Goal: Task Accomplishment & Management: Manage account settings

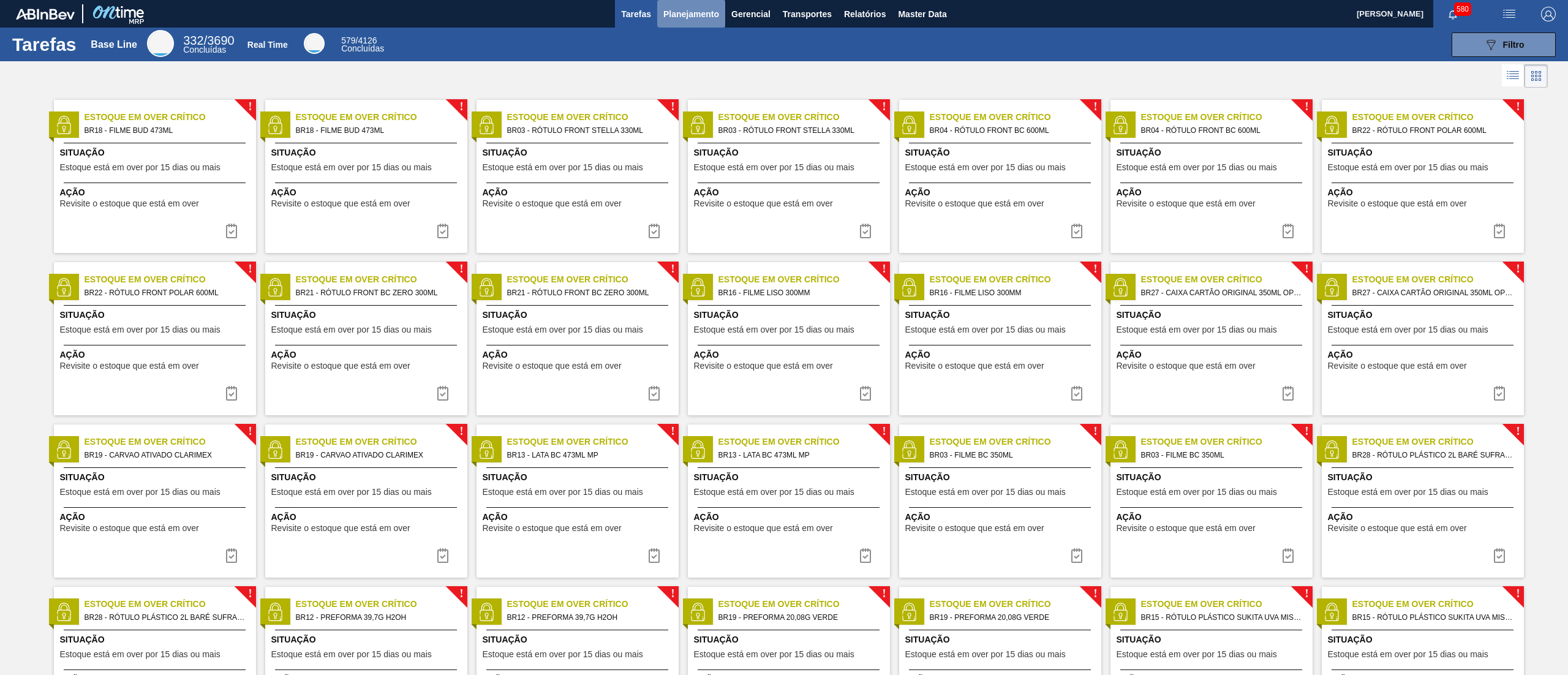
click at [695, 17] on span "Planejamento" at bounding box center [691, 14] width 55 height 15
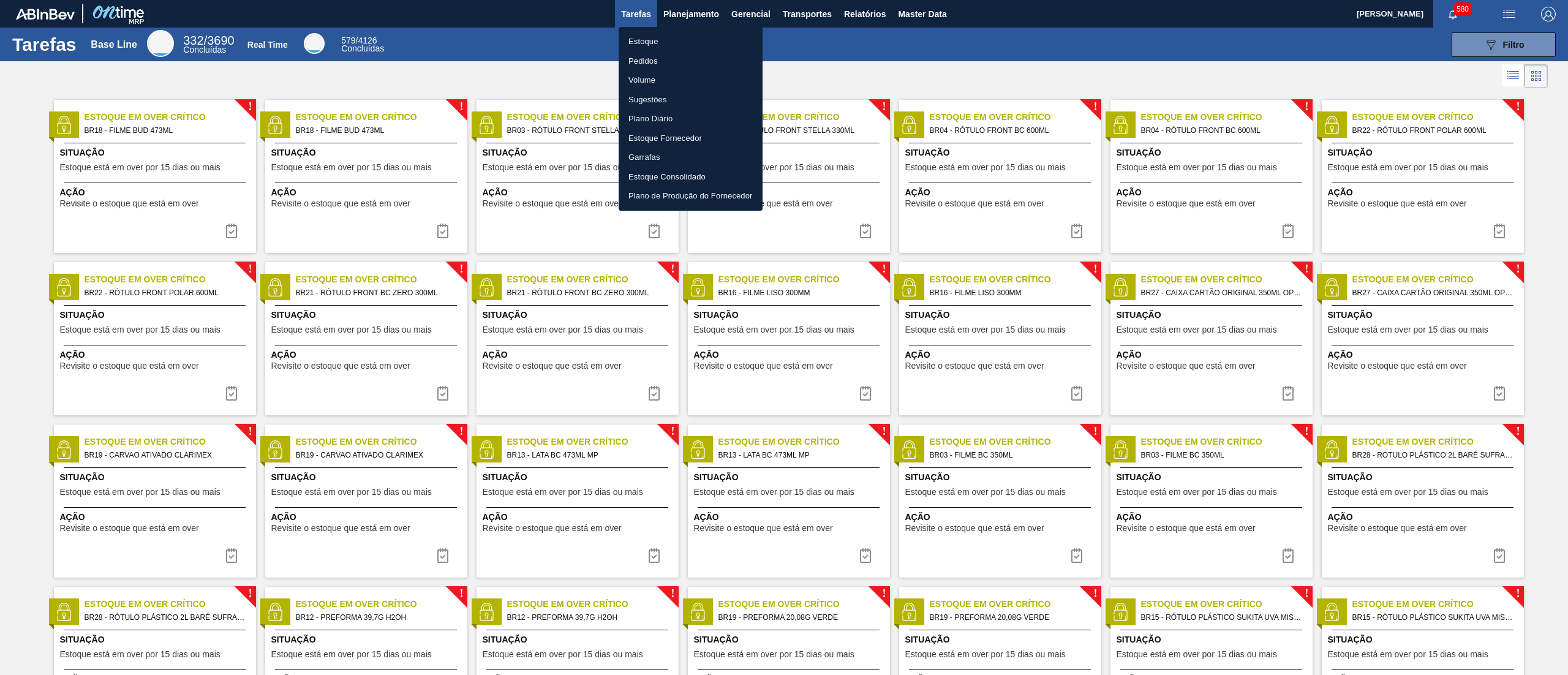
click at [665, 43] on li "Estoque" at bounding box center [690, 41] width 144 height 19
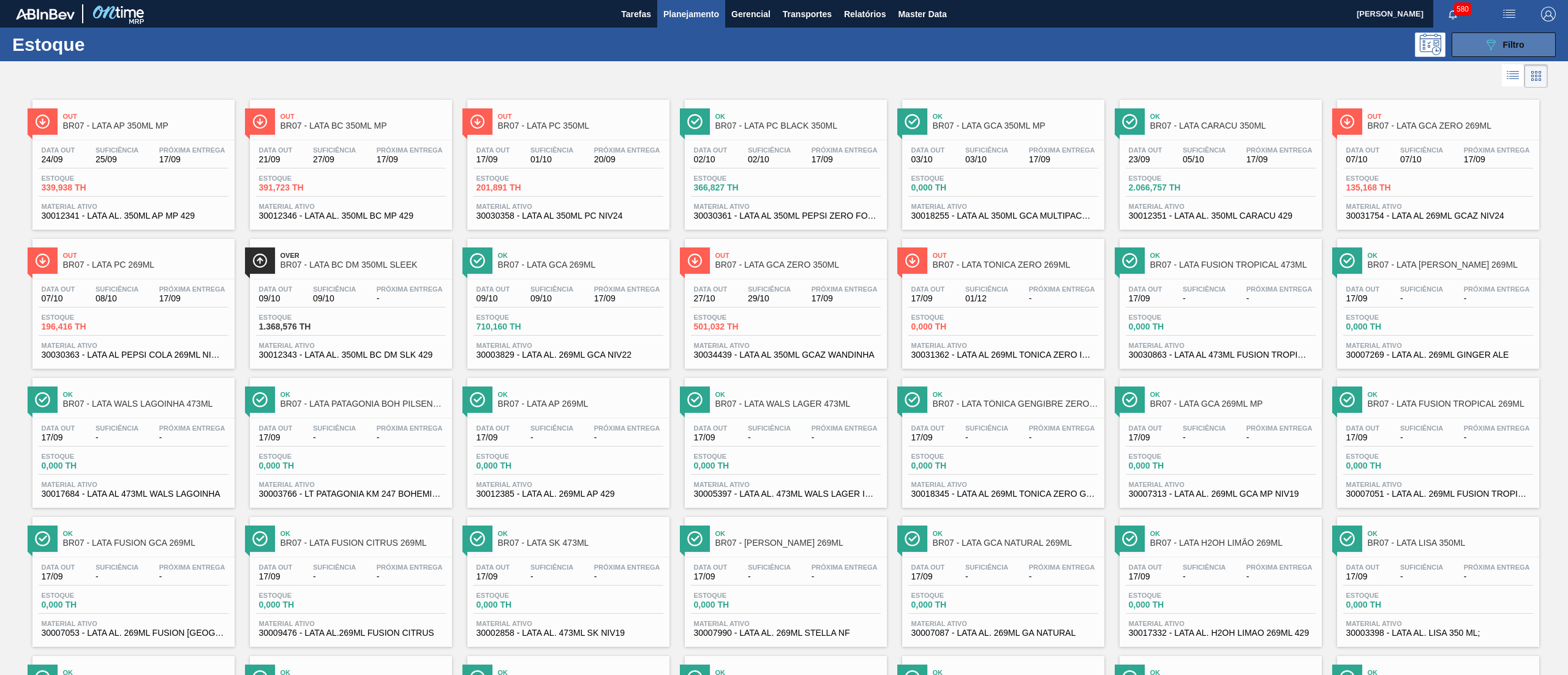
click at [1478, 51] on button "089F7B8B-B2A5-4AFE-B5C0-19BA573D28AC Filtro" at bounding box center [1503, 44] width 104 height 24
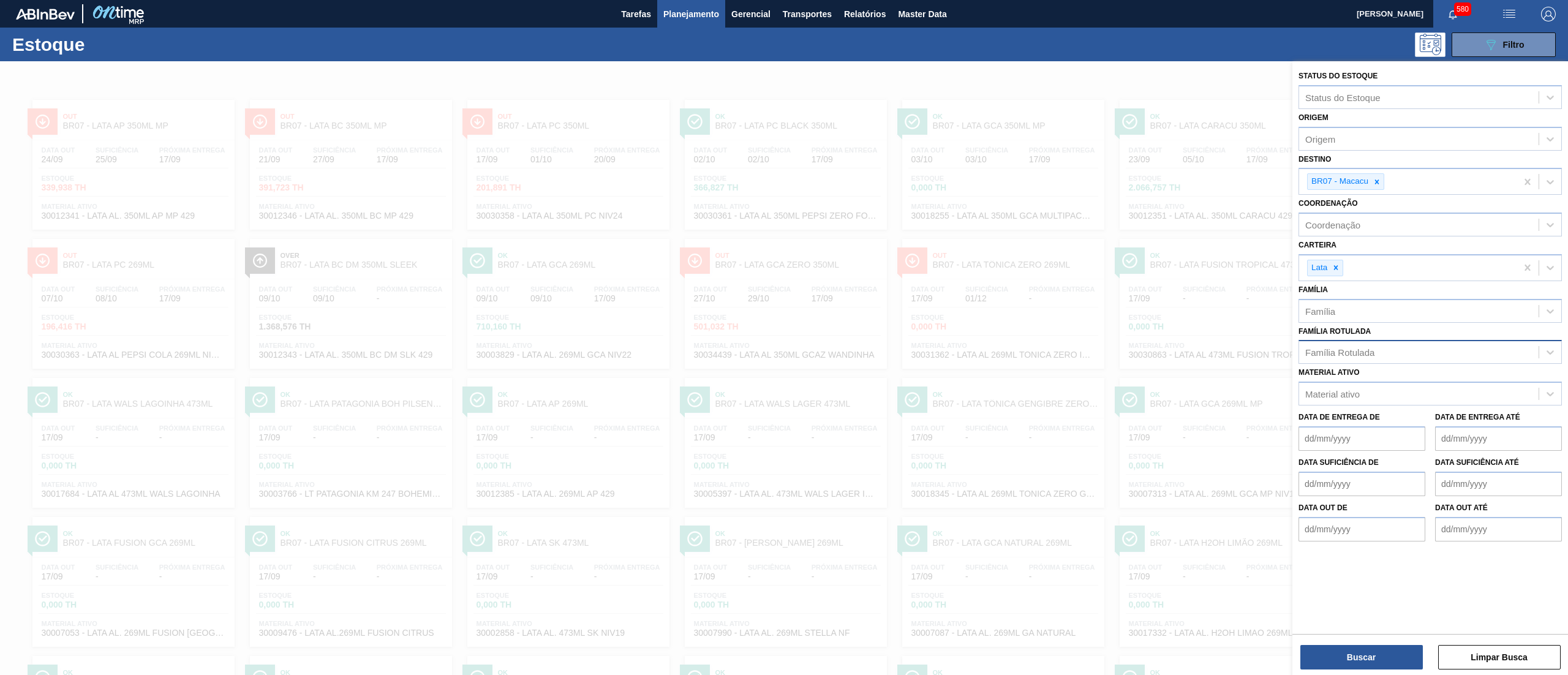
click at [1346, 355] on div "Família Rotulada" at bounding box center [1339, 352] width 69 height 11
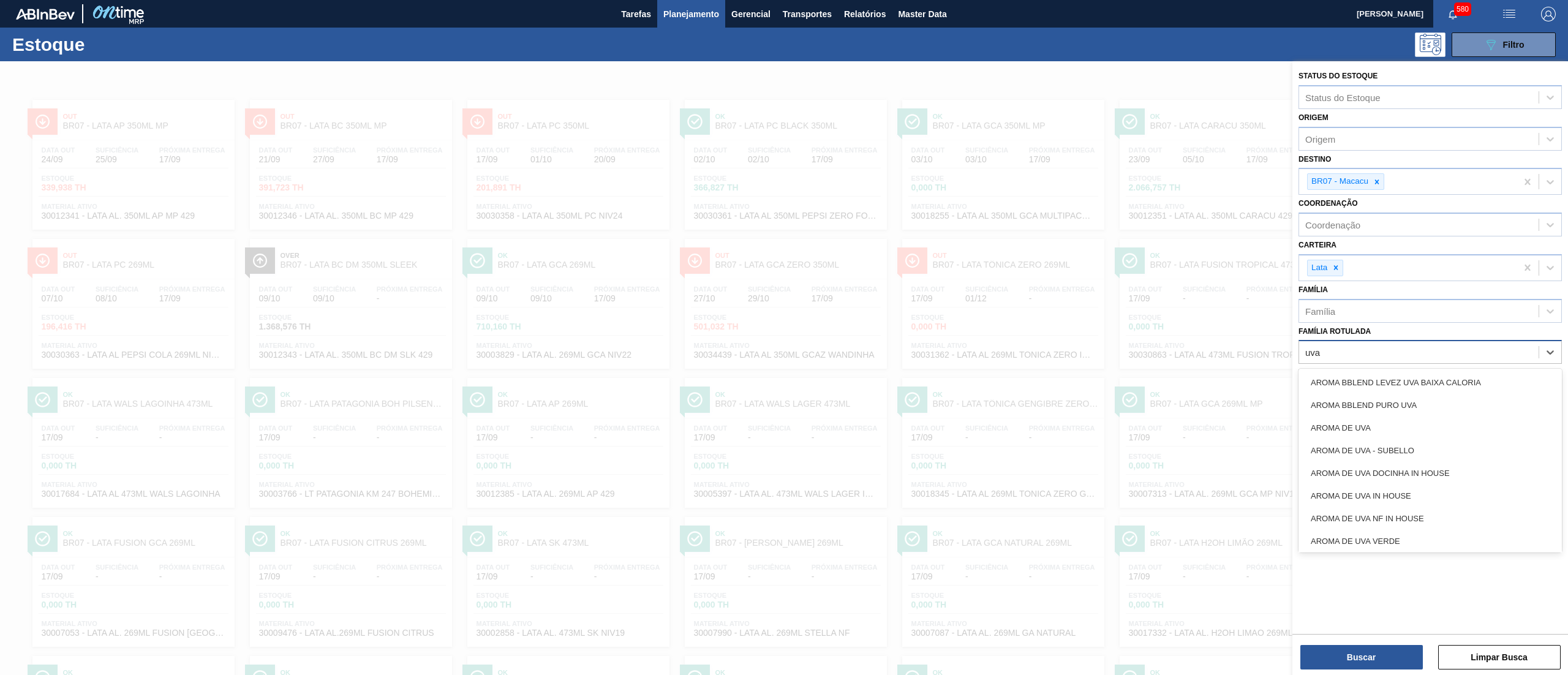
type Rotulada "uva"
click at [1354, 355] on div "Família Rotulada" at bounding box center [1339, 352] width 69 height 11
type Rotulada "sukita uva"
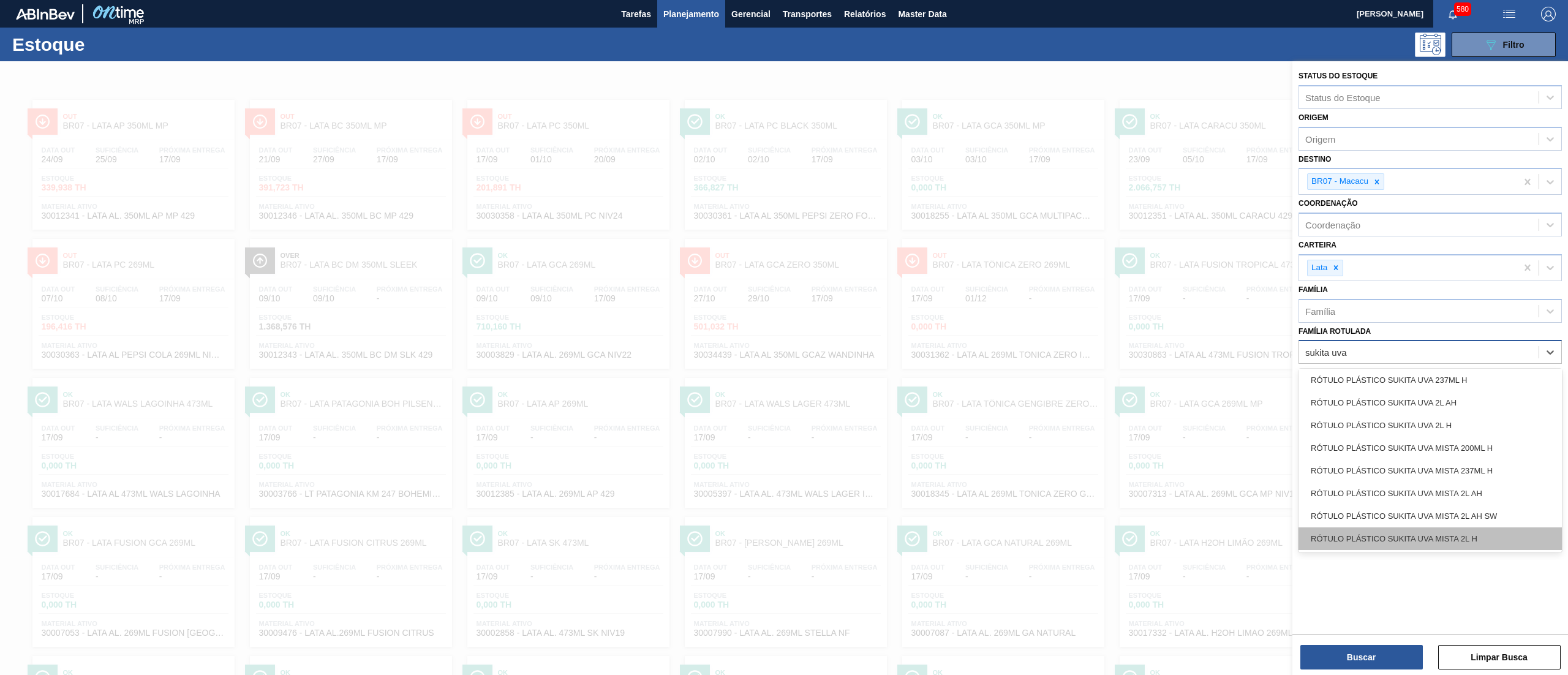
click at [1432, 537] on div "RÓTULO PLÁSTICO SUKITA UVA MISTA 2L H" at bounding box center [1430, 539] width 263 height 22
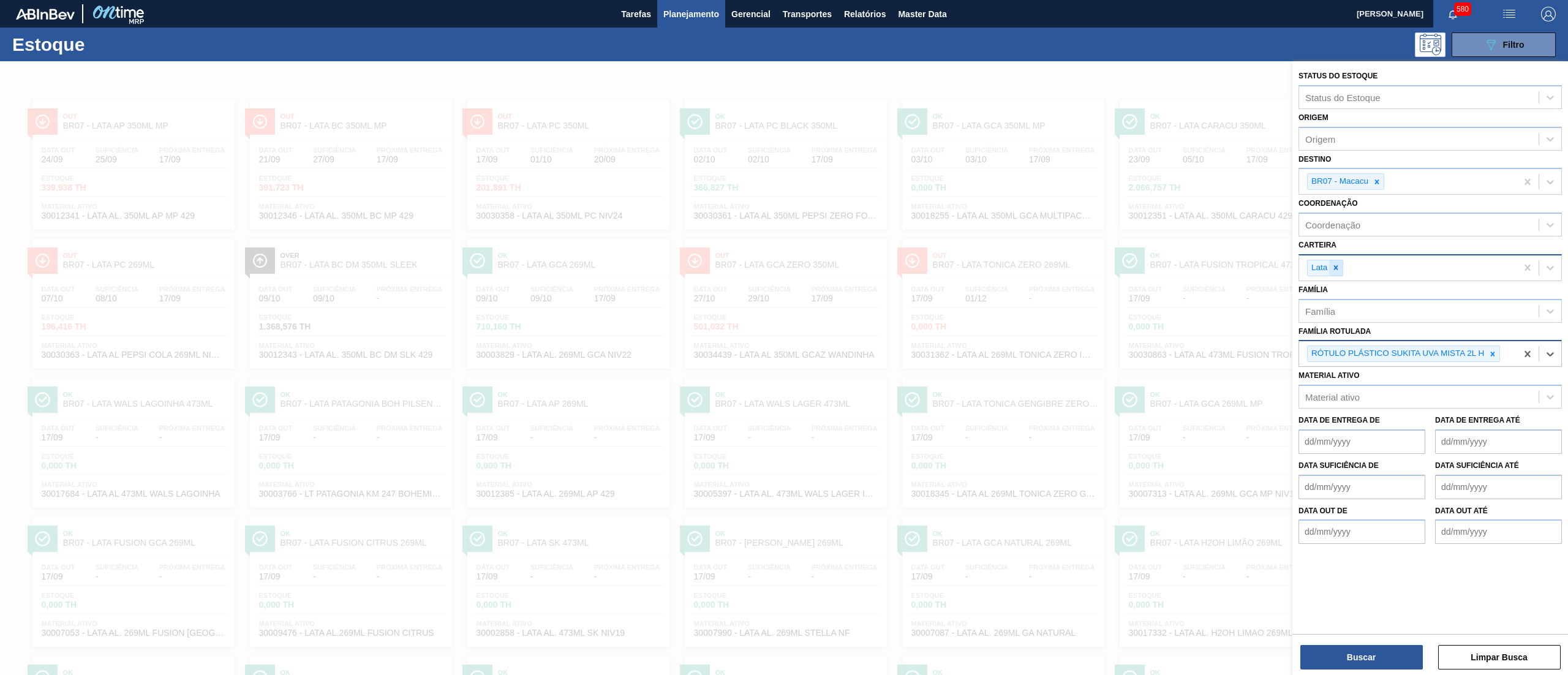
click at [1339, 264] on icon at bounding box center [1336, 267] width 9 height 9
click at [1370, 188] on div at bounding box center [1377, 181] width 14 height 16
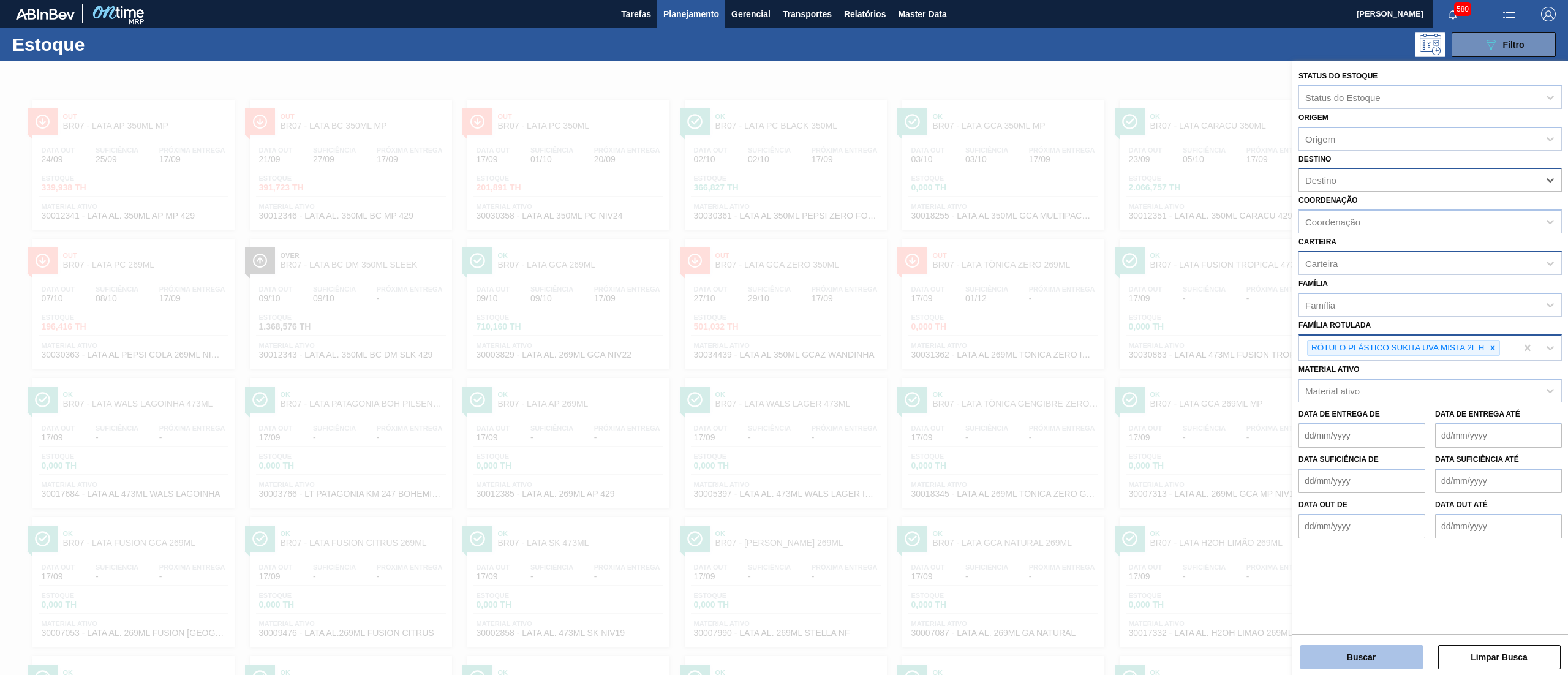
click at [1343, 653] on button "Buscar" at bounding box center [1361, 656] width 122 height 24
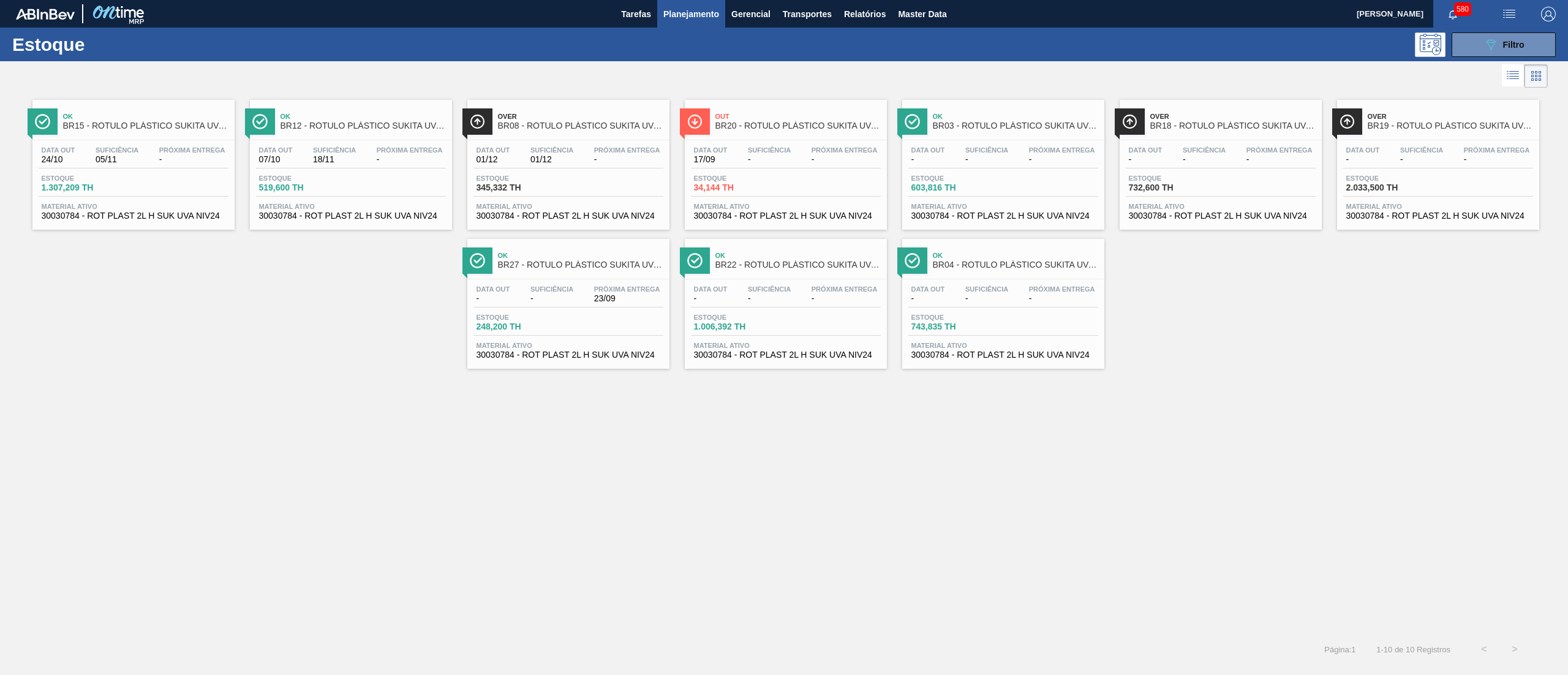
click at [188, 222] on div "Data out 24/10 Suficiência 05/11 Próxima Entrega - Estoque 1.307,209 TH Materia…" at bounding box center [133, 182] width 202 height 84
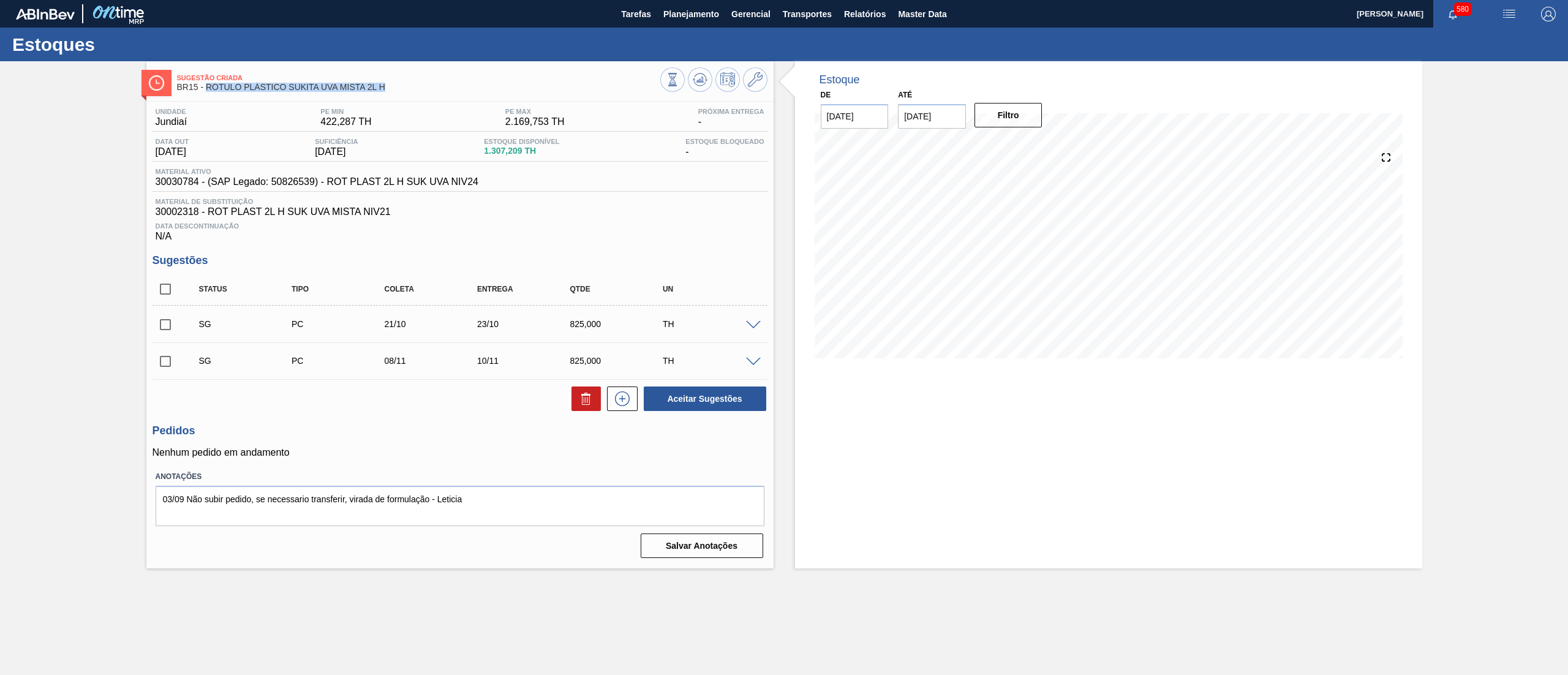
drag, startPoint x: 398, startPoint y: 88, endPoint x: 206, endPoint y: 95, distance: 192.1
click at [206, 95] on div "Sugestão Criada BR15 - RÓTULO PLÁSTICO SUKITA UVA MISTA 2L H" at bounding box center [418, 83] width 483 height 27
copy span "RÓTULO PLÁSTICO SUKITA UVA MISTA 2L H"
drag, startPoint x: 474, startPoint y: 180, endPoint x: 150, endPoint y: 189, distance: 324.1
click at [150, 189] on div "Unidade Jundiaí PE MIN 422,287 TH PE MAX 2.169,753 TH Próxima Entrega - Data ou…" at bounding box center [460, 332] width 627 height 461
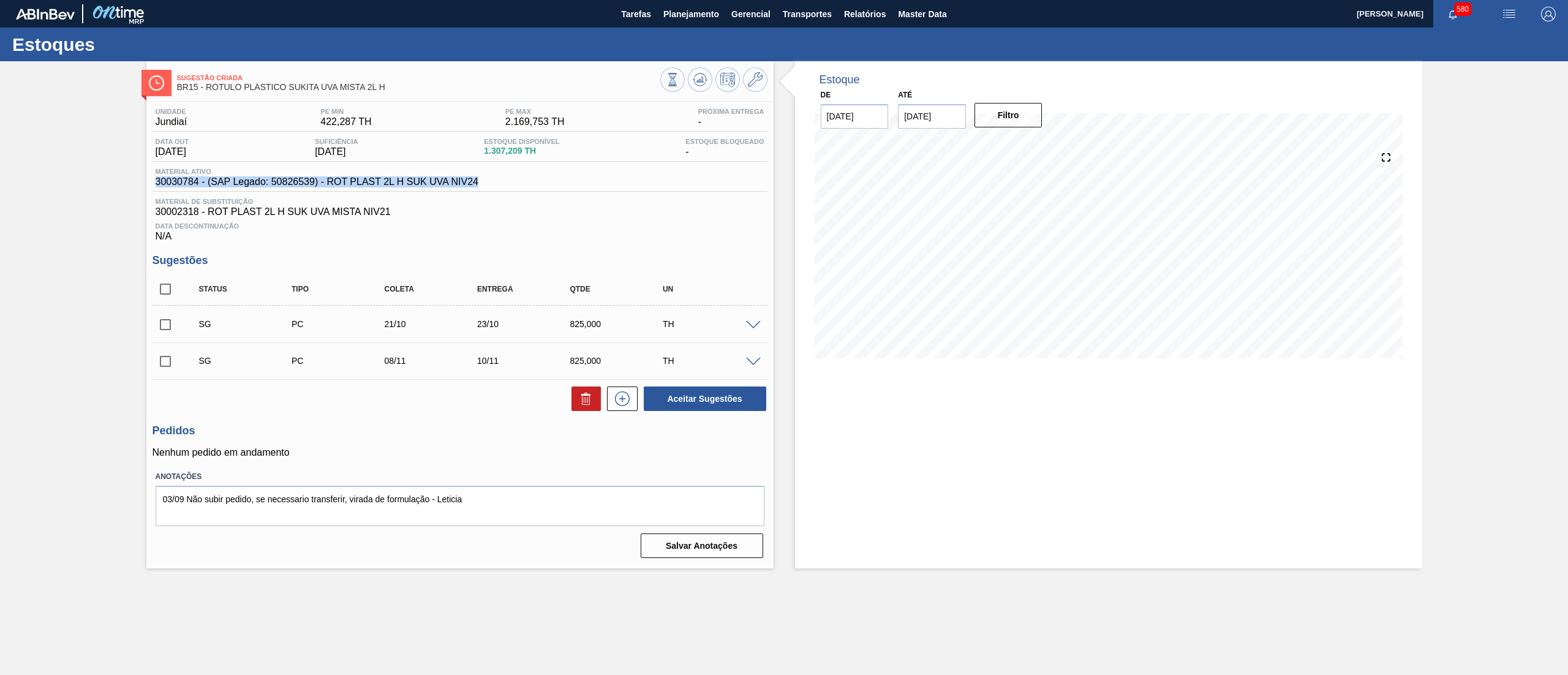
copy span "30030784 - (SAP Legado: 50826539) - ROT PLAST 2L H SUK UVA NIV24"
click at [911, 17] on span "Master Data" at bounding box center [922, 14] width 49 height 15
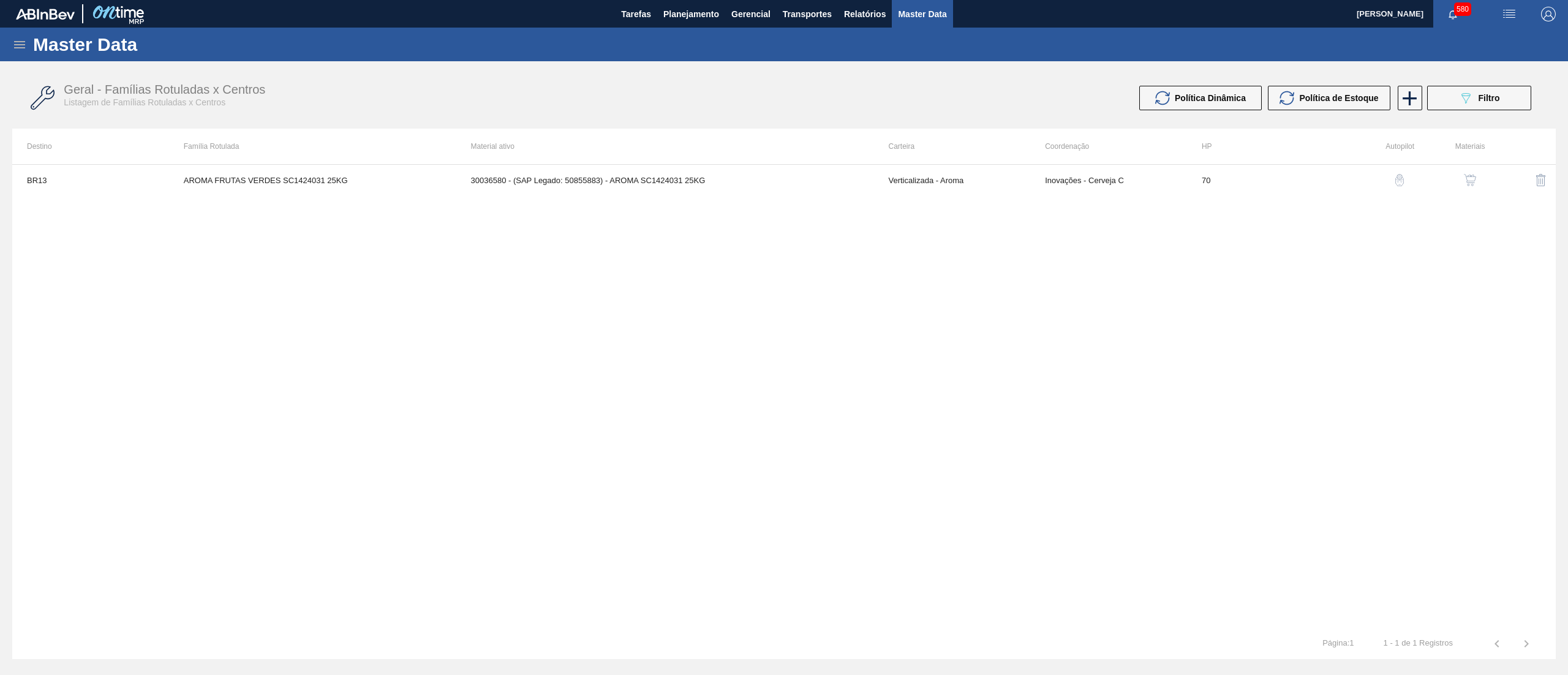
click at [16, 41] on icon at bounding box center [20, 45] width 15 height 15
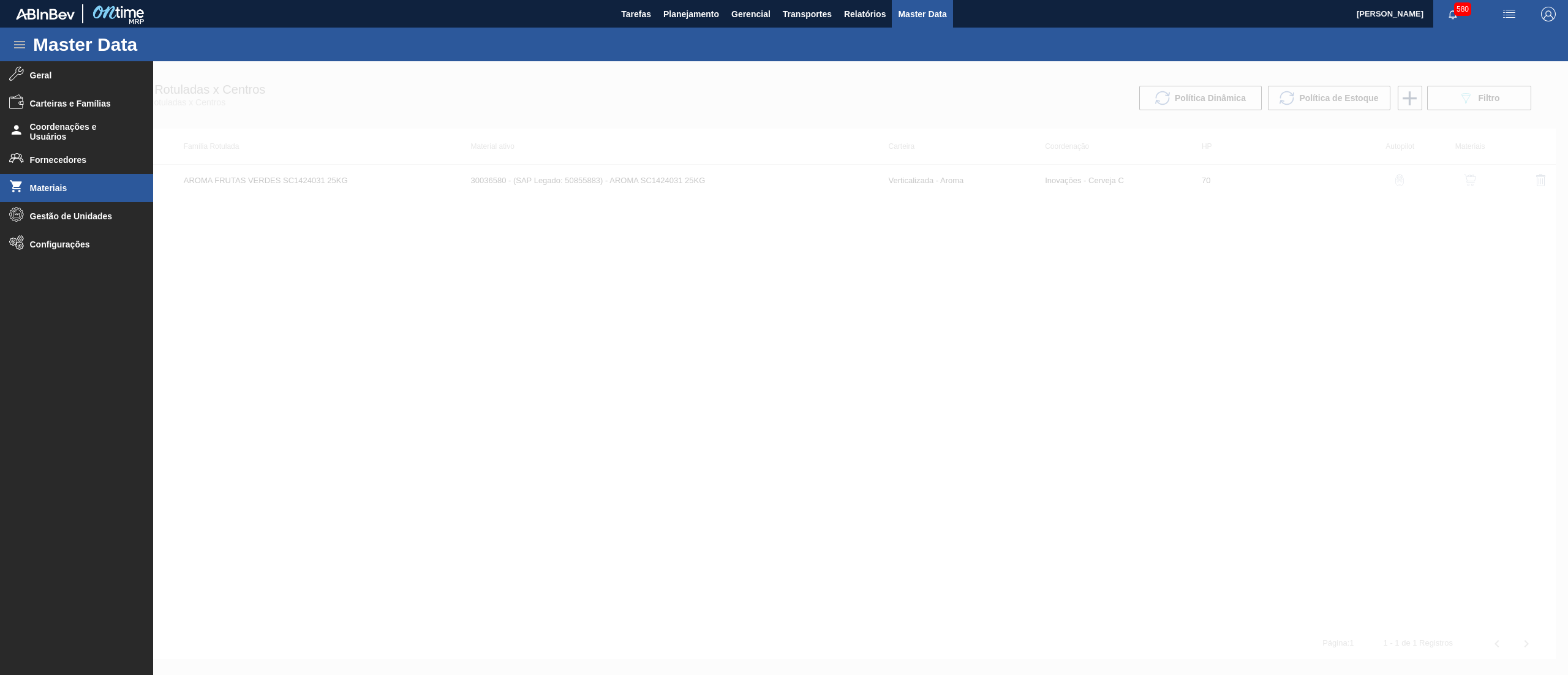
click at [38, 186] on span "Materiais" at bounding box center [80, 188] width 101 height 10
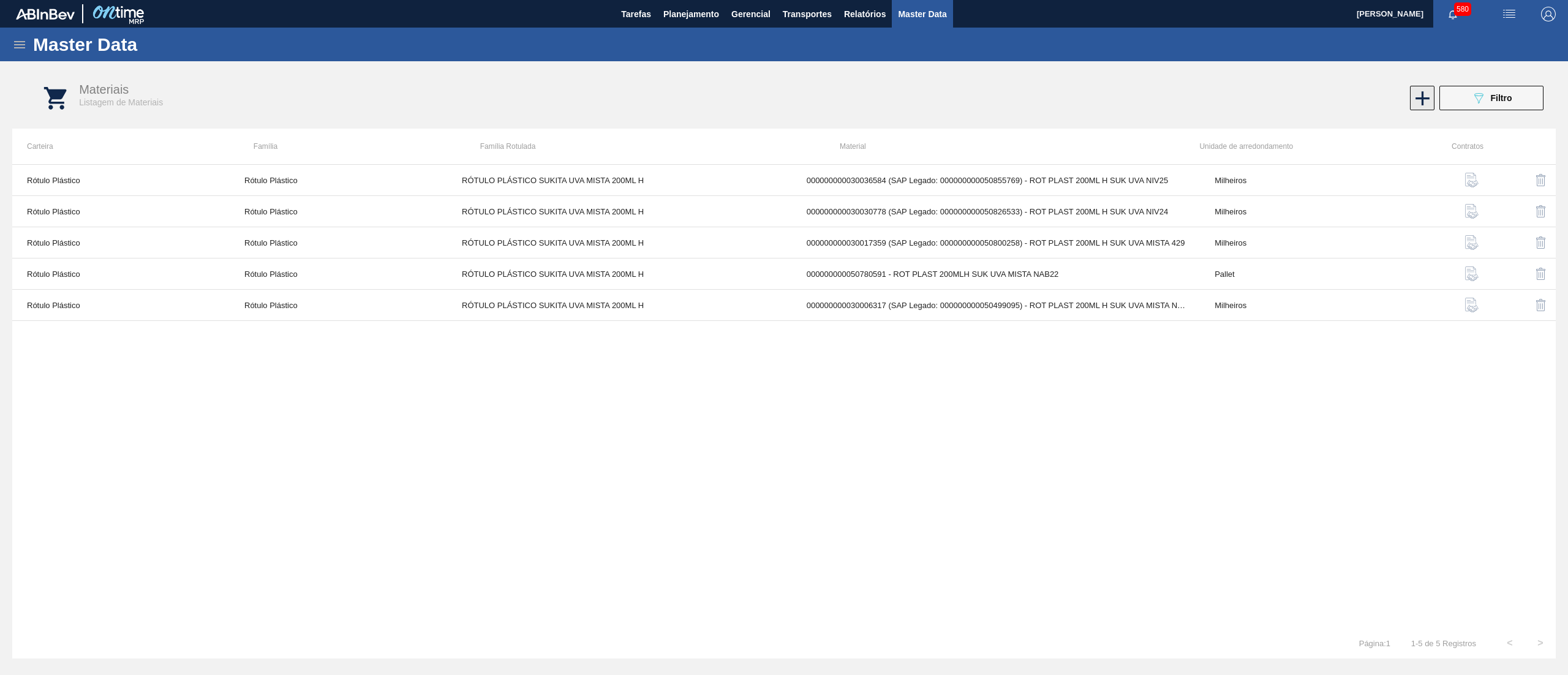
click at [1425, 97] on icon at bounding box center [1422, 98] width 14 height 14
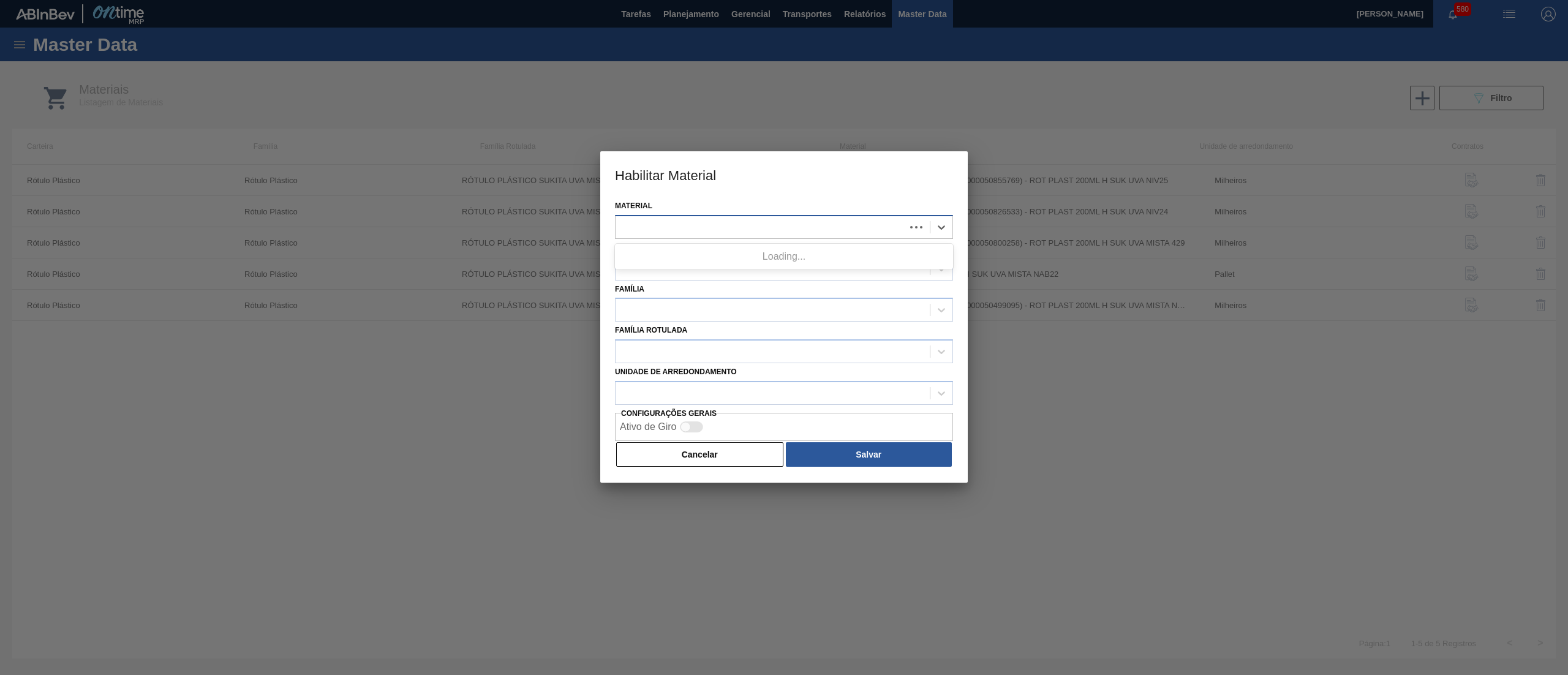
click at [726, 225] on div at bounding box center [760, 227] width 290 height 17
paste input "2L H SUK UVA"
type input "2L H SUK UVA"
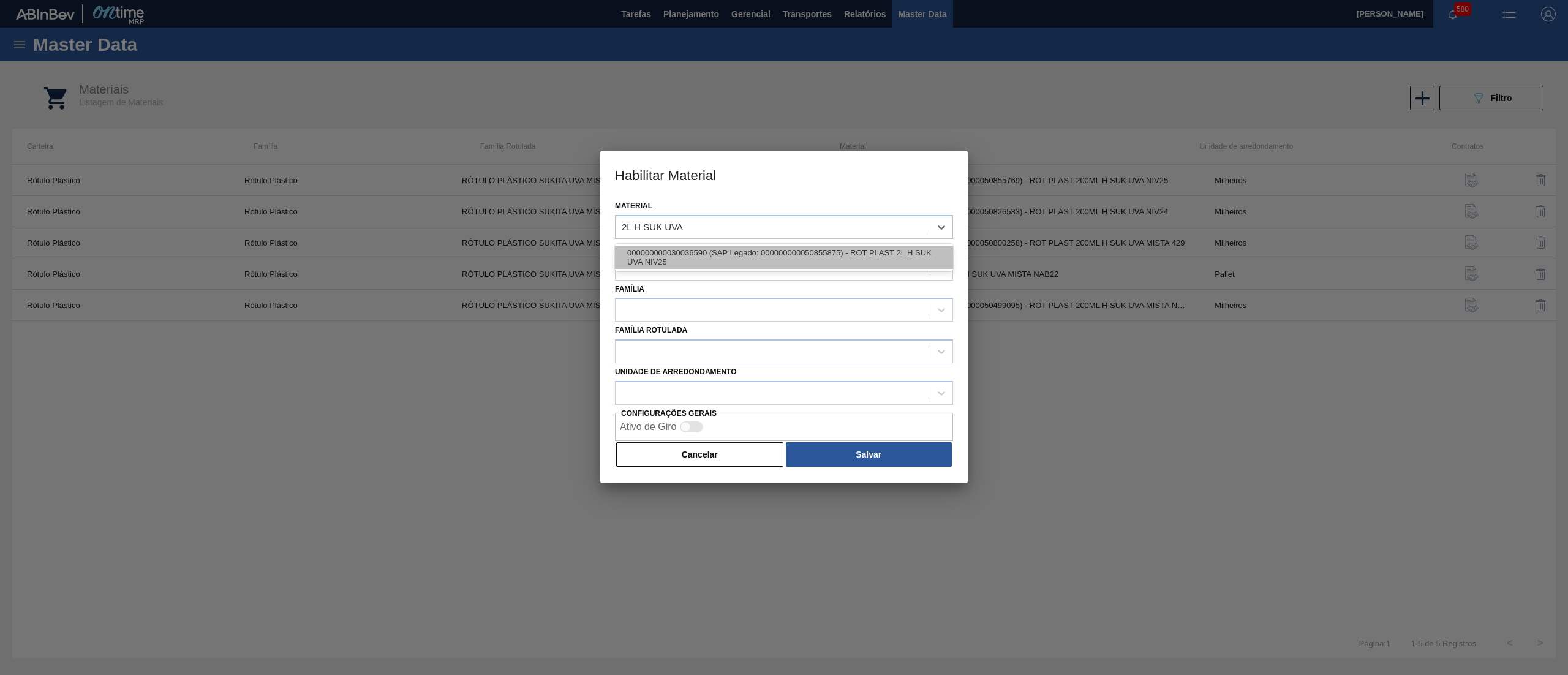
click at [726, 254] on div "000000000030036590 (SAP Legado: 000000000050855875) - ROT PLAST 2L H SUK UVA NI…" at bounding box center [784, 257] width 338 height 22
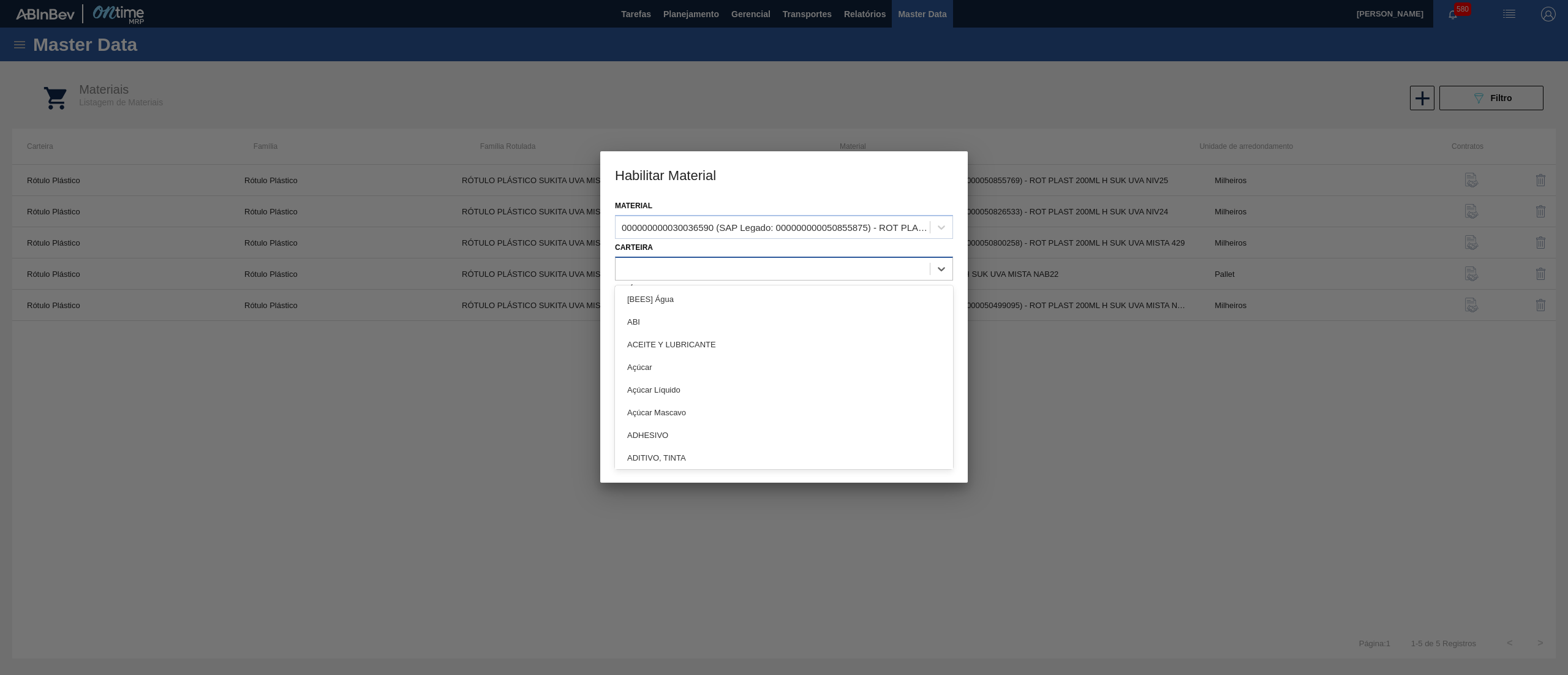
click at [709, 266] on div at bounding box center [772, 269] width 314 height 17
type input "plástic"
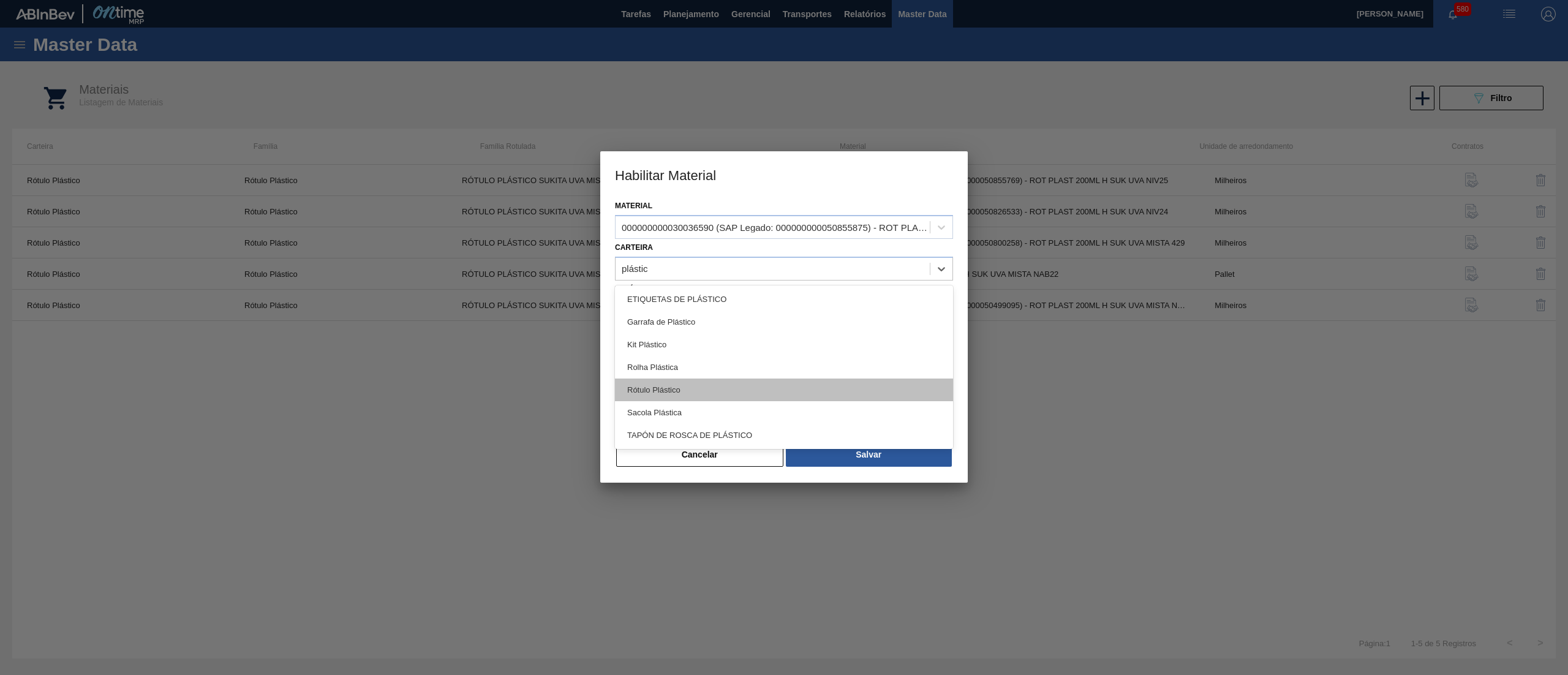
click at [693, 378] on div "Rótulo Plástico" at bounding box center [784, 390] width 338 height 22
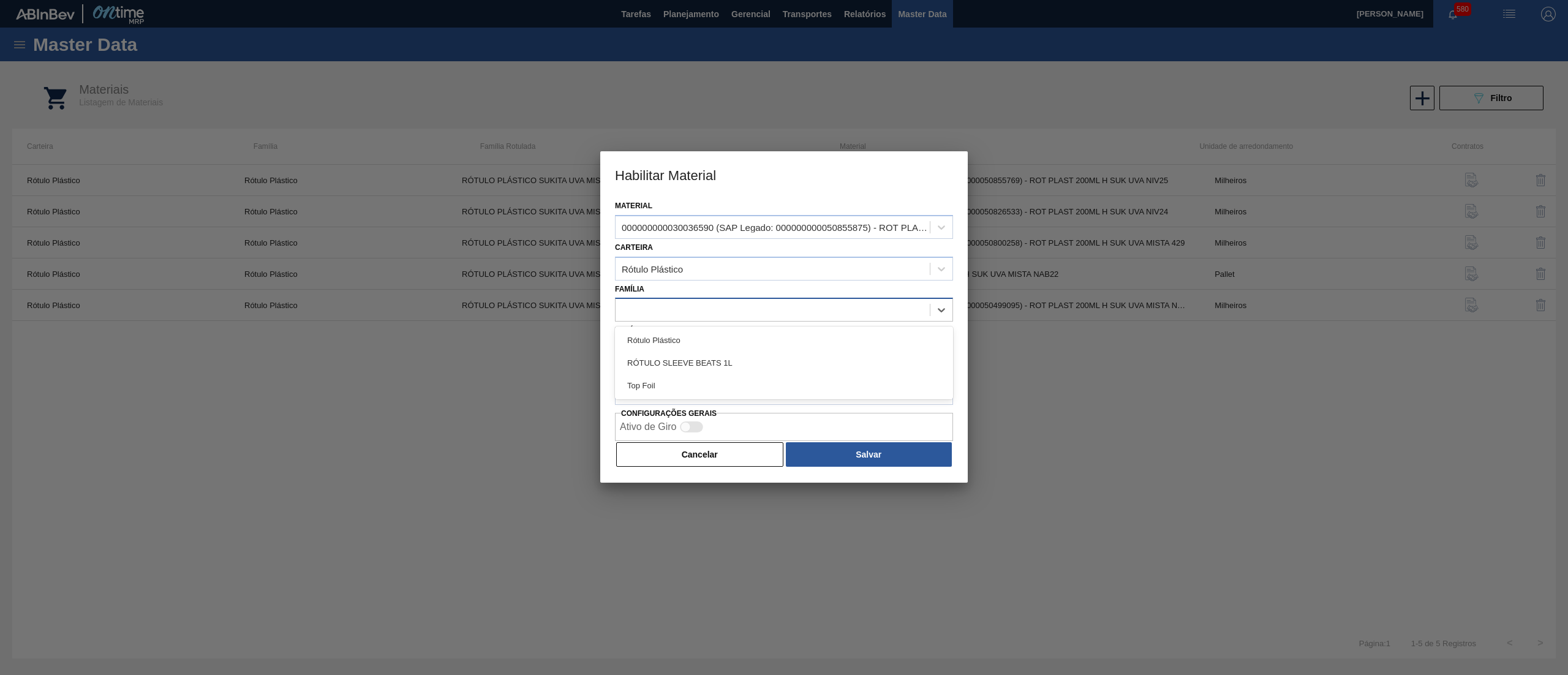
click at [706, 299] on div at bounding box center [784, 309] width 338 height 24
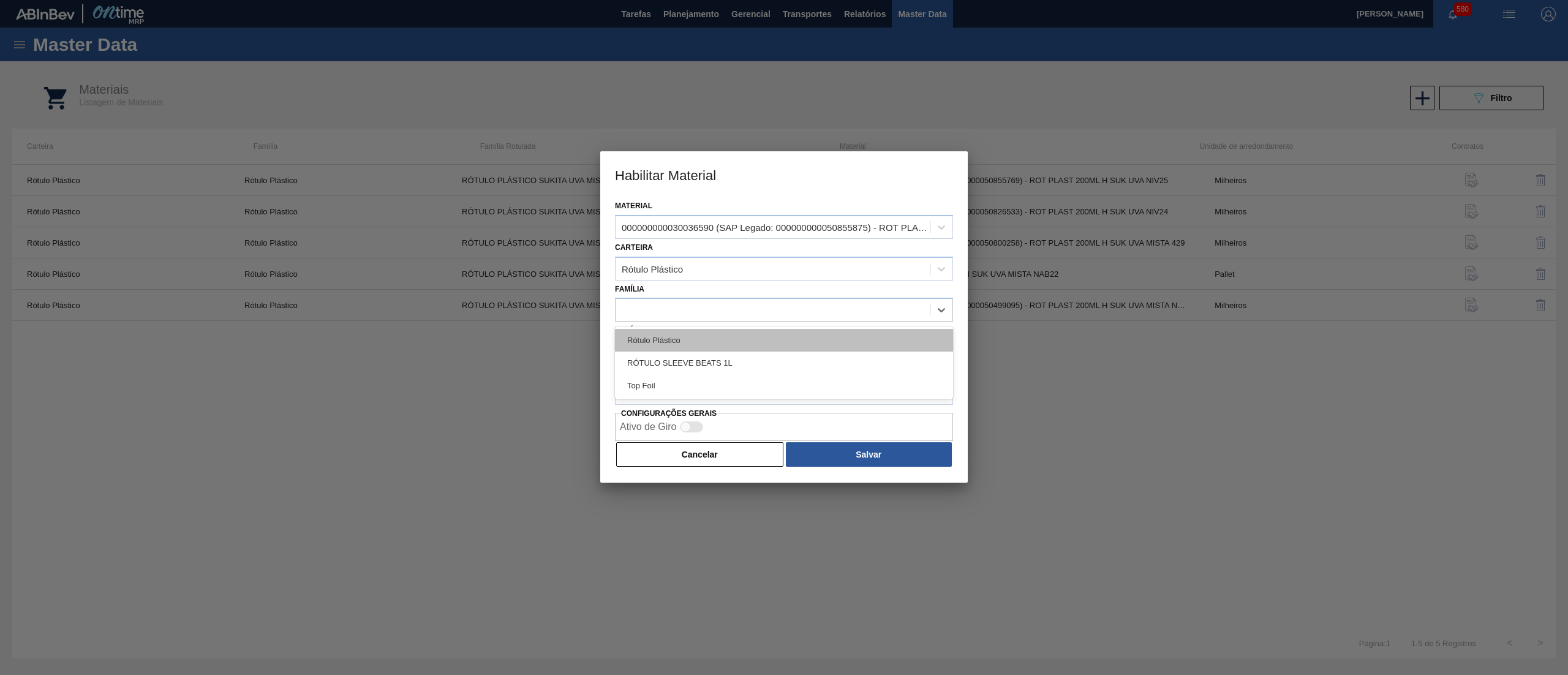
click at [701, 333] on div "Rótulo Plástico" at bounding box center [784, 340] width 338 height 22
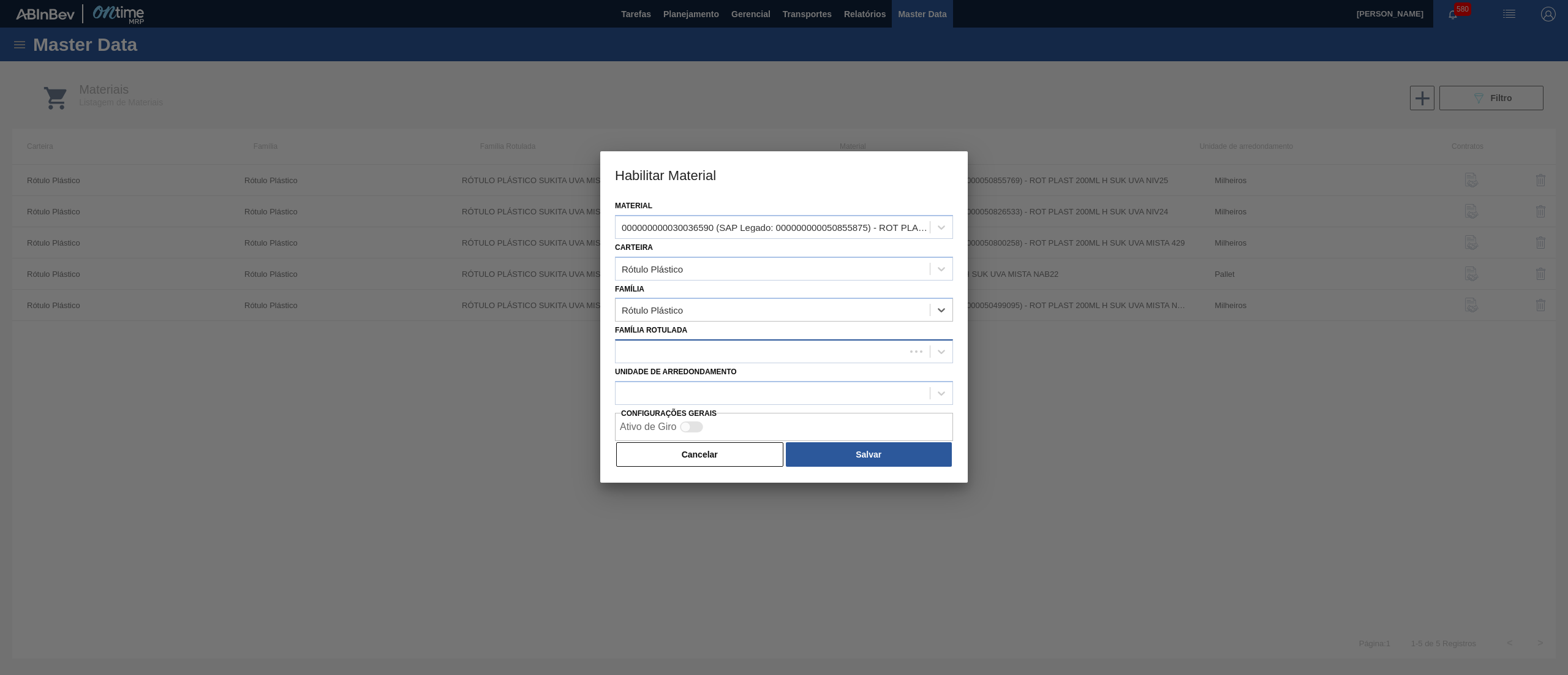
click at [685, 353] on div at bounding box center [760, 352] width 290 height 17
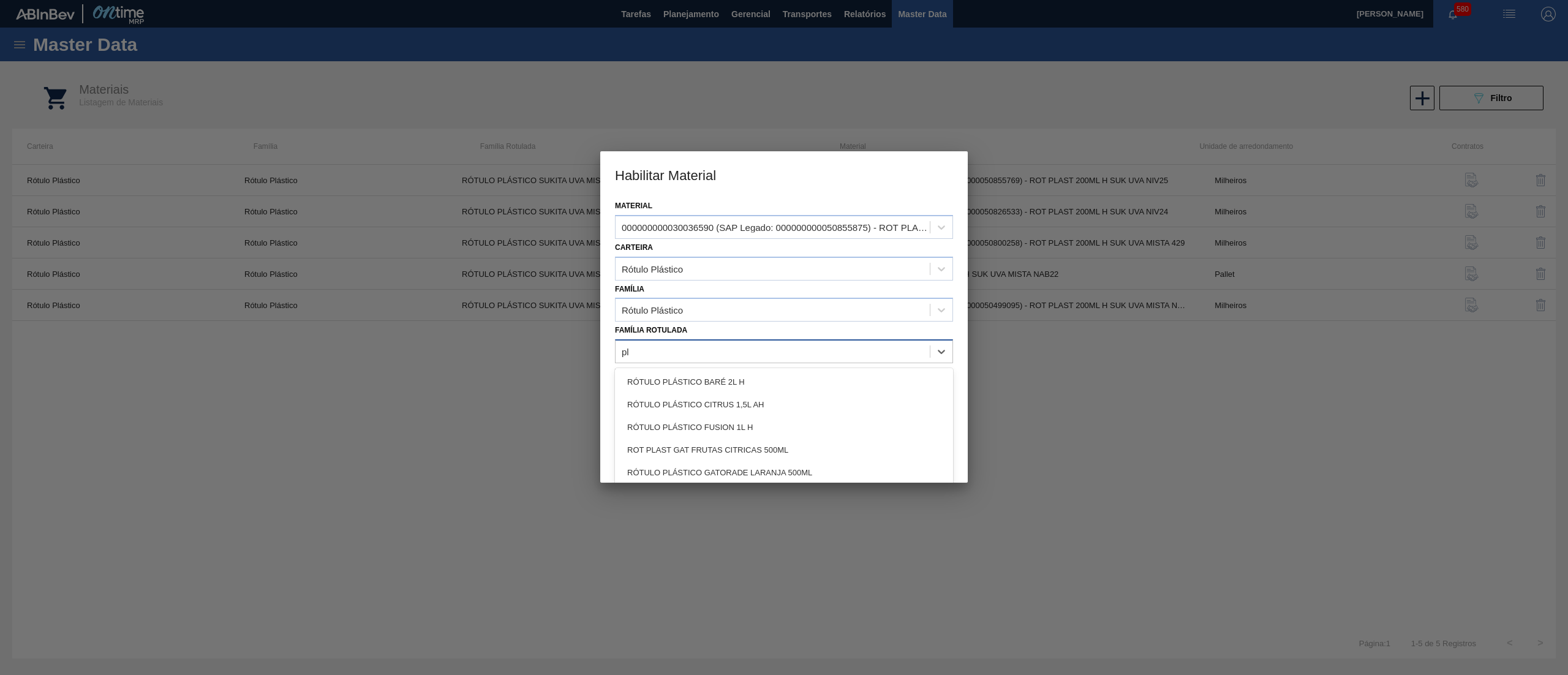
type Rotulada "p"
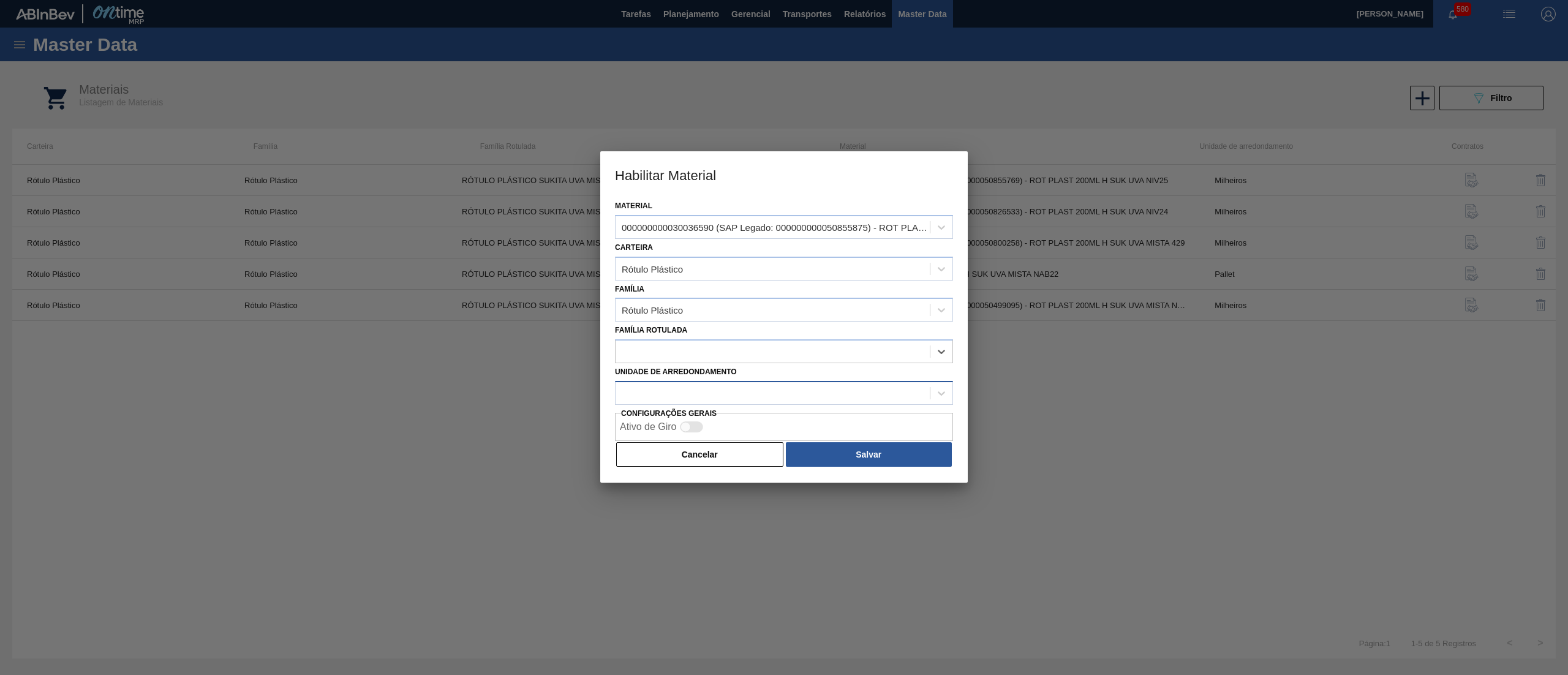
paste Rotulada "RÓTULO PLÁSTICO SUKITA UVA MISTA 2L H"
type Rotulada "RÓTULO PLÁSTICO SUKITA UVA MISTA 2L H"
click at [738, 387] on div "RÓTULO PLÁSTICO SUKITA UVA MISTA 2L H" at bounding box center [784, 381] width 338 height 22
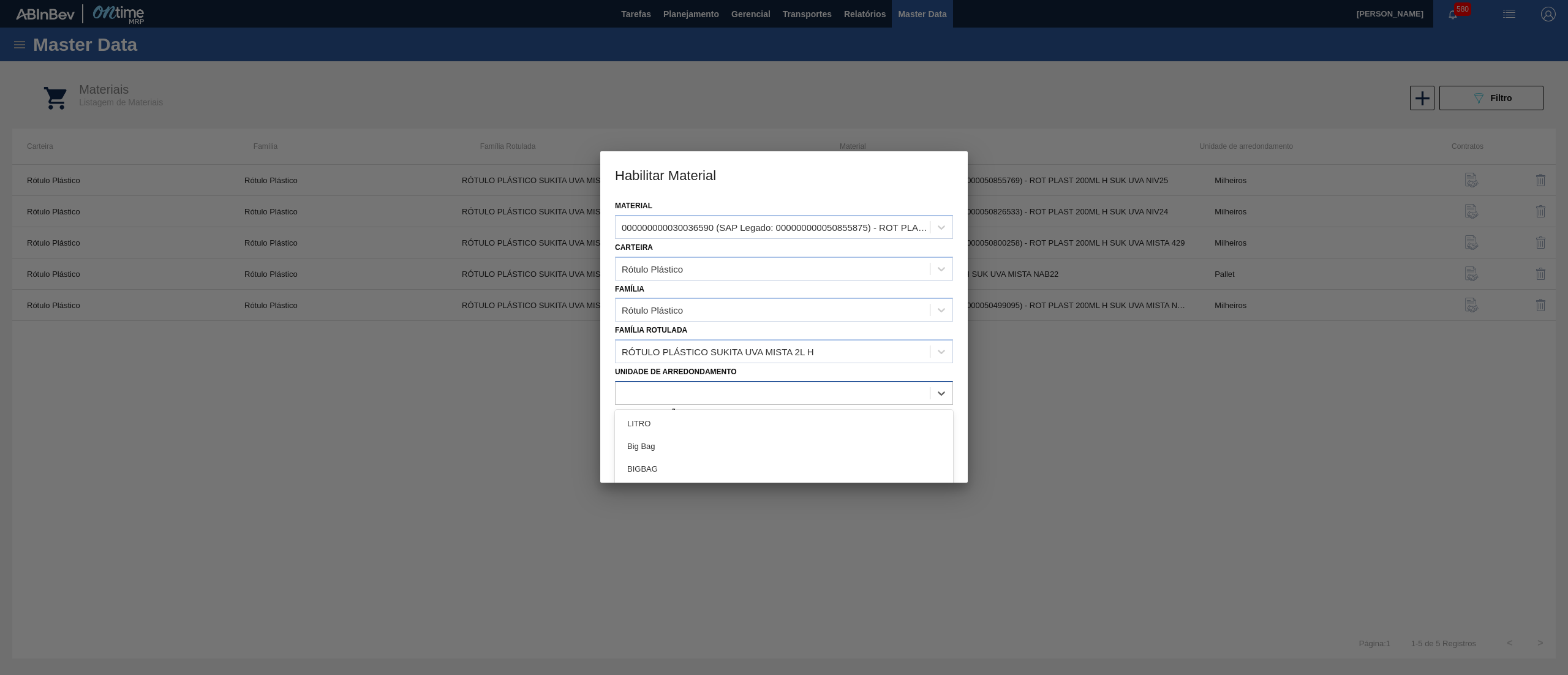
click at [719, 386] on div at bounding box center [772, 393] width 314 height 17
type arredondamento "mil"
click at [711, 445] on div "Milheiros" at bounding box center [784, 446] width 338 height 22
click at [843, 452] on button "Salvar" at bounding box center [868, 454] width 166 height 24
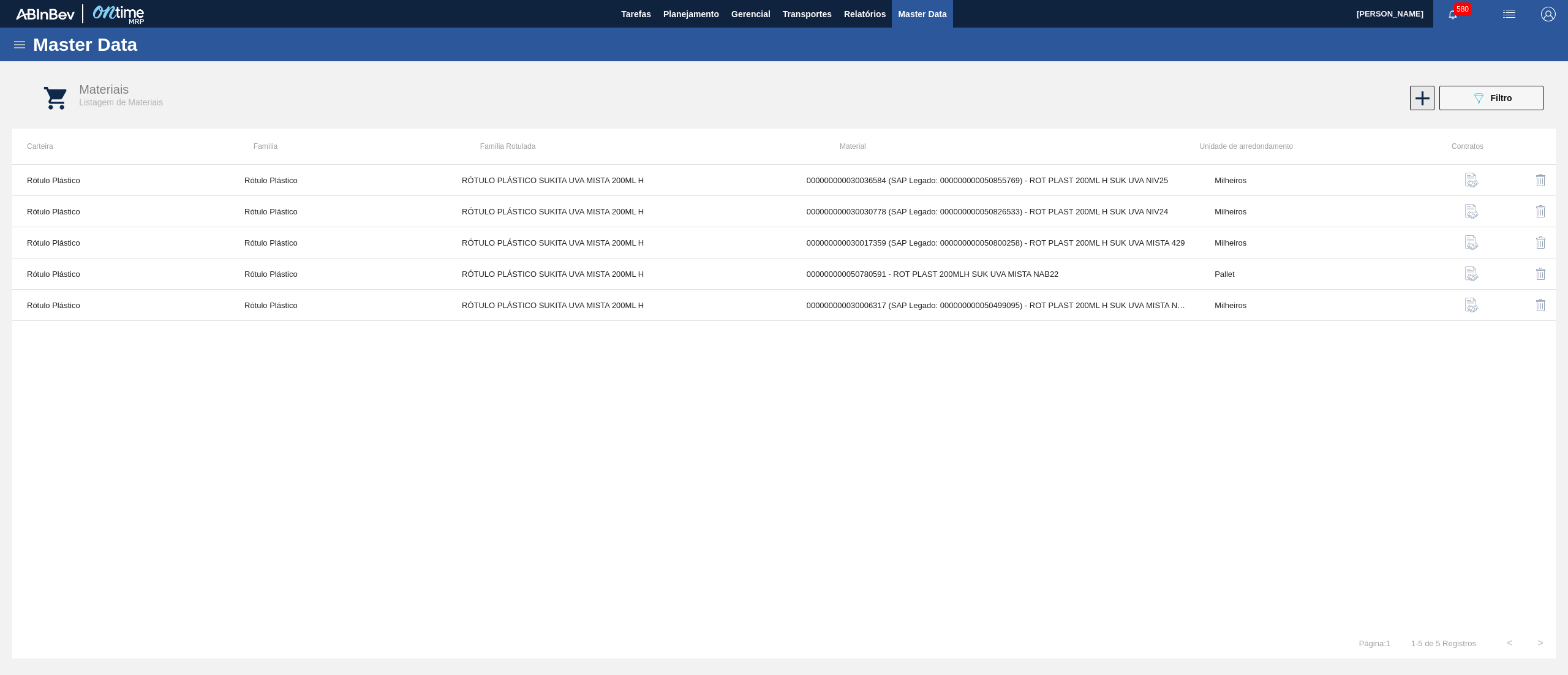
click at [1428, 95] on icon at bounding box center [1422, 98] width 24 height 24
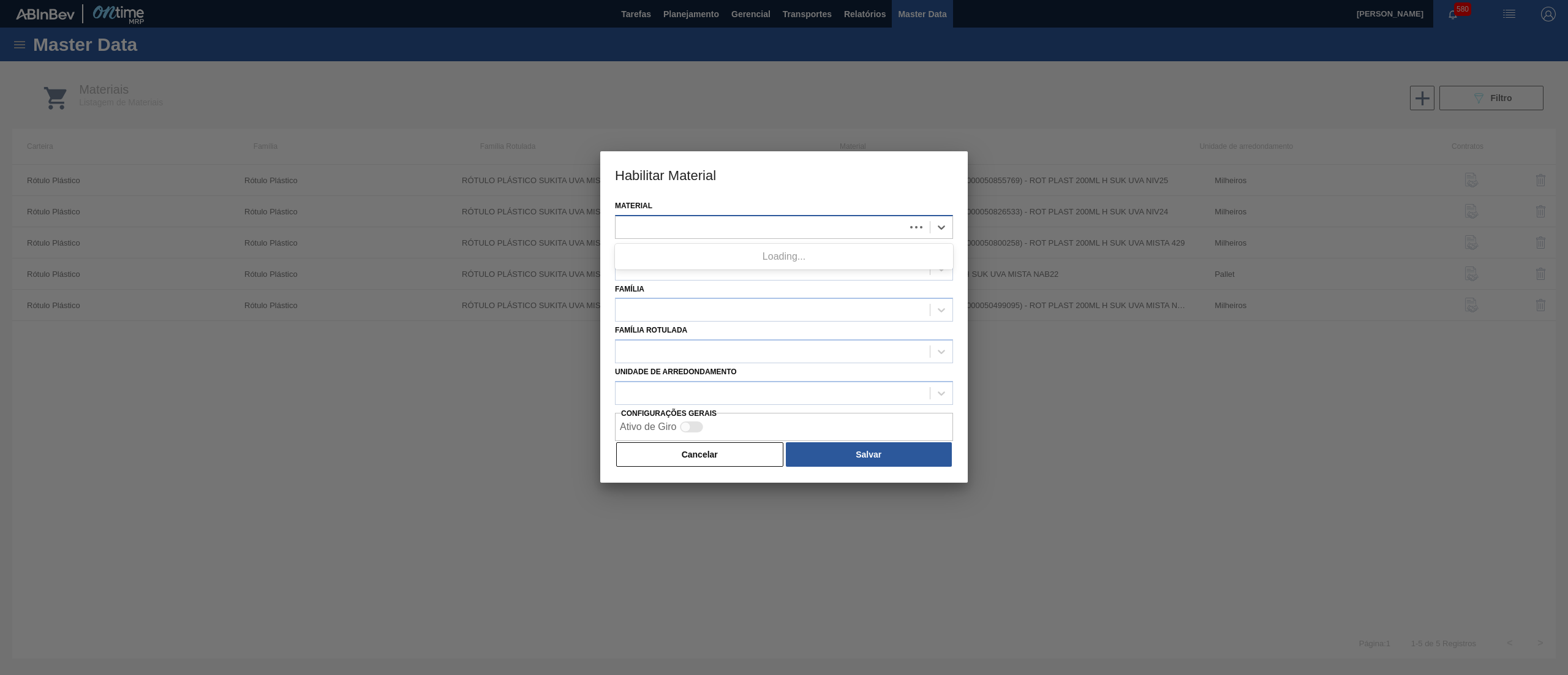
click at [854, 227] on div at bounding box center [760, 227] width 290 height 17
click at [692, 340] on div at bounding box center [784, 351] width 338 height 24
paste Rotulada "SUKITA UVA MISTA 2L"
type Rotulada "SUKITA UVA MISTA 2L"
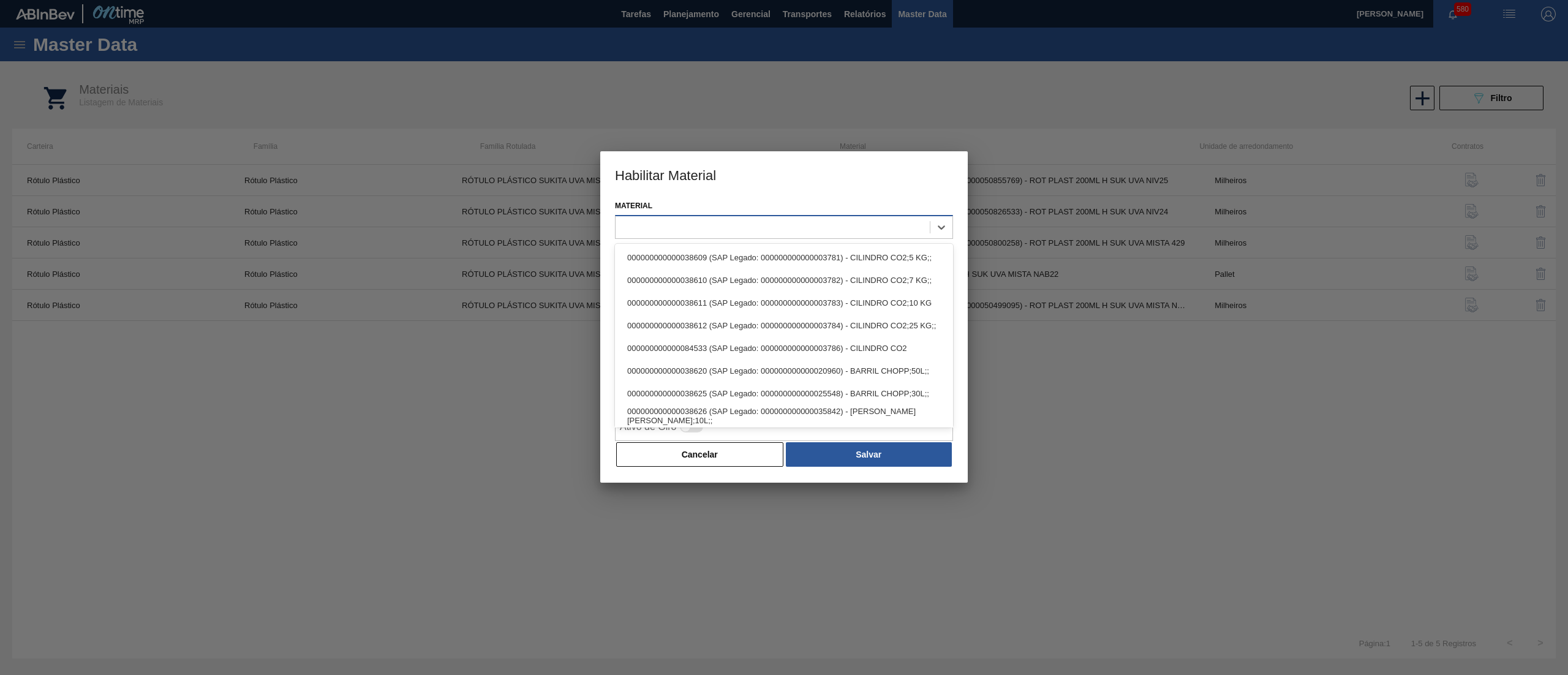
click at [652, 235] on div at bounding box center [784, 227] width 338 height 24
paste input "2L H SUK UVA"
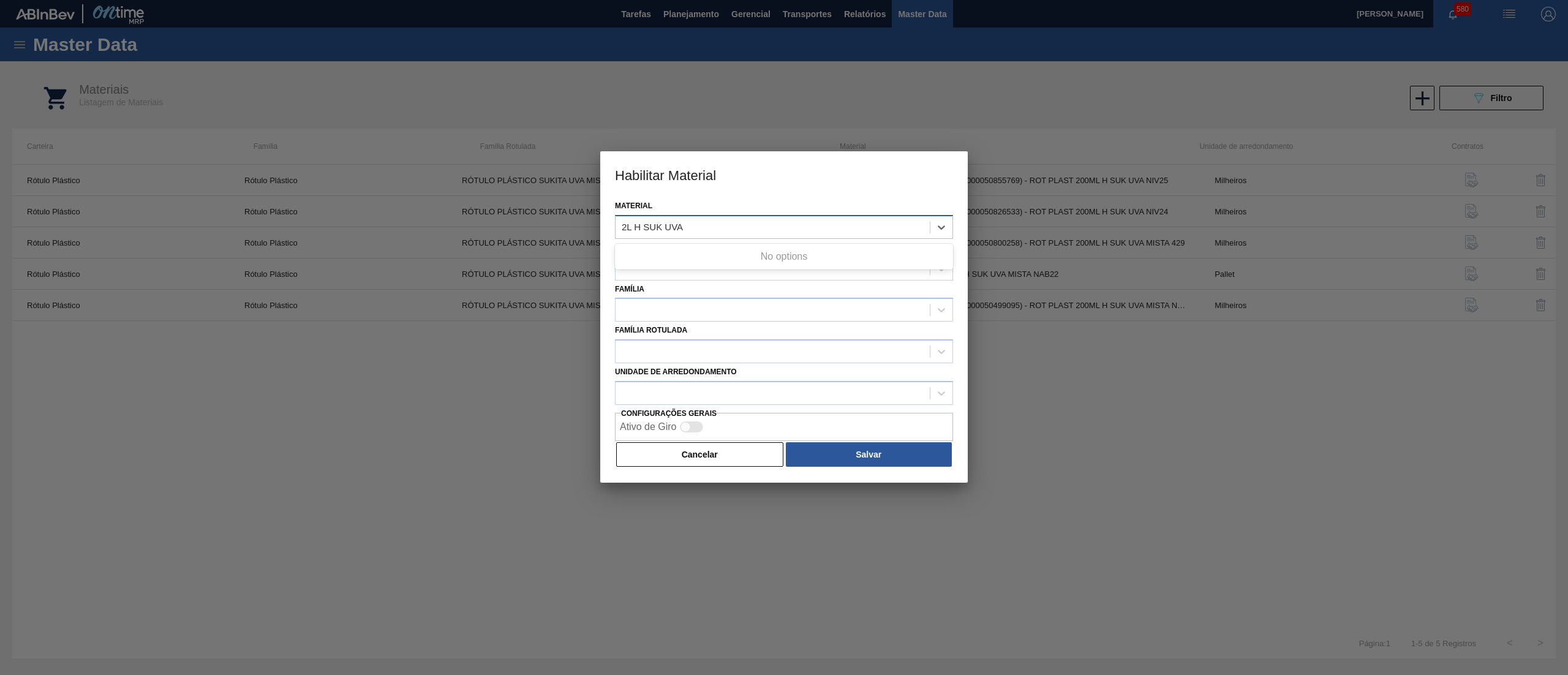
click at [630, 227] on input "2L H SUK UVA" at bounding box center [653, 227] width 62 height 11
click at [638, 226] on input "2L H SUK UVA" at bounding box center [653, 227] width 62 height 11
click at [631, 223] on input "2L H SUK UVA" at bounding box center [653, 227] width 62 height 11
click at [635, 223] on input "2L H SUK UVA" at bounding box center [653, 227] width 62 height 11
type input "2L aH SUK UVA"
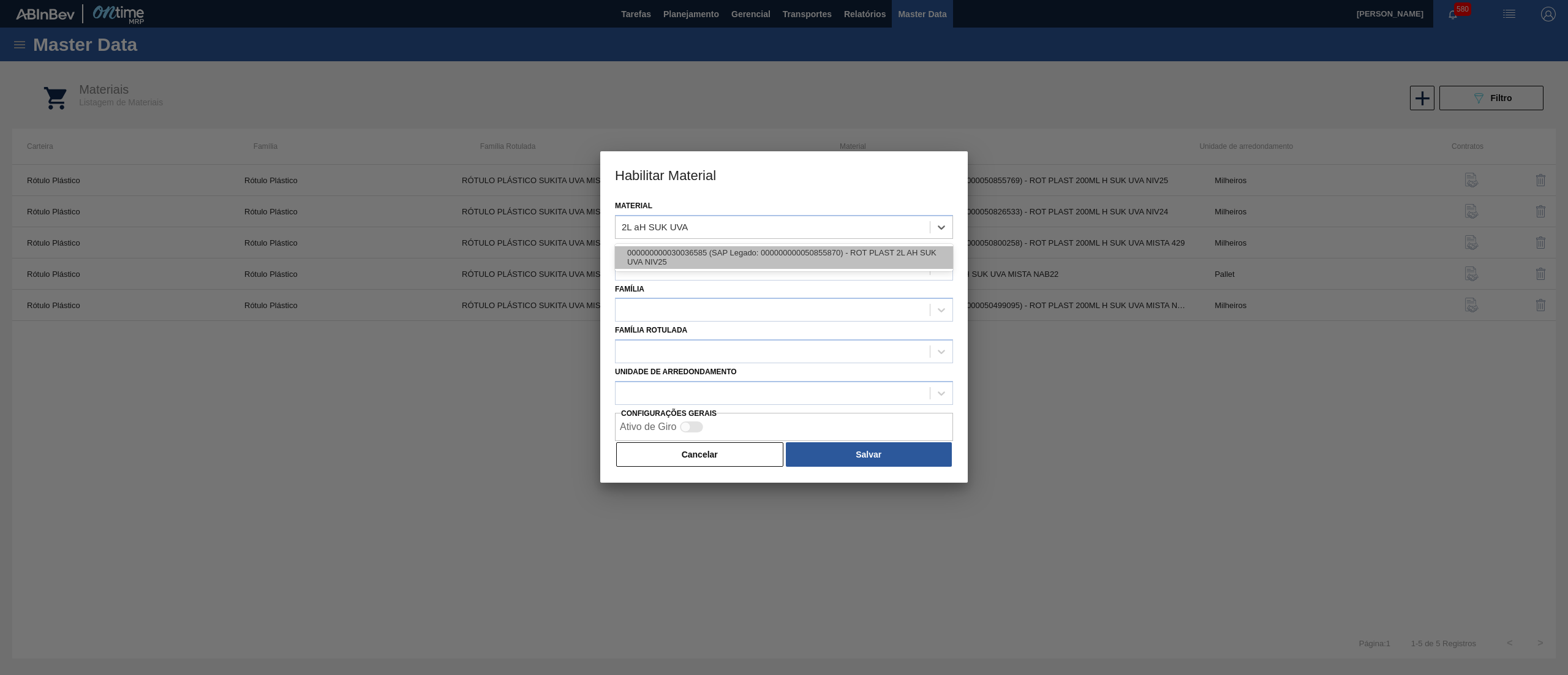
click at [701, 257] on div "000000000030036585 (SAP Legado: 000000000050855870) - ROT PLAST 2L AH SUK UVA N…" at bounding box center [784, 257] width 338 height 22
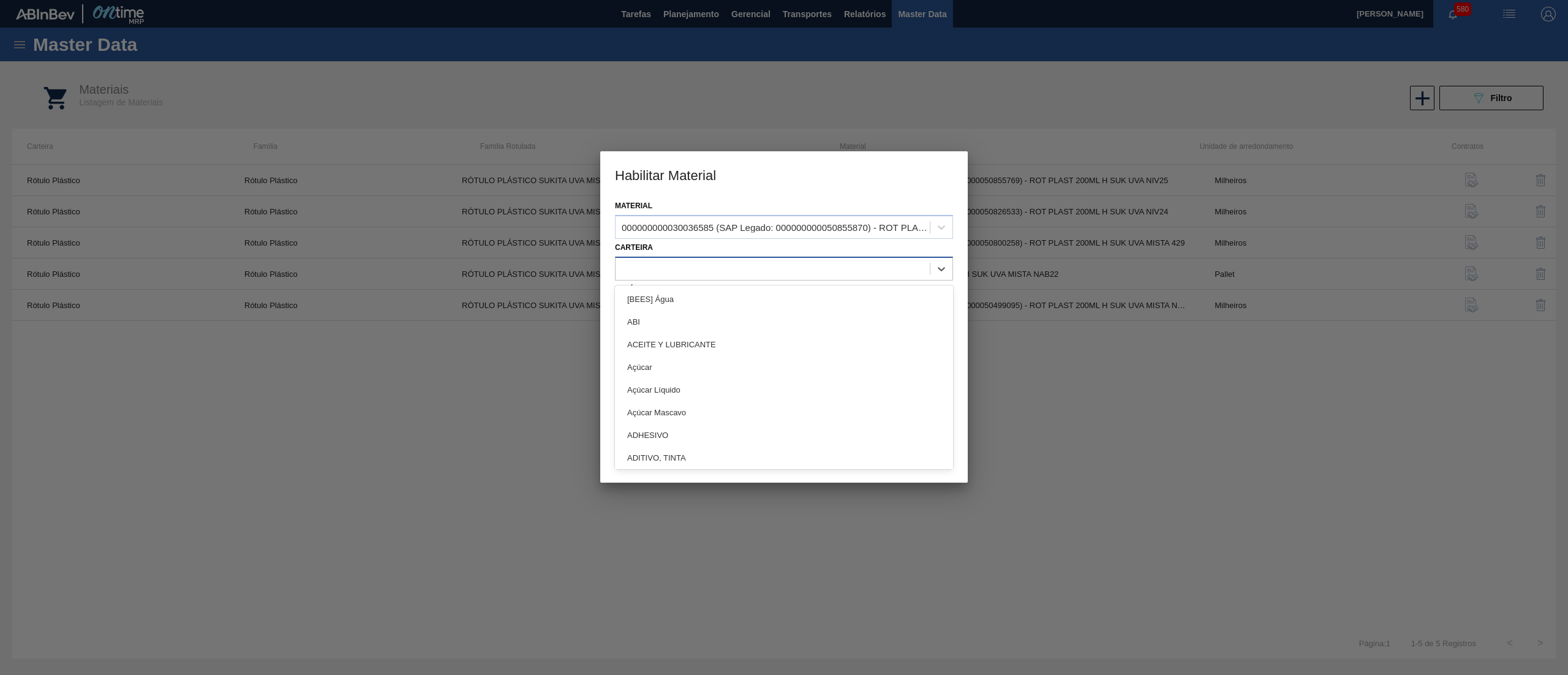
click at [691, 268] on div at bounding box center [772, 269] width 314 height 17
type input "plástic"
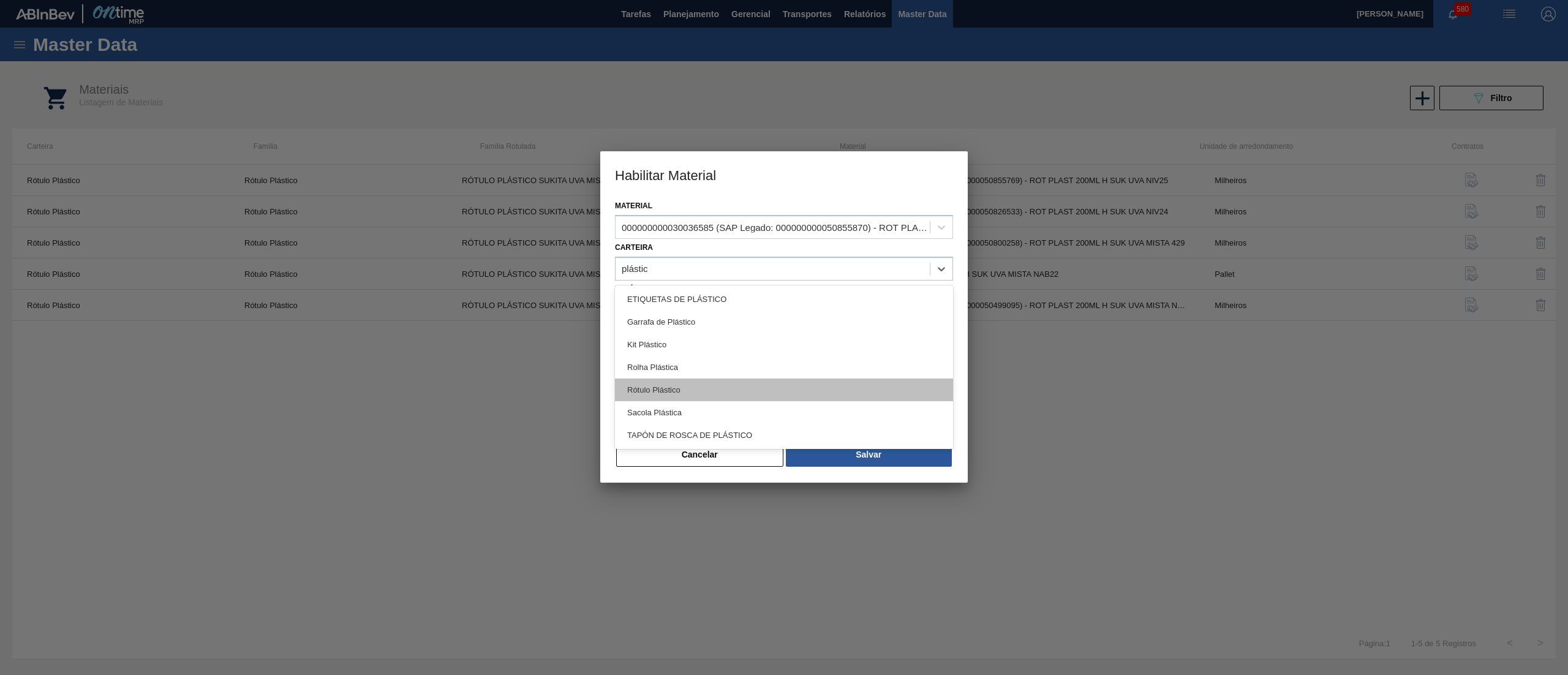
click at [704, 397] on div "Rótulo Plástico" at bounding box center [784, 390] width 338 height 22
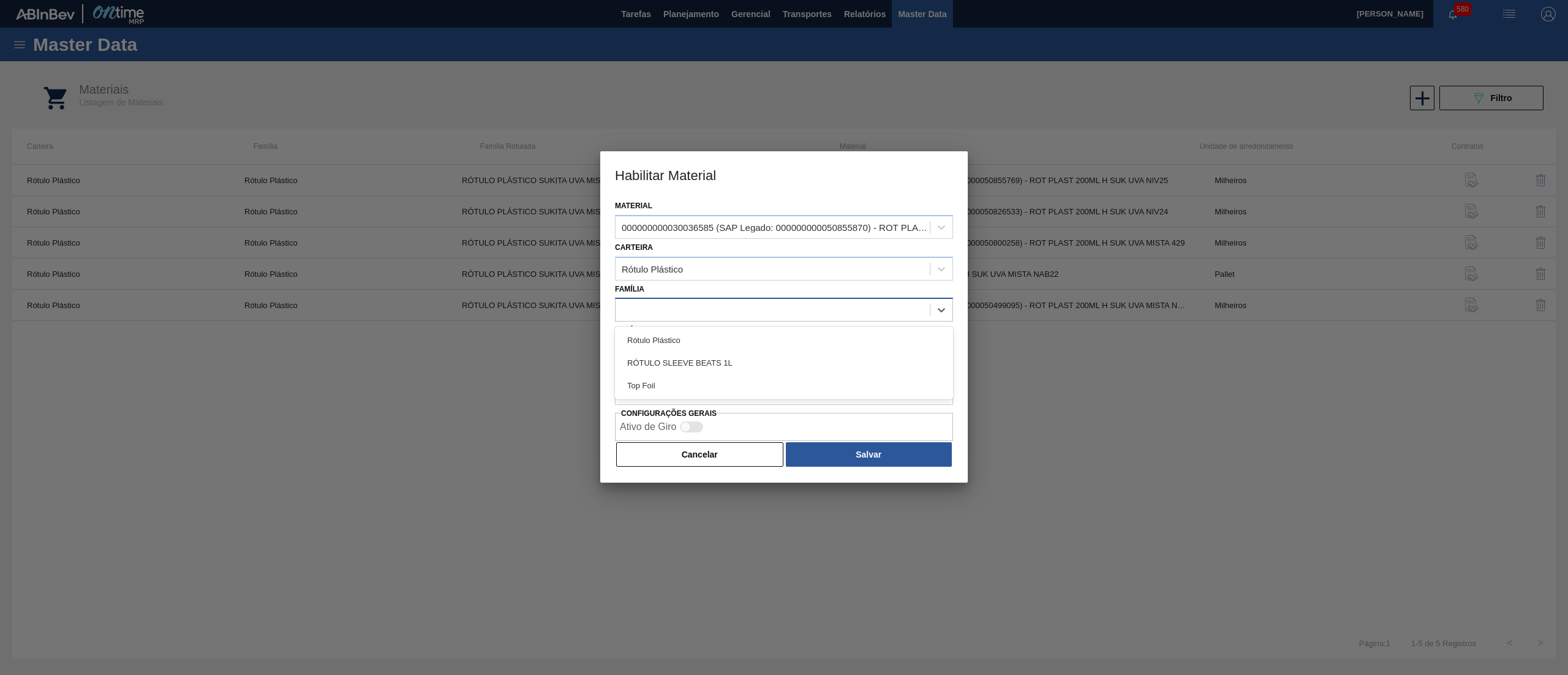
click at [701, 310] on div at bounding box center [772, 310] width 314 height 17
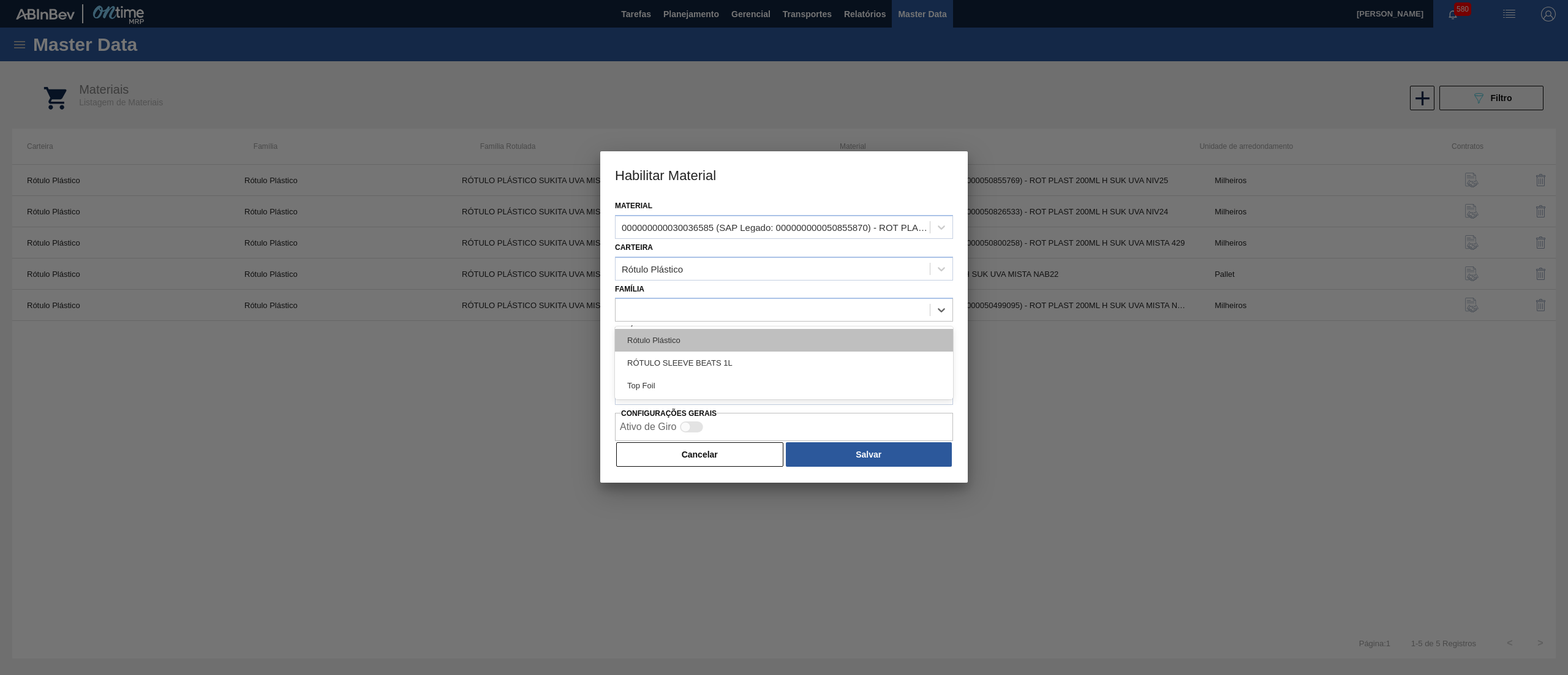
click at [699, 340] on div "Rótulo Plástico" at bounding box center [784, 340] width 338 height 22
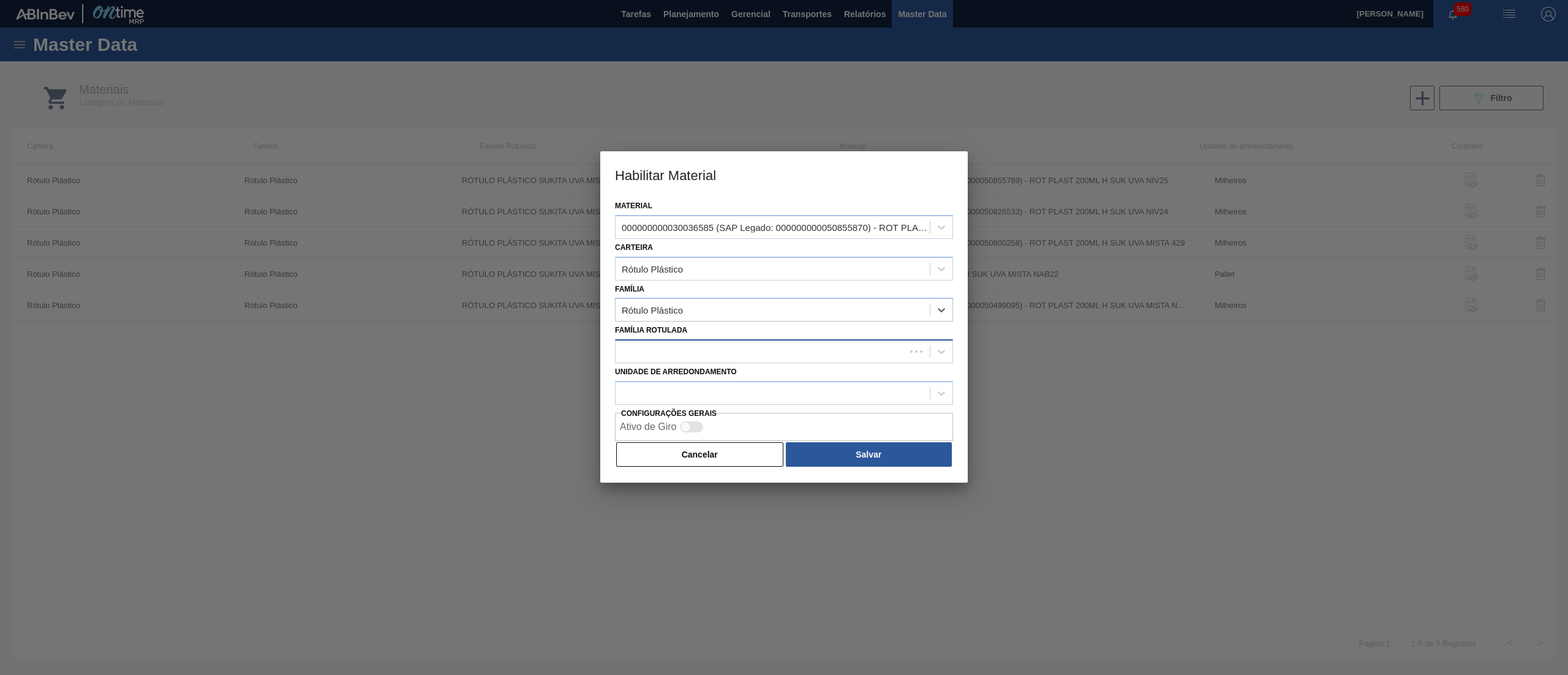
click at [696, 347] on div at bounding box center [760, 352] width 290 height 17
paste Rotulada "RÓTULO PLÁSTICO SUKITA UVA MISTA 2L"
type Rotulada "RÓTULO PLÁSTICO SUKITA UVA MISTA 2L"
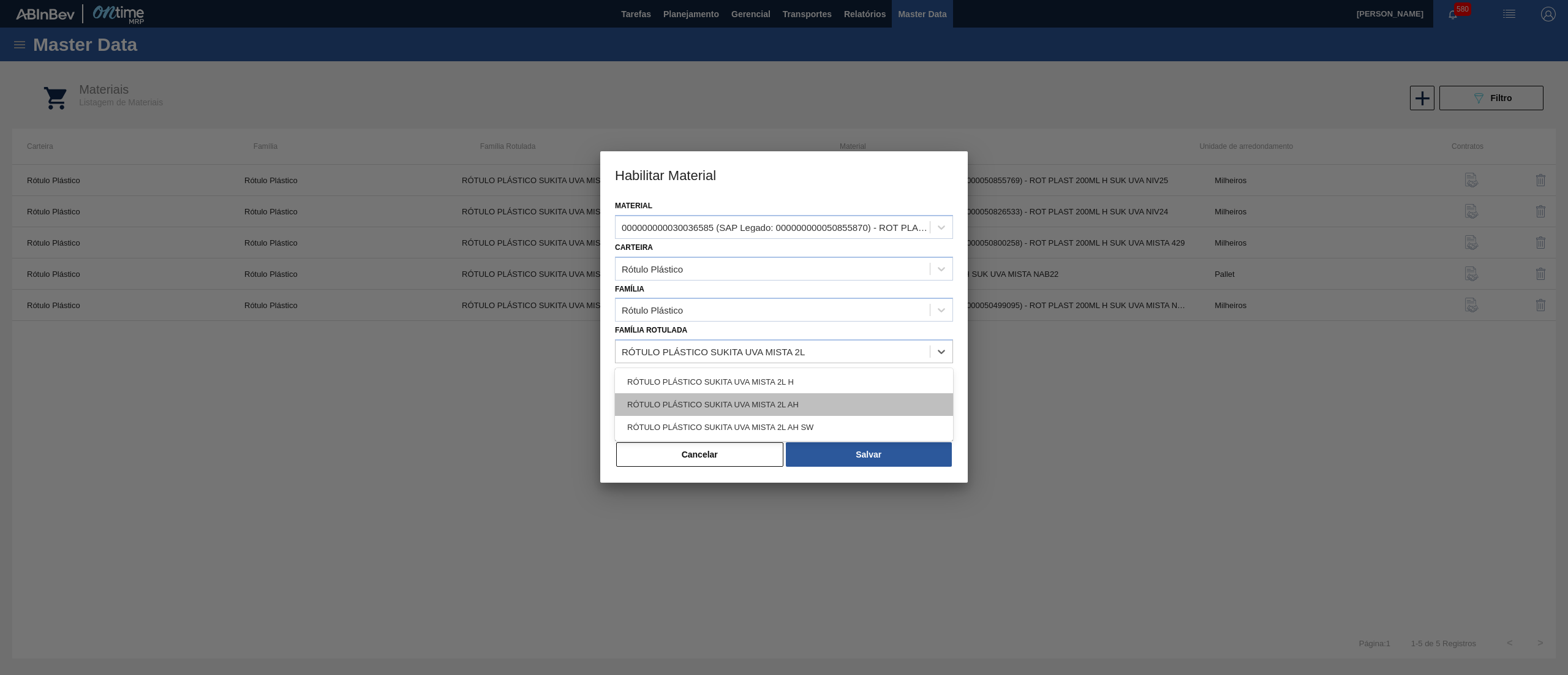
click at [736, 404] on div "RÓTULO PLÁSTICO SUKITA UVA MISTA 2L AH" at bounding box center [784, 405] width 338 height 22
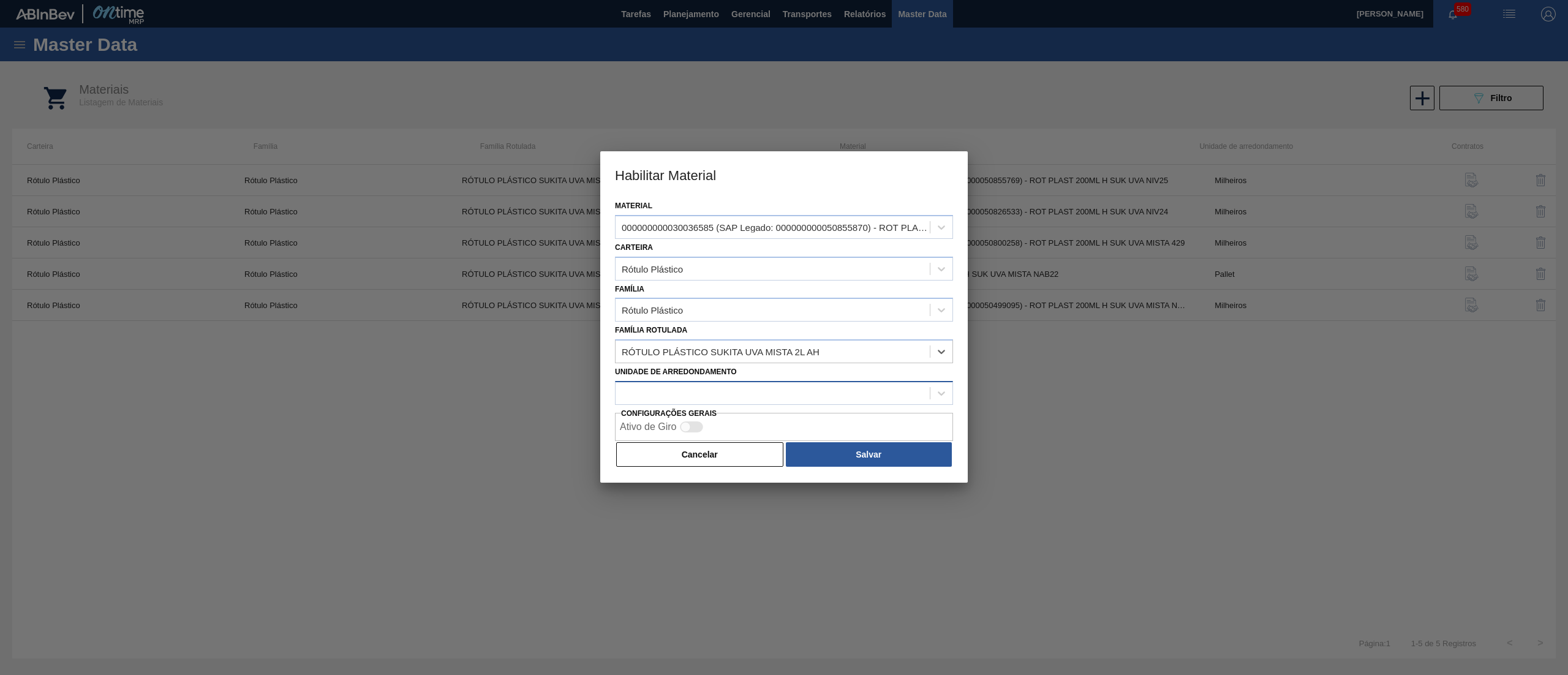
click at [723, 396] on div at bounding box center [772, 393] width 314 height 17
type arredondamento "mil"
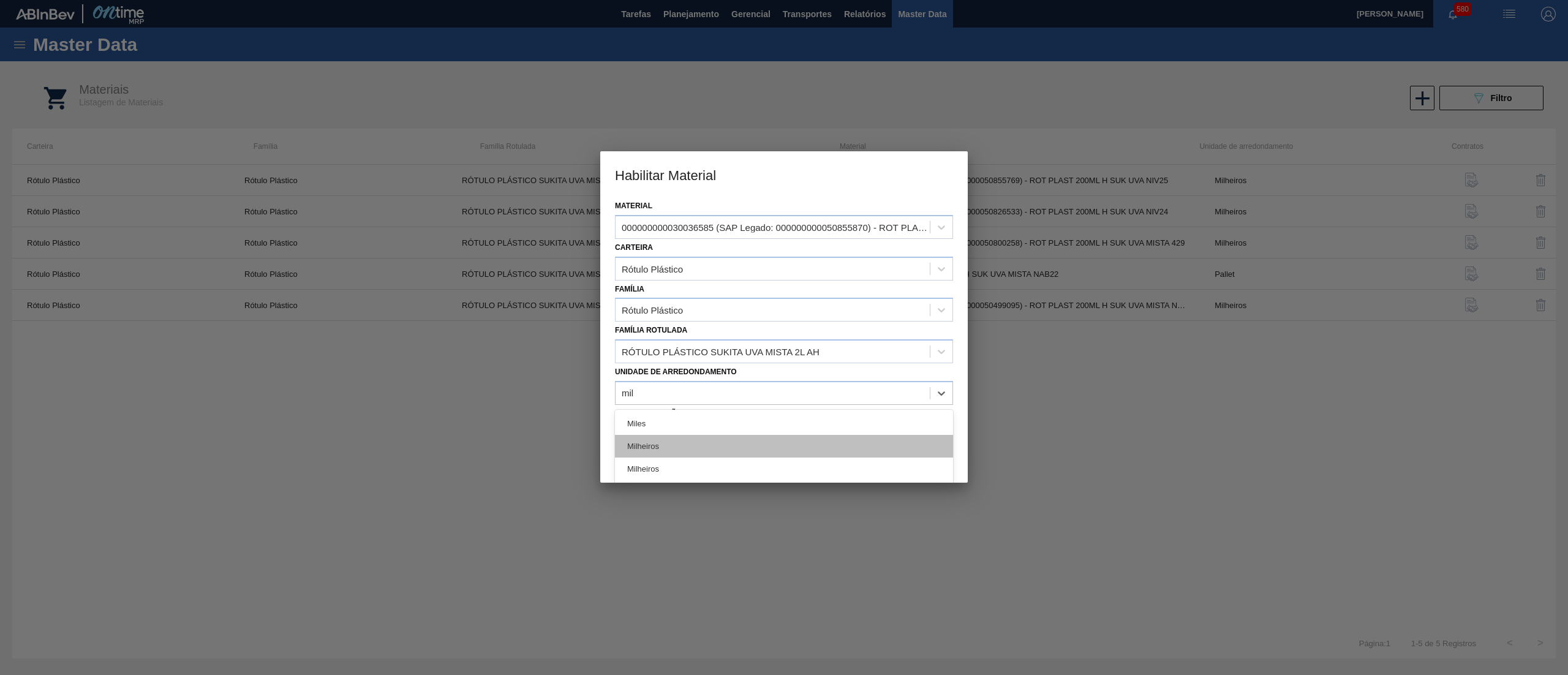
click at [711, 438] on div "Milheiros" at bounding box center [784, 446] width 338 height 22
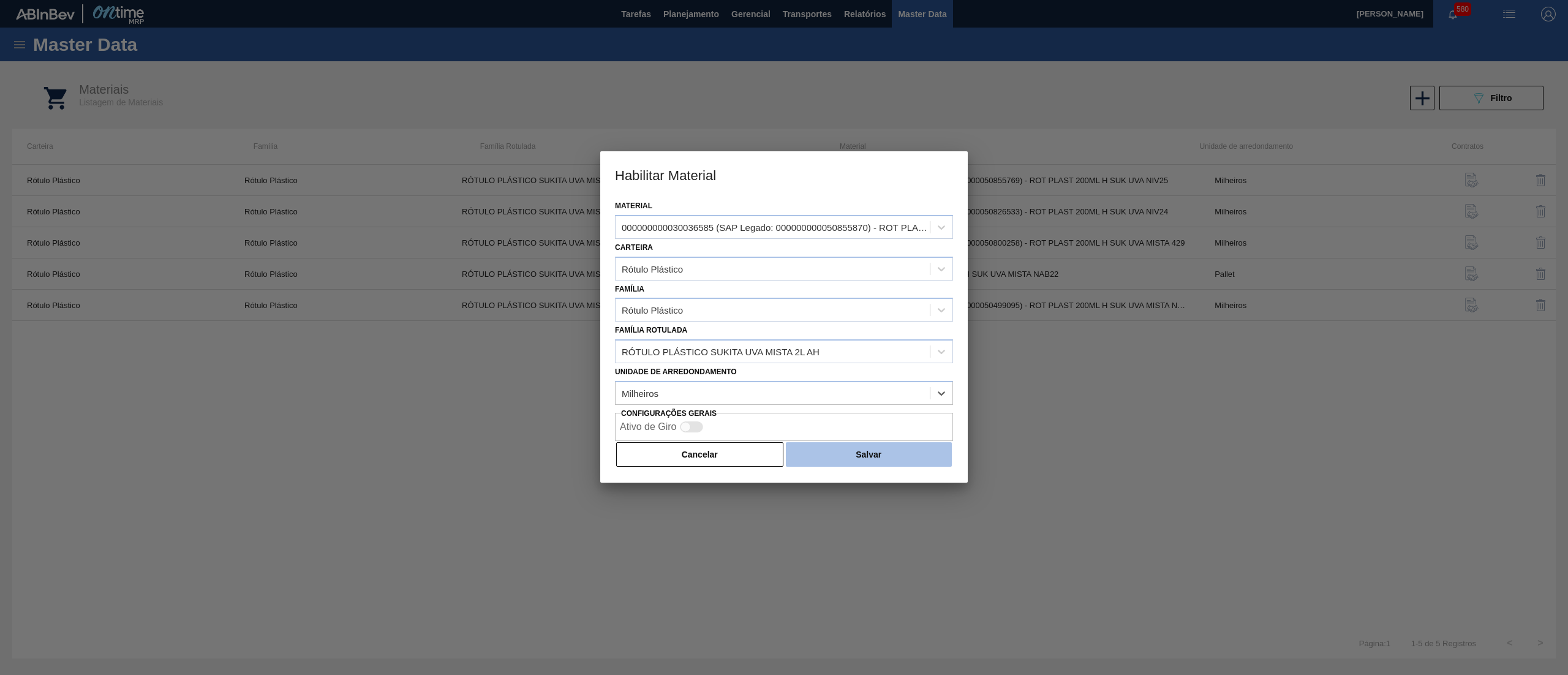
click at [872, 460] on button "Salvar" at bounding box center [868, 454] width 166 height 24
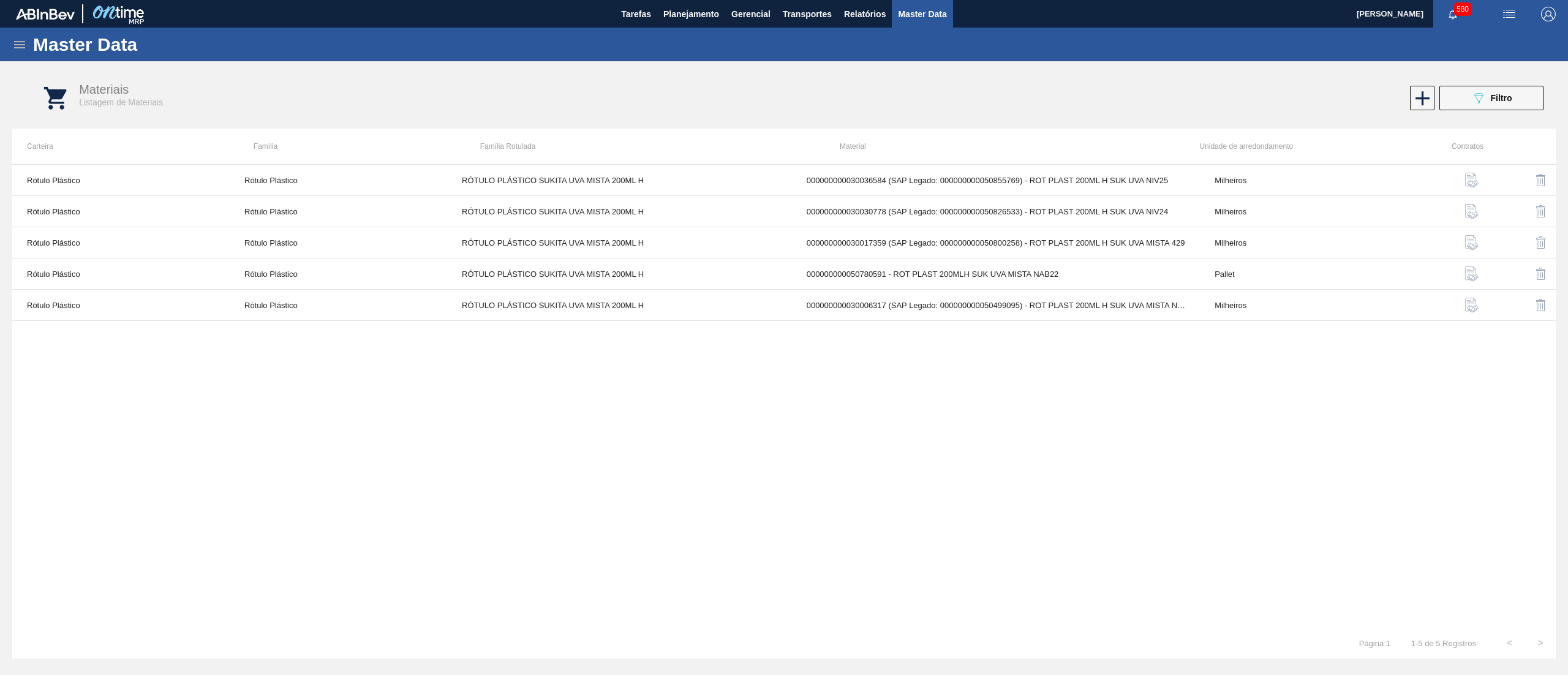
click at [12, 38] on icon at bounding box center [20, 45] width 15 height 15
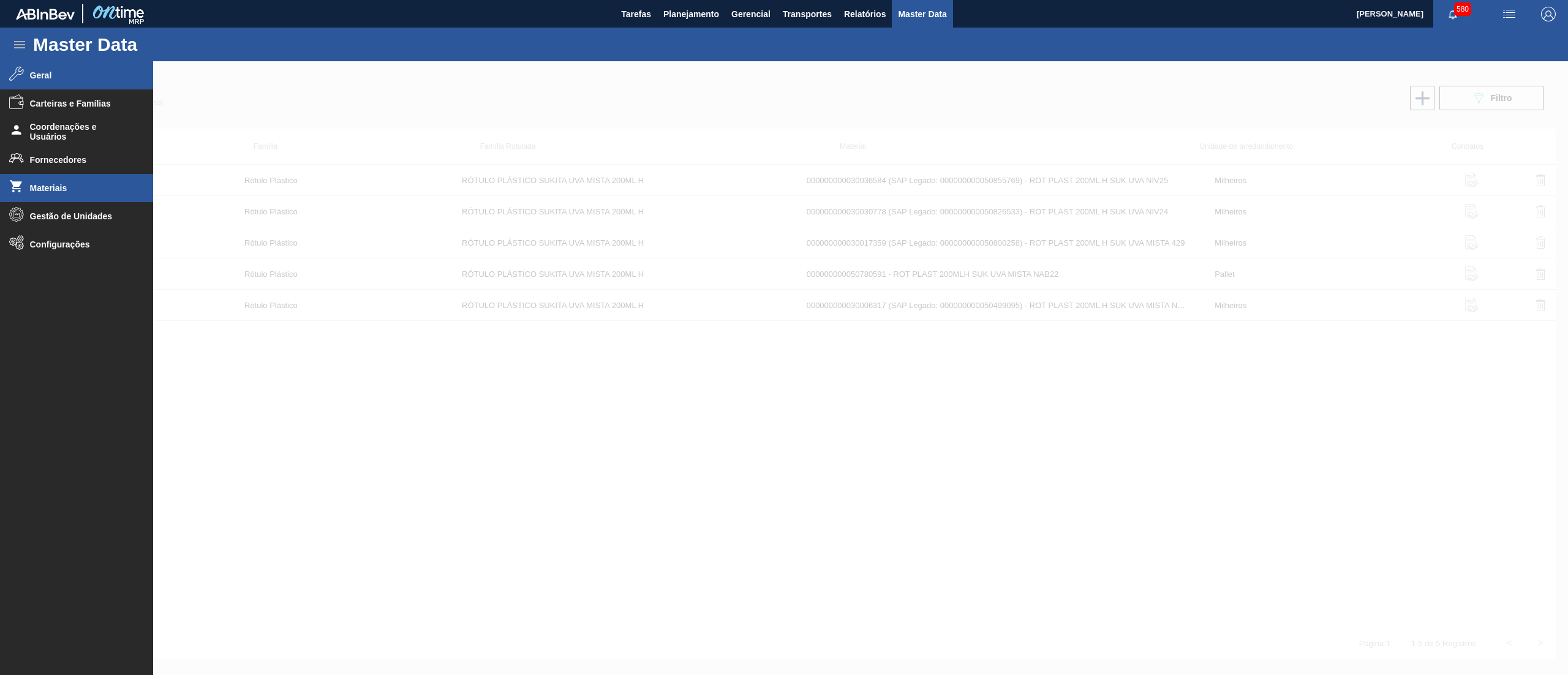
click at [47, 80] on li "Geral" at bounding box center [77, 75] width 153 height 28
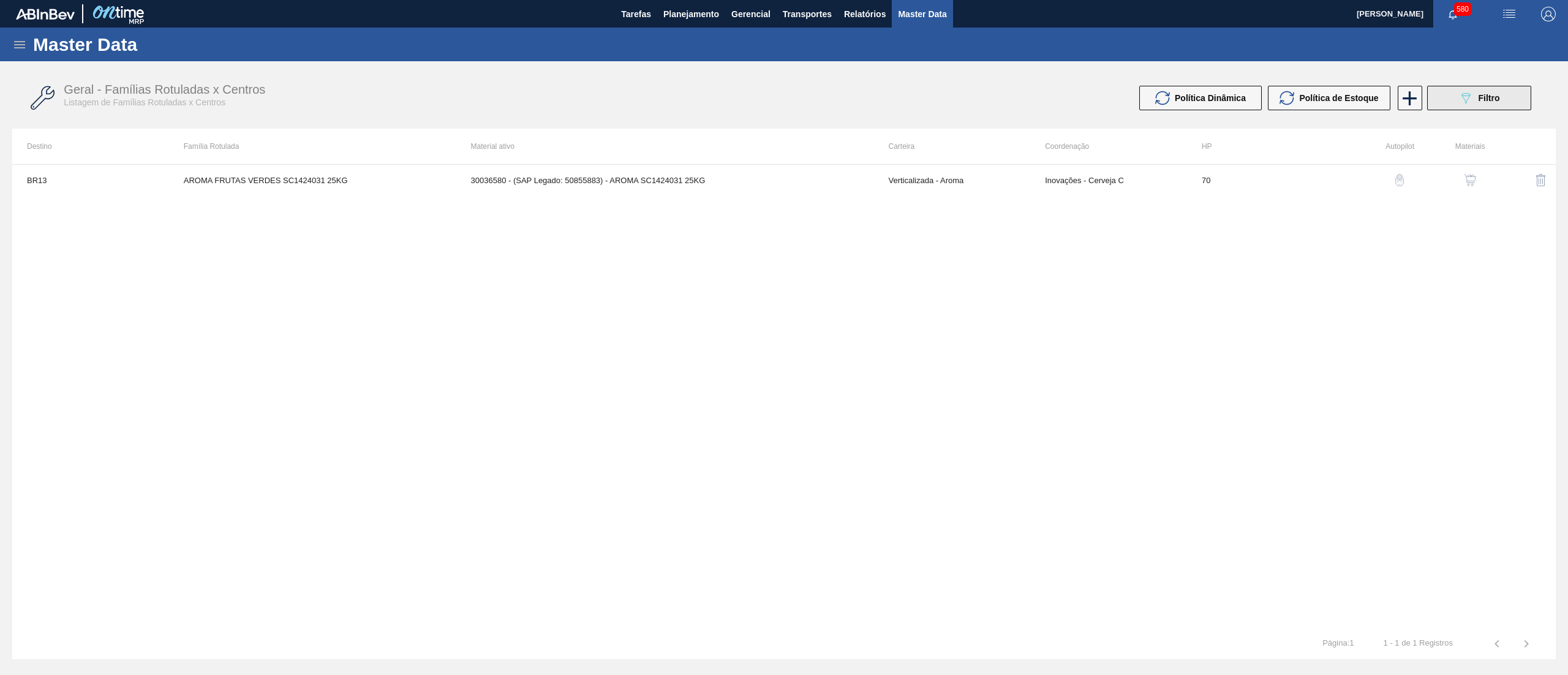
click at [1461, 105] on icon "089F7B8B-B2A5-4AFE-B5C0-19BA573D28AC" at bounding box center [1466, 98] width 15 height 15
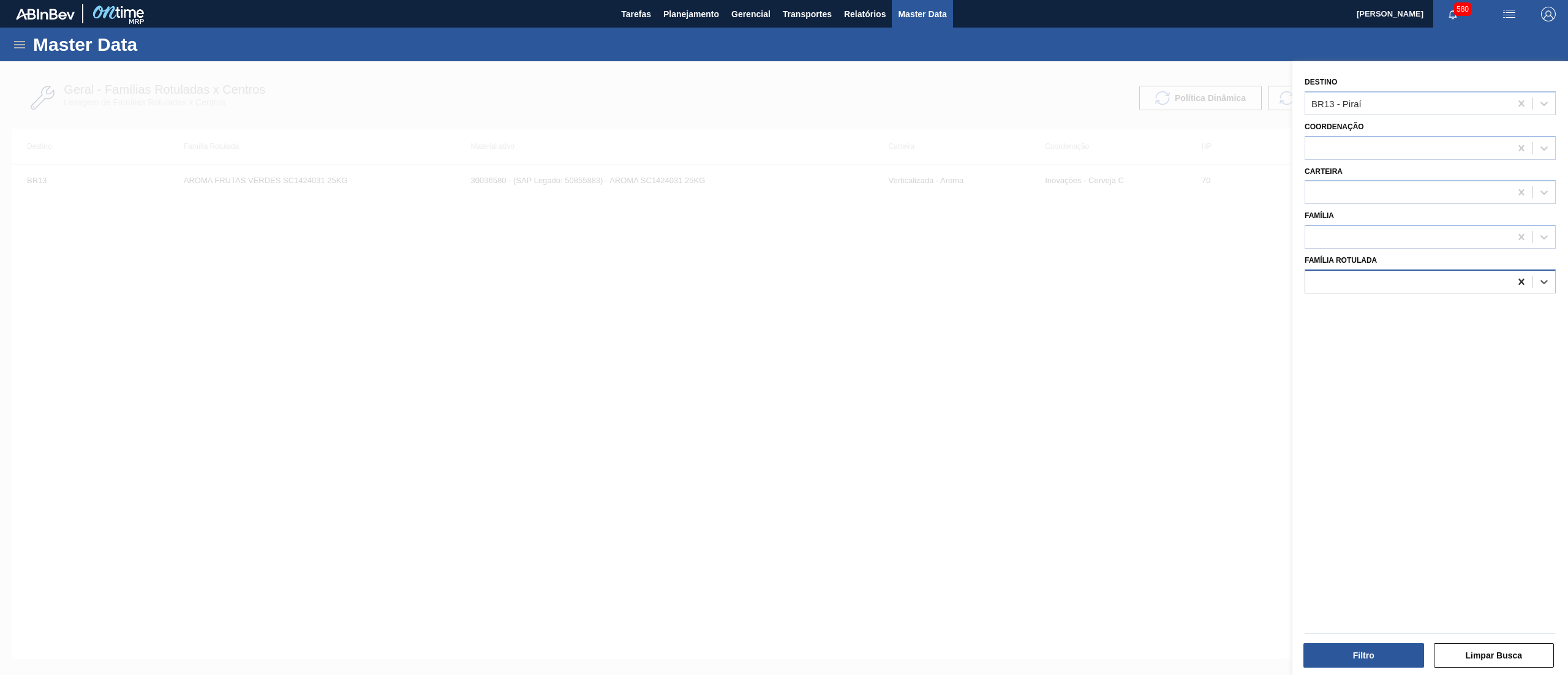
click at [1519, 275] on icon at bounding box center [1521, 282] width 12 height 12
paste Rotulada "RÓTULO PLÁSTICO SUKITA UVA MISTA 2L H"
type Rotulada "RÓTULO PLÁSTICO SUKITA UVA MISTA 2L H"
click at [1478, 305] on div "RÓTULO PLÁSTICO SUKITA UVA MISTA 2L H" at bounding box center [1430, 312] width 251 height 22
click at [1514, 95] on div at bounding box center [1521, 103] width 22 height 22
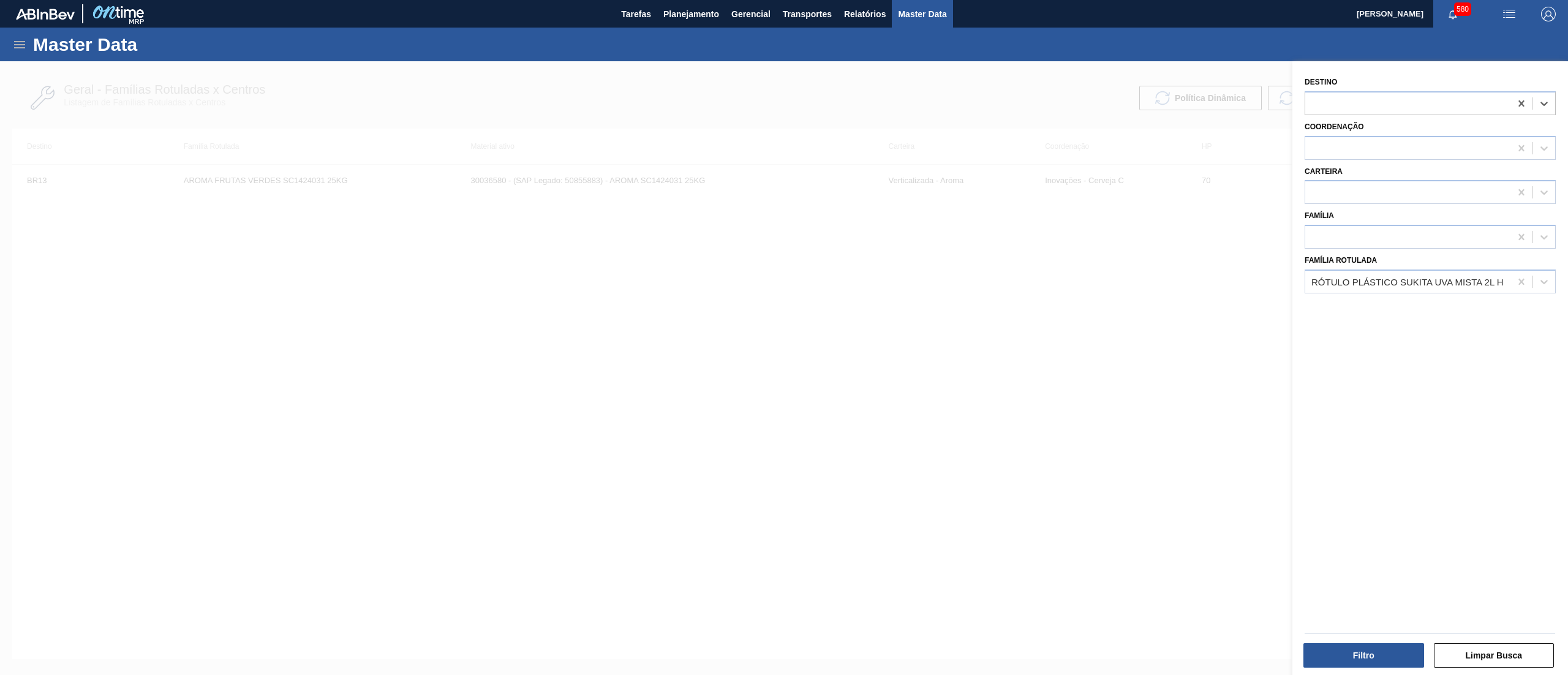
click at [1336, 668] on div "Filtro" at bounding box center [1365, 654] width 130 height 27
click at [1335, 659] on button "Filtro" at bounding box center [1364, 654] width 121 height 24
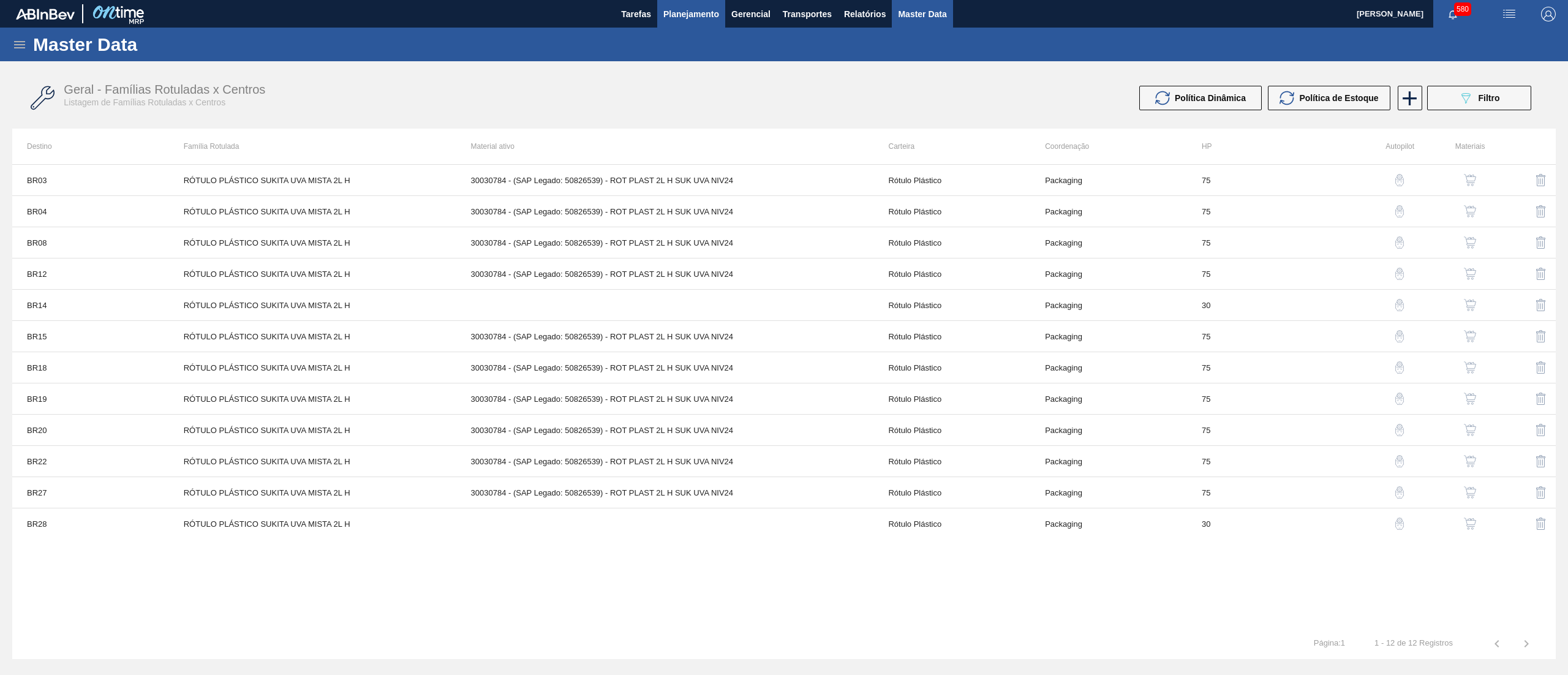
click at [698, 15] on span "Planejamento" at bounding box center [691, 14] width 55 height 15
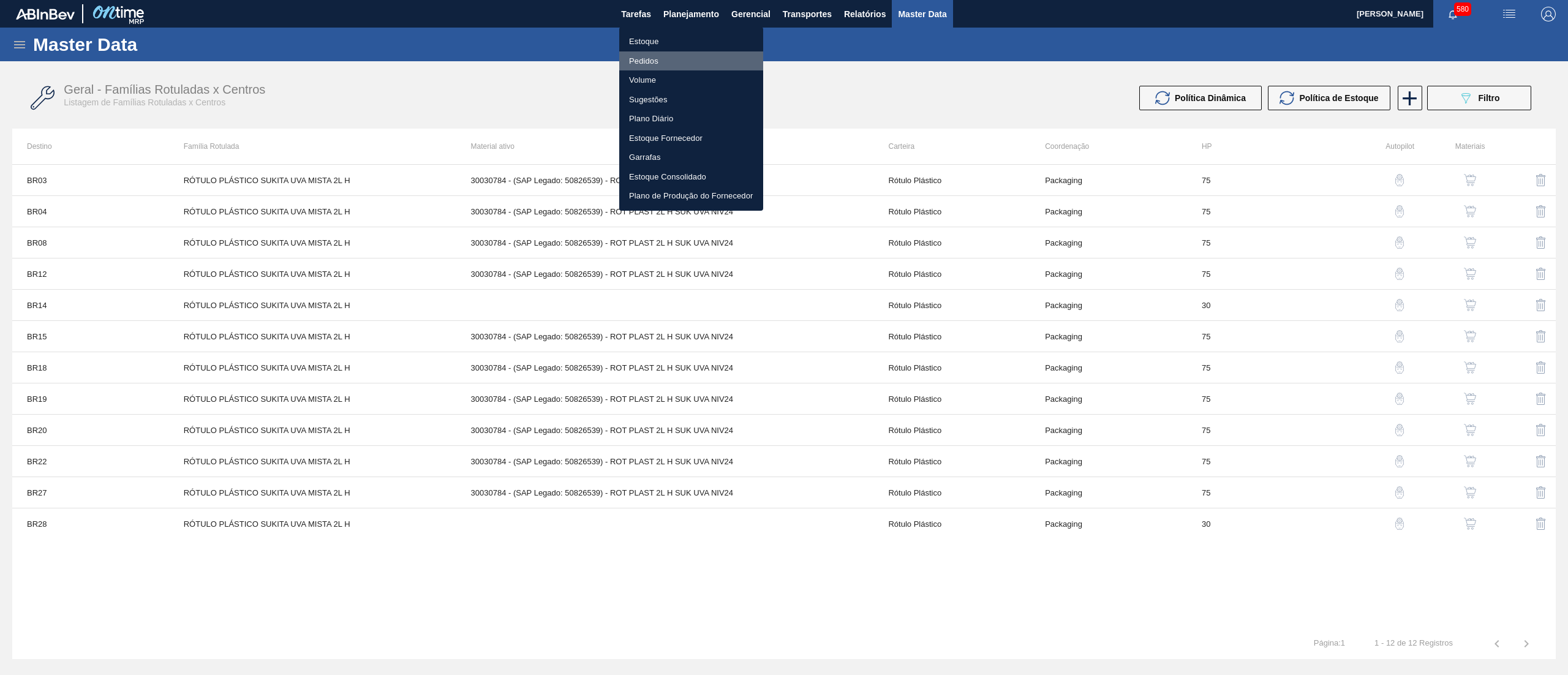
click at [676, 60] on li "Pedidos" at bounding box center [691, 61] width 144 height 19
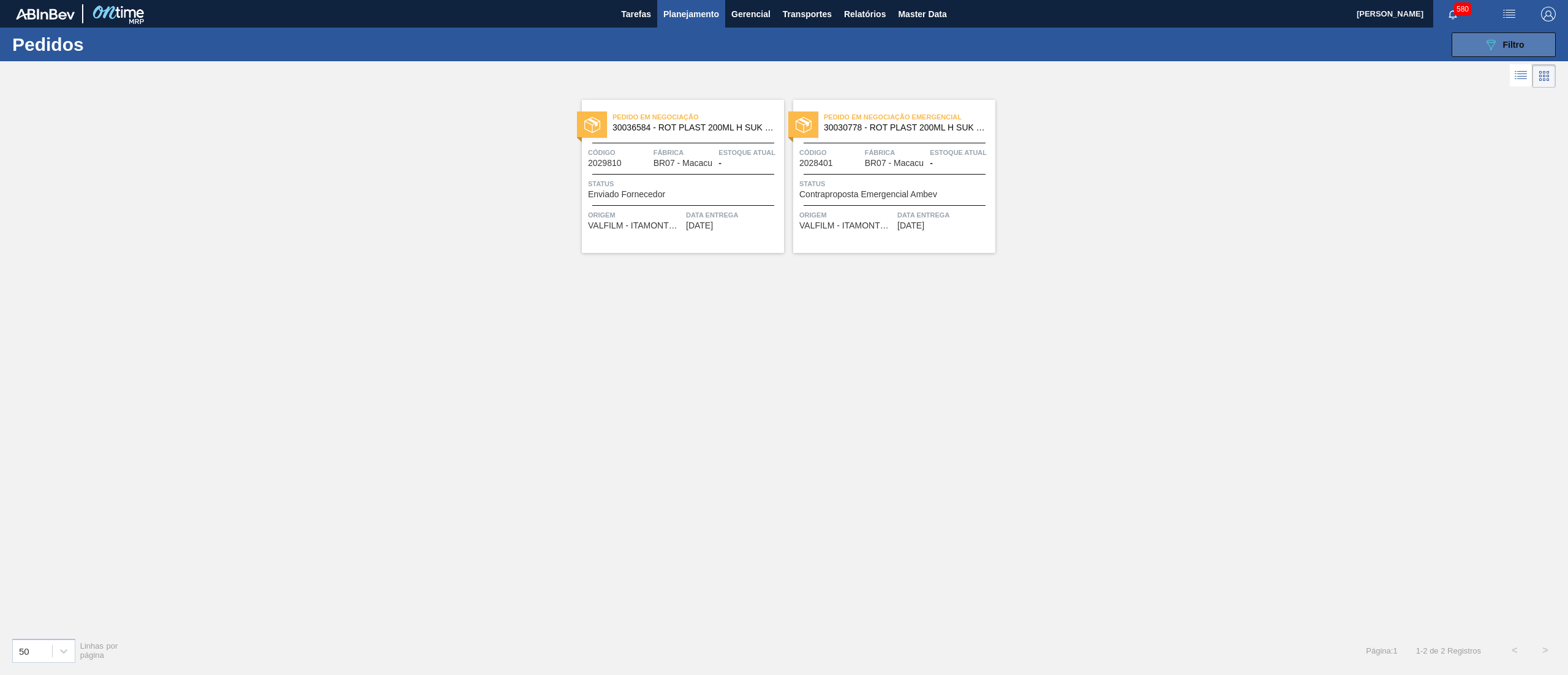
click at [1493, 46] on icon "089F7B8B-B2A5-4AFE-B5C0-19BA573D28AC" at bounding box center [1491, 45] width 15 height 15
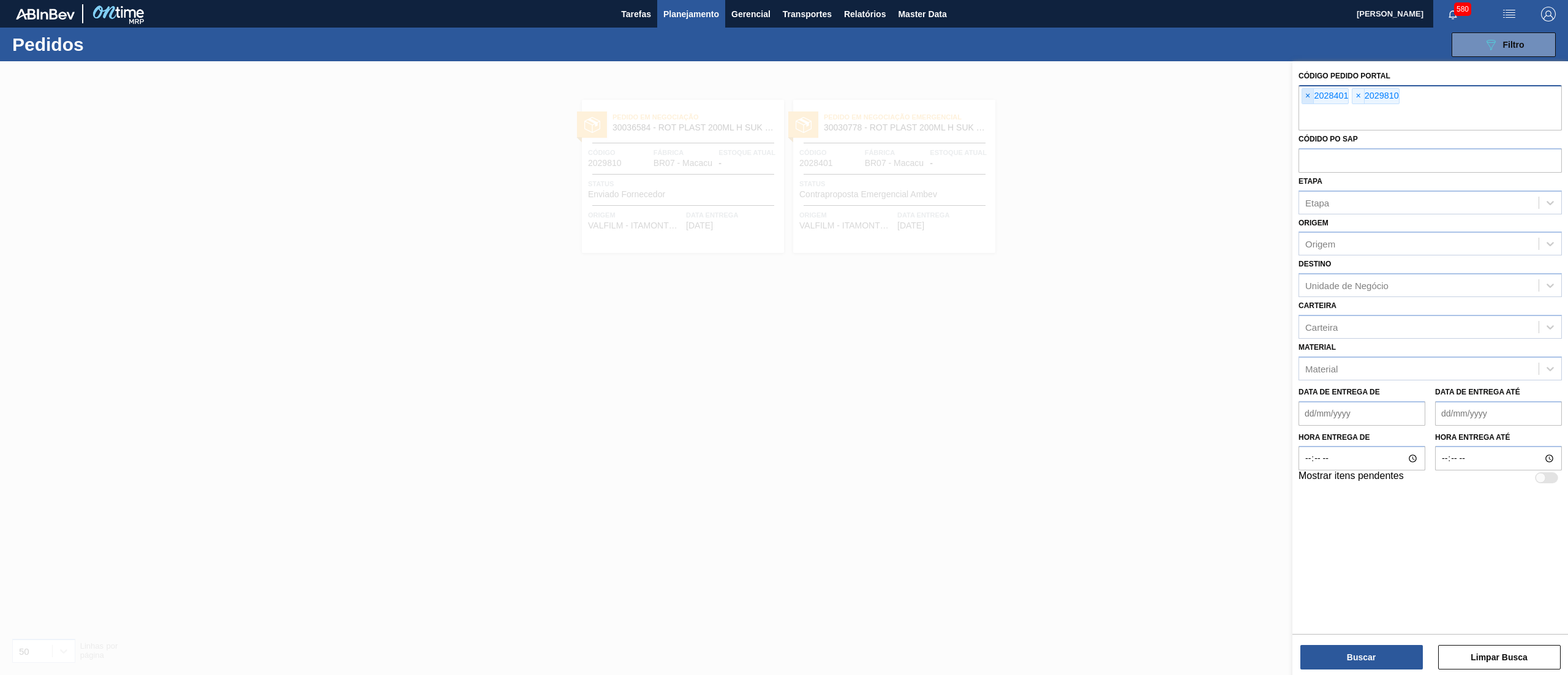
click at [1302, 99] on span "×" at bounding box center [1307, 96] width 12 height 15
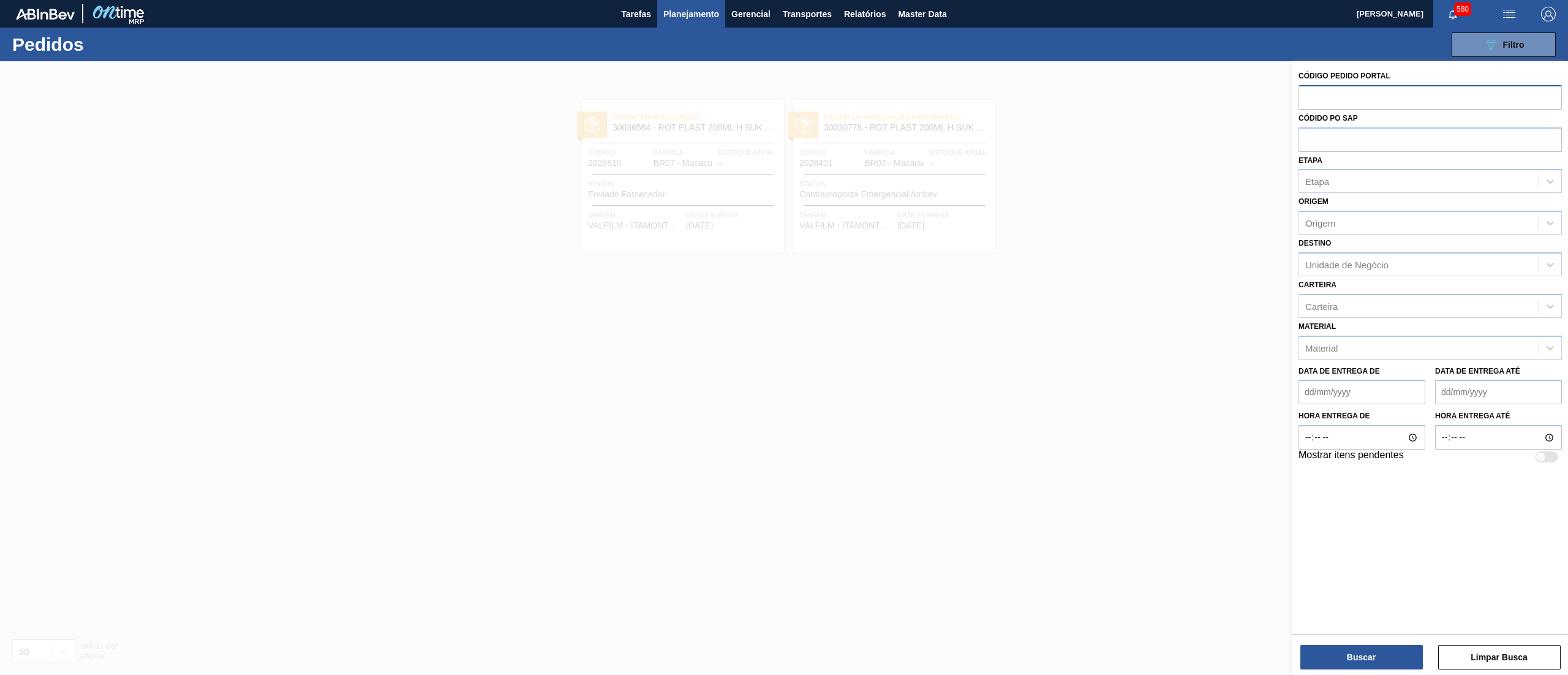
paste input "2028393"
type input "2028393"
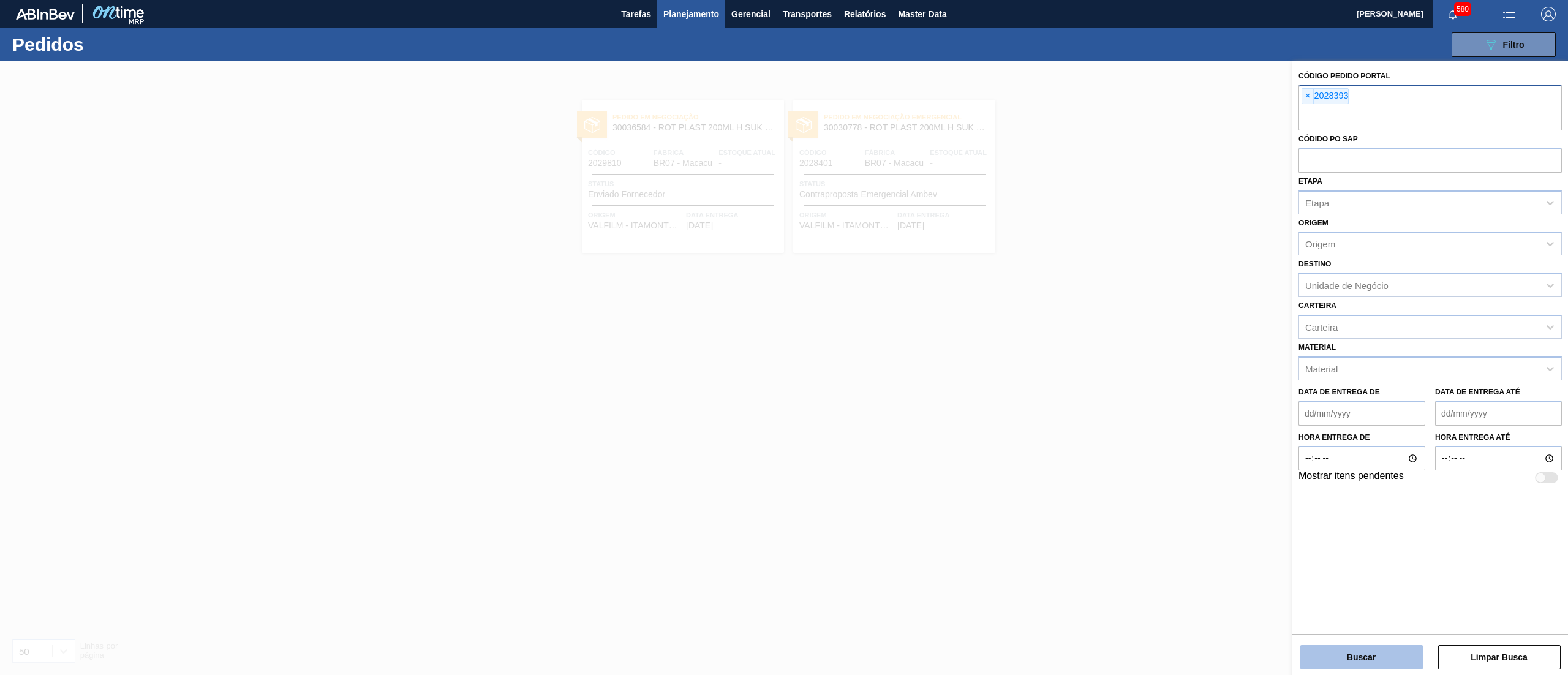
click at [1362, 651] on button "Buscar" at bounding box center [1361, 656] width 122 height 24
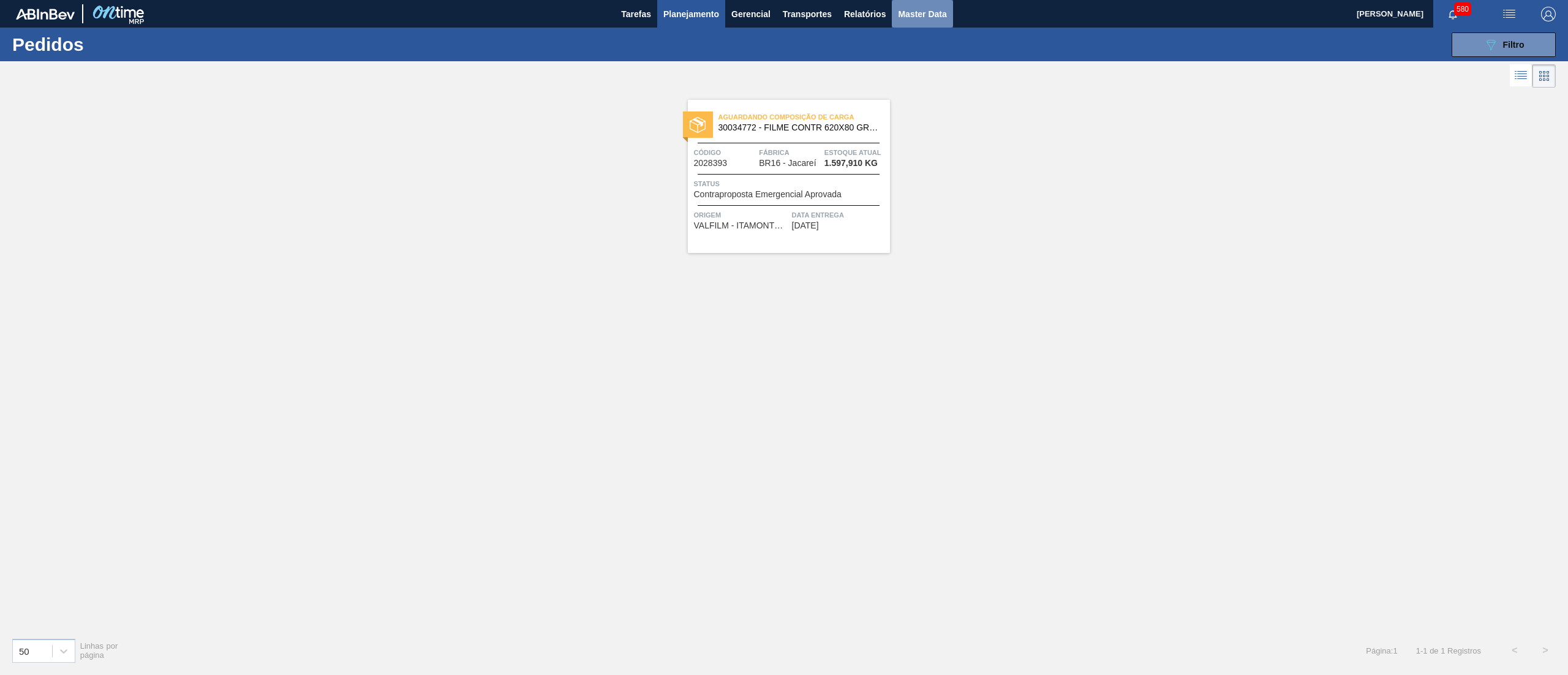
click at [915, 21] on button "Master Data" at bounding box center [921, 14] width 60 height 27
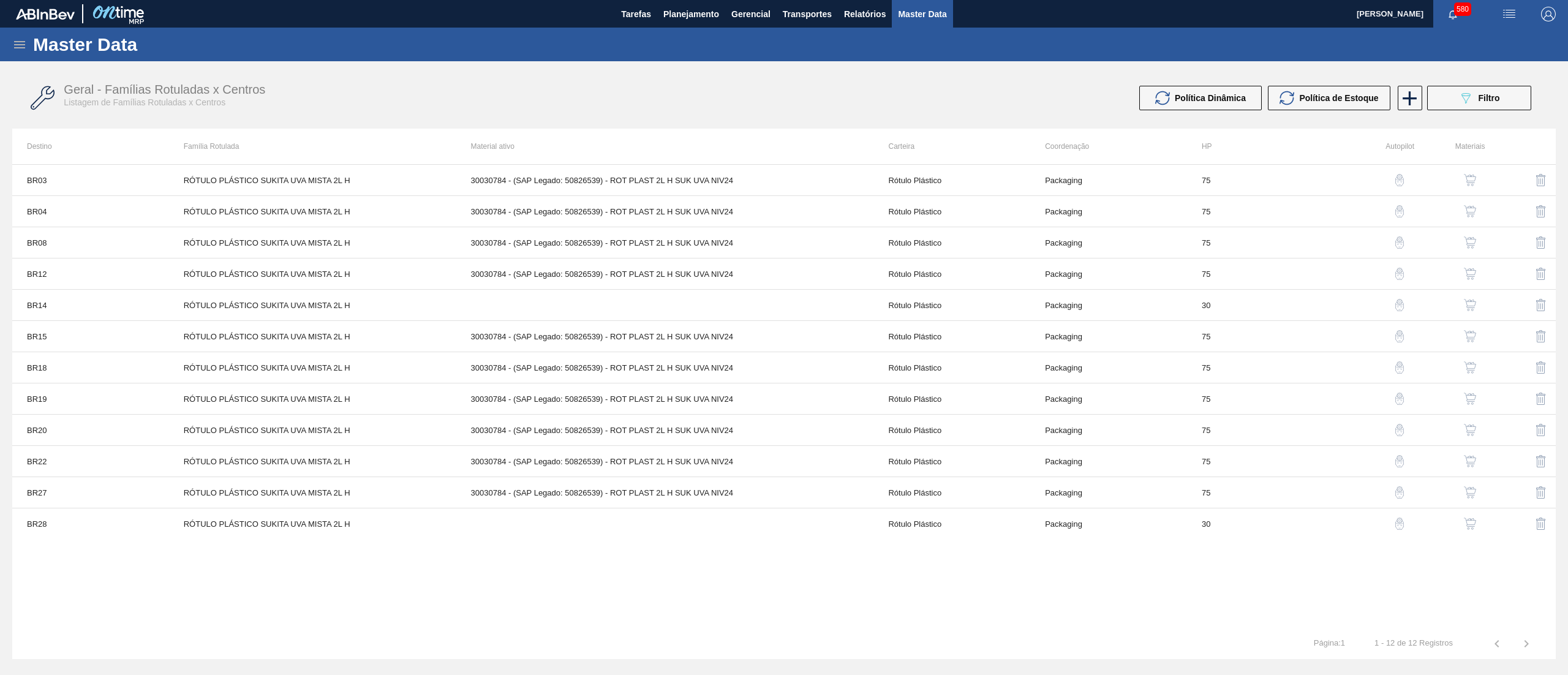
click at [1469, 176] on img "button" at bounding box center [1470, 180] width 12 height 12
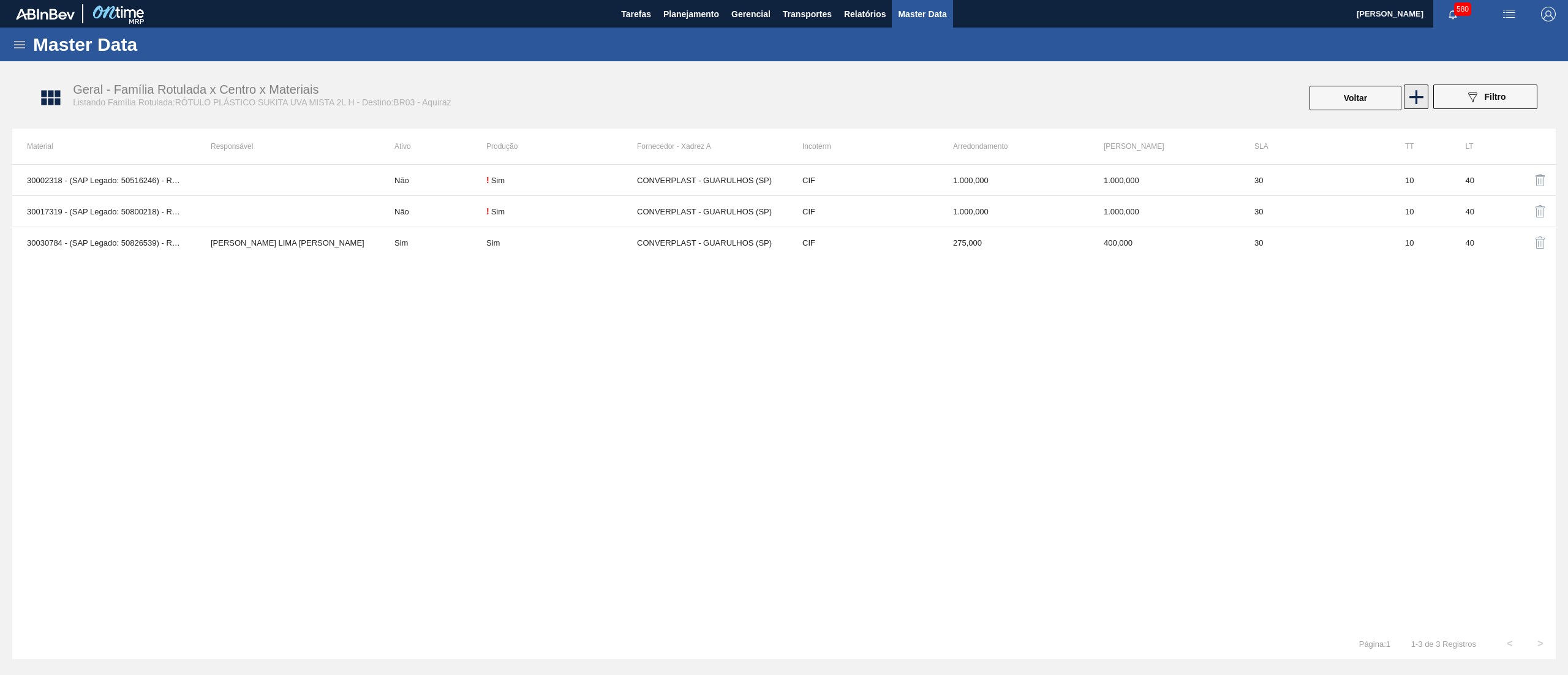
click at [1410, 107] on icon at bounding box center [1416, 97] width 24 height 24
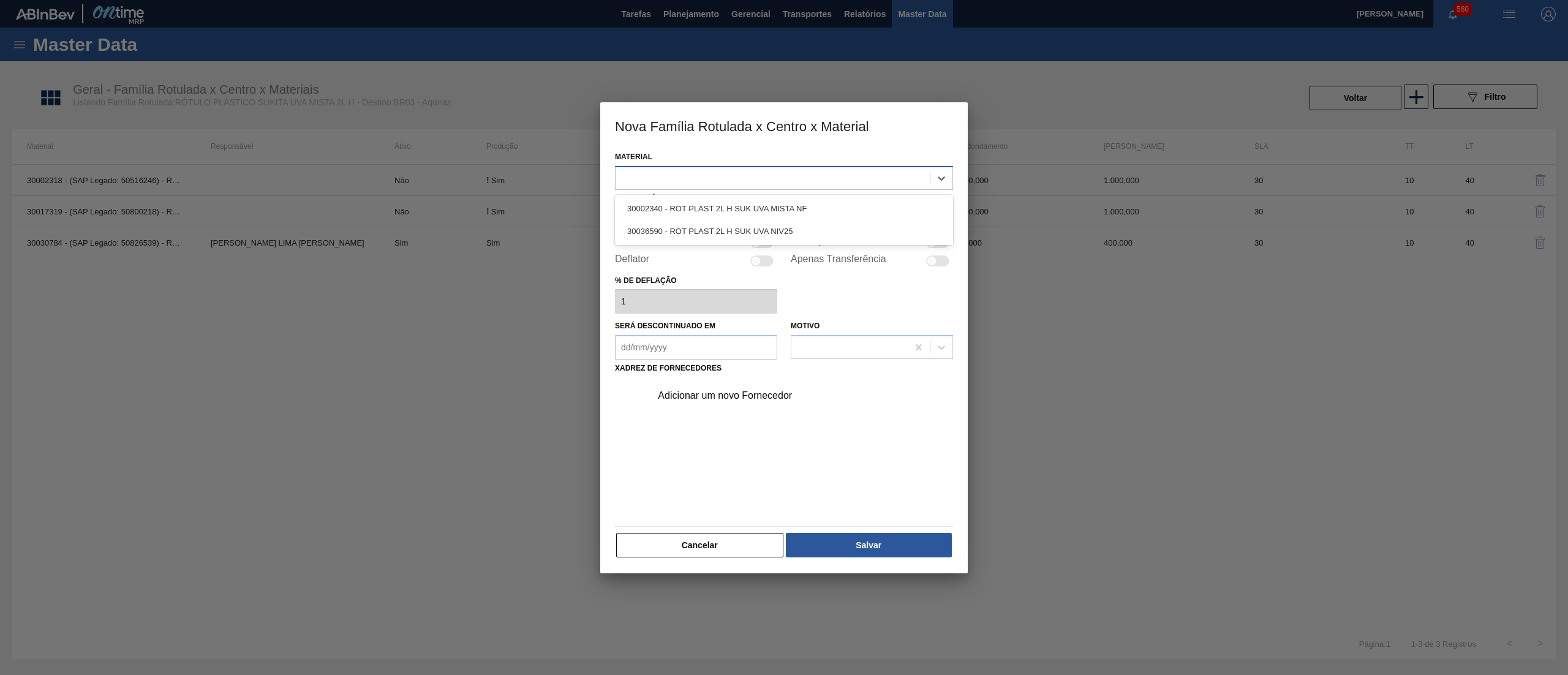
click at [804, 176] on div at bounding box center [772, 178] width 314 height 17
click at [804, 226] on div "30036590 - ROT PLAST 2L H SUK UVA NIV25" at bounding box center [784, 231] width 338 height 22
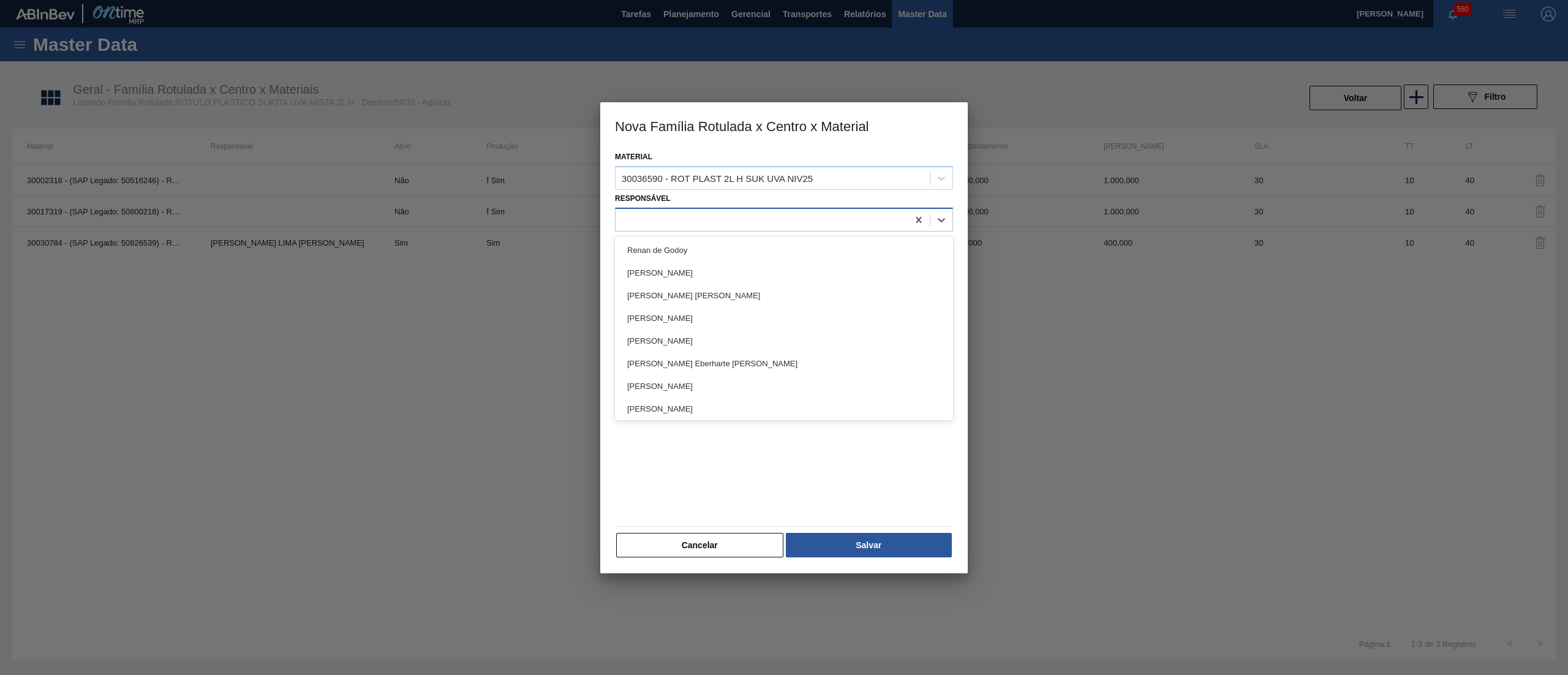
click at [772, 217] on div at bounding box center [761, 219] width 292 height 17
type input "math"
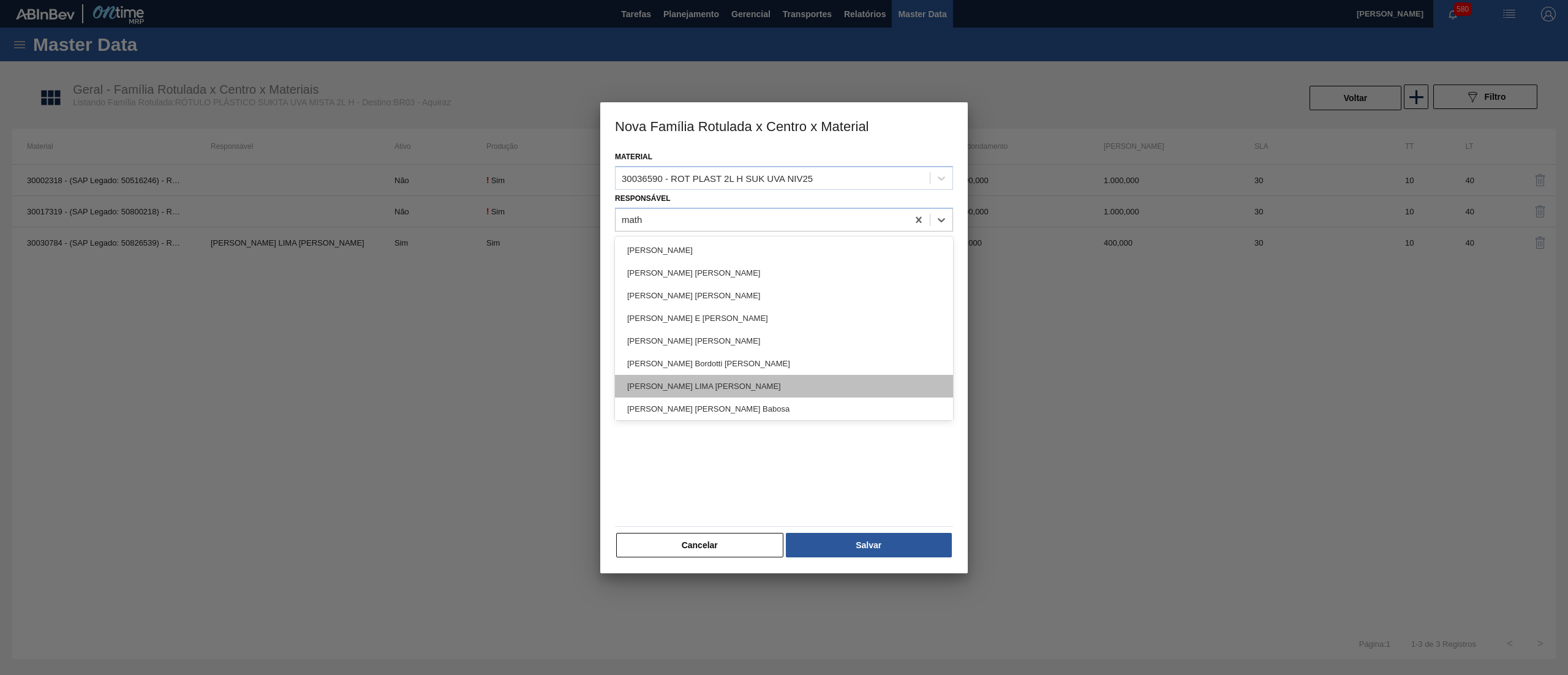
click at [749, 386] on div "[PERSON_NAME] LIMA [PERSON_NAME]" at bounding box center [784, 386] width 338 height 22
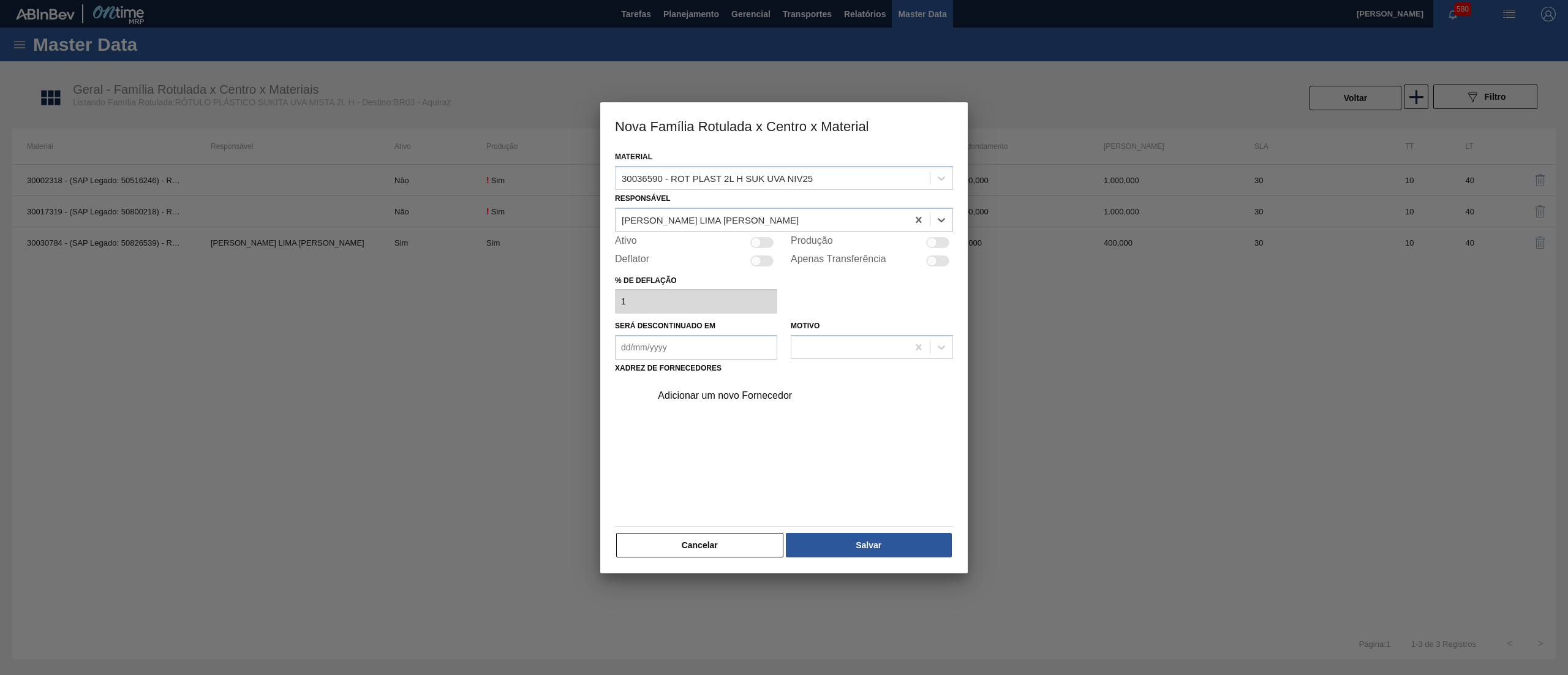
click at [759, 247] on div at bounding box center [761, 242] width 23 height 11
checkbox input "true"
click at [711, 398] on div "Adicionar um novo Fornecedor" at bounding box center [777, 396] width 240 height 11
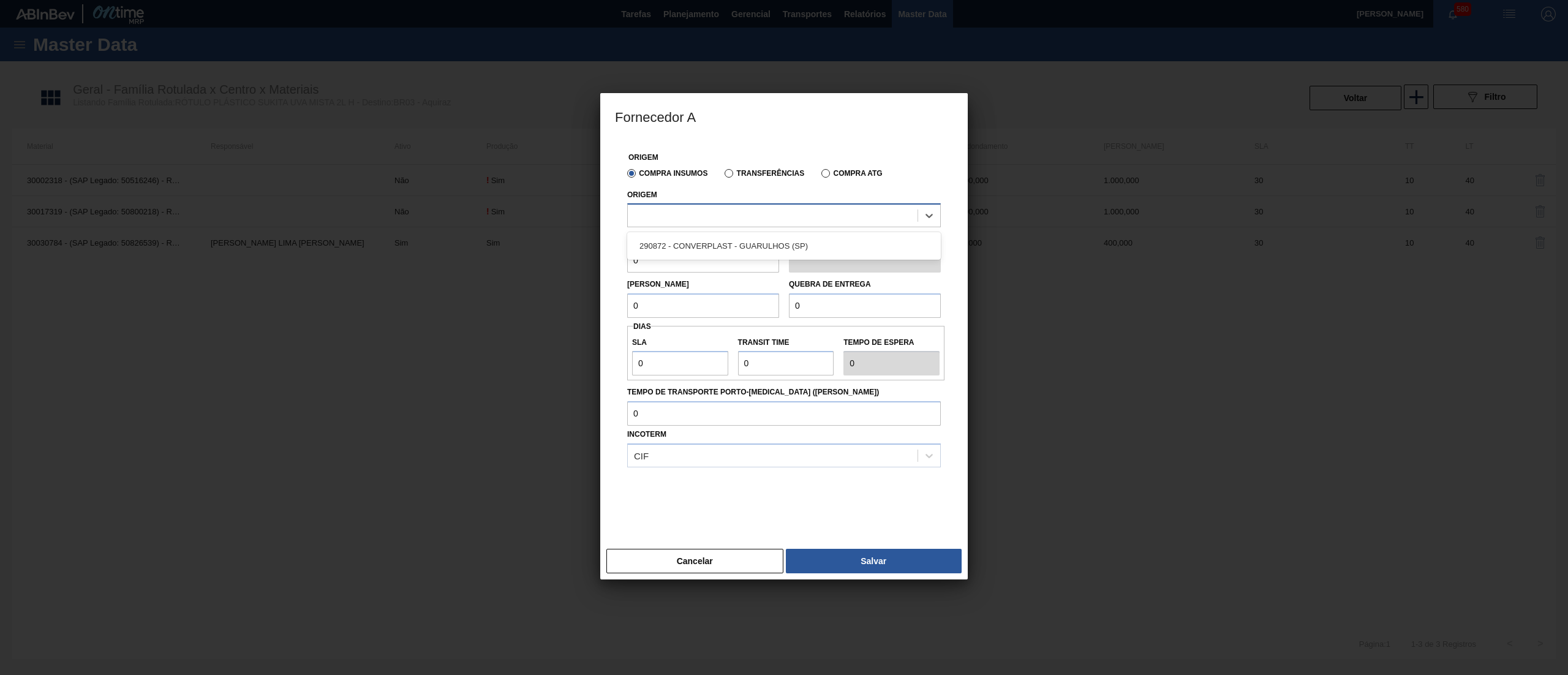
click at [708, 214] on div at bounding box center [772, 216] width 290 height 17
click at [708, 244] on div "290872 - CONVERPLAST - GUARULHOS (SP)" at bounding box center [784, 246] width 314 height 22
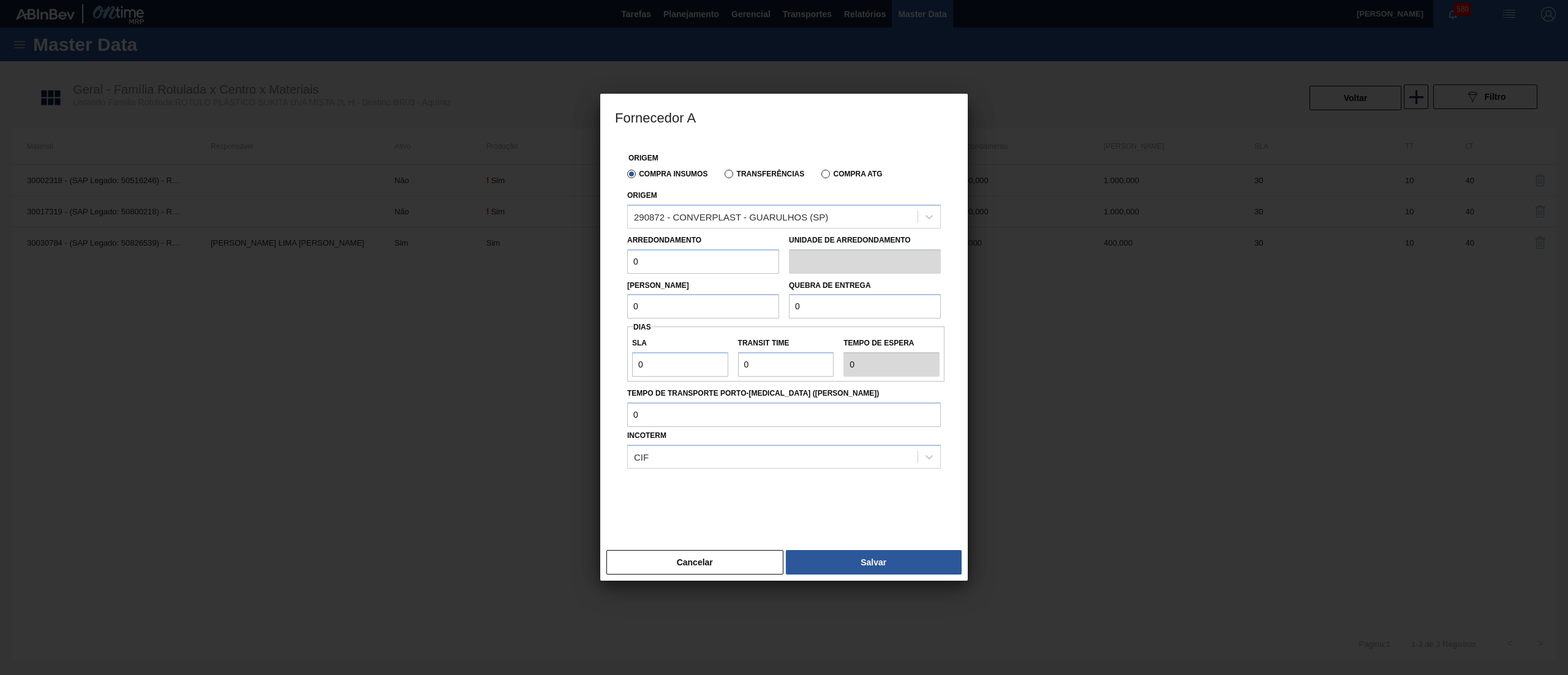
drag, startPoint x: 681, startPoint y: 264, endPoint x: 503, endPoint y: 261, distance: 178.0
click at [503, 261] on div "Fornecedor A Origem Compra Insumos Transferências Compra ATG Origem 290872 - CO…" at bounding box center [784, 337] width 1568 height 675
drag, startPoint x: 679, startPoint y: 259, endPoint x: 546, endPoint y: 247, distance: 133.5
click at [546, 247] on div "Fornecedor A Origem Compra Insumos Transferências Compra ATG Origem 290872 - CO…" at bounding box center [784, 337] width 1568 height 675
type input "1.000"
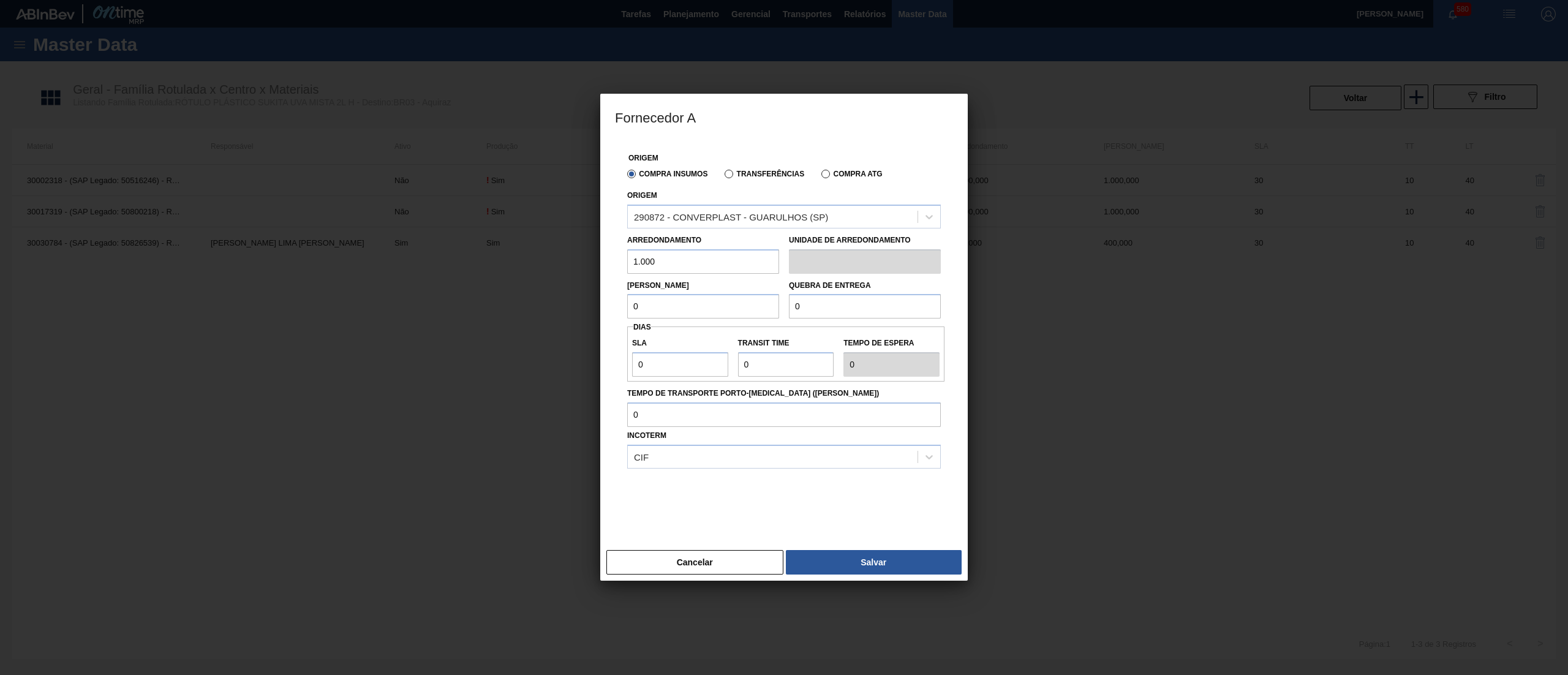
drag, startPoint x: 665, startPoint y: 299, endPoint x: 549, endPoint y: 289, distance: 116.4
click at [549, 289] on div "Fornecedor A Origem Compra Insumos Transferências Compra ATG Origem 290872 - CO…" at bounding box center [784, 337] width 1568 height 675
paste input "1.00"
type input "1.000"
paste input "1.00"
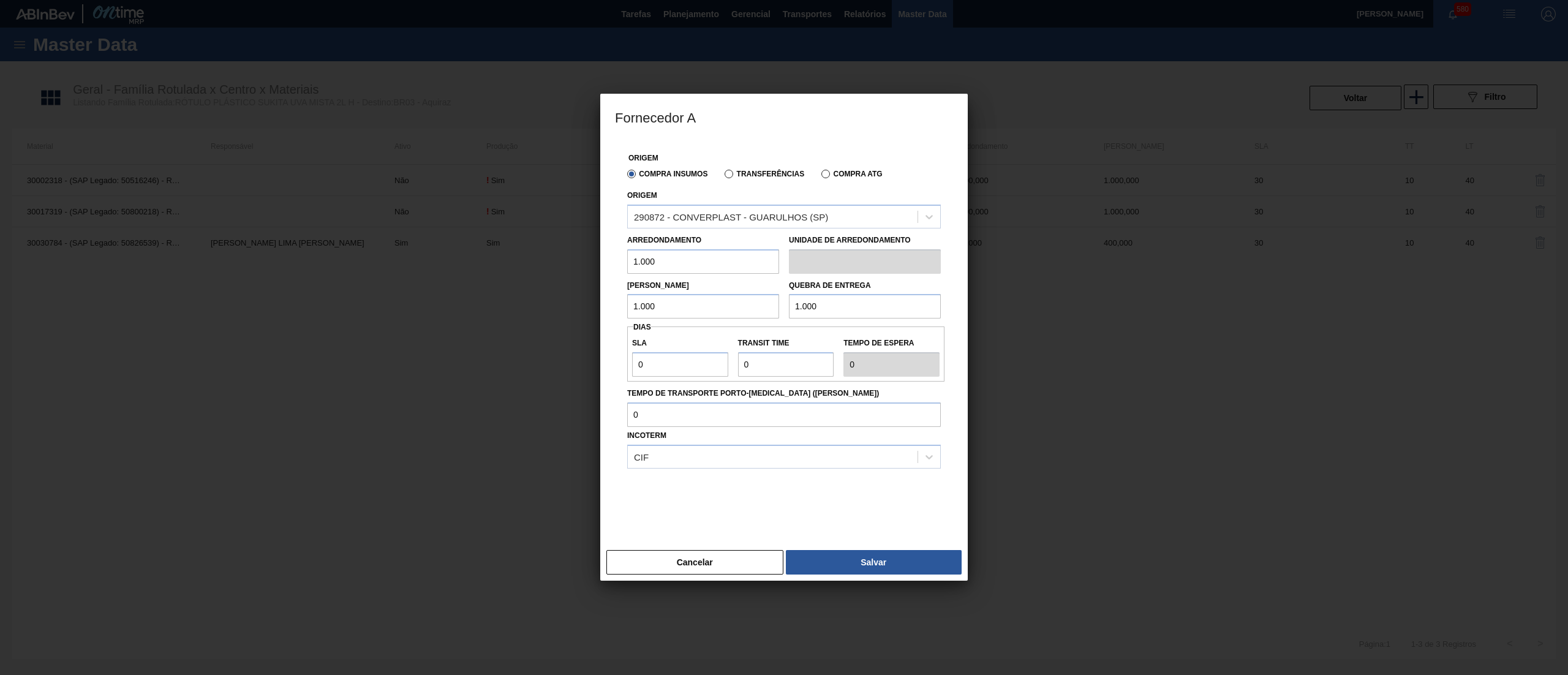
drag, startPoint x: 848, startPoint y: 312, endPoint x: 701, endPoint y: 313, distance: 147.0
click at [701, 313] on div "Lote Mínimo 1.000 Quebra de entrega 1.000" at bounding box center [784, 296] width 324 height 45
type input "1.000"
drag, startPoint x: 675, startPoint y: 359, endPoint x: 541, endPoint y: 348, distance: 134.5
click at [544, 348] on div "Fornecedor A Origem Compra Insumos Transferências Compra ATG Origem 290872 - CO…" at bounding box center [784, 337] width 1568 height 675
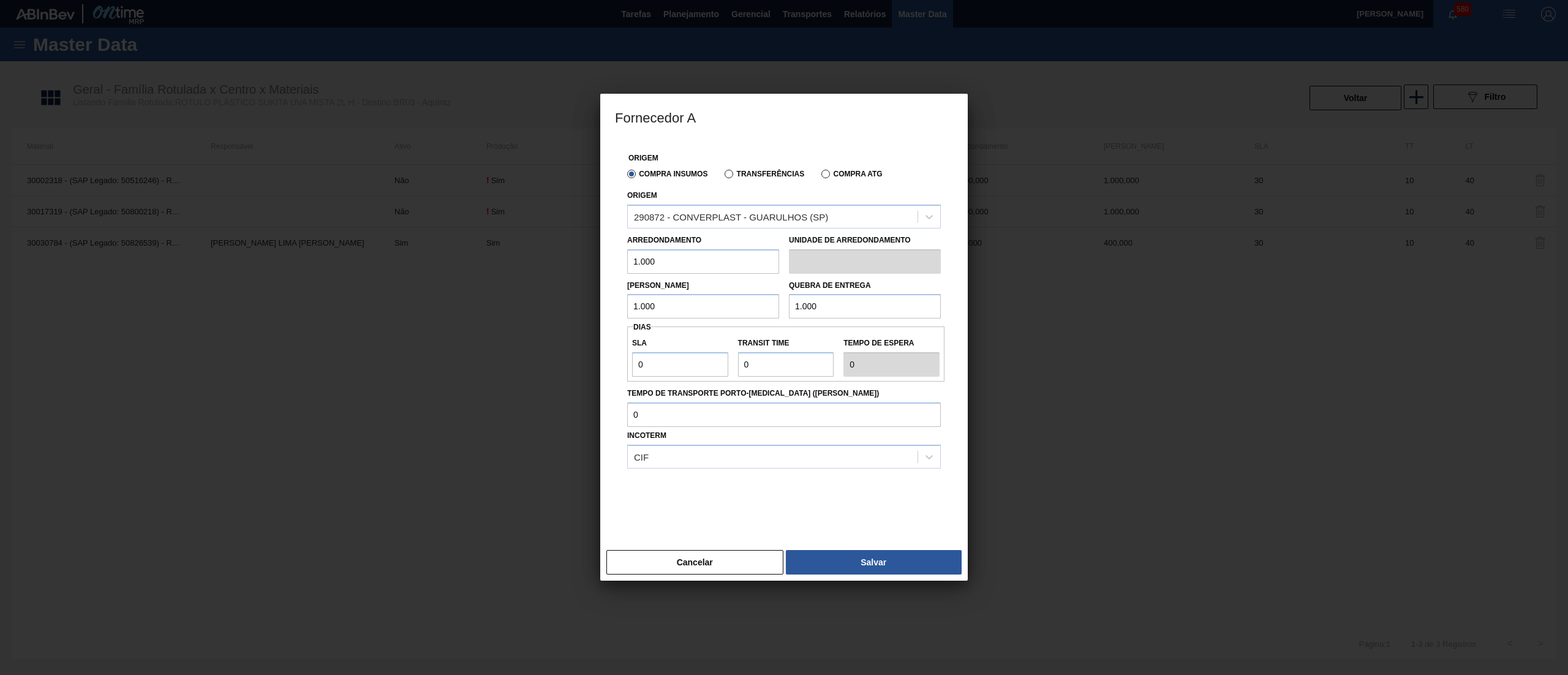
click at [541, 348] on div at bounding box center [784, 337] width 1568 height 675
drag, startPoint x: 684, startPoint y: 360, endPoint x: 530, endPoint y: 355, distance: 154.1
click at [530, 355] on div "Fornecedor A Origem Compra Insumos Transferências Compra ATG Origem 290872 - CO…" at bounding box center [784, 337] width 1568 height 675
type input "3"
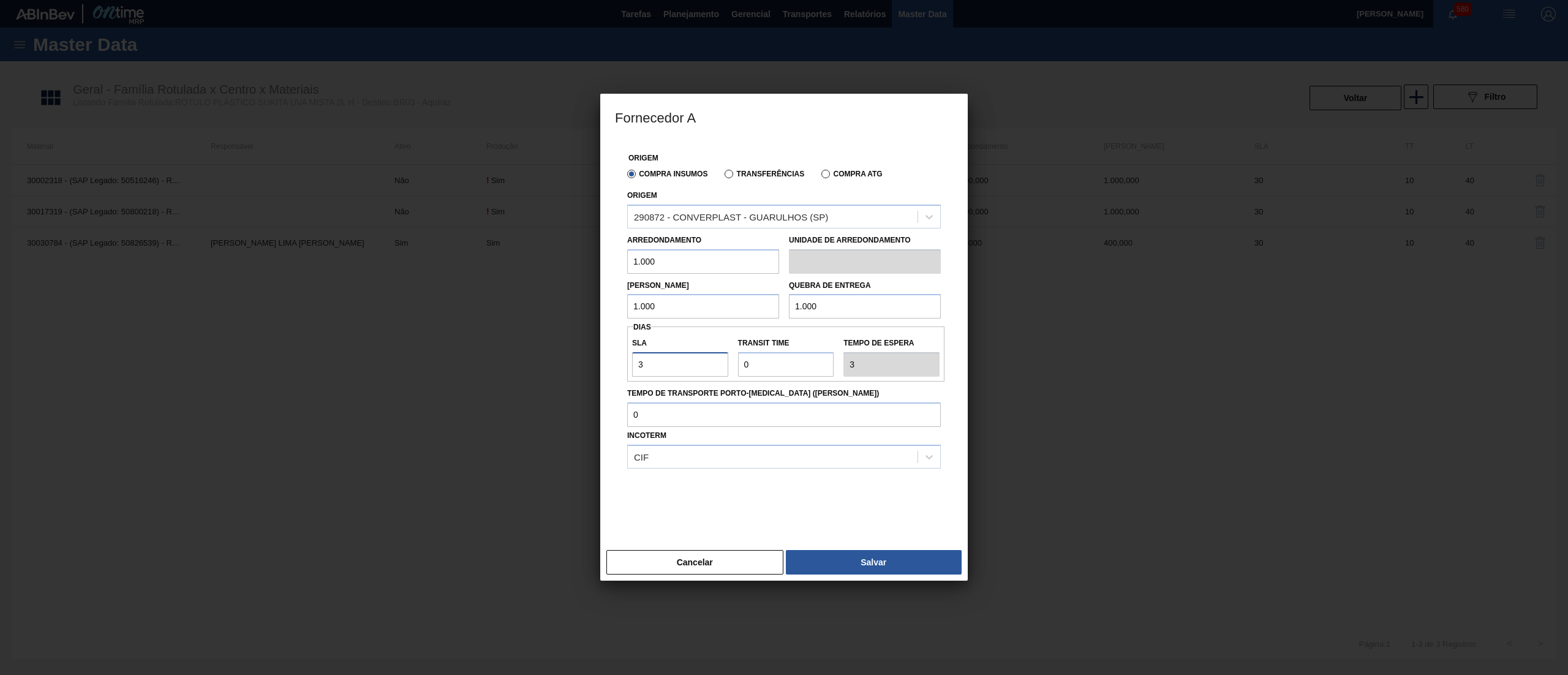
type input "30"
drag, startPoint x: 782, startPoint y: 375, endPoint x: 730, endPoint y: 362, distance: 53.6
click at [730, 362] on div "SLA 30 Transit Time Tempo de espera 30" at bounding box center [786, 353] width 317 height 45
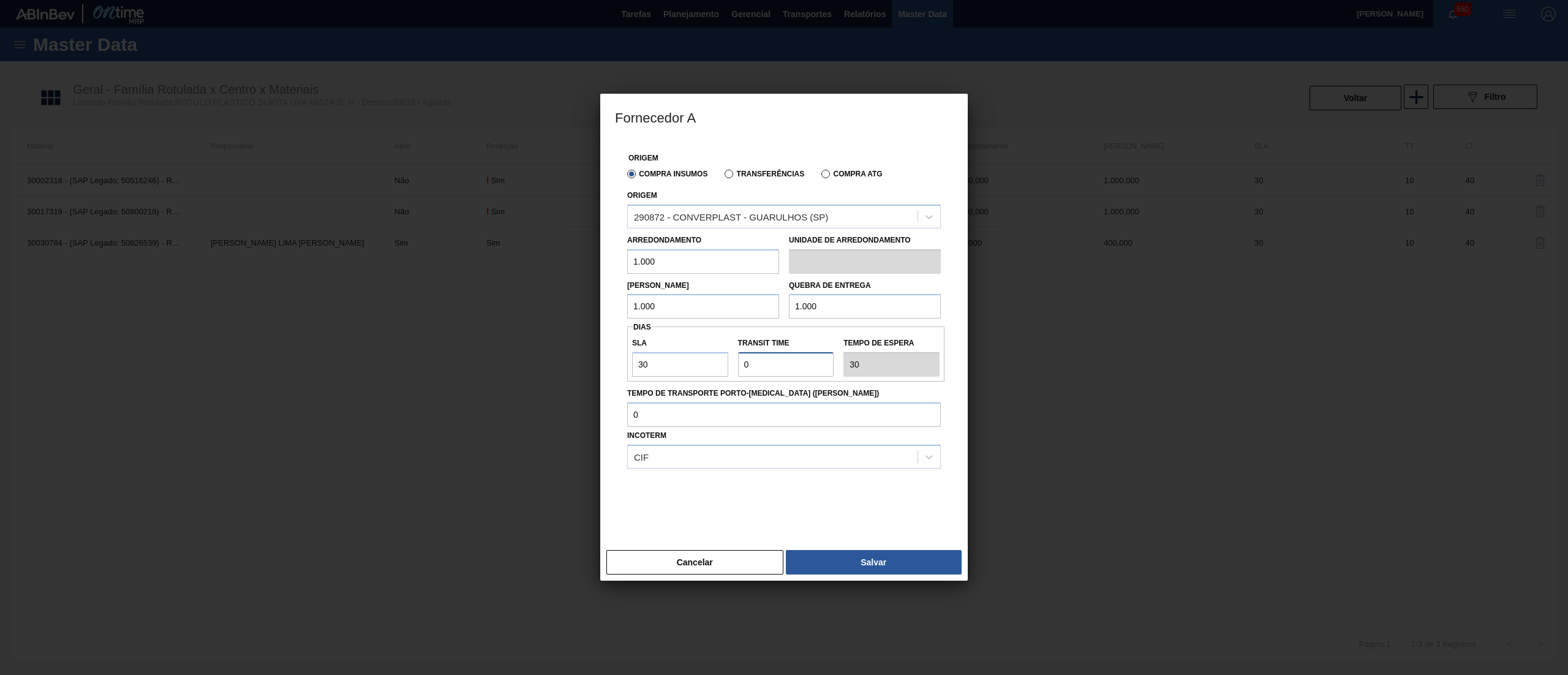
type input "1"
type input "31"
type input "10"
type input "40"
type input "10"
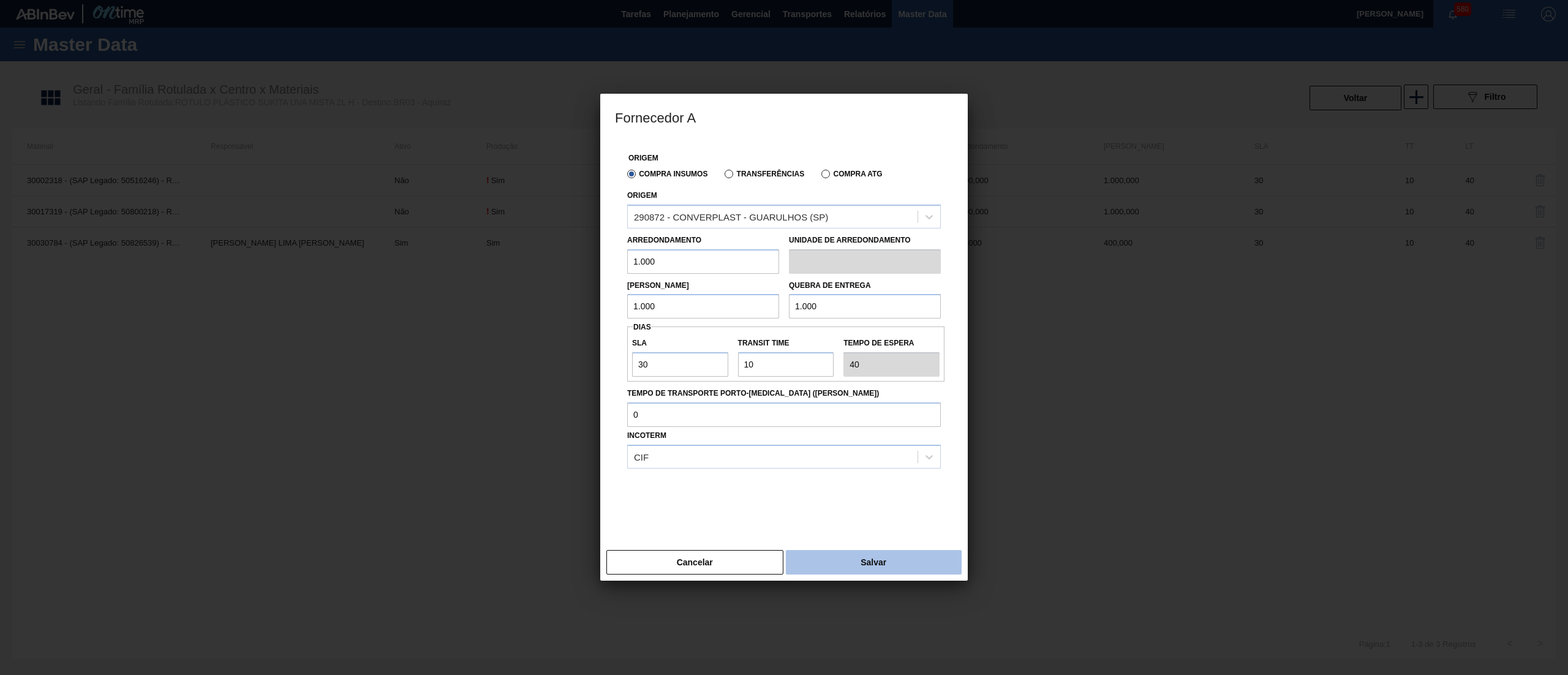
click at [854, 566] on button "Salvar" at bounding box center [873, 562] width 176 height 24
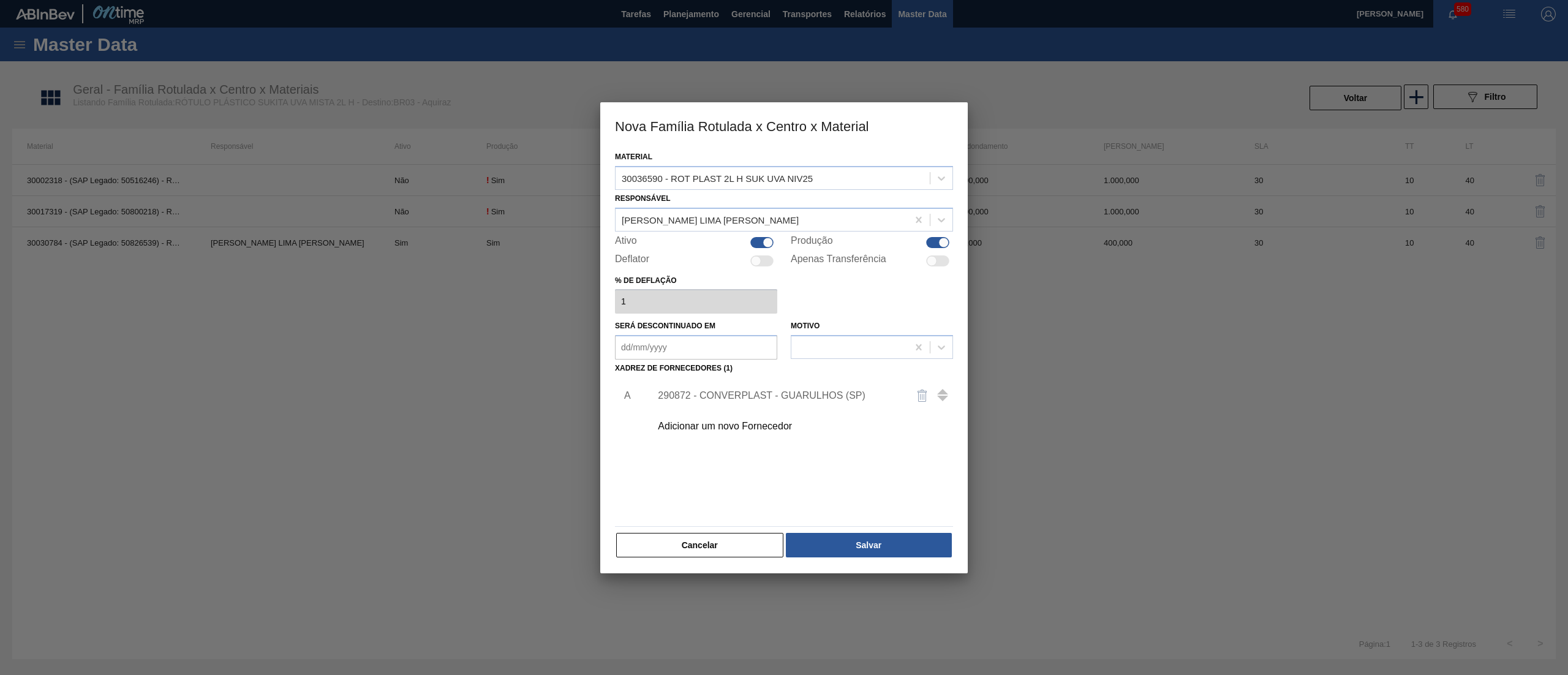
click at [758, 247] on div at bounding box center [761, 242] width 23 height 11
checkbox input "false"
click at [867, 558] on div "Material 30036590 - ROT PLAST 2L H SUK UVA NIV25 Responsável [PERSON_NAME] LIMA…" at bounding box center [784, 361] width 367 height 425
click at [867, 558] on div "Material 30036590 - ROT PLAST 2L H SUK UVA NIV25 Responsável [PERSON_NAME] LIMA…" at bounding box center [784, 361] width 367 height 425
click at [865, 545] on button "Salvar" at bounding box center [868, 545] width 166 height 24
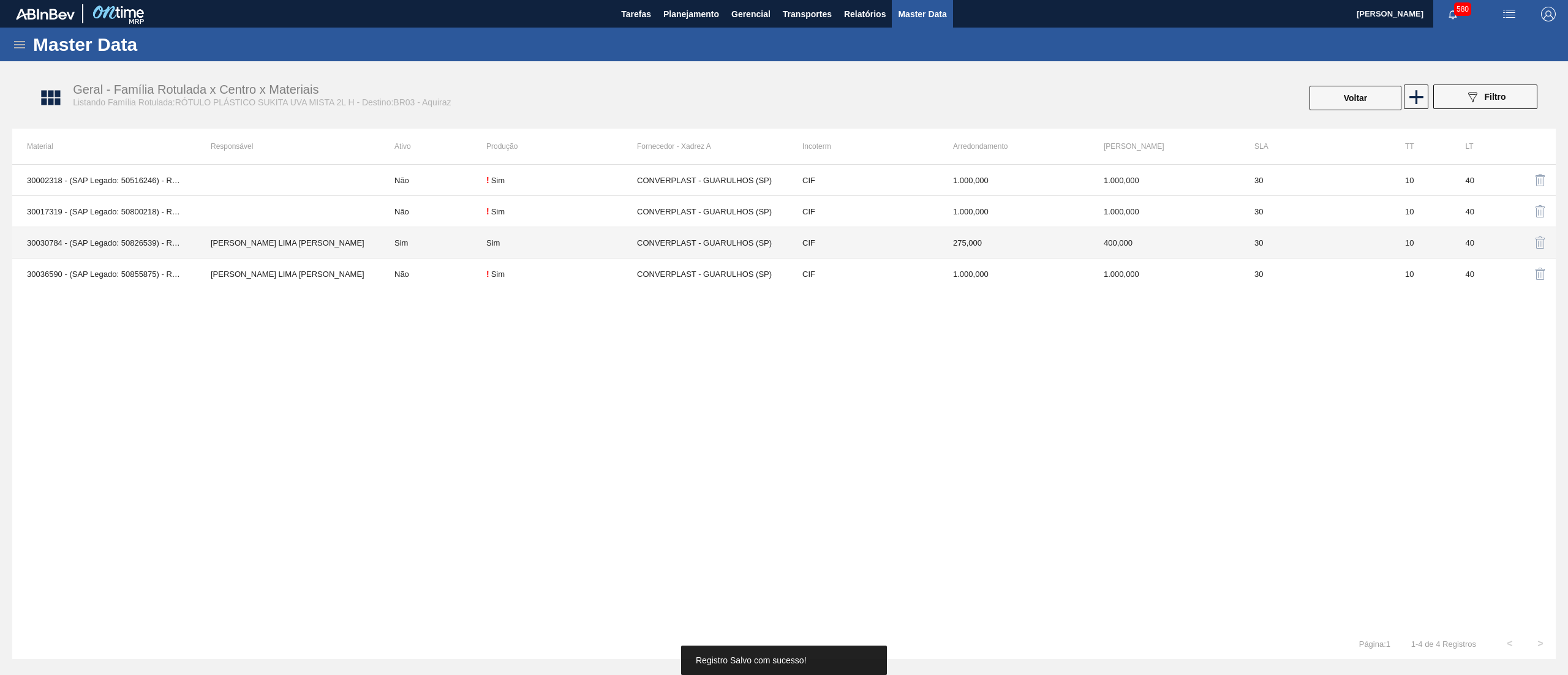
click at [570, 247] on div "Sim" at bounding box center [562, 242] width 151 height 9
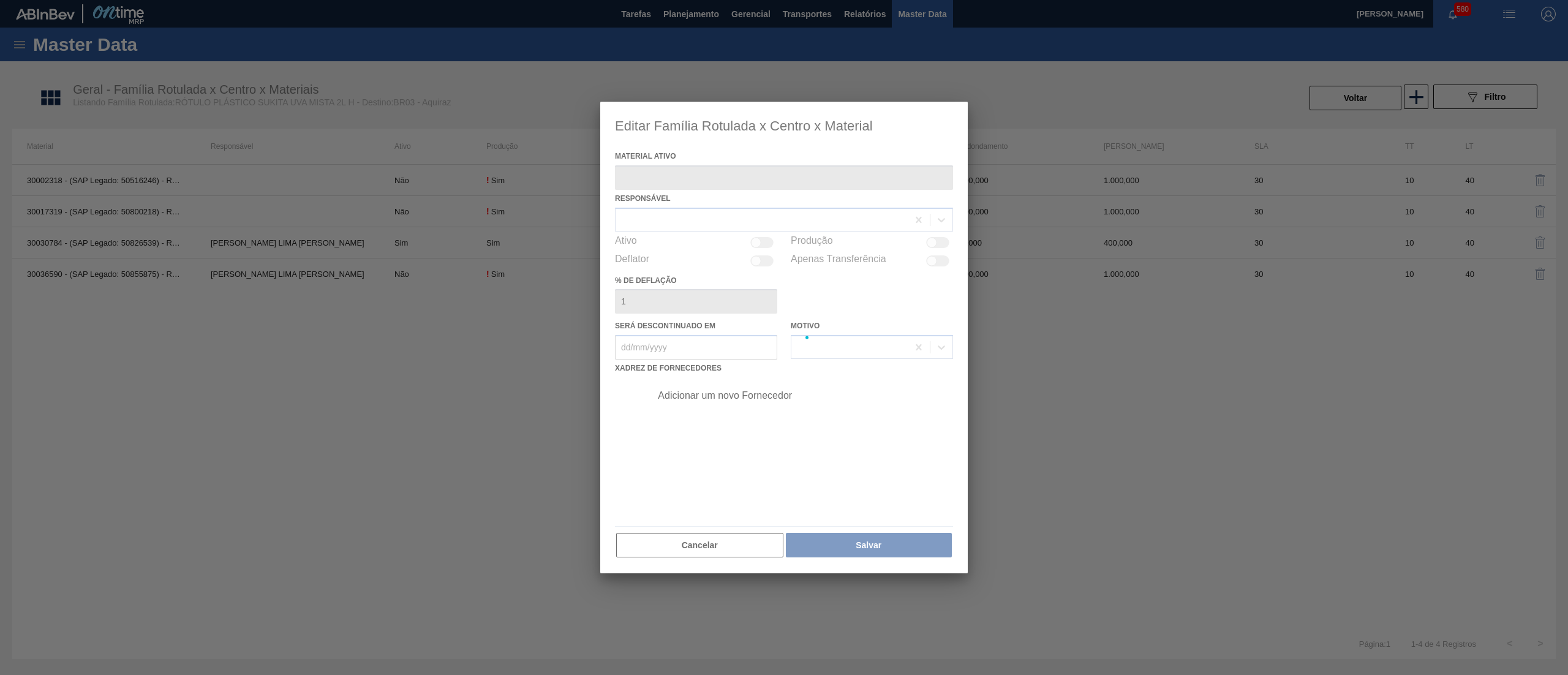
type ativo "30030784 - (SAP Legado: 50826539) - ROT PLAST 2L H SUK UVA NIV24"
checkbox input "true"
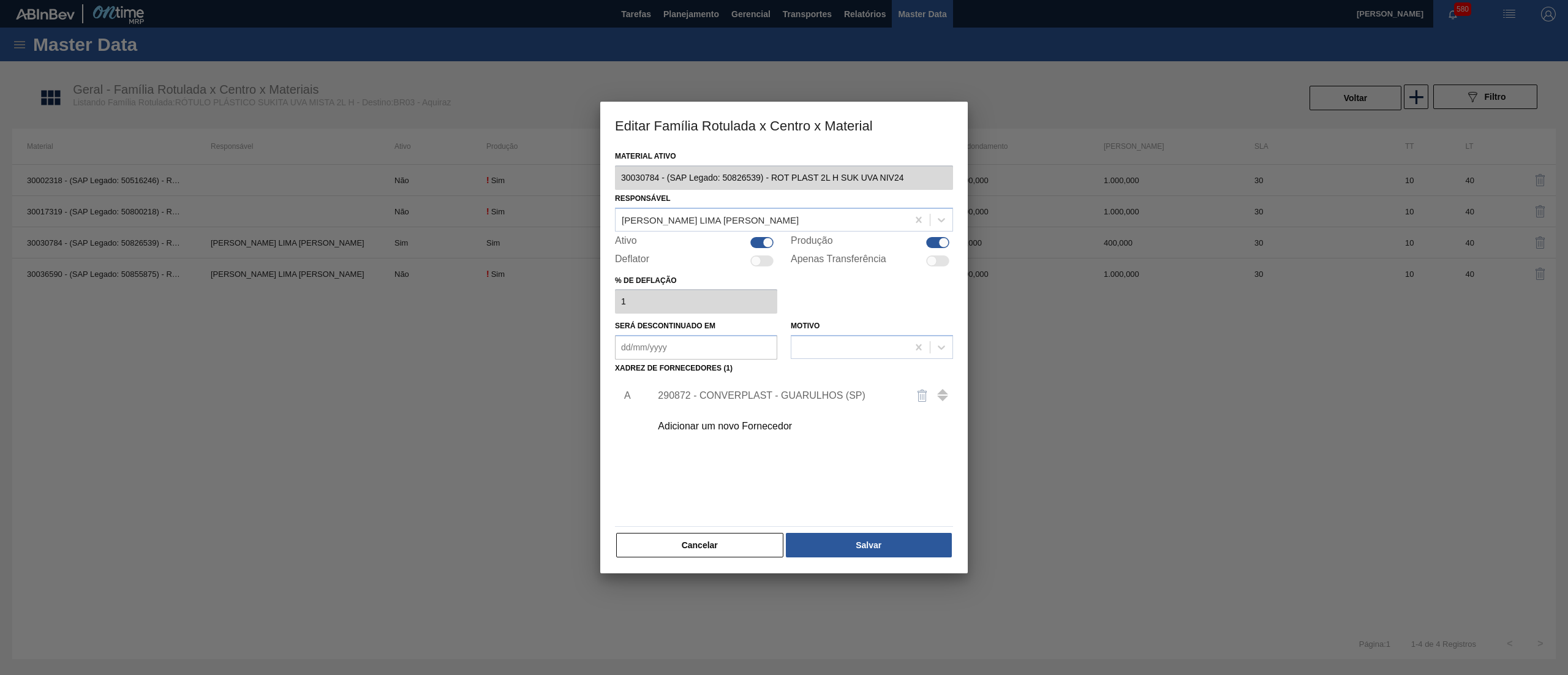
click at [755, 246] on div at bounding box center [761, 242] width 23 height 11
checkbox input "false"
click at [846, 541] on button "Salvar" at bounding box center [868, 545] width 166 height 24
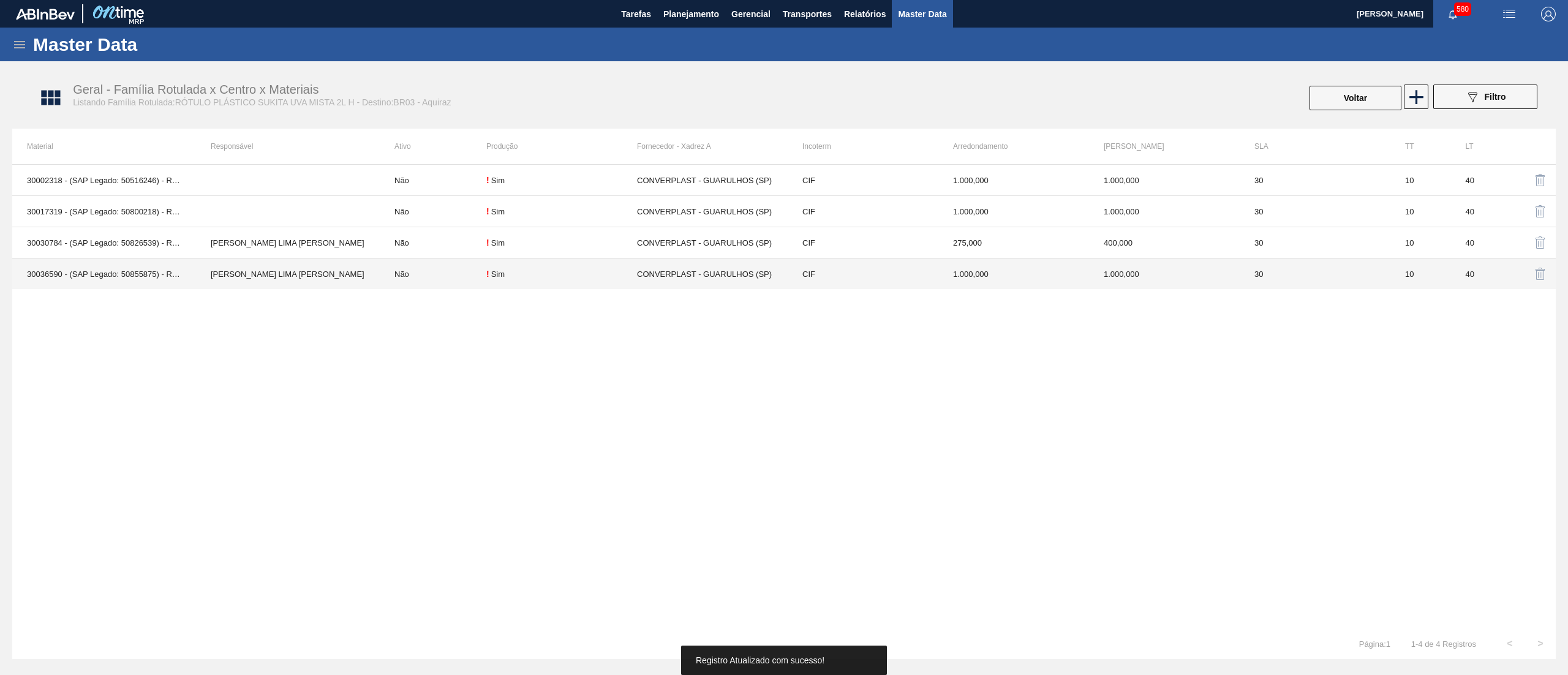
click at [592, 277] on div "! Sim" at bounding box center [562, 274] width 151 height 10
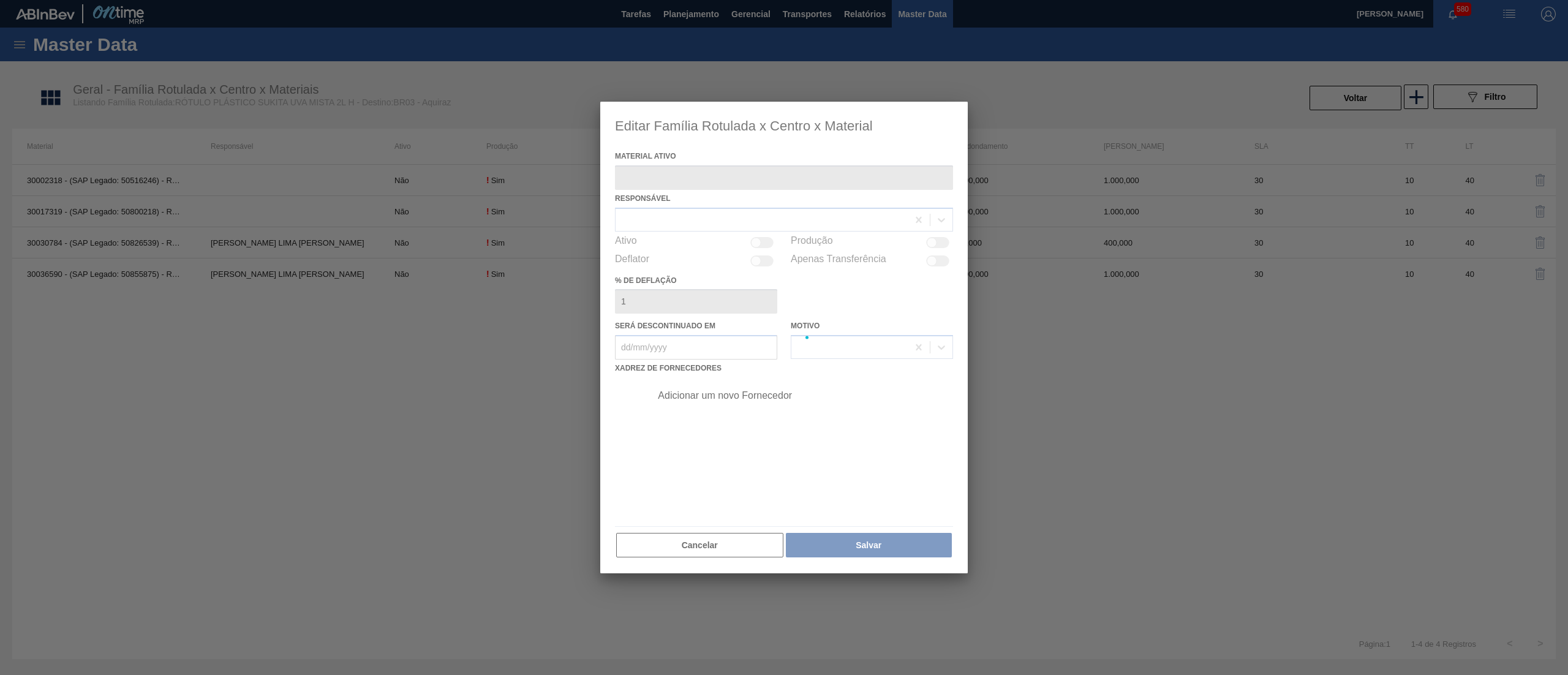
type ativo "30036590 - (SAP Legado: 50855875) - ROT PLAST 2L H SUK UVA NIV25"
checkbox input "true"
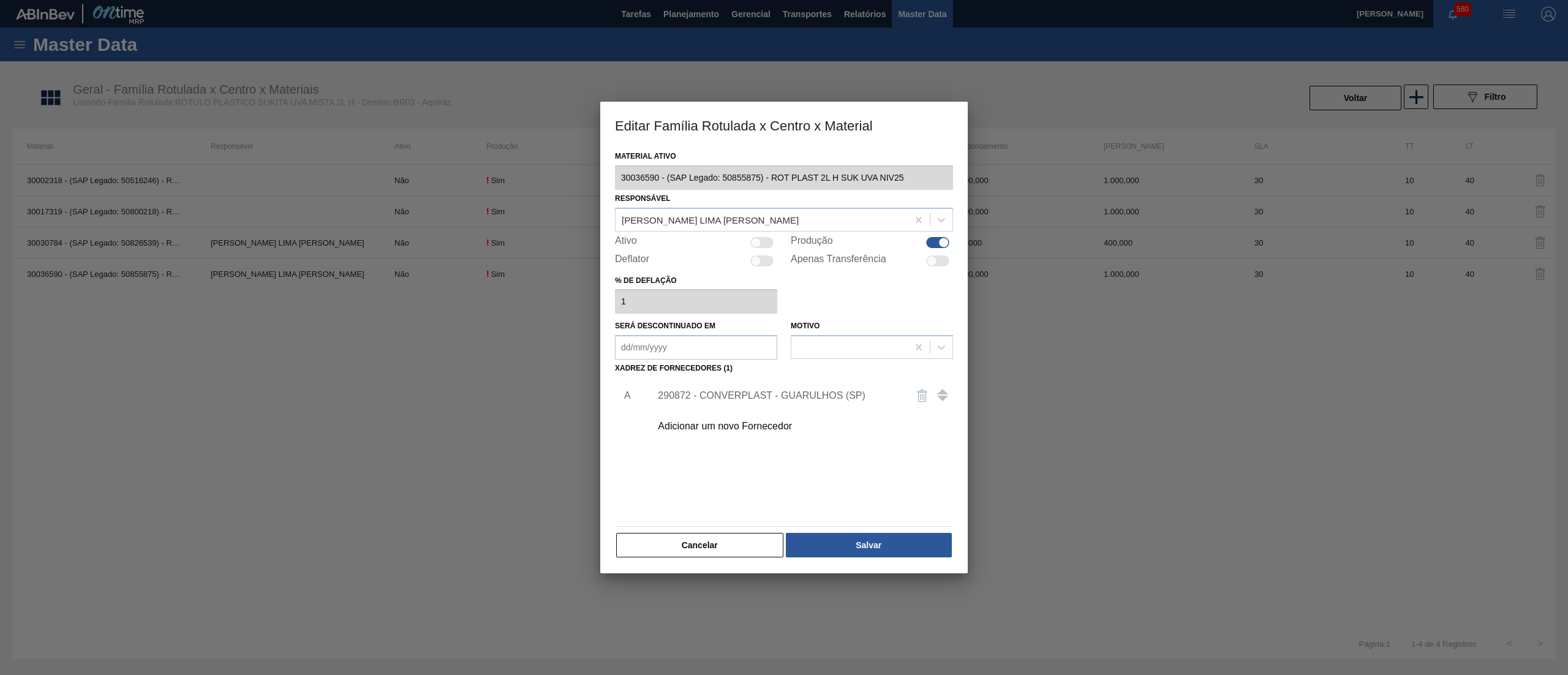
click at [765, 239] on div at bounding box center [761, 242] width 23 height 11
checkbox input "true"
click at [838, 534] on button "Salvar" at bounding box center [868, 545] width 166 height 24
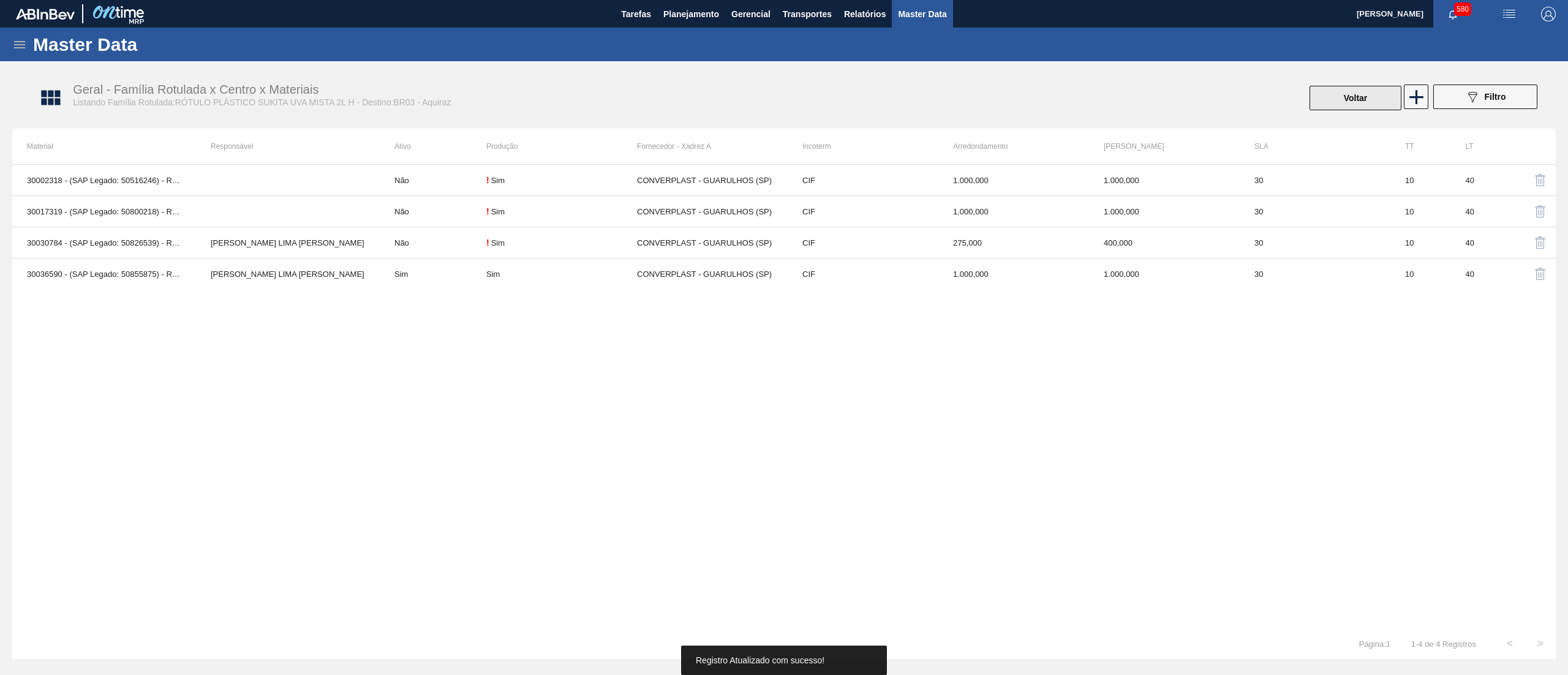
click at [1352, 102] on button "Voltar" at bounding box center [1355, 98] width 92 height 24
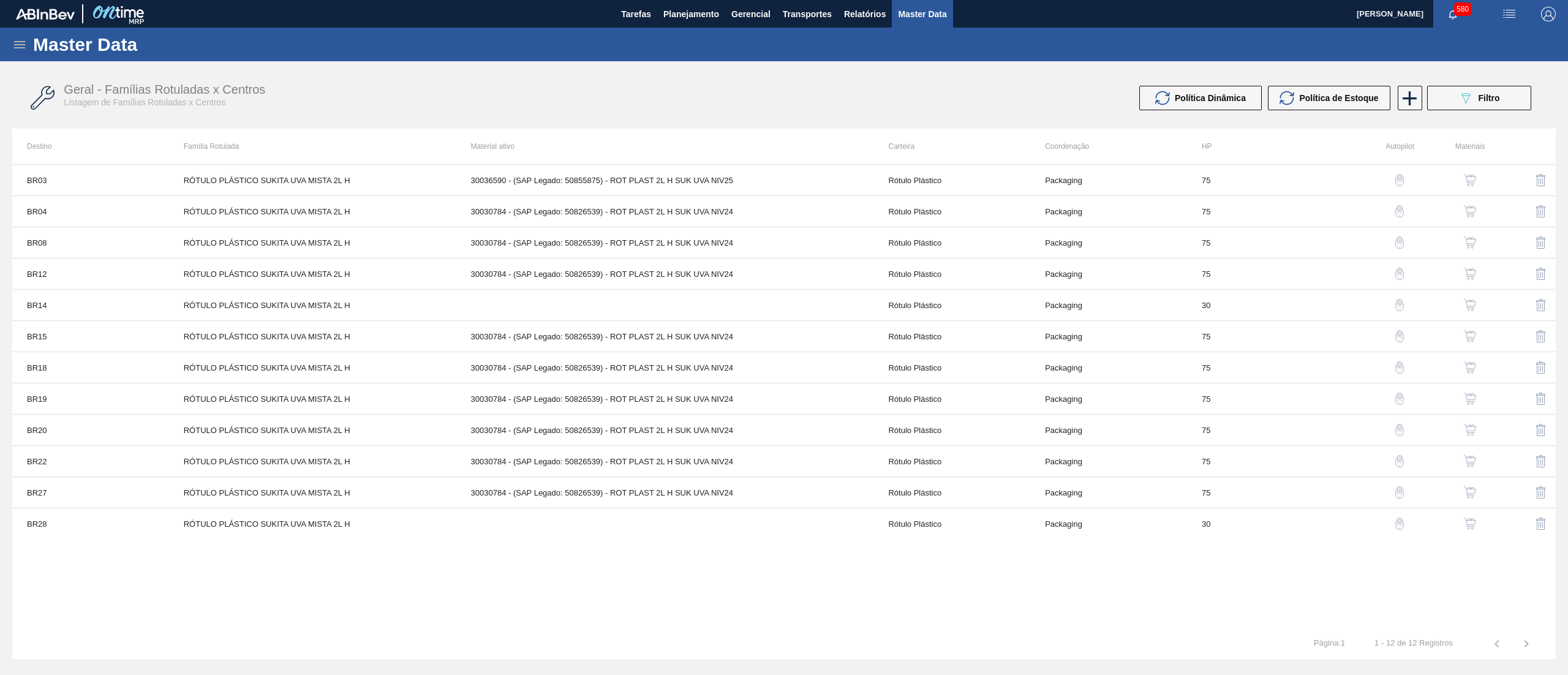
click at [1477, 203] on button "button" at bounding box center [1469, 211] width 29 height 29
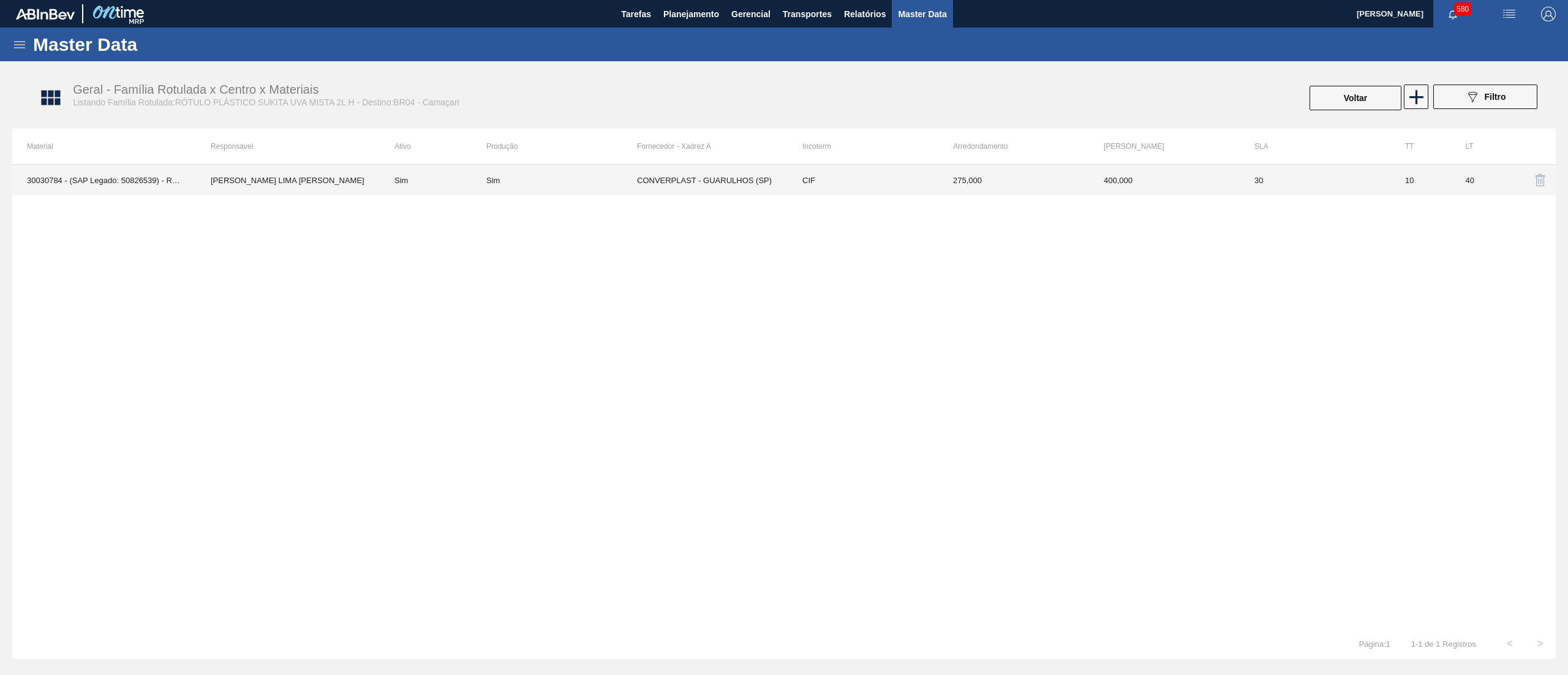
click at [897, 189] on td "CIF" at bounding box center [863, 180] width 151 height 31
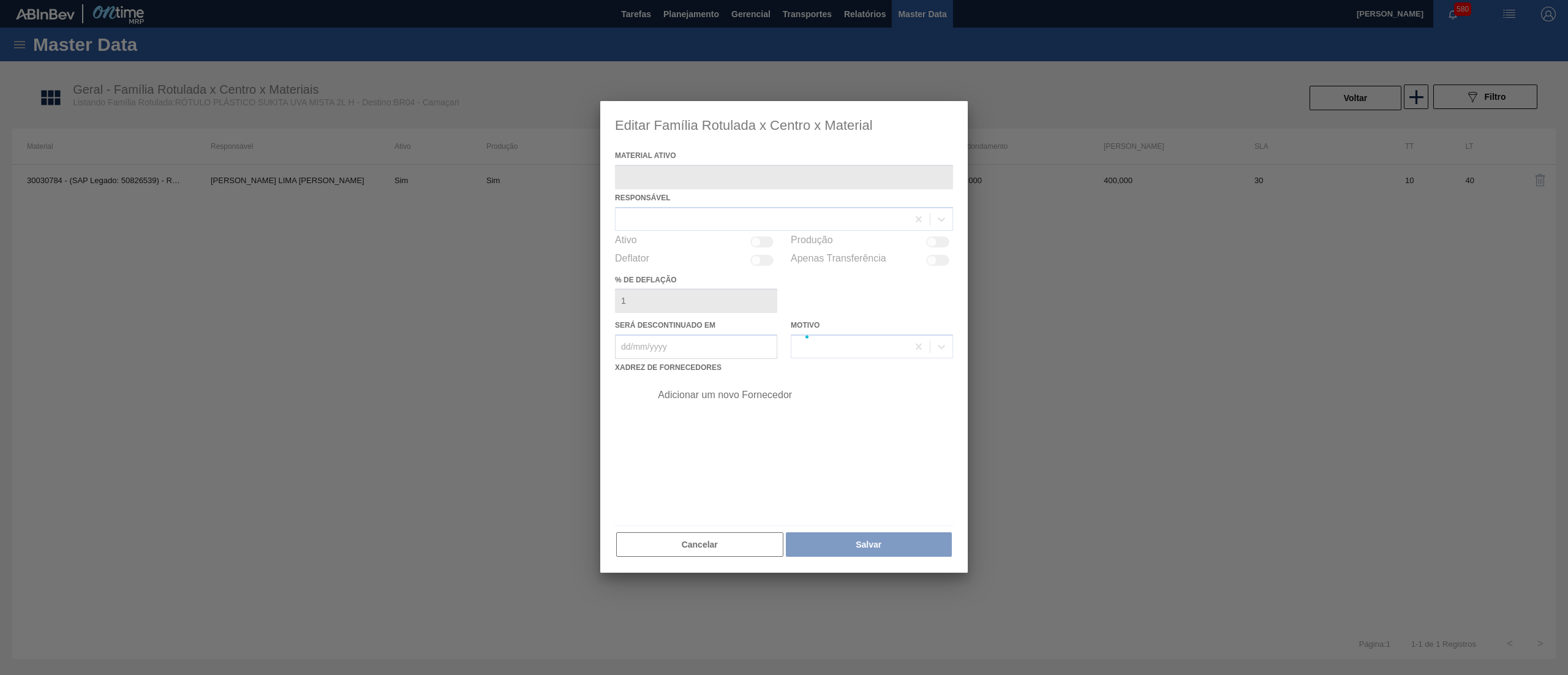
type ativo "30030784 - (SAP Legado: 50826539) - ROT PLAST 2L H SUK UVA NIV24"
checkbox input "true"
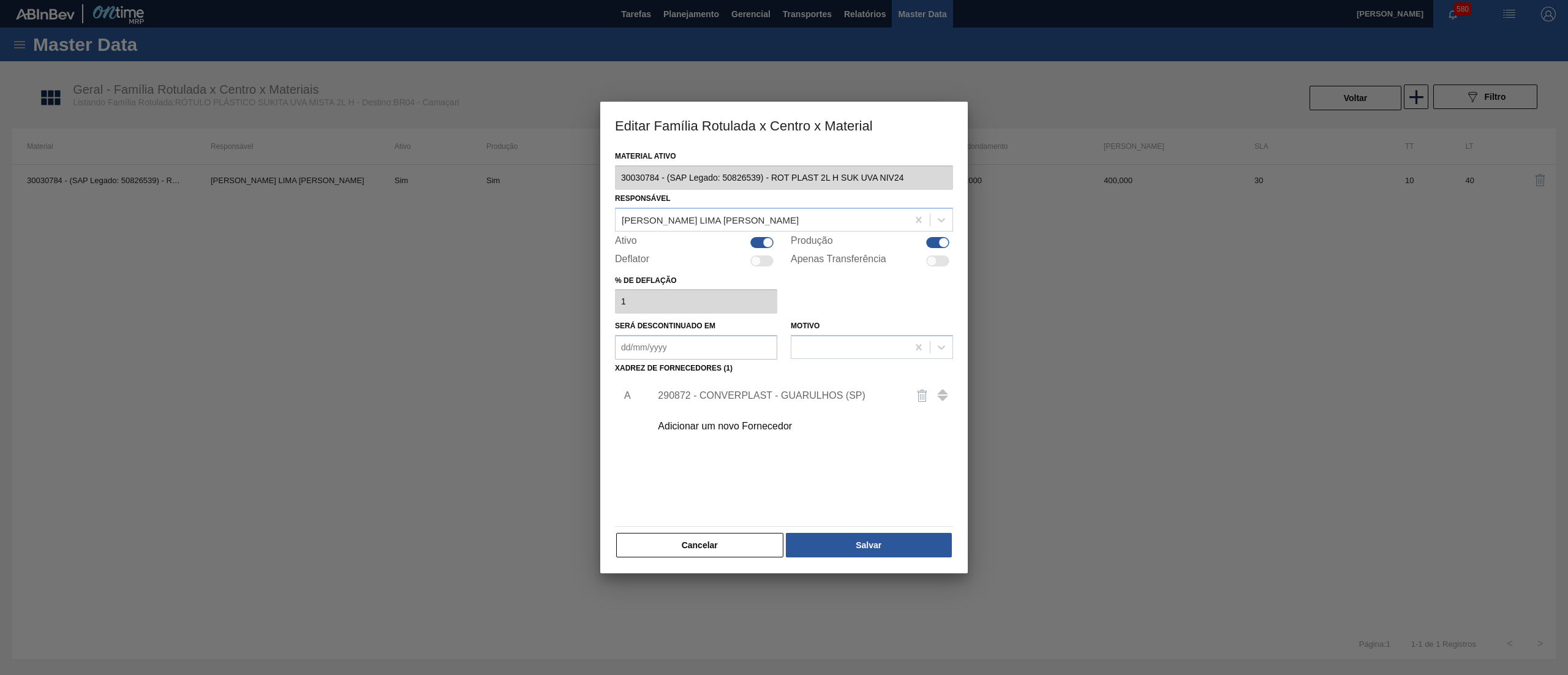
click at [750, 242] on div at bounding box center [761, 242] width 23 height 11
checkbox input "false"
click at [860, 541] on button "Salvar" at bounding box center [868, 545] width 166 height 24
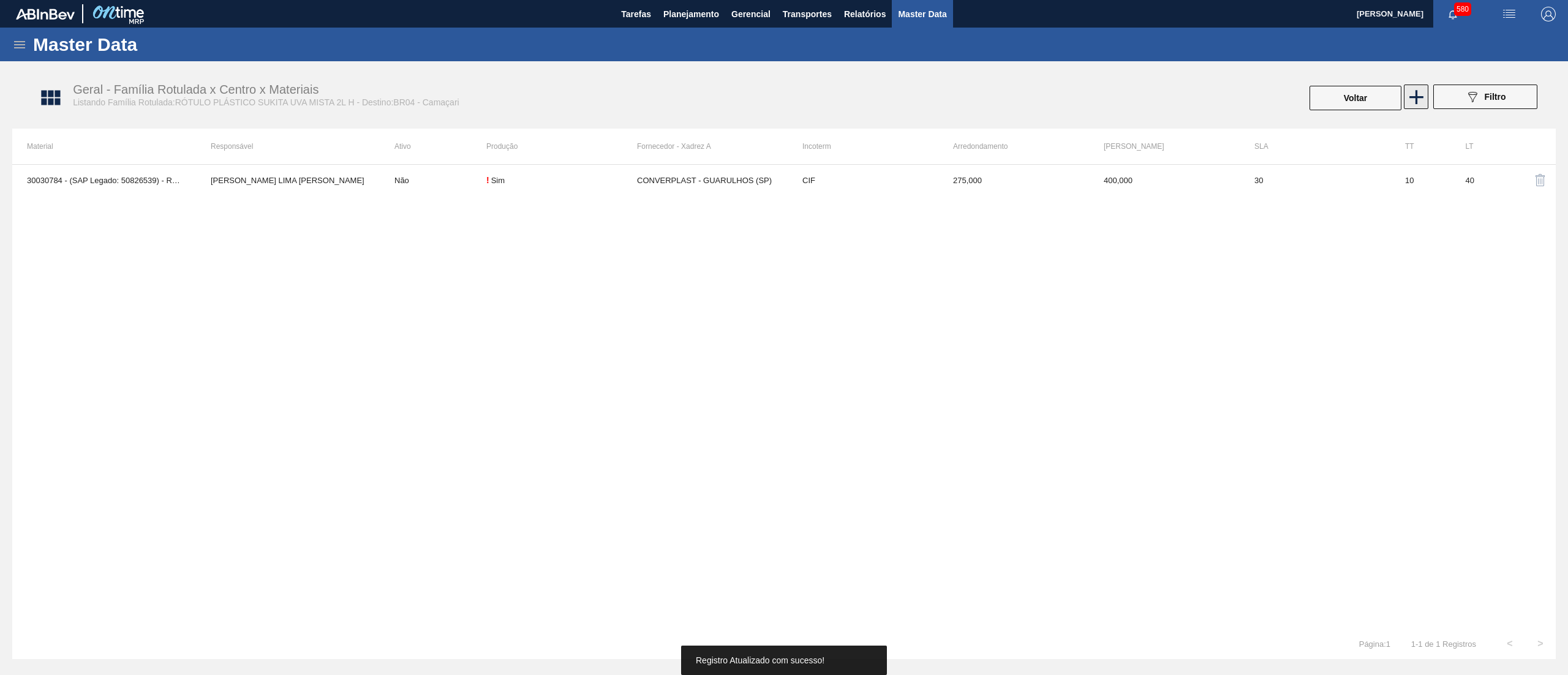
click at [1419, 102] on icon at bounding box center [1416, 97] width 24 height 24
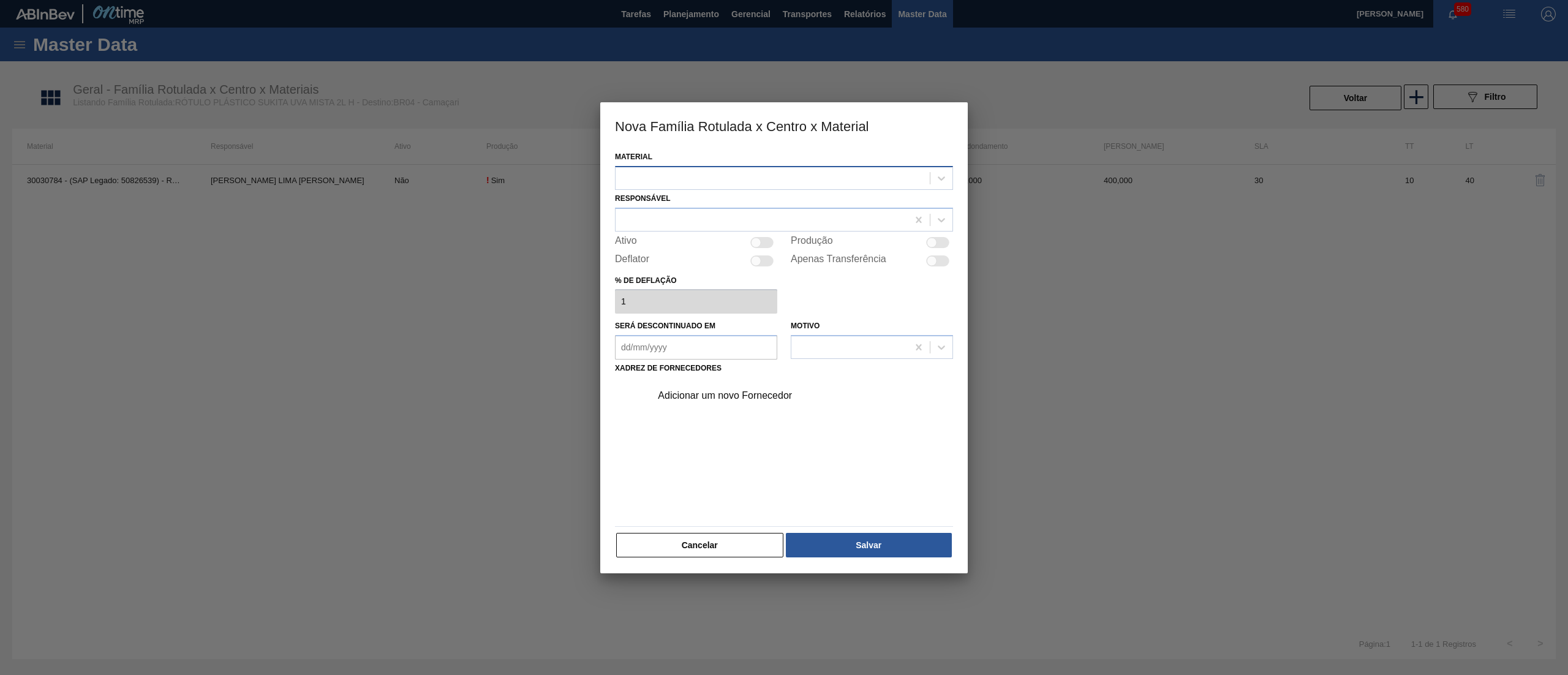
click at [819, 178] on div at bounding box center [772, 178] width 314 height 17
click at [804, 229] on div "30036590 - ROT PLAST 2L H SUK UVA NIV25" at bounding box center [784, 231] width 338 height 22
click at [767, 218] on div at bounding box center [761, 219] width 292 height 17
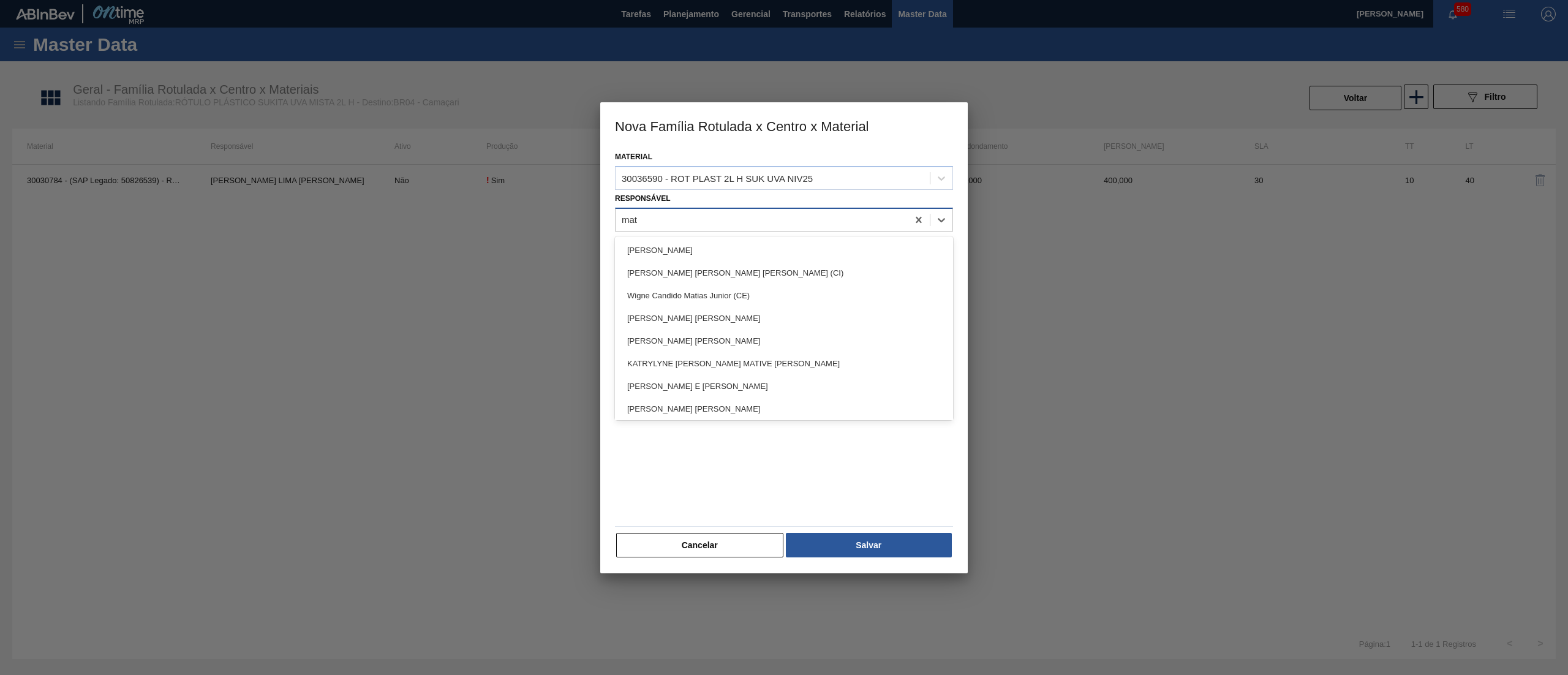
type input "math"
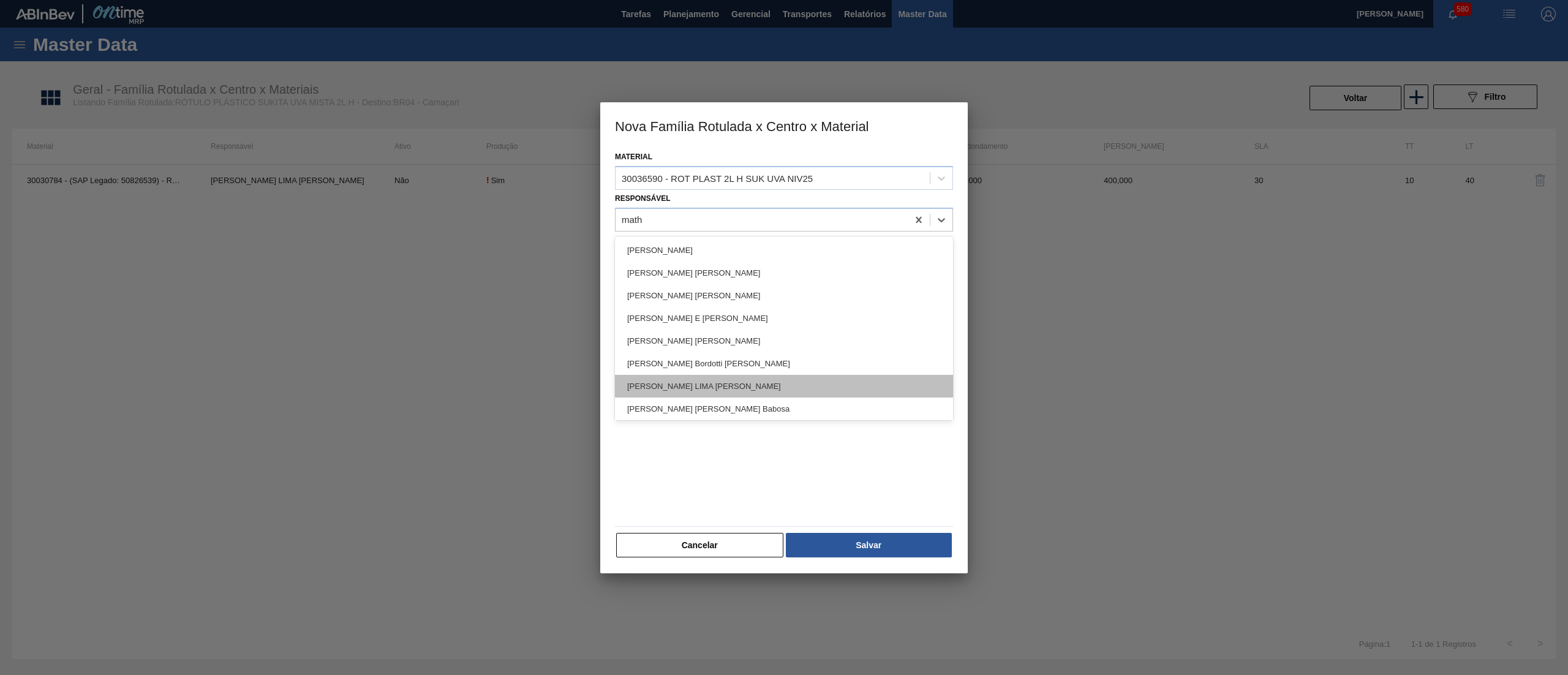
click at [753, 377] on div "[PERSON_NAME] LIMA [PERSON_NAME]" at bounding box center [784, 386] width 338 height 22
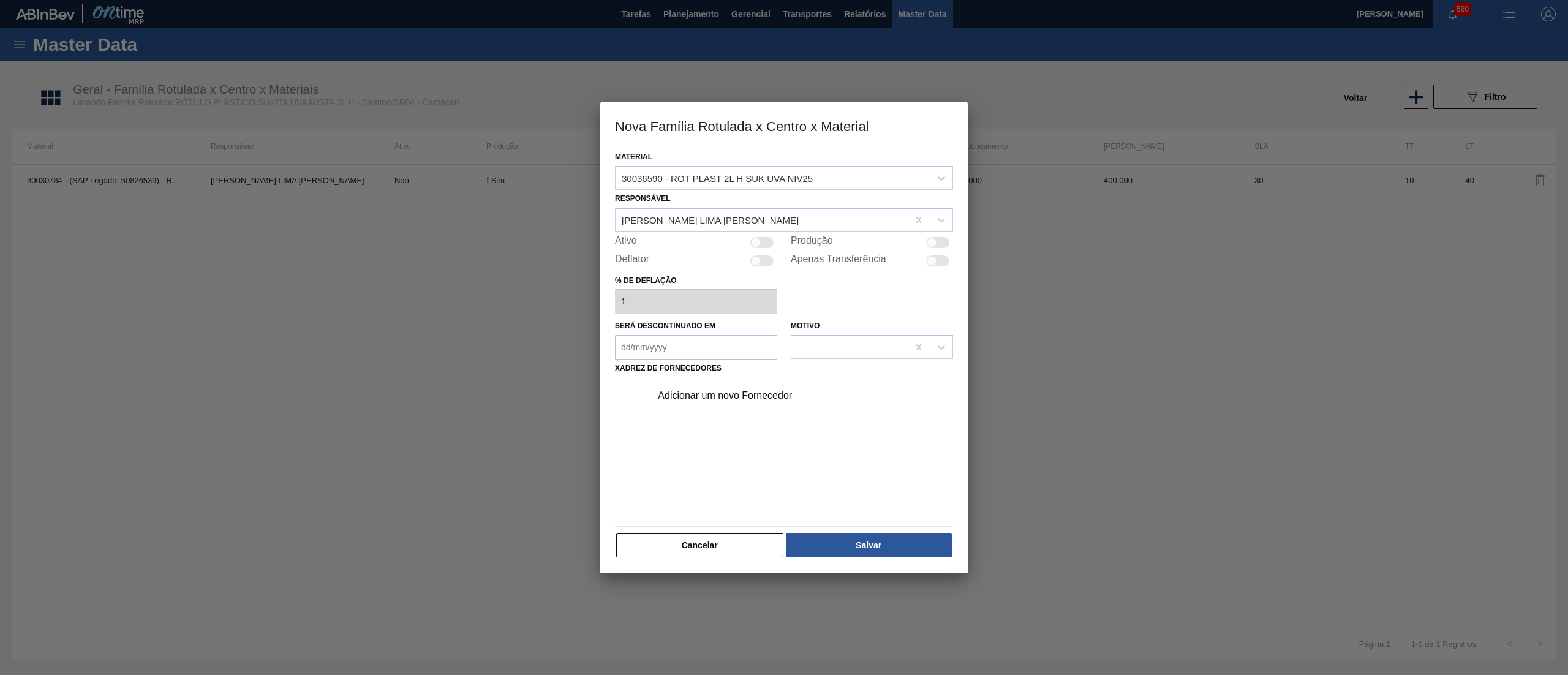
click at [760, 242] on div at bounding box center [756, 242] width 11 height 11
checkbox input "true"
click at [720, 394] on div "Adicionar um novo Fornecedor" at bounding box center [777, 396] width 240 height 11
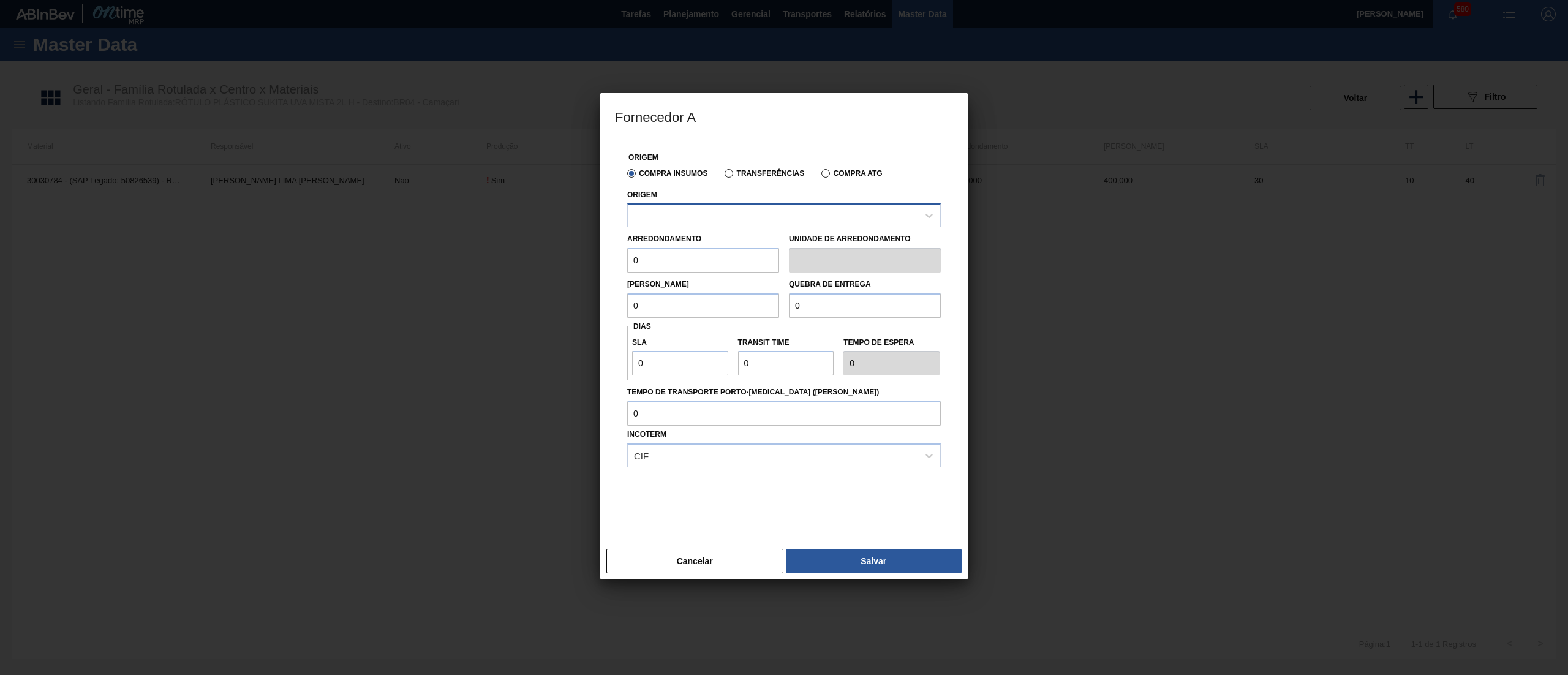
click at [713, 206] on div at bounding box center [784, 215] width 314 height 24
click at [711, 244] on div "290872 - CONVERPLAST - GUARULHOS (SP)" at bounding box center [784, 246] width 314 height 22
drag, startPoint x: 662, startPoint y: 264, endPoint x: 566, endPoint y: 259, distance: 96.1
click at [566, 259] on div "Fornecedor A Origem Compra Insumos Transferências Compra ATG Origem 290872 - CO…" at bounding box center [784, 337] width 1568 height 675
type input "245"
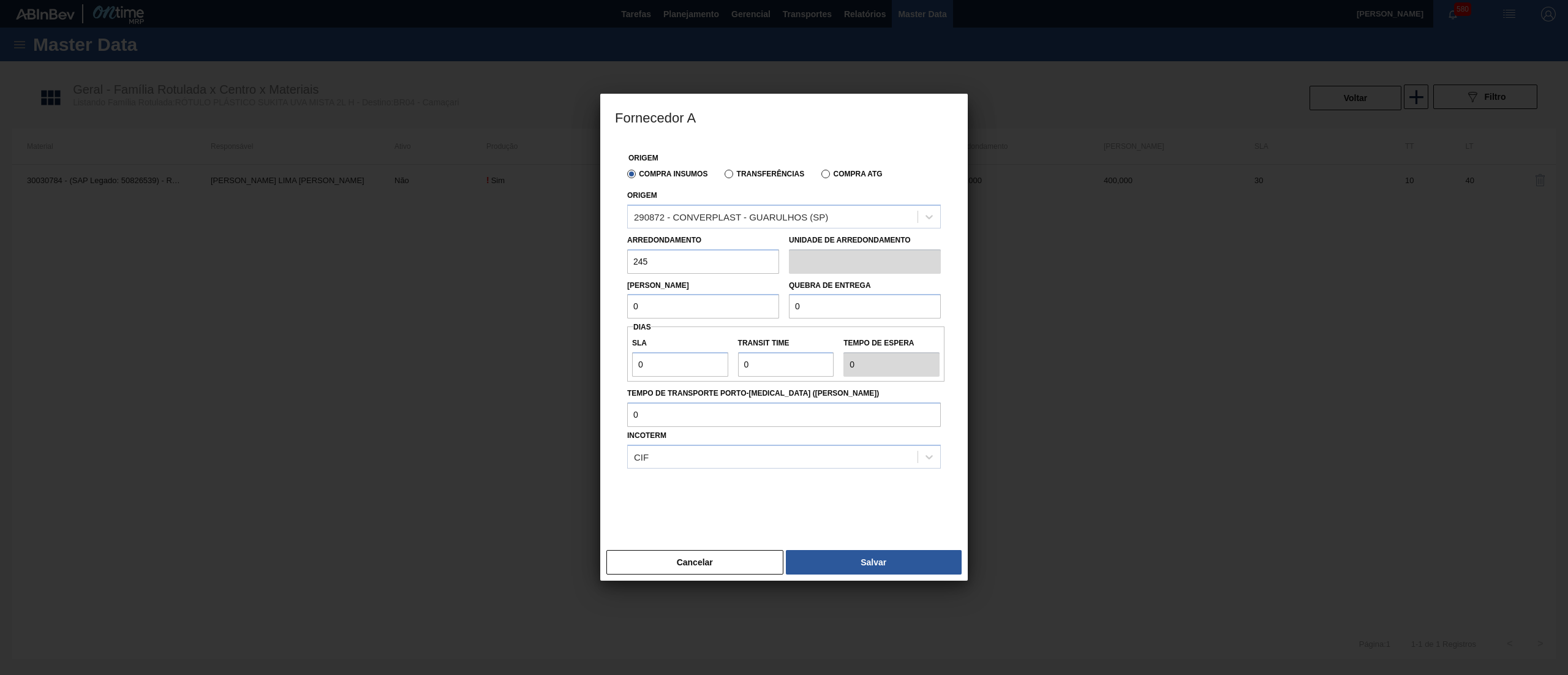
drag, startPoint x: 653, startPoint y: 303, endPoint x: 535, endPoint y: 296, distance: 118.2
click at [535, 296] on div "Fornecedor A Origem Compra Insumos Transferências Compra ATG Origem 290872 - CO…" at bounding box center [784, 337] width 1568 height 675
drag, startPoint x: 720, startPoint y: 305, endPoint x: 493, endPoint y: 294, distance: 227.3
click at [493, 294] on div "Fornecedor A Origem Compra Insumos Transferências Compra ATG Origem 290872 - CO…" at bounding box center [784, 337] width 1568 height 675
type input "400"
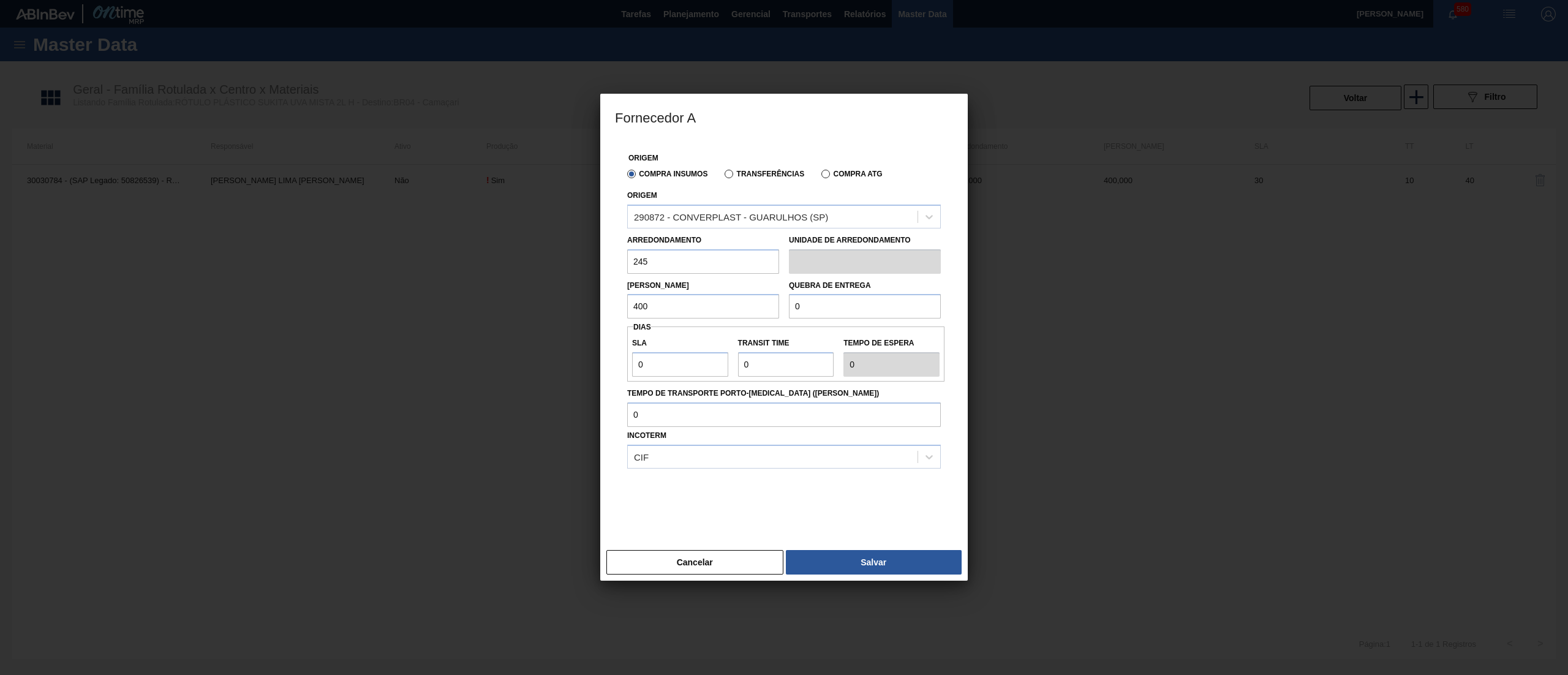
paste input "40"
drag, startPoint x: 817, startPoint y: 307, endPoint x: 652, endPoint y: 318, distance: 165.4
click at [652, 318] on div "Lote Mínimo 400 Quebra de entrega 0" at bounding box center [784, 296] width 324 height 45
type input "400"
drag, startPoint x: 665, startPoint y: 368, endPoint x: 578, endPoint y: 360, distance: 87.4
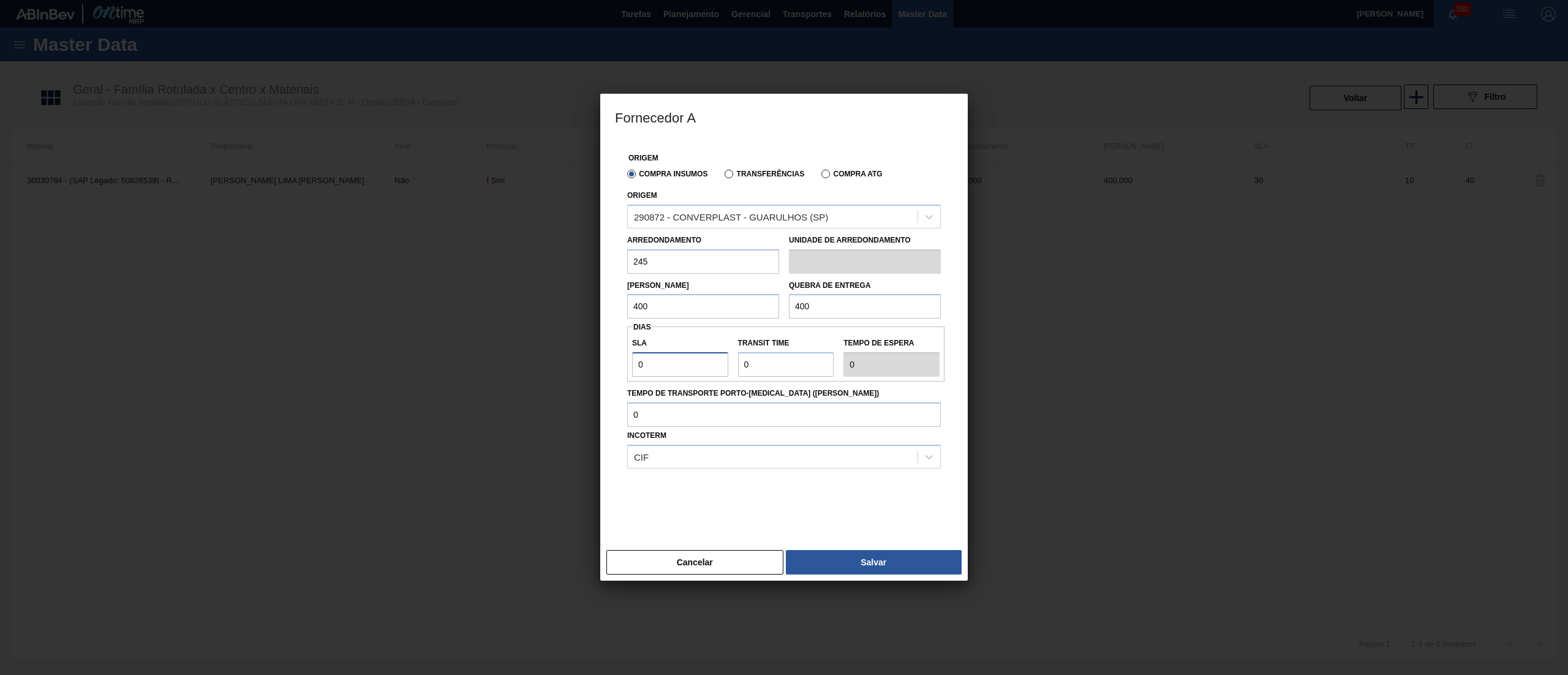
click at [578, 360] on div "Fornecedor A Origem Compra Insumos Transferências Compra ATG Origem 290872 - CO…" at bounding box center [784, 337] width 1568 height 675
type input "3"
type input "30"
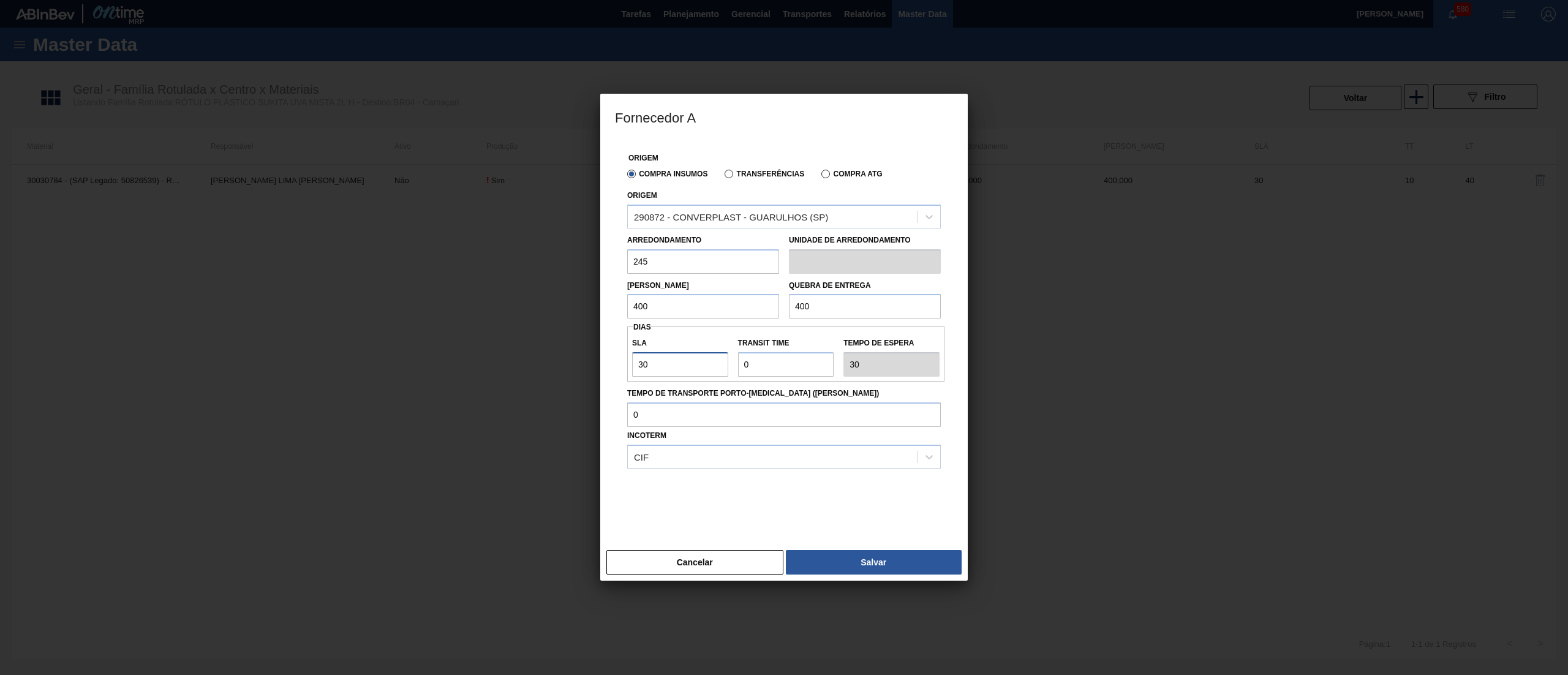
type input "30"
drag, startPoint x: 670, startPoint y: 358, endPoint x: 620, endPoint y: 354, distance: 50.2
click at [620, 354] on div "Origem Compra Insumos Transferências Compra ATG Origem 290872 - CONVERPLAST - G…" at bounding box center [784, 335] width 338 height 390
type input "1"
type input "31"
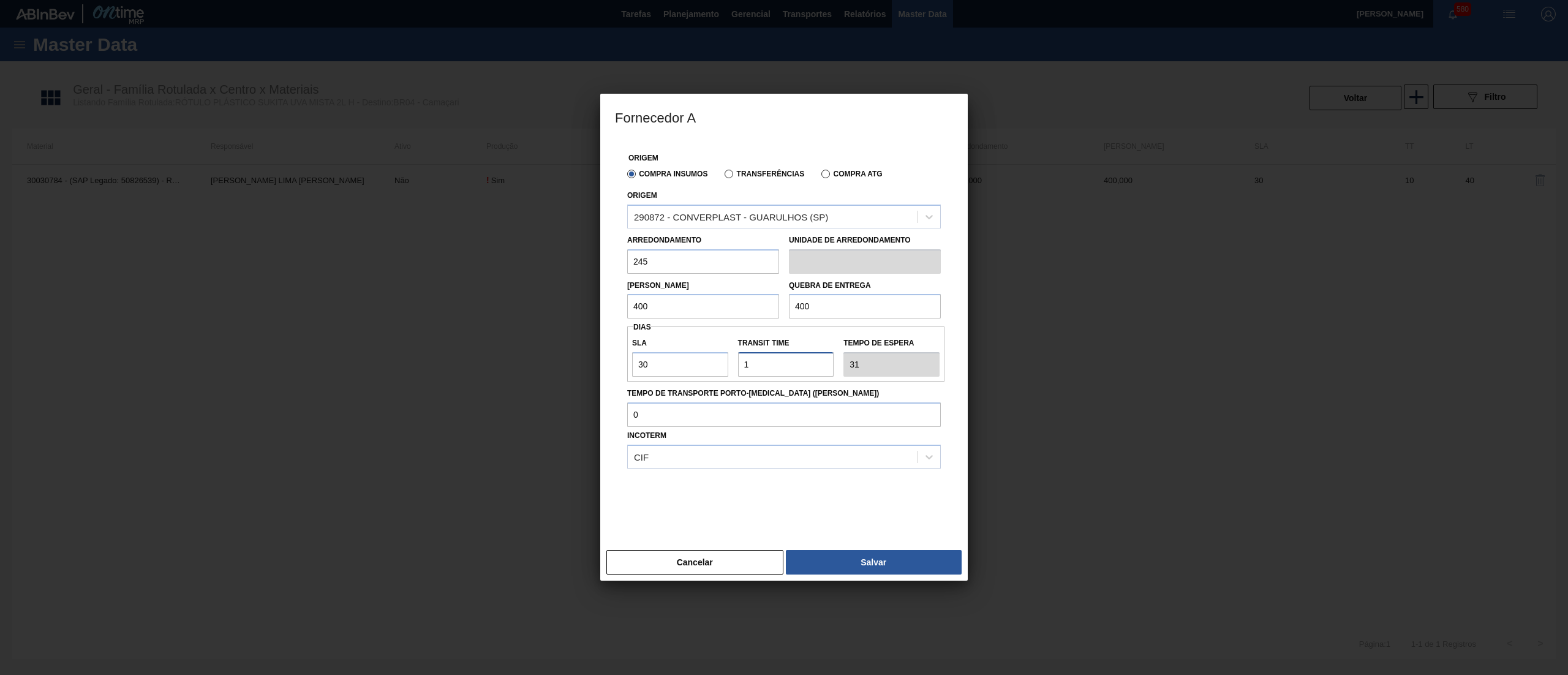
type input "10"
type input "40"
type input "10"
click at [870, 560] on button "Salvar" at bounding box center [873, 562] width 176 height 24
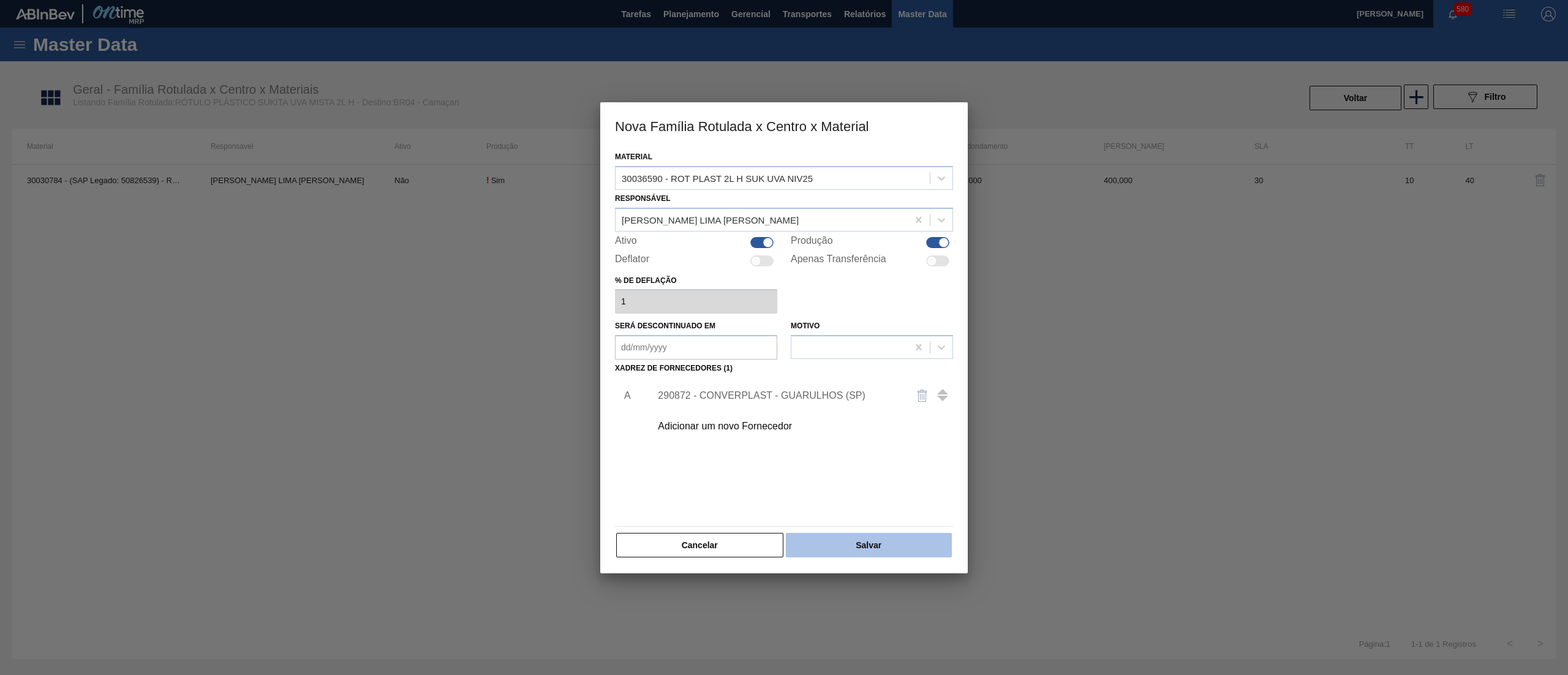
click at [870, 541] on button "Salvar" at bounding box center [868, 545] width 166 height 24
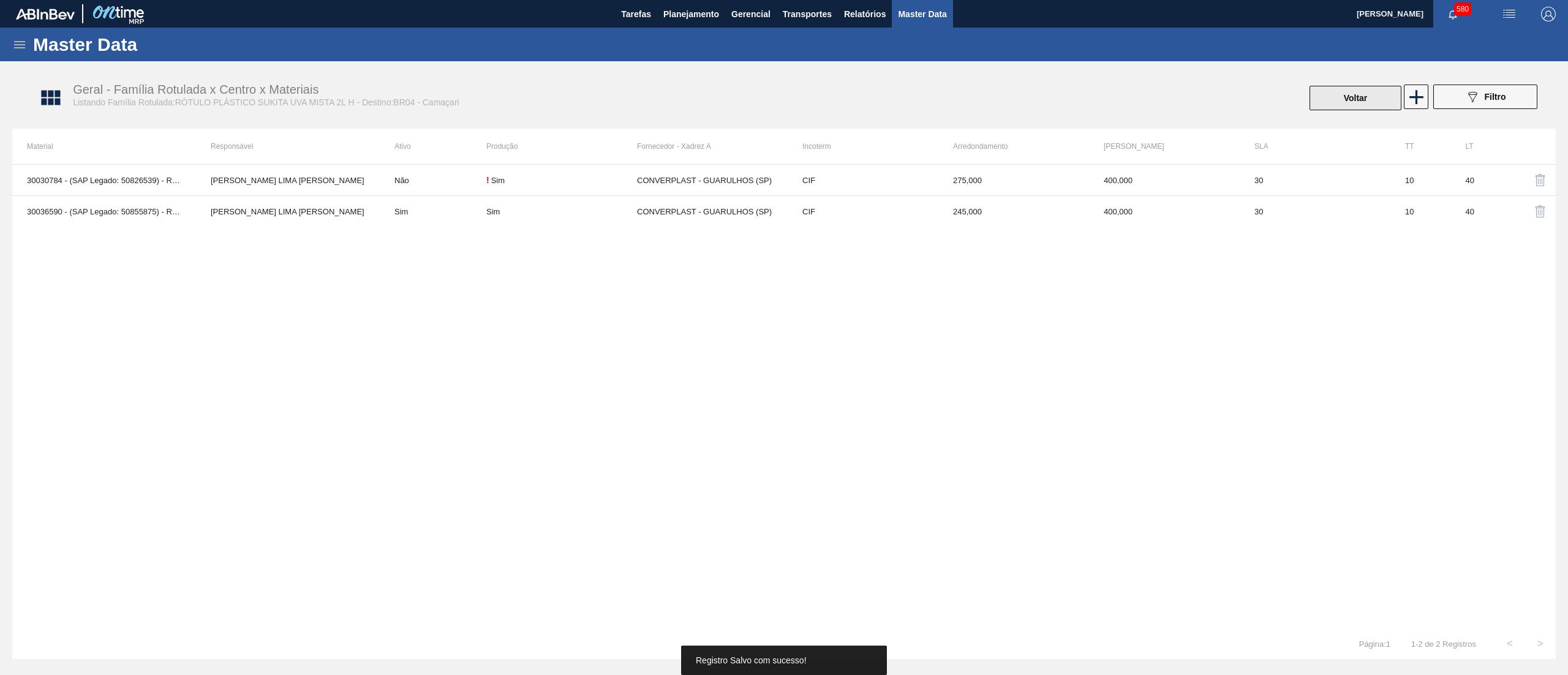
click at [1336, 100] on button "Voltar" at bounding box center [1355, 98] width 92 height 24
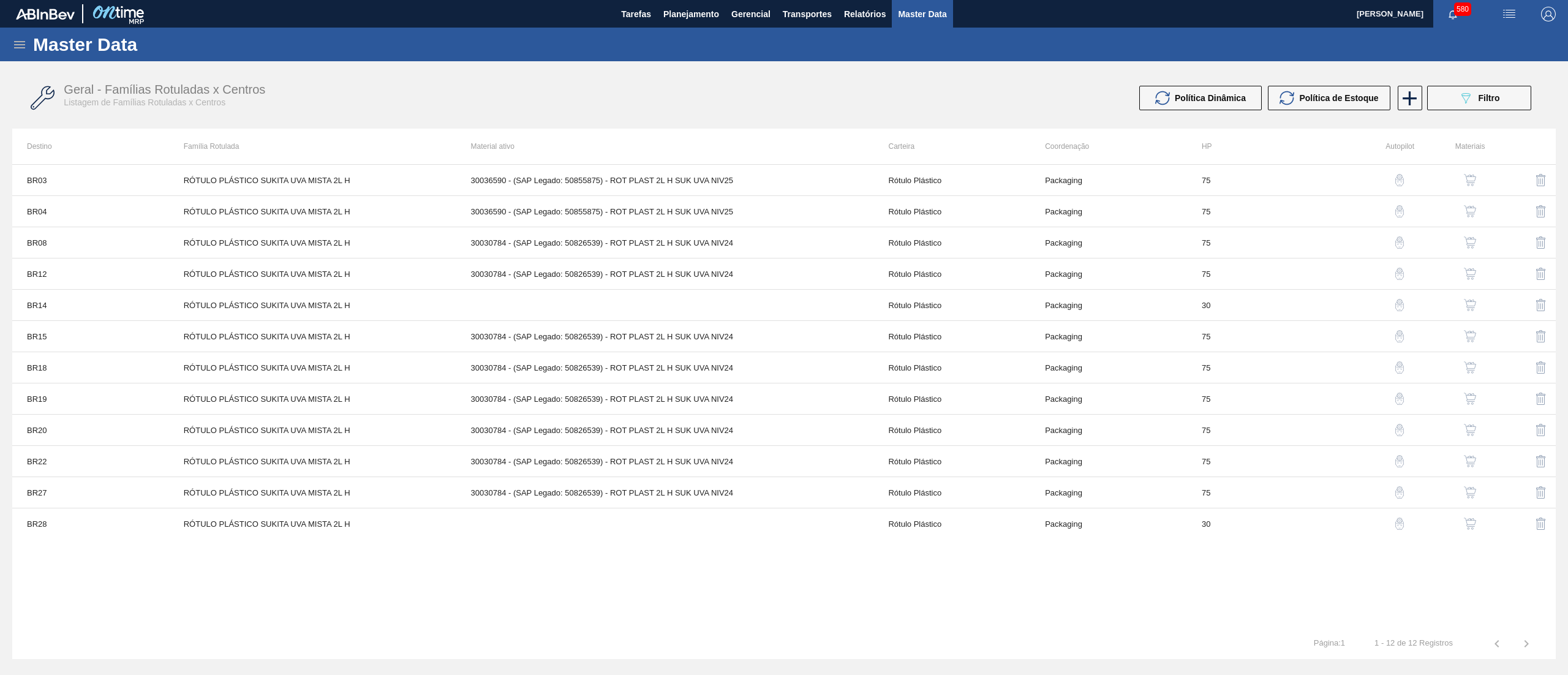
click at [1473, 340] on img "button" at bounding box center [1470, 336] width 12 height 12
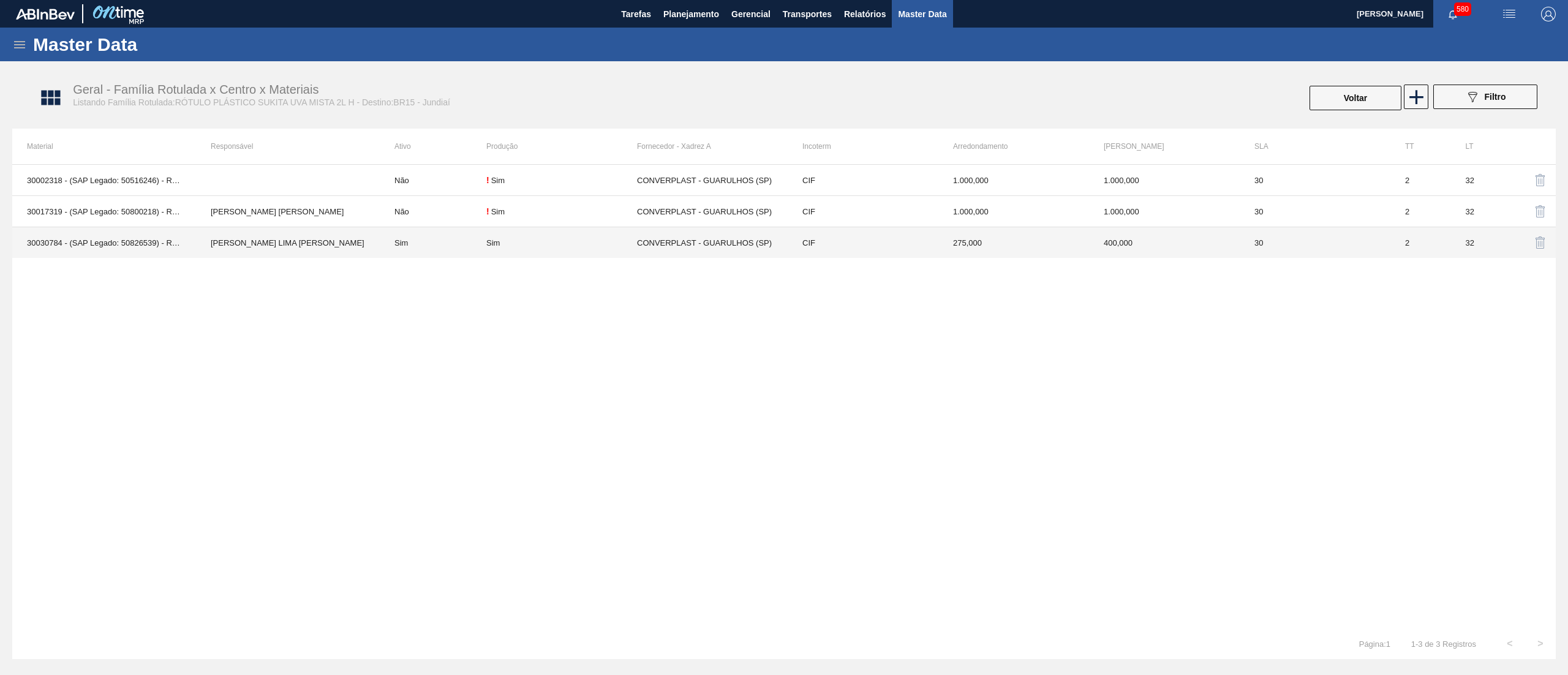
click at [574, 252] on td "Sim" at bounding box center [562, 242] width 151 height 31
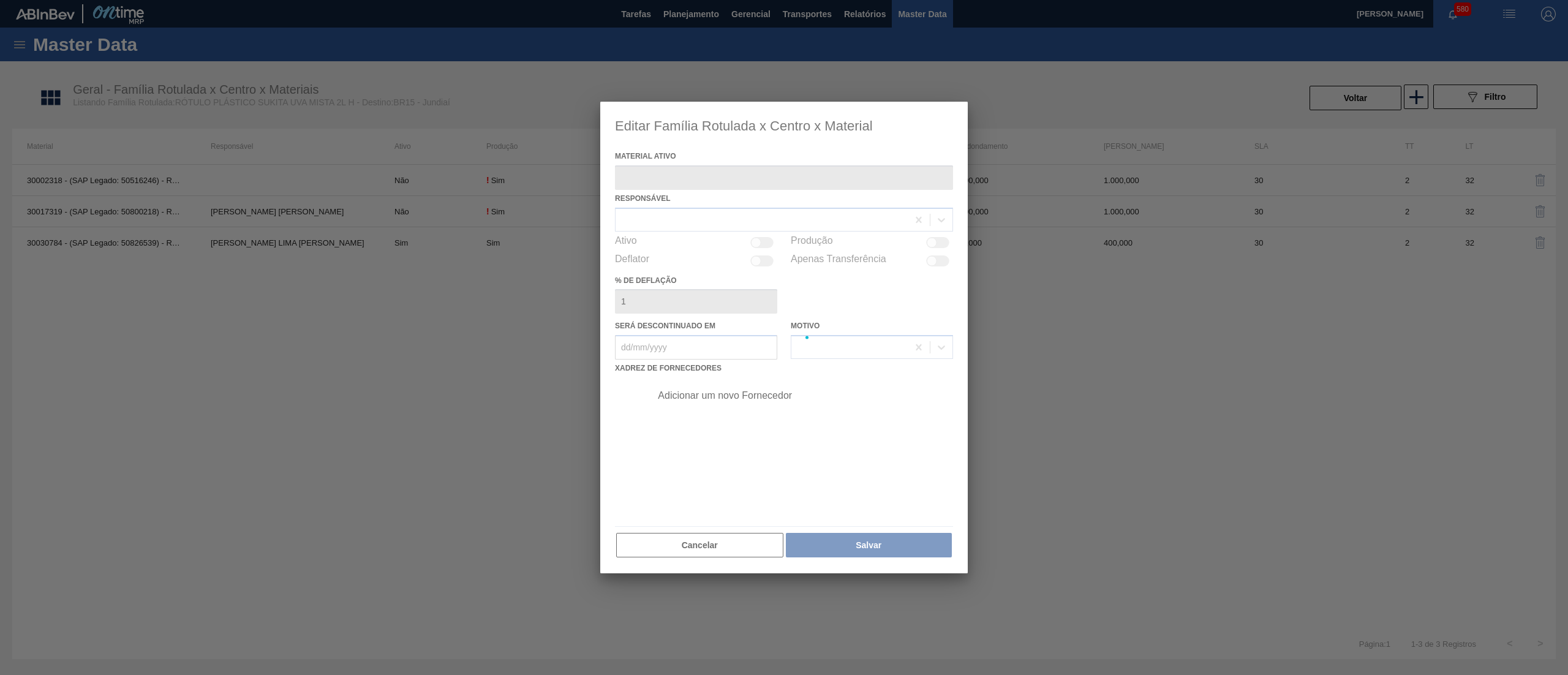
type ativo "30030784 - (SAP Legado: 50826539) - ROT PLAST 2L H SUK UVA NIV24"
checkbox input "true"
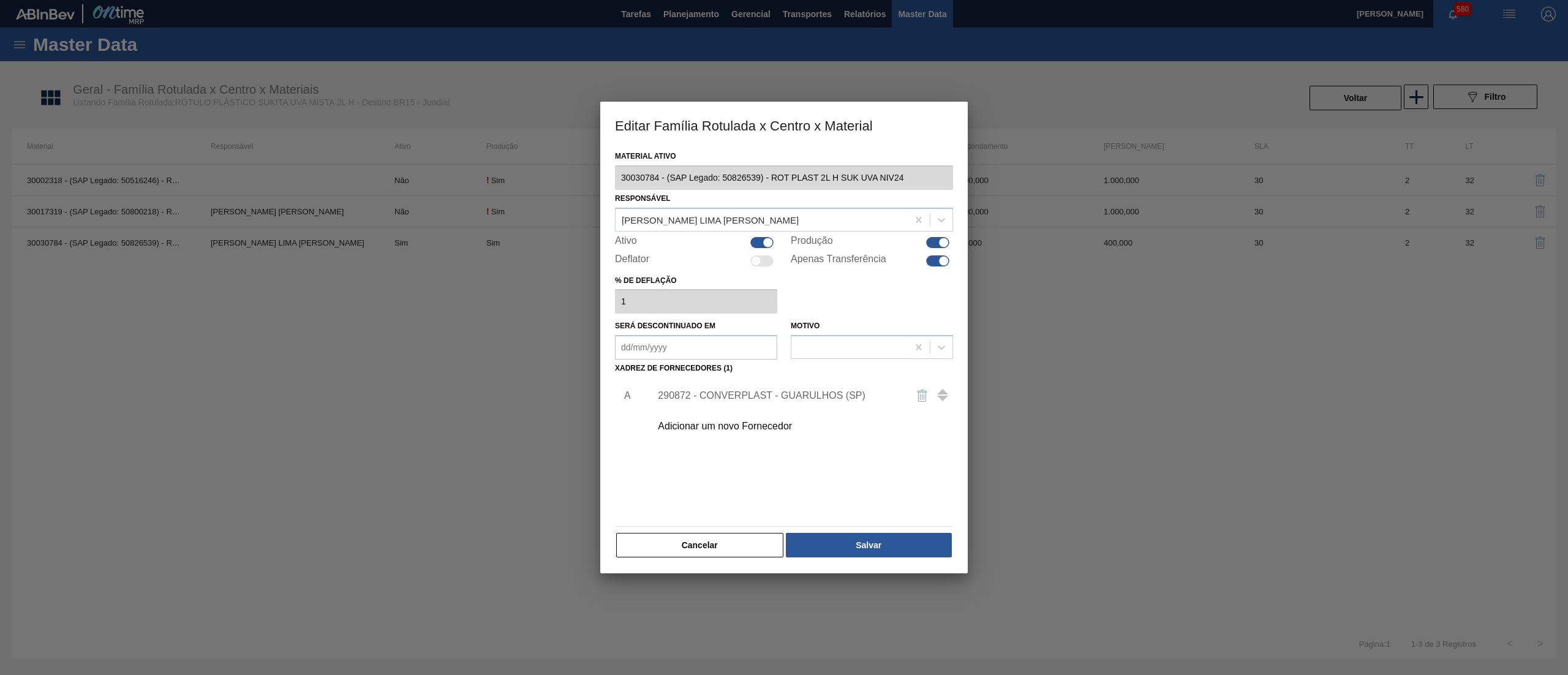
click at [752, 241] on div at bounding box center [761, 242] width 23 height 11
checkbox input "false"
click at [934, 260] on div at bounding box center [937, 261] width 23 height 11
click at [941, 257] on div at bounding box center [937, 261] width 23 height 11
checkbox input "true"
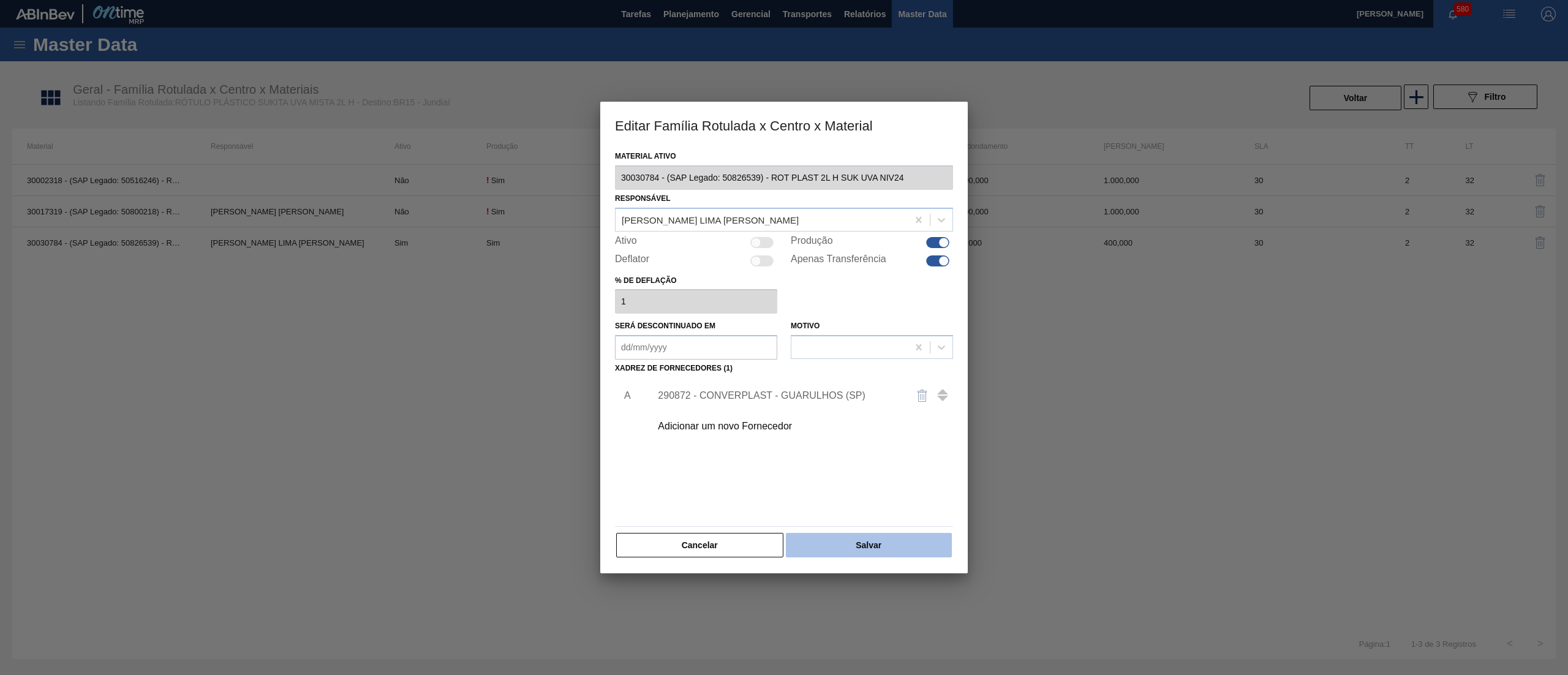
click at [890, 548] on button "Salvar" at bounding box center [868, 545] width 166 height 24
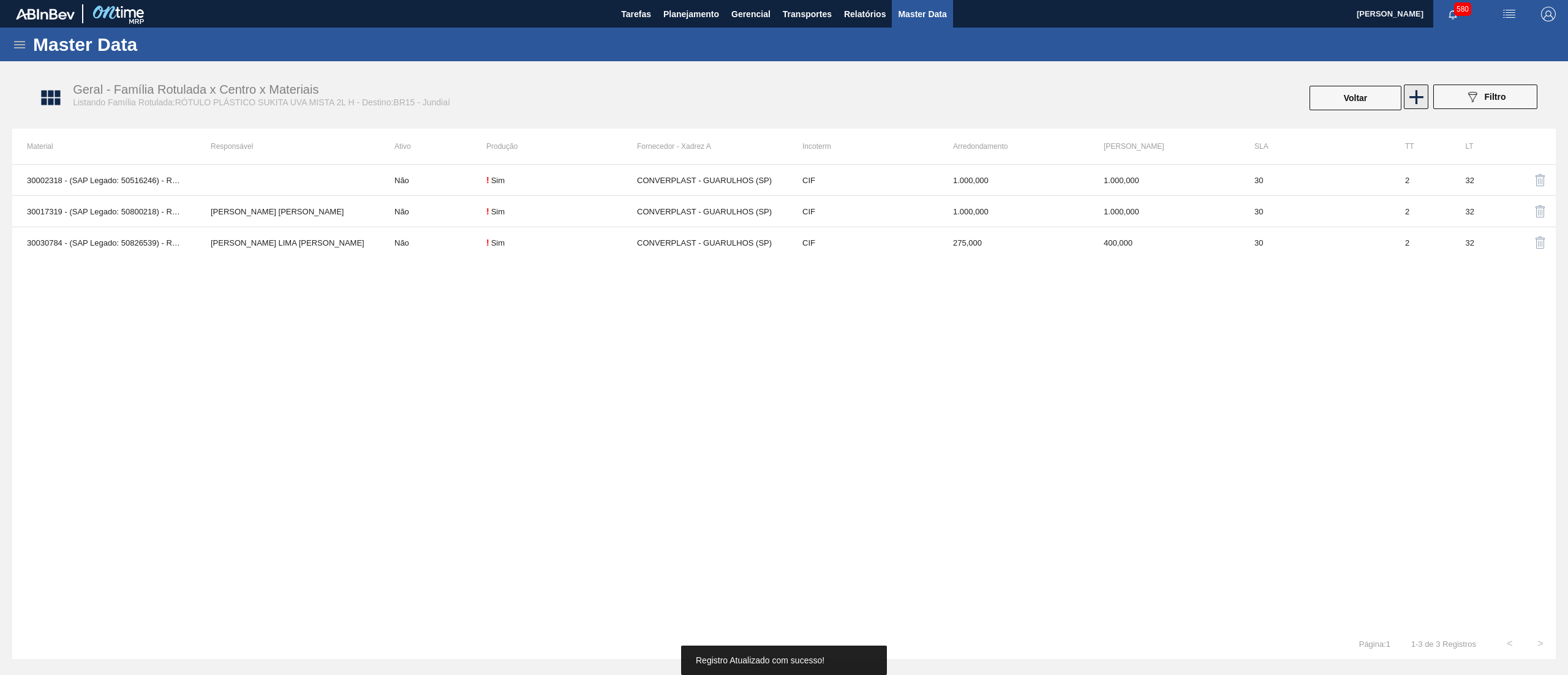
click at [1424, 90] on icon at bounding box center [1416, 97] width 24 height 24
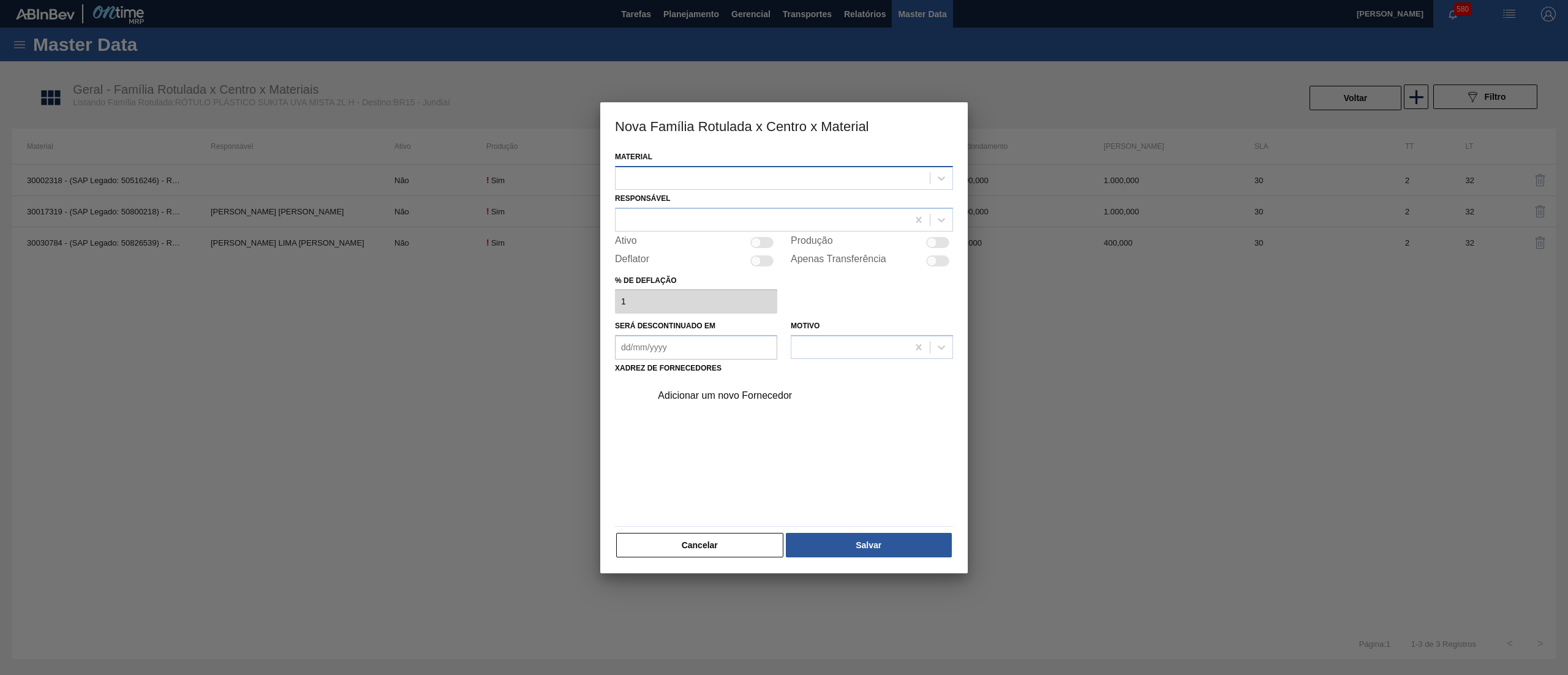
click at [716, 178] on div at bounding box center [772, 178] width 314 height 17
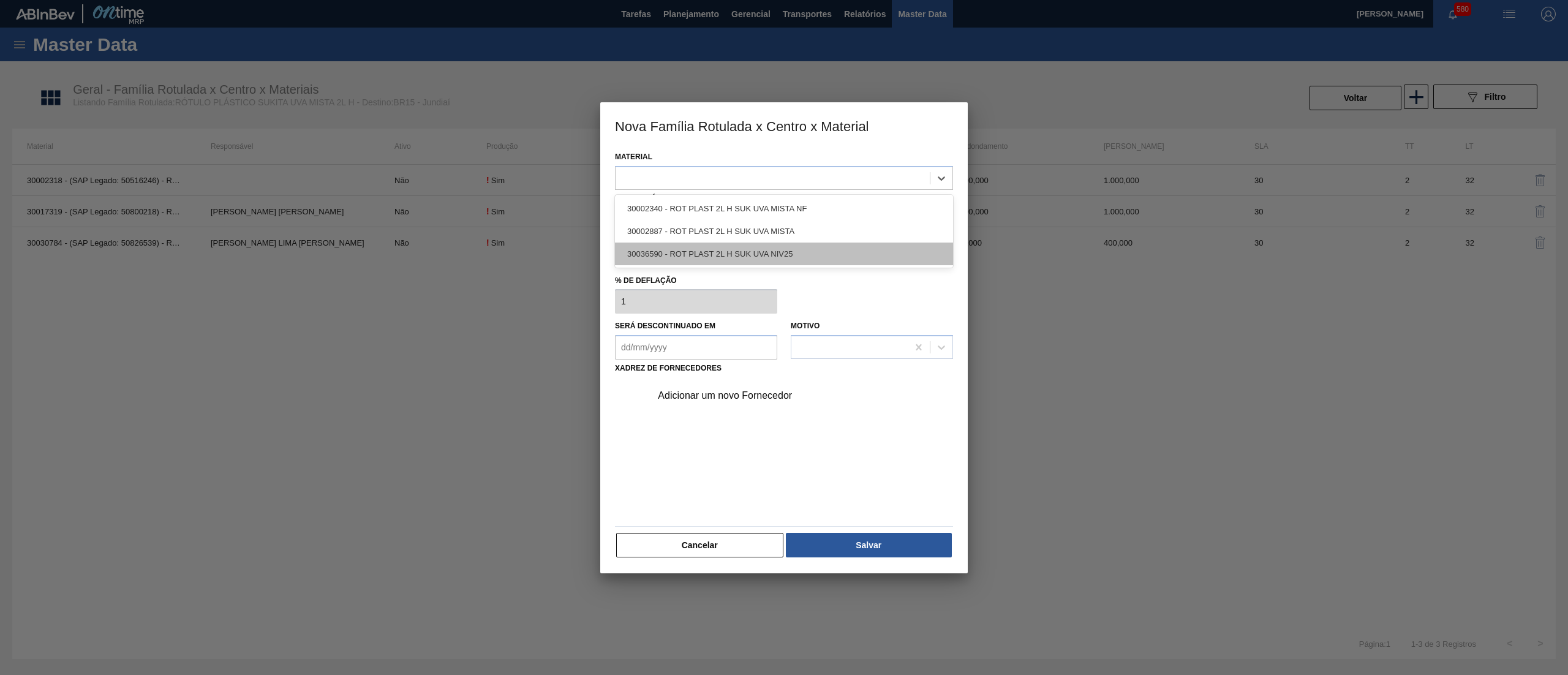
click at [730, 255] on div "30036590 - ROT PLAST 2L H SUK UVA NIV25" at bounding box center [784, 254] width 338 height 22
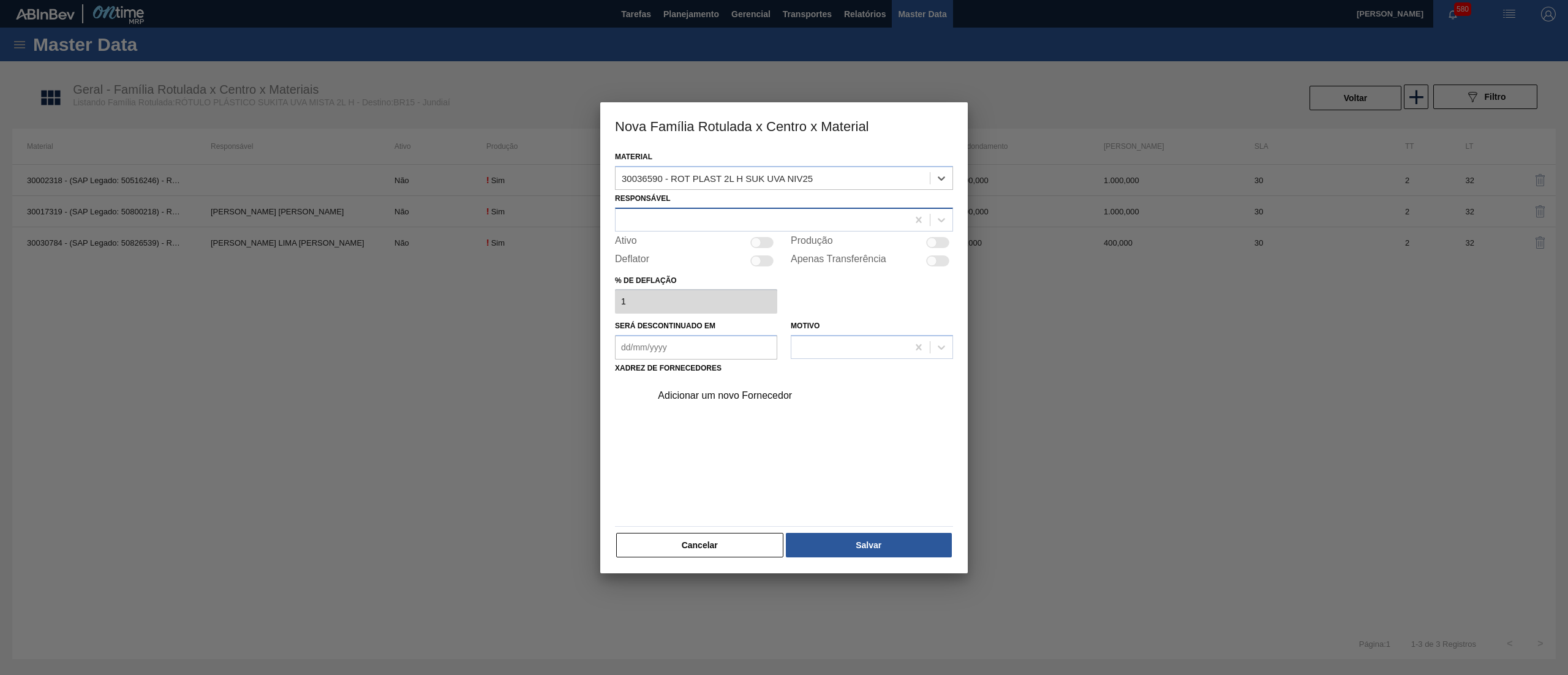
click at [713, 218] on div at bounding box center [761, 219] width 292 height 17
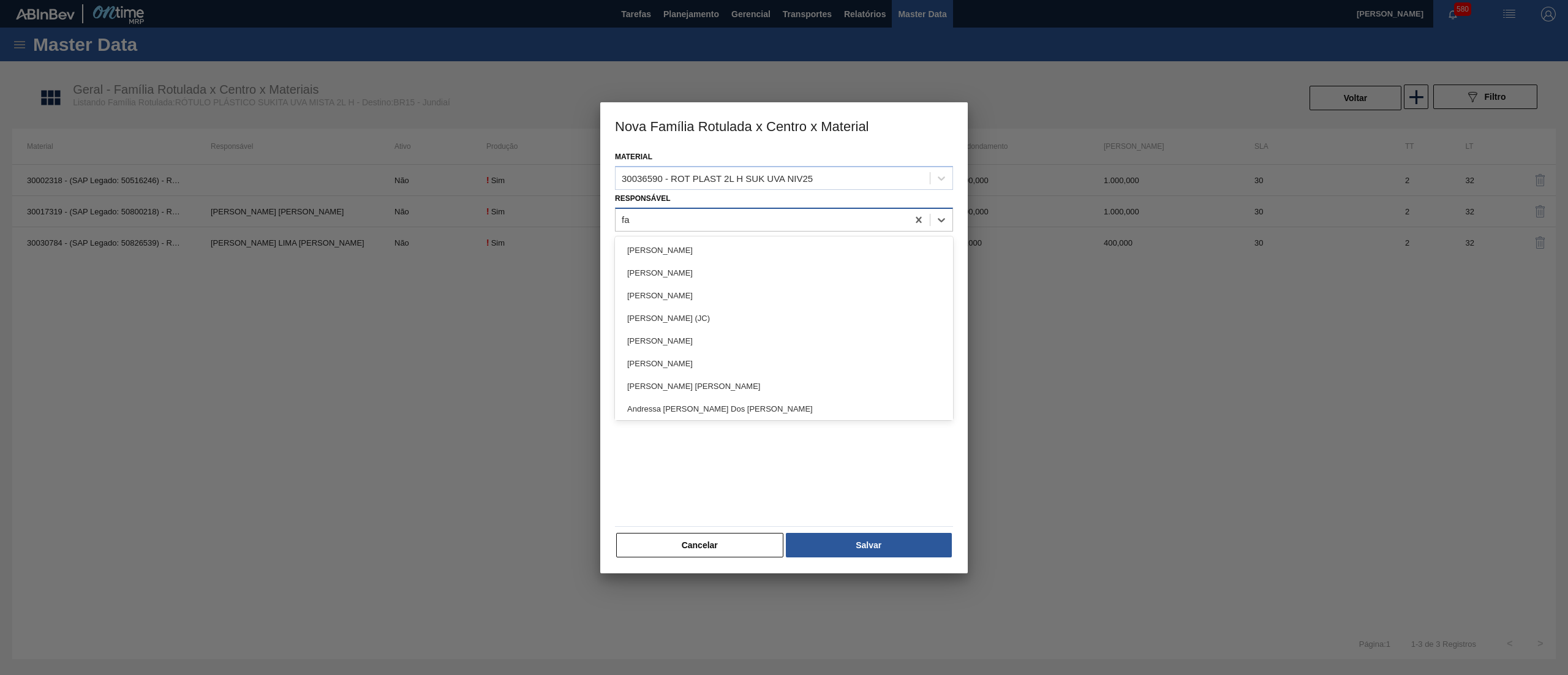
type input "far"
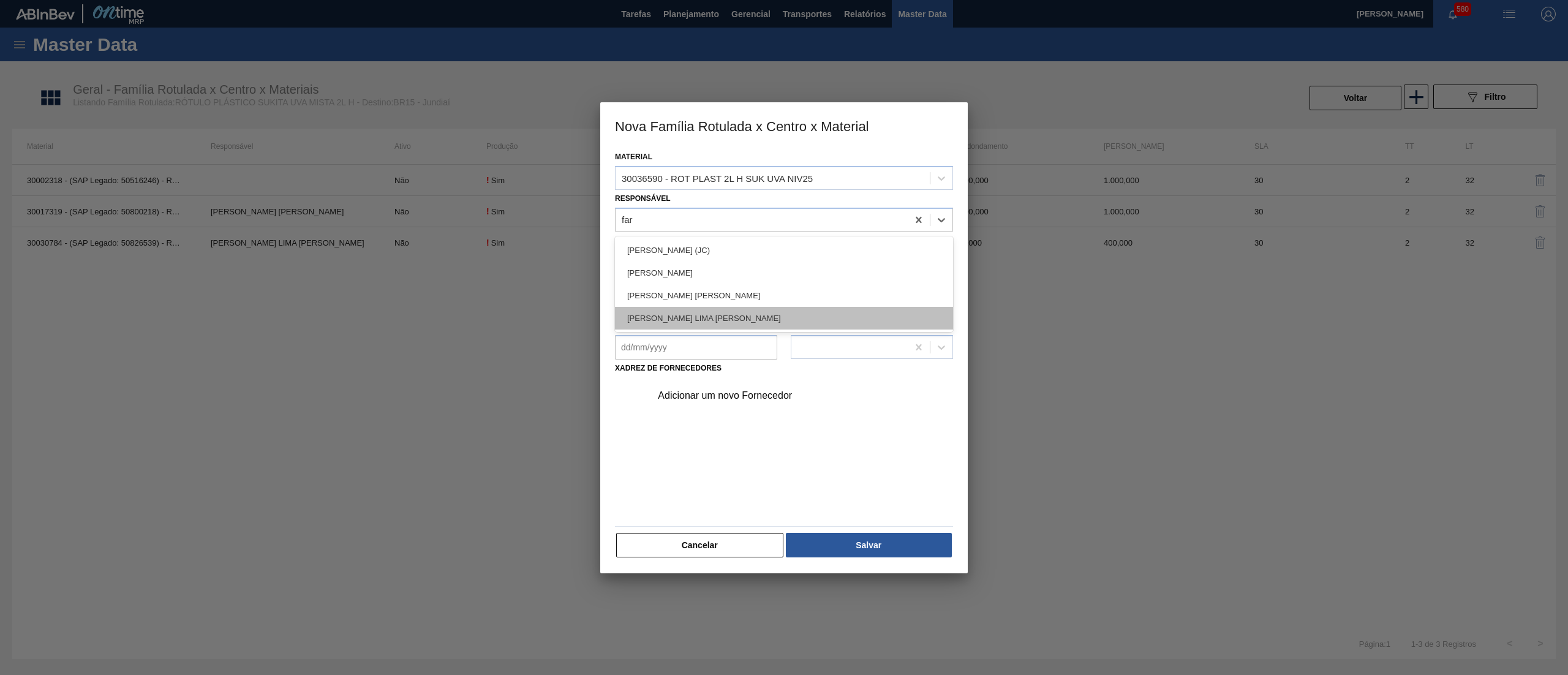
click at [718, 320] on div "[PERSON_NAME] LIMA [PERSON_NAME]" at bounding box center [784, 318] width 338 height 22
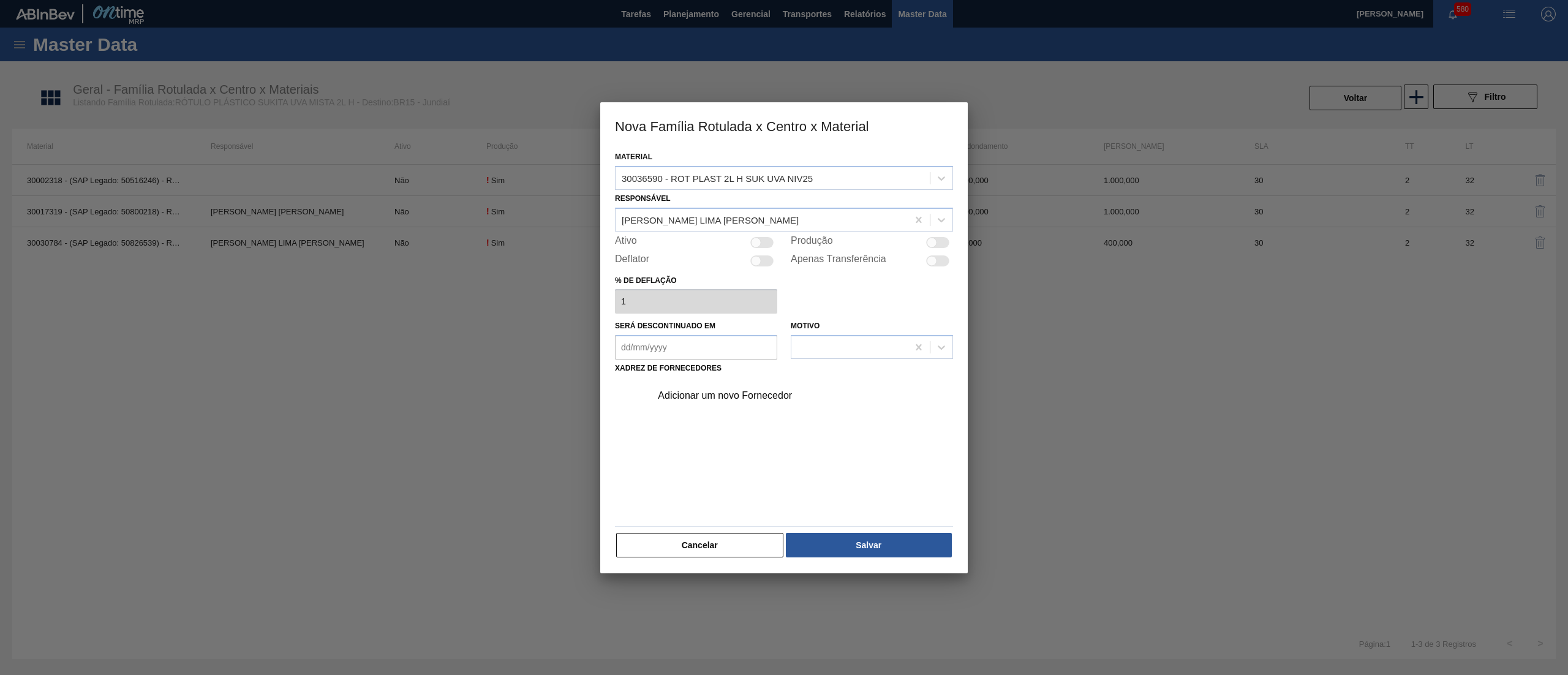
click at [758, 240] on div at bounding box center [756, 242] width 11 height 11
checkbox input "true"
click at [743, 387] on div "Adicionar um novo Fornecedor" at bounding box center [798, 395] width 309 height 31
click at [745, 394] on div "Adicionar um novo Fornecedor" at bounding box center [777, 396] width 240 height 11
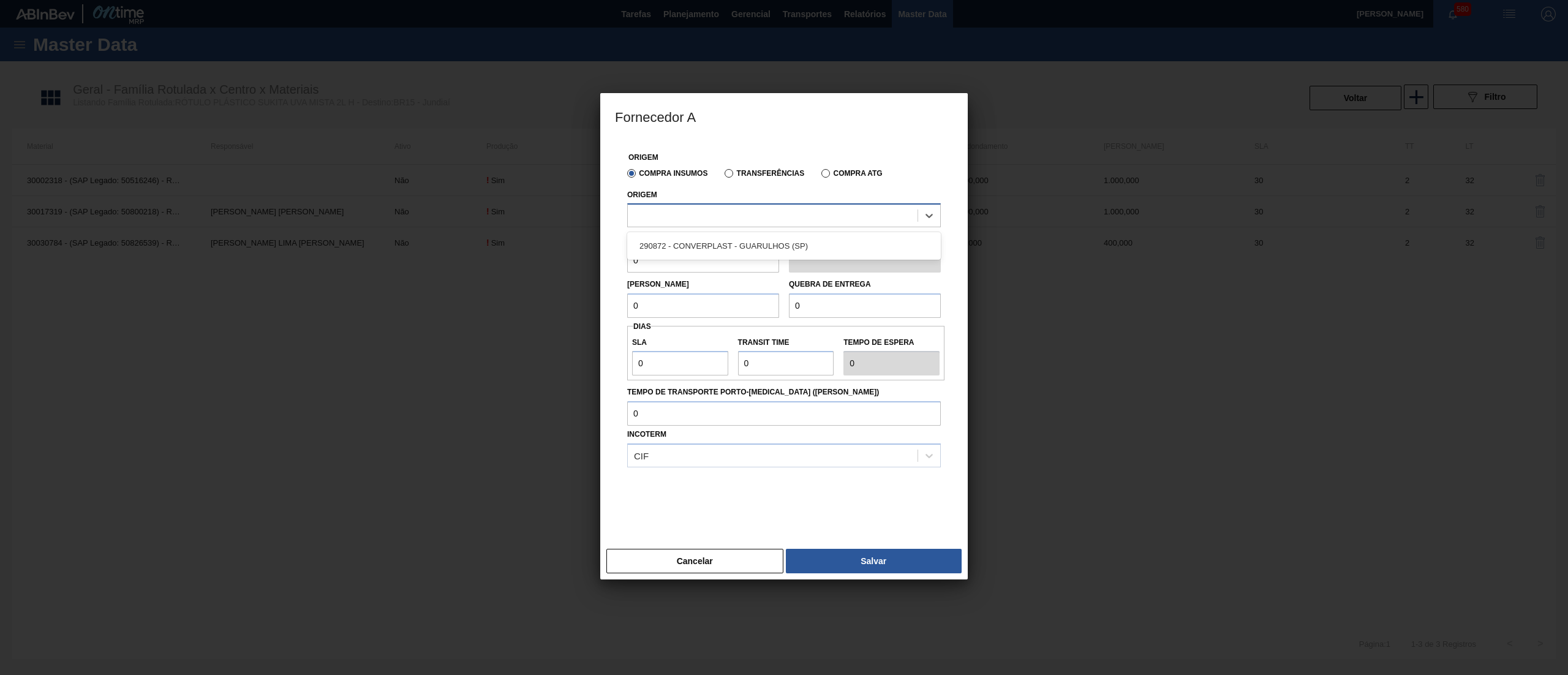
click at [735, 220] on div at bounding box center [772, 216] width 290 height 17
drag, startPoint x: 735, startPoint y: 251, endPoint x: 718, endPoint y: 252, distance: 17.0
click at [734, 252] on div "290872 - CONVERPLAST - GUARULHOS (SP)" at bounding box center [784, 246] width 314 height 22
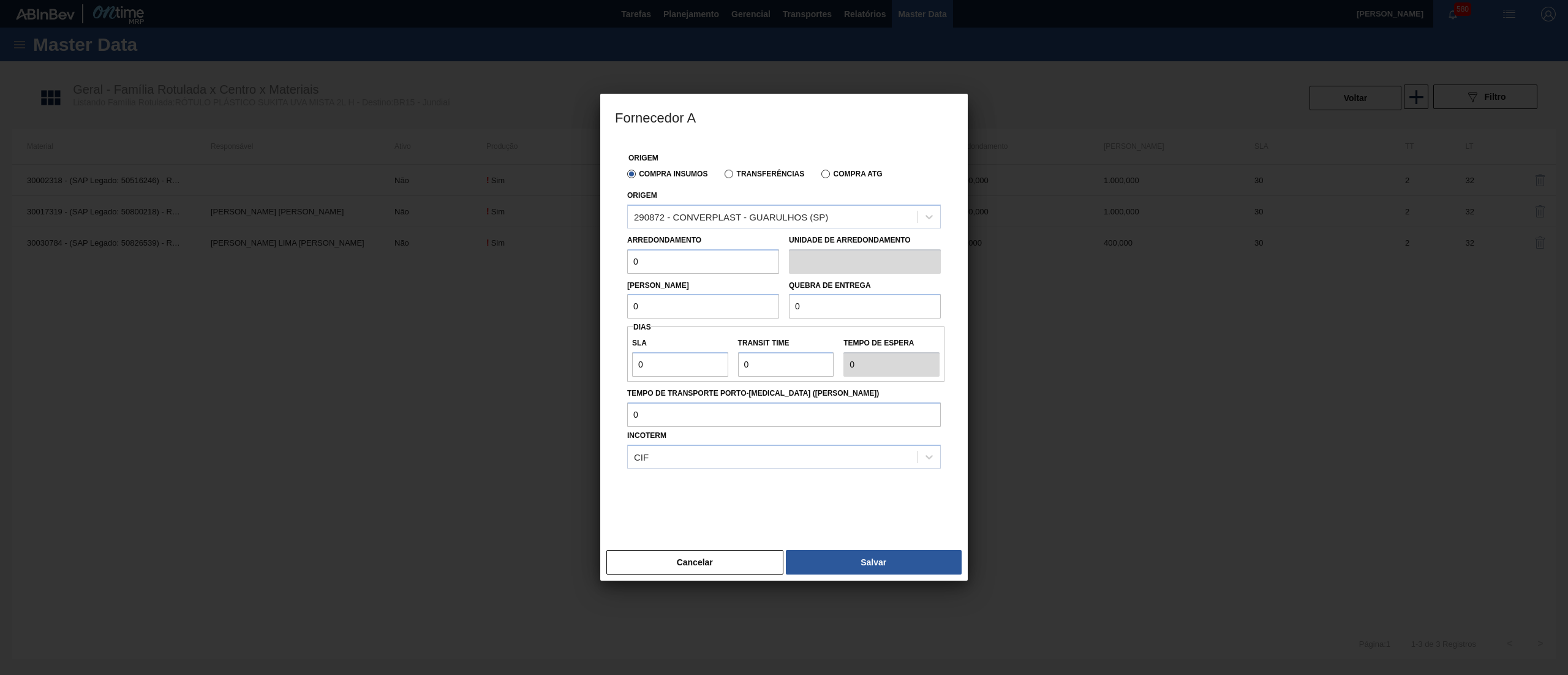
drag, startPoint x: 691, startPoint y: 255, endPoint x: 564, endPoint y: 239, distance: 128.0
click at [564, 239] on div "Fornecedor A Origem Compra Insumos Transferências Compra ATG Origem 290872 - CO…" at bounding box center [784, 337] width 1568 height 675
type input "1.000"
drag, startPoint x: 696, startPoint y: 256, endPoint x: 478, endPoint y: 249, distance: 218.1
click at [478, 249] on div "Fornecedor A Origem Compra Insumos Transferências Compra ATG Origem 290872 - CO…" at bounding box center [784, 337] width 1568 height 675
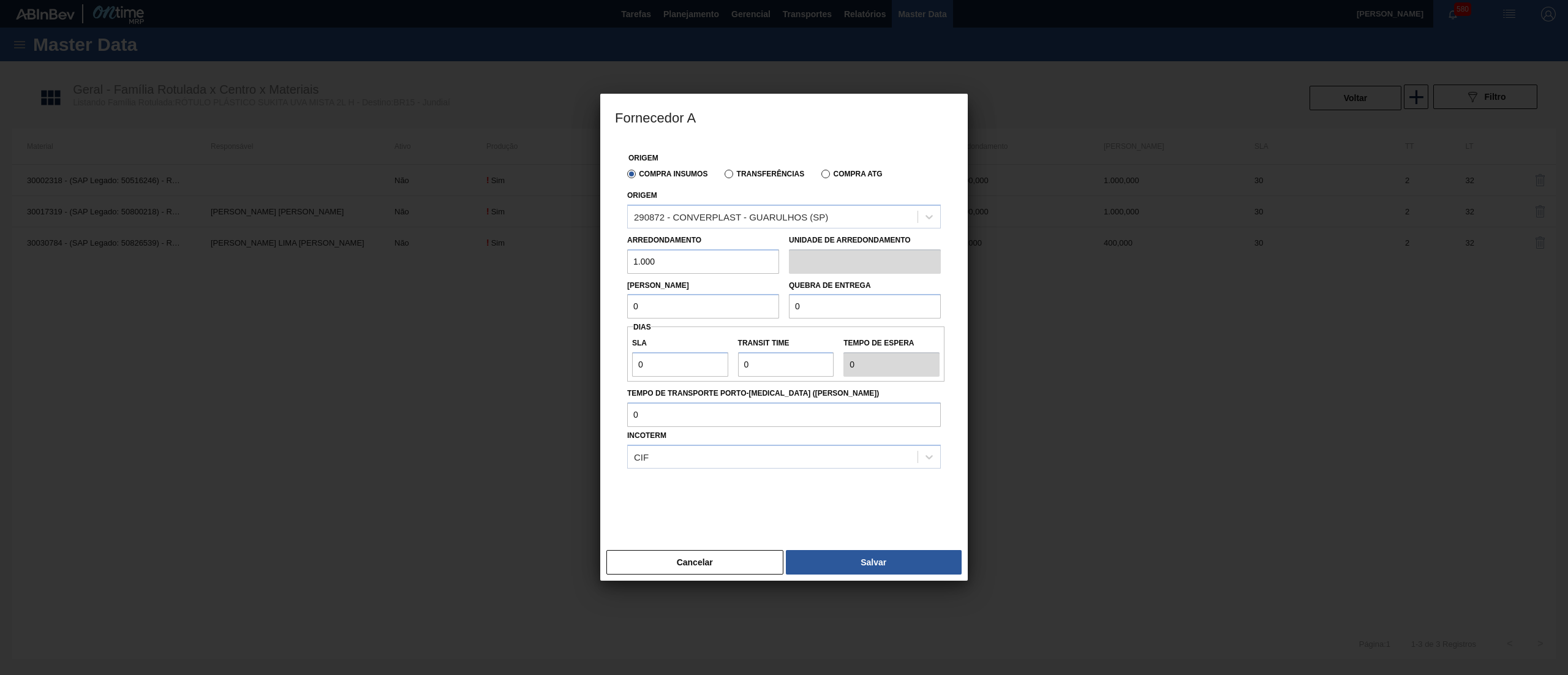
drag, startPoint x: 666, startPoint y: 315, endPoint x: 562, endPoint y: 305, distance: 104.5
click at [562, 305] on div "Fornecedor A Origem Compra Insumos Transferências Compra ATG Origem 290872 - CO…" at bounding box center [784, 337] width 1568 height 675
paste input "1.00"
type input "1.000"
drag, startPoint x: 855, startPoint y: 310, endPoint x: 592, endPoint y: 307, distance: 263.0
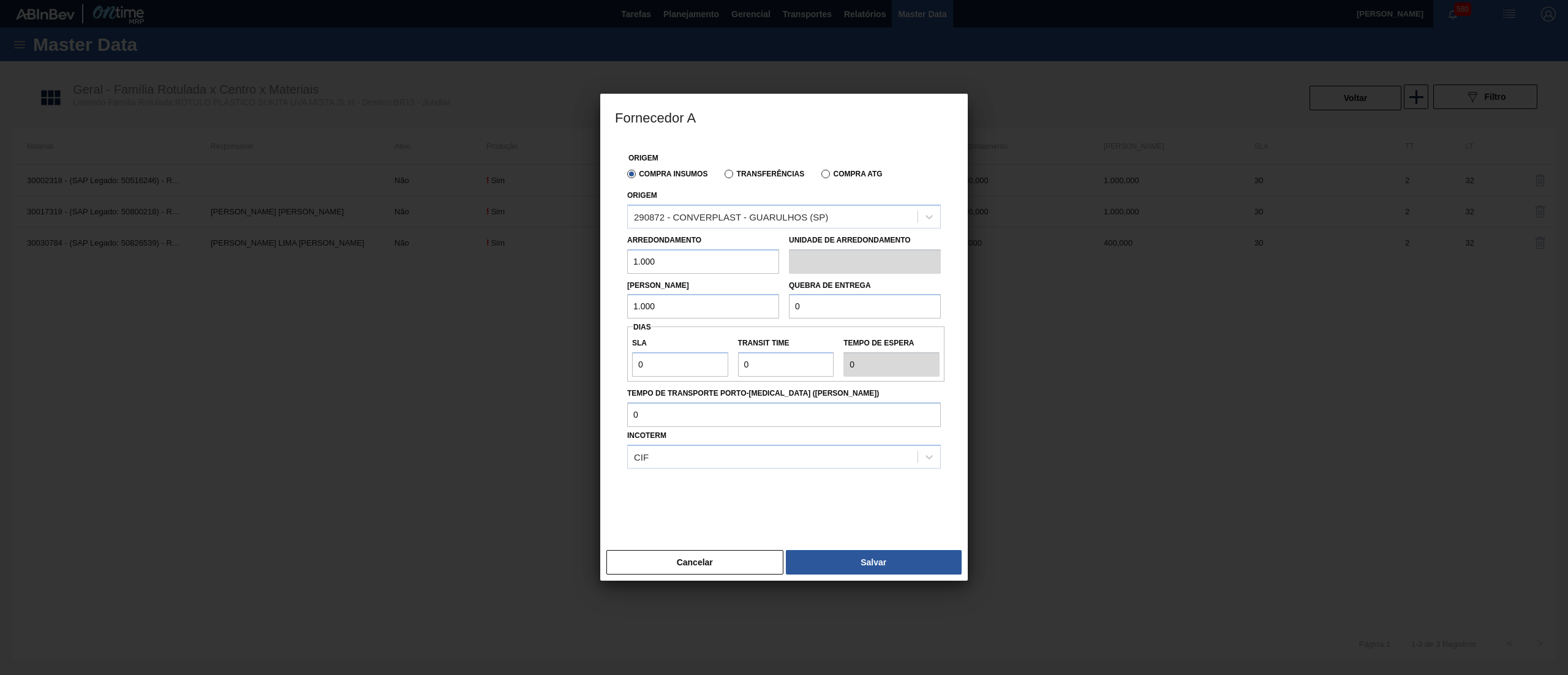
click at [592, 307] on div "Fornecedor A Origem Compra Insumos Transferências Compra ATG Origem 290872 - CO…" at bounding box center [784, 337] width 1568 height 675
paste input "1.00"
type input "1.000"
drag, startPoint x: 670, startPoint y: 357, endPoint x: 503, endPoint y: 349, distance: 167.2
click at [503, 349] on div "Fornecedor A Origem Compra Insumos Transferências Compra ATG Origem 290872 - CO…" at bounding box center [784, 337] width 1568 height 675
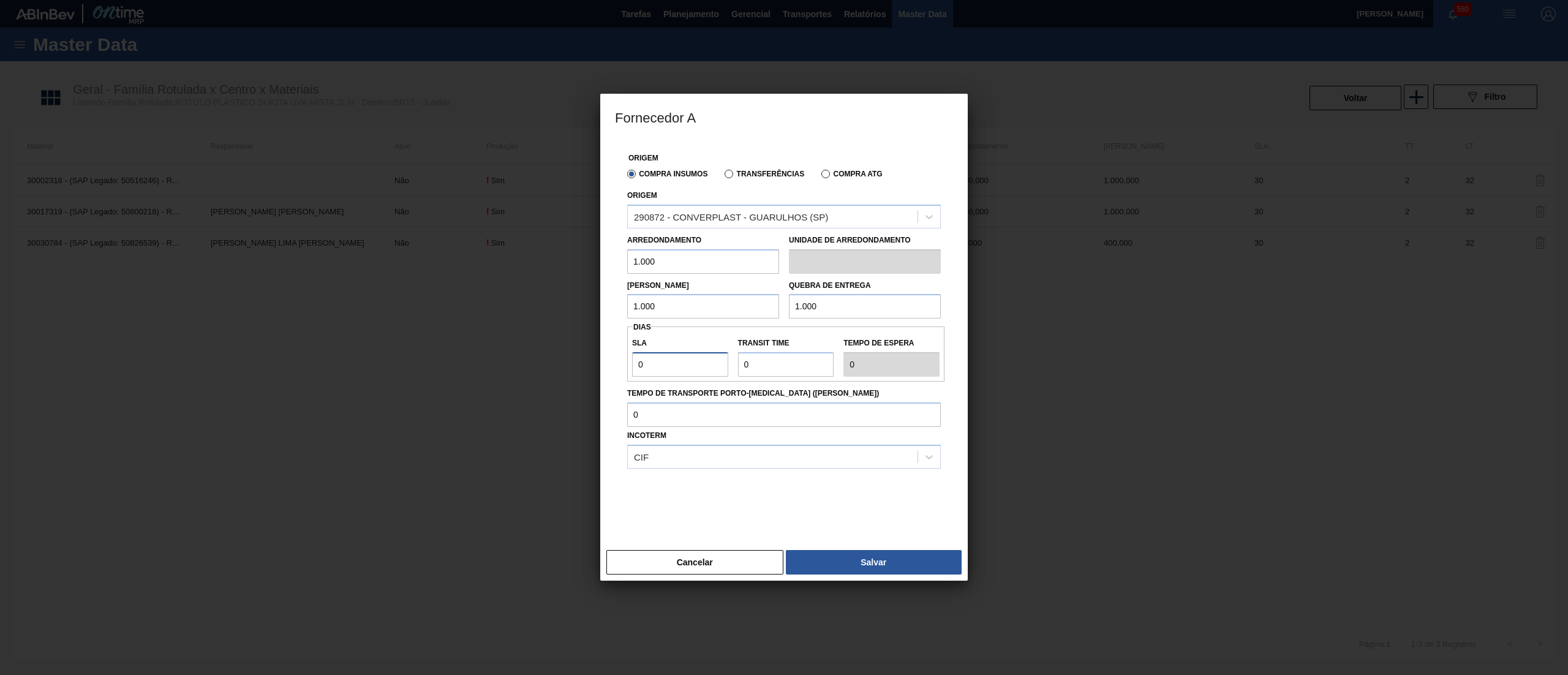
type input "3"
type input "30"
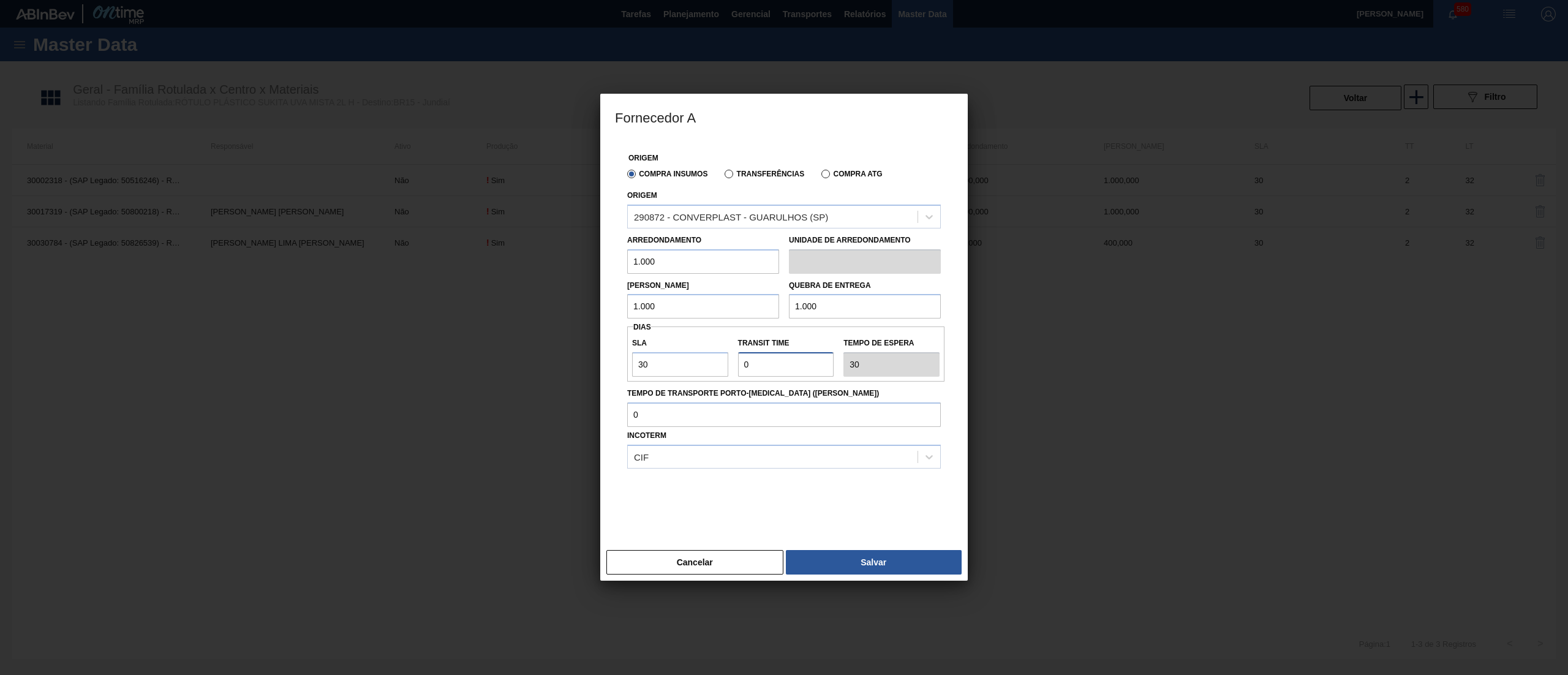
drag, startPoint x: 714, startPoint y: 355, endPoint x: 665, endPoint y: 355, distance: 49.0
click at [665, 355] on div "SLA 30 Transit Time Tempo de espera 30" at bounding box center [786, 353] width 317 height 45
type input "2"
type input "32"
type input "2"
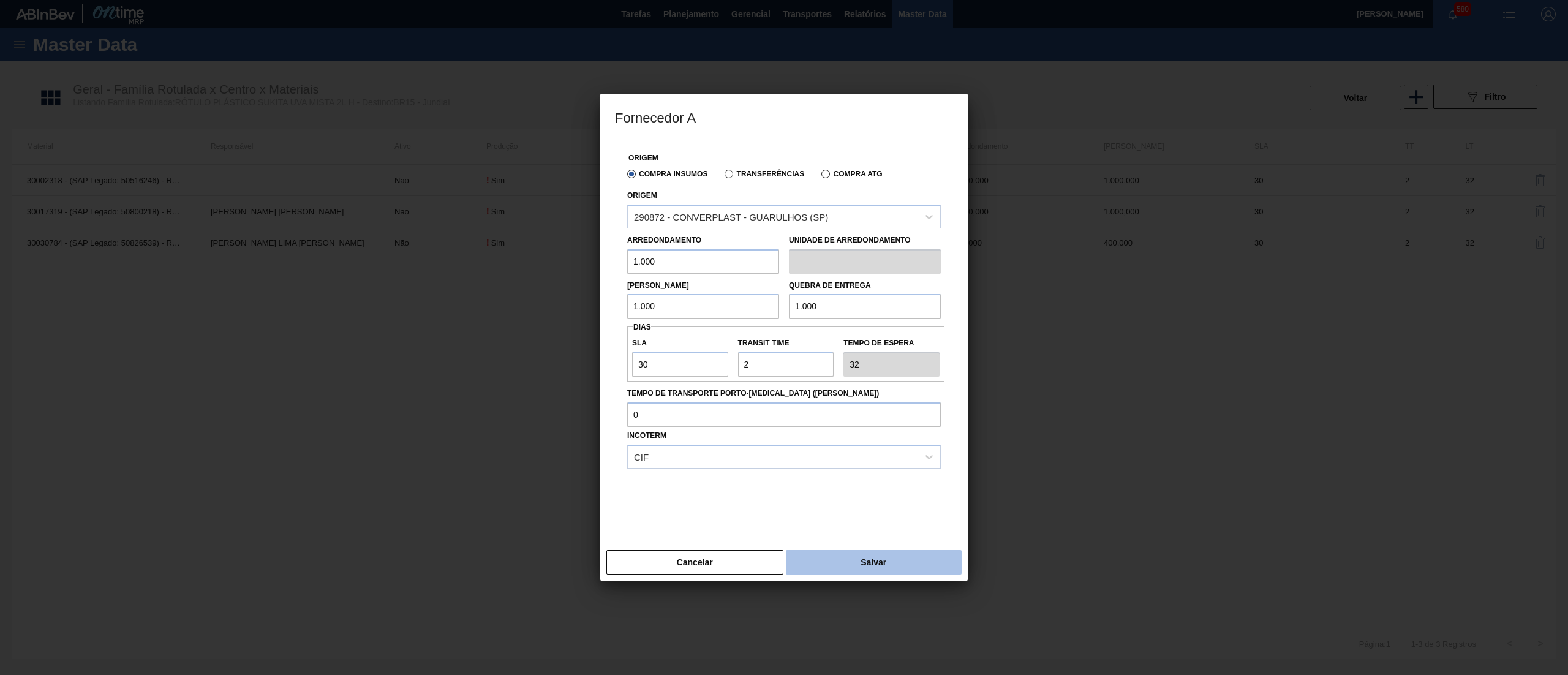
click at [844, 558] on button "Salvar" at bounding box center [873, 562] width 176 height 24
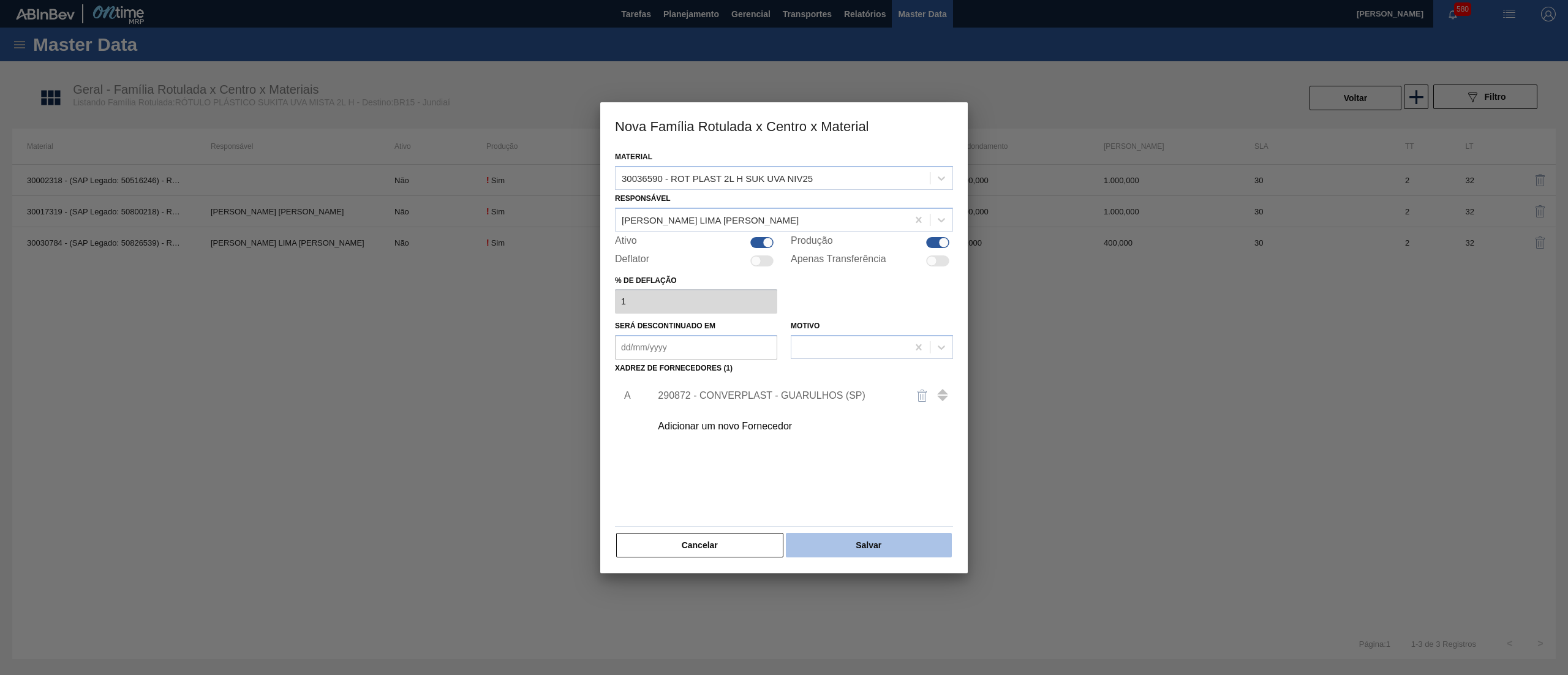
click at [854, 543] on button "Salvar" at bounding box center [868, 545] width 166 height 24
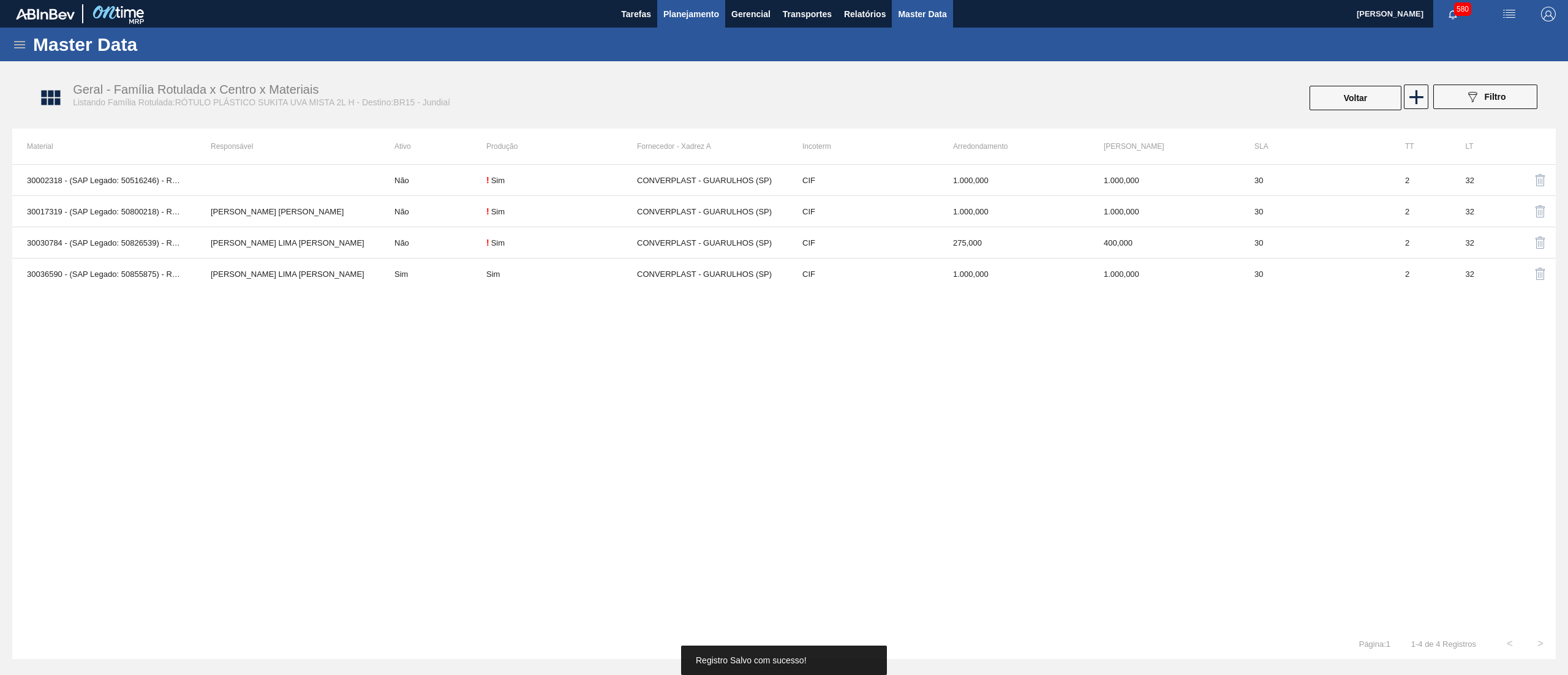
click at [705, 24] on button "Planejamento" at bounding box center [691, 14] width 68 height 27
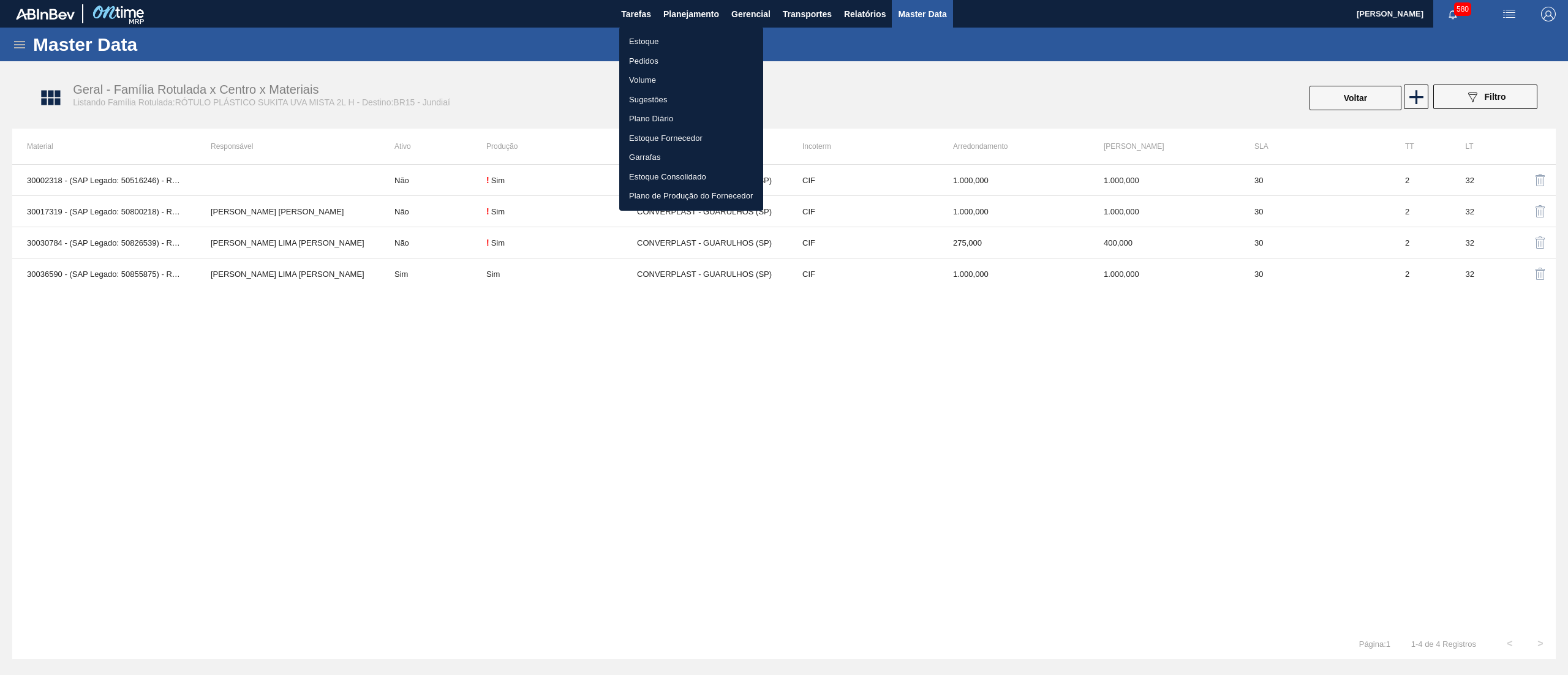
click at [691, 39] on li "Estoque" at bounding box center [691, 41] width 144 height 19
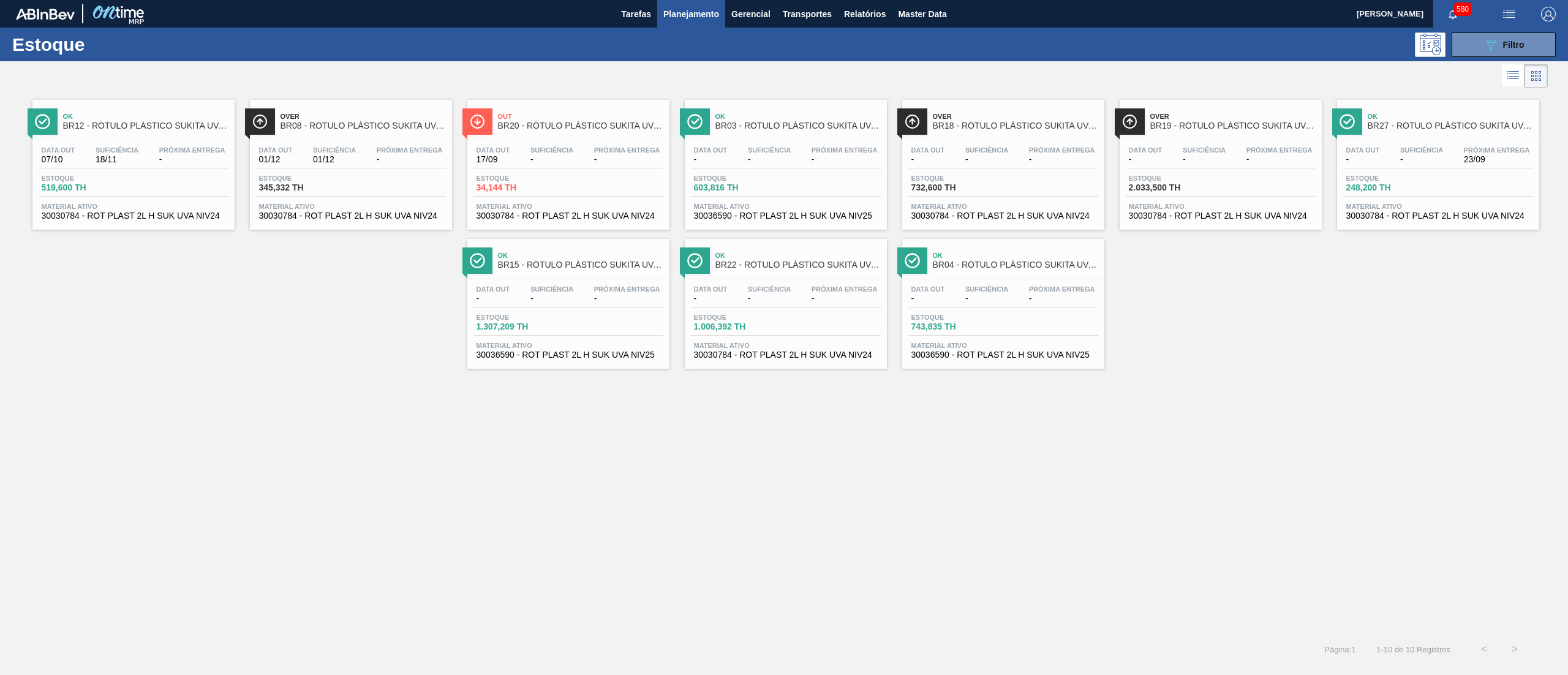
click at [959, 358] on span "30036590 - ROT PLAST 2L H SUK UVA NIV25" at bounding box center [1003, 355] width 184 height 9
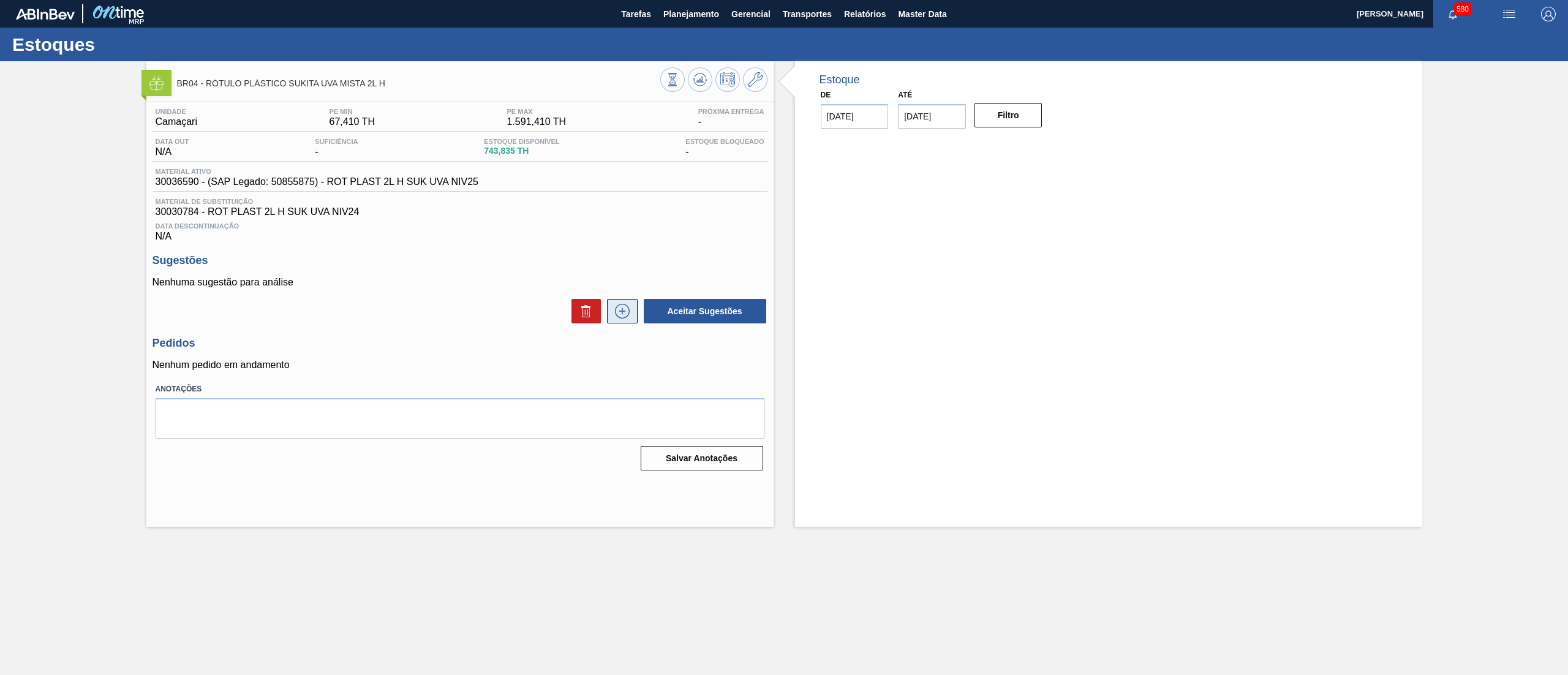
click at [616, 313] on icon at bounding box center [622, 311] width 19 height 15
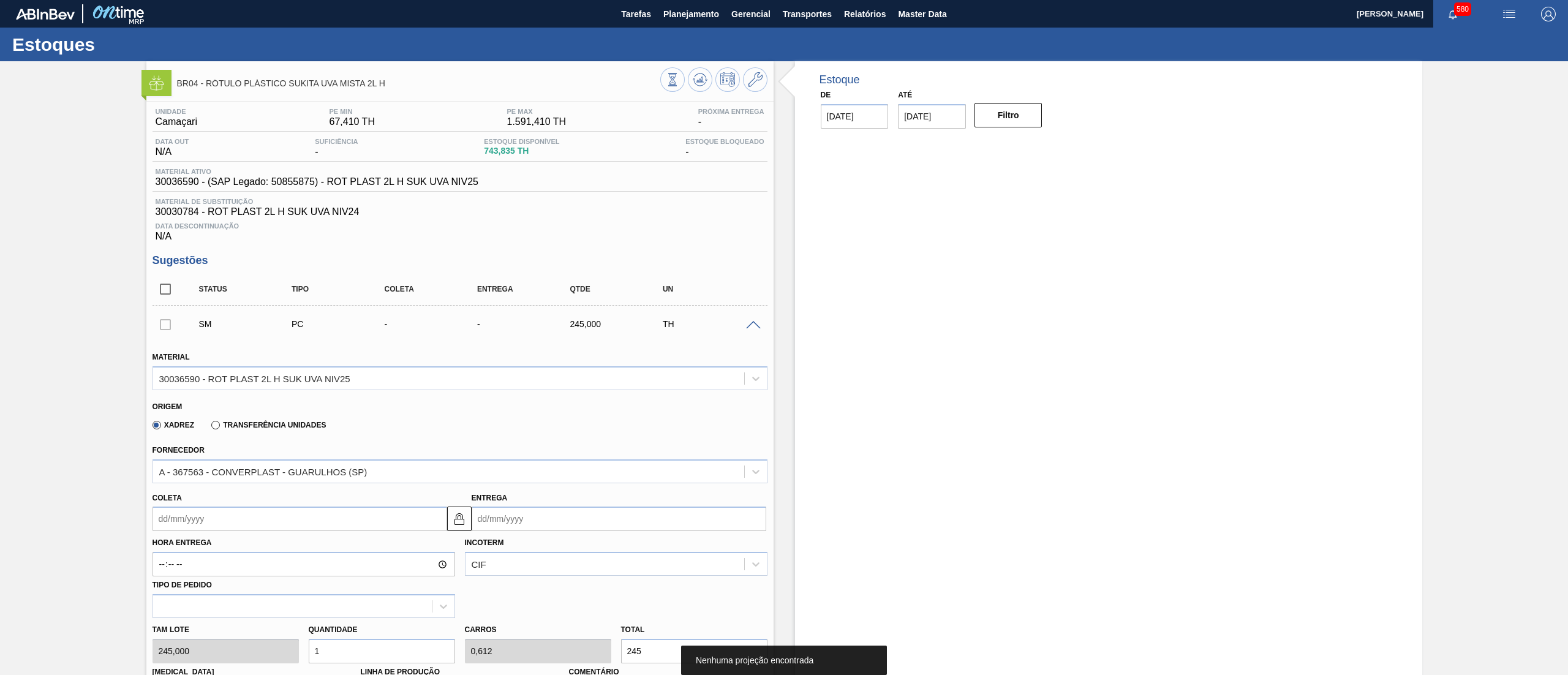
scroll to position [359, 0]
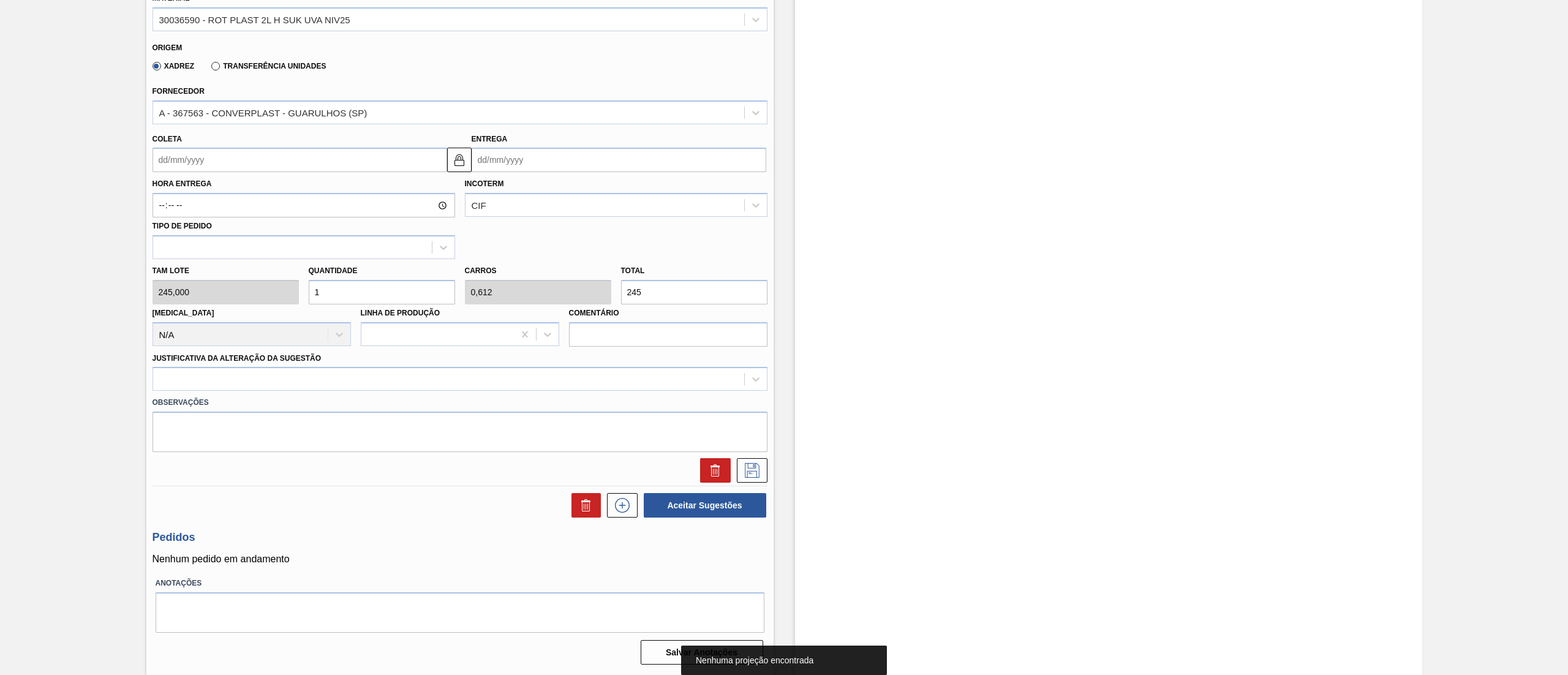
click at [236, 158] on input "Coleta" at bounding box center [300, 160] width 295 height 24
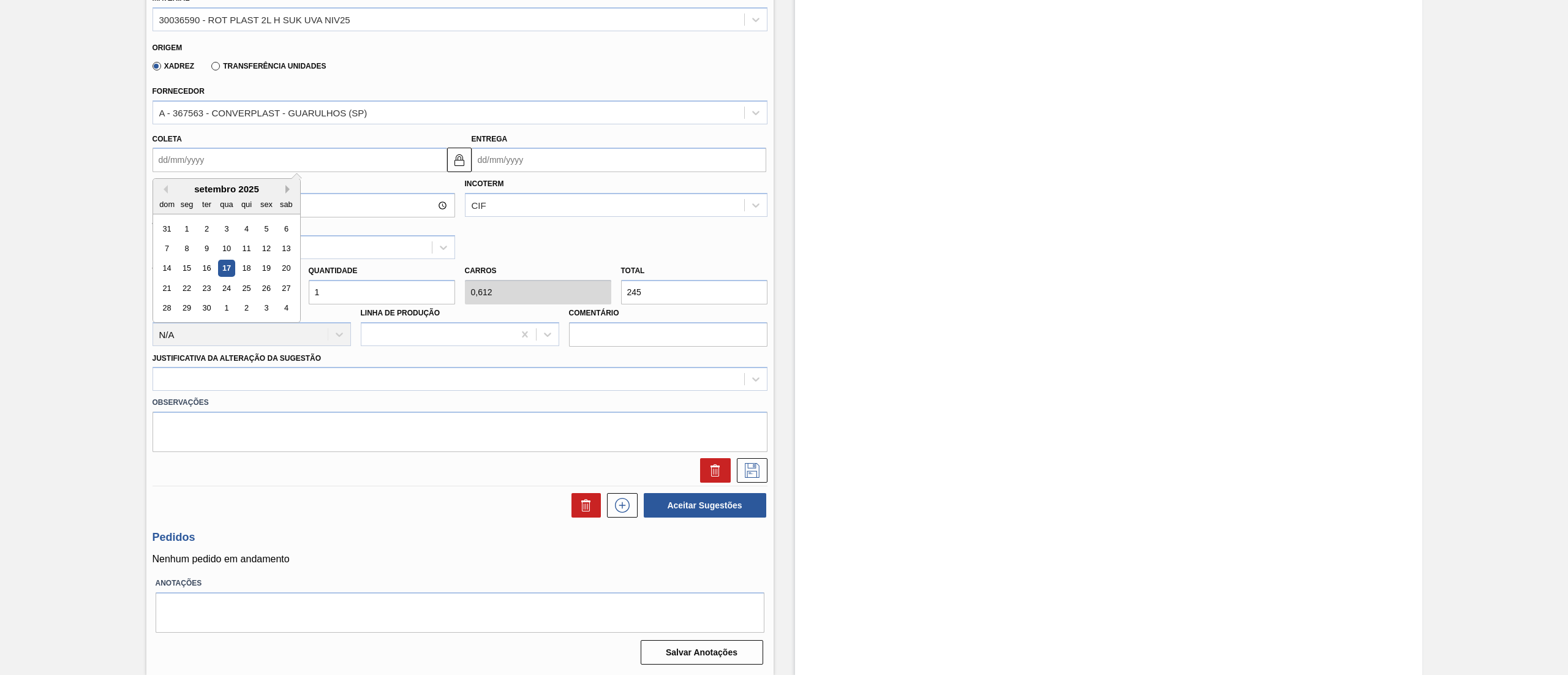
click at [291, 189] on button "Next Month" at bounding box center [290, 189] width 9 height 9
click at [165, 193] on button "Previous Month" at bounding box center [163, 189] width 9 height 9
click at [180, 312] on div "29" at bounding box center [186, 308] width 17 height 17
type input "[DATE]"
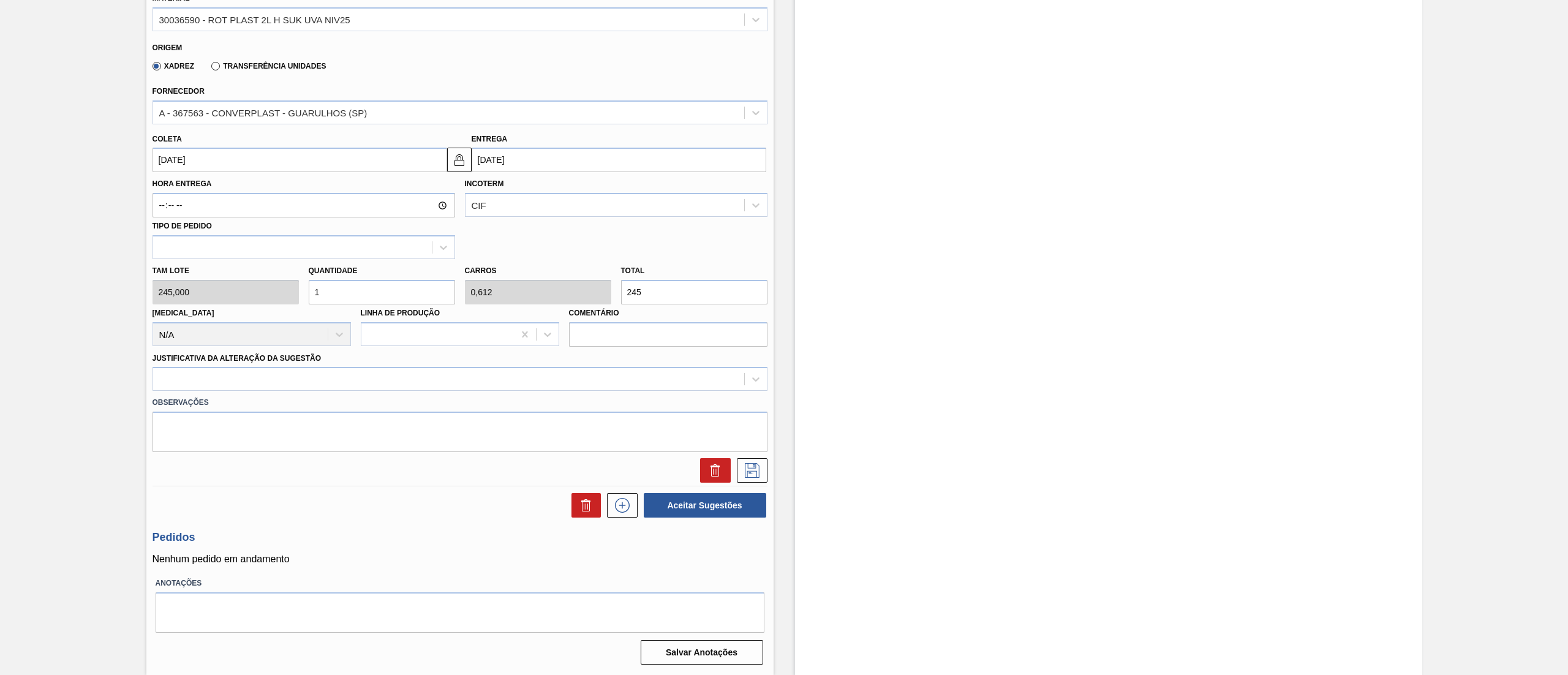
click at [192, 163] on input "[DATE]" at bounding box center [300, 160] width 295 height 24
click at [186, 286] on div "22" at bounding box center [186, 288] width 17 height 17
type input "[DATE]"
click at [226, 168] on input "[DATE]" at bounding box center [300, 160] width 295 height 24
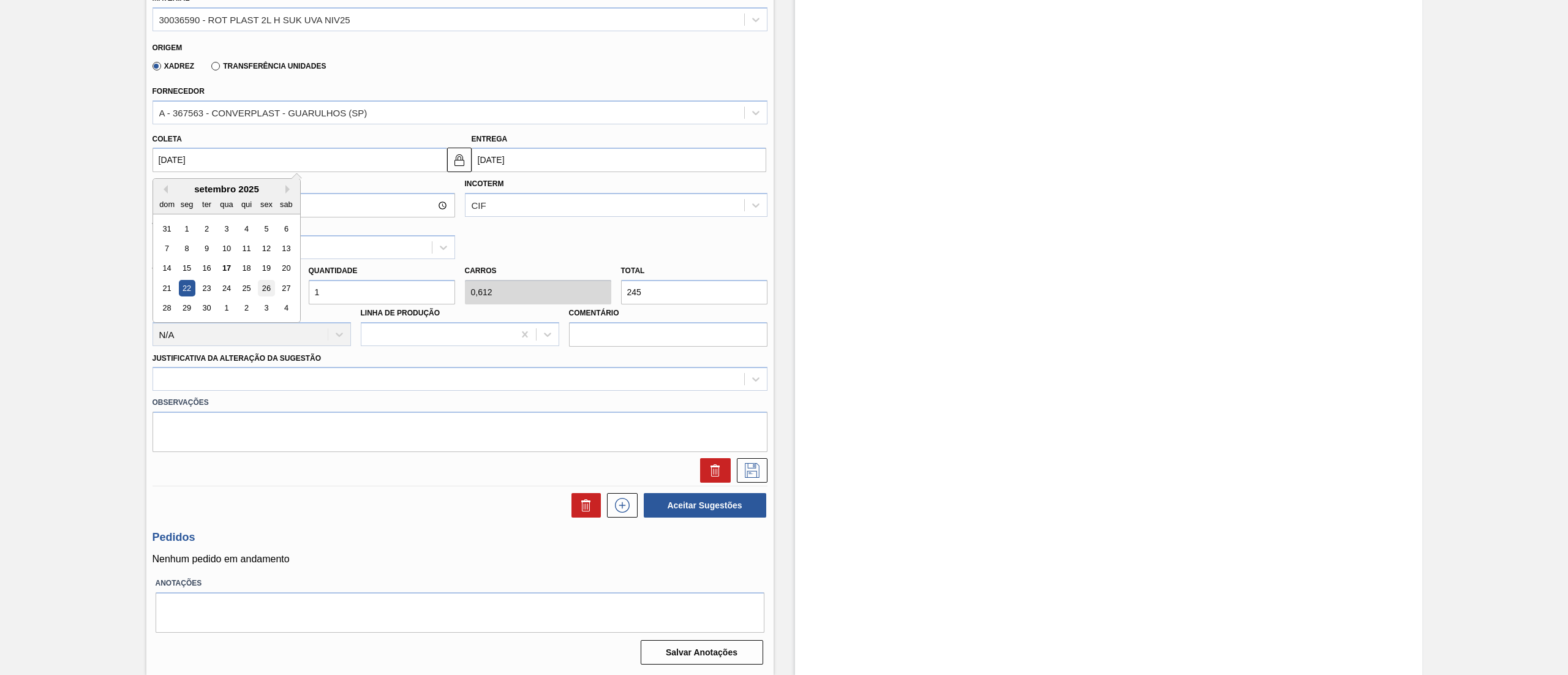
click at [260, 283] on div "26" at bounding box center [266, 288] width 17 height 17
type input "[DATE]"
click at [246, 163] on input "[DATE]" at bounding box center [300, 160] width 295 height 24
click at [410, 158] on input "[DATE]" at bounding box center [300, 160] width 295 height 24
click at [457, 163] on img at bounding box center [459, 160] width 15 height 15
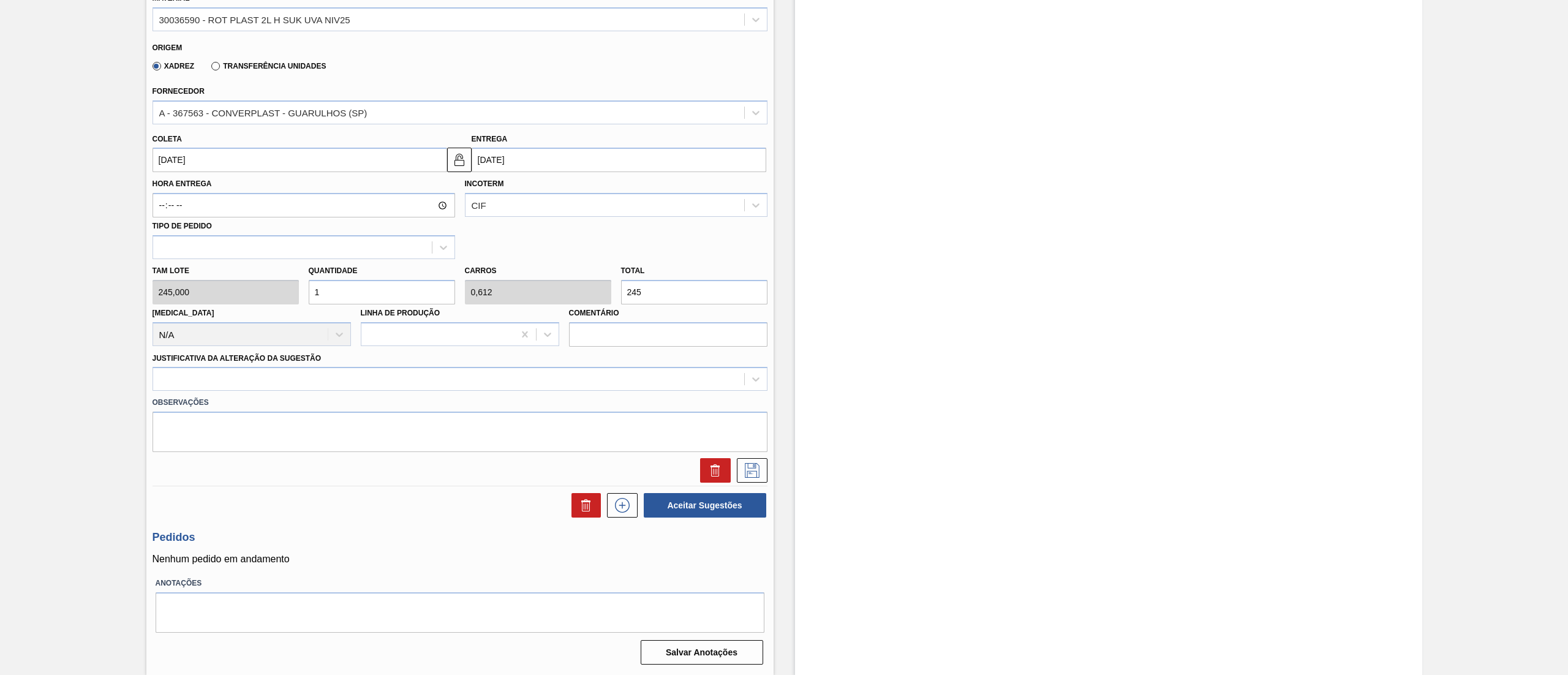
click at [525, 166] on input "[DATE]" at bounding box center [618, 160] width 295 height 24
click at [509, 227] on div "29" at bounding box center [506, 229] width 17 height 17
type input "[DATE]"
click at [459, 165] on img at bounding box center [459, 160] width 15 height 15
click at [256, 294] on div "[PERSON_NAME] 245,000 Quantidade 1 Carros 0,612 Total 245 [MEDICAL_DATA] N/A Li…" at bounding box center [460, 303] width 625 height 87
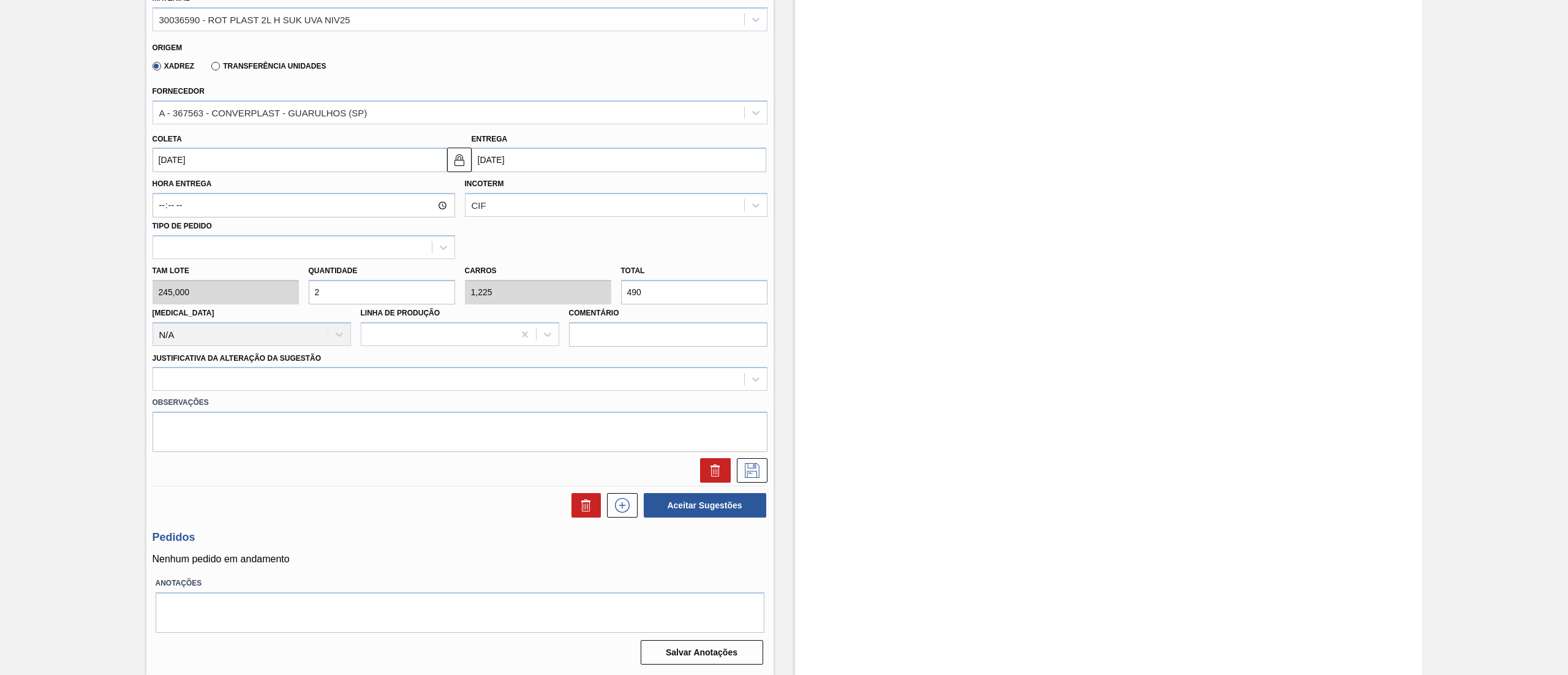
type input "2"
type input "1,225"
type input "490"
click at [243, 293] on div "[PERSON_NAME] 245,000 Quantidade 2 Carros 1,225 Total 490 [MEDICAL_DATA] N/A Li…" at bounding box center [460, 303] width 625 height 87
type input "4"
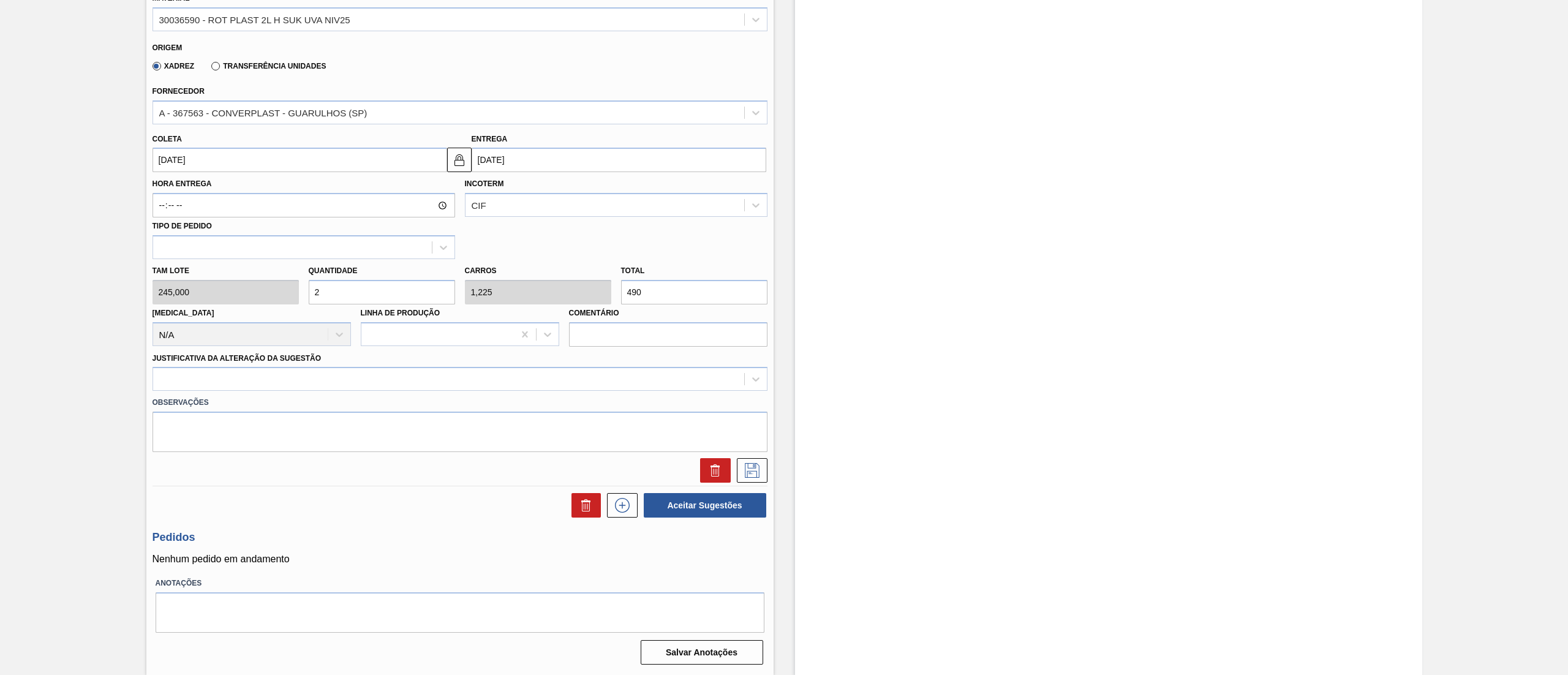
type input "2,45"
type input "980"
click at [246, 294] on div "[PERSON_NAME] 245,000 Quantidade 4 Carros 2,45 Total 980 [MEDICAL_DATA] N/A Lin…" at bounding box center [460, 303] width 625 height 87
type input "8"
type input "4,9"
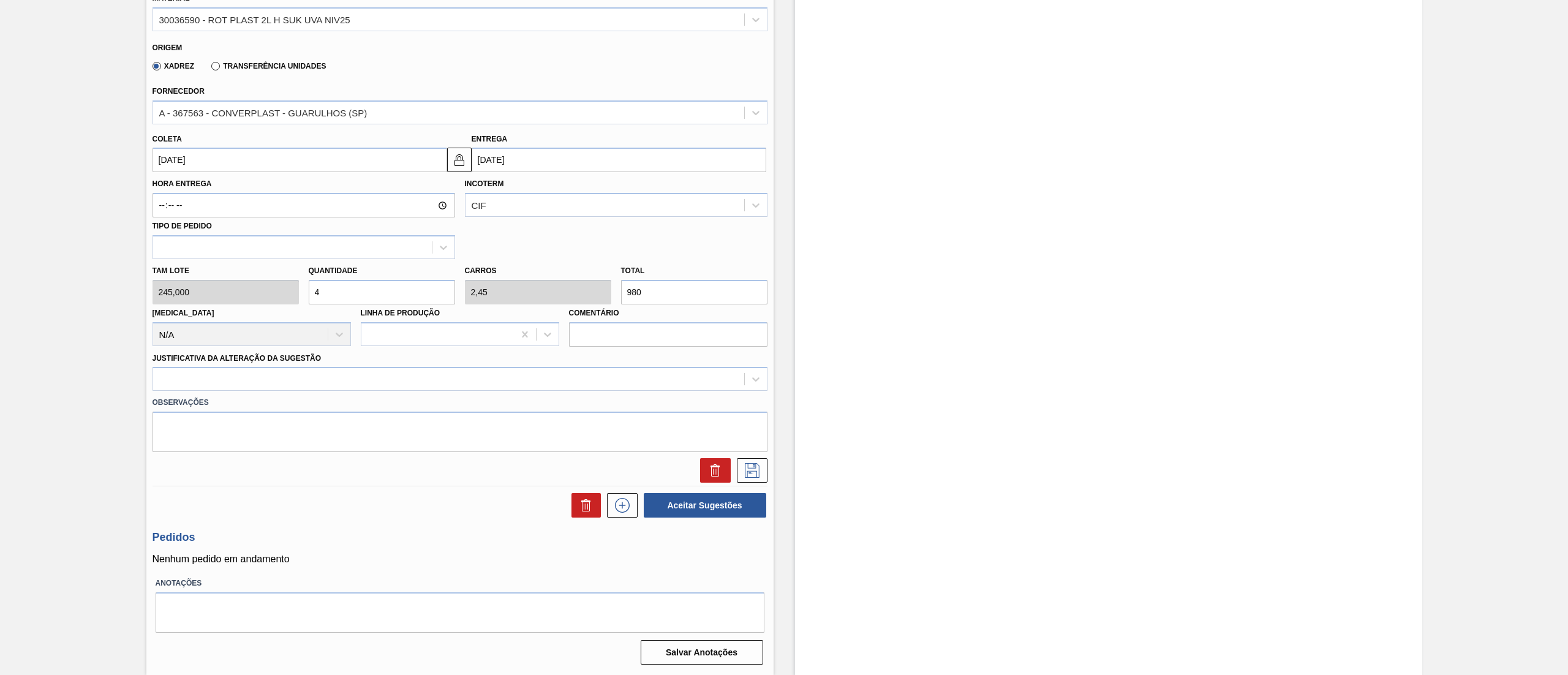
type input "1.960"
type input "8,1"
type input "4,961"
type input "1.984,5"
type input "8,"
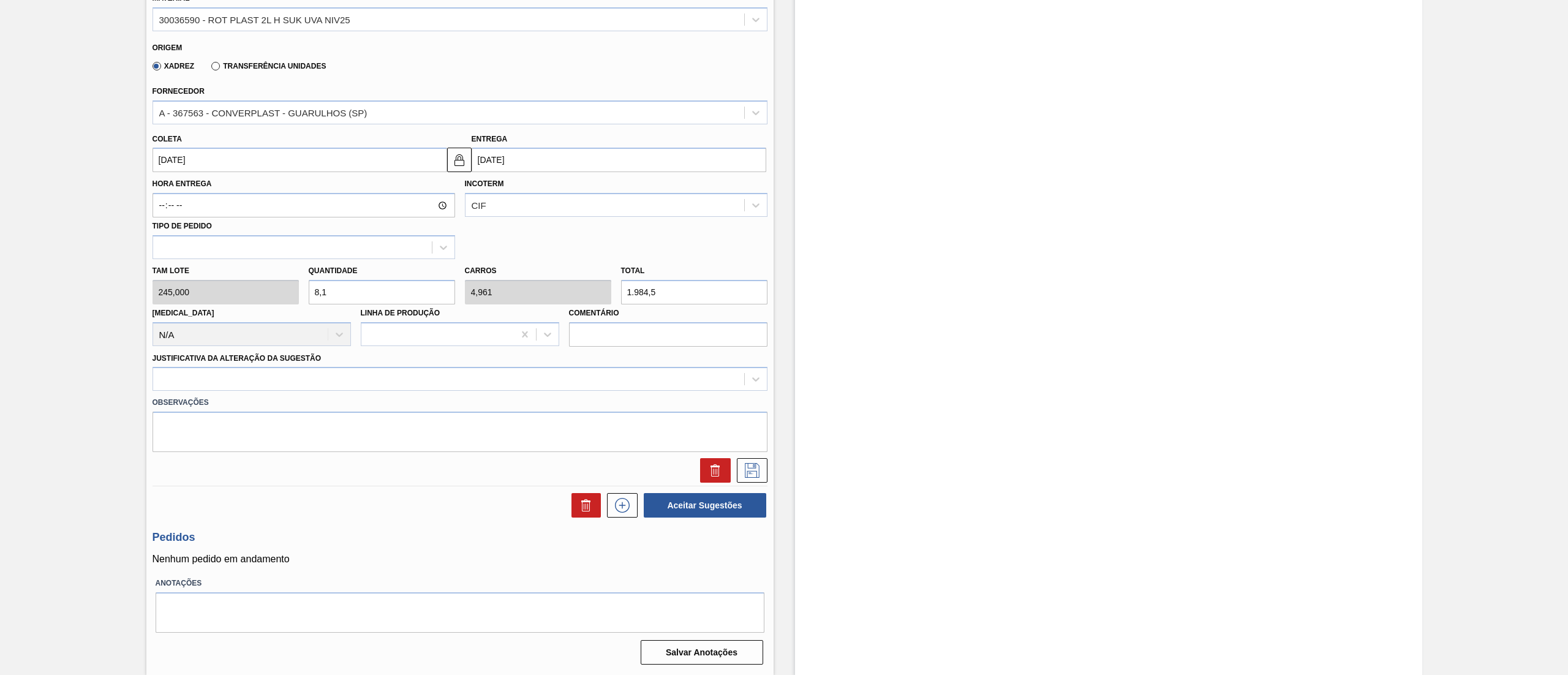
type input "4,9"
type input "1.960"
type input "8,2"
type input "5,022"
type input "2.009"
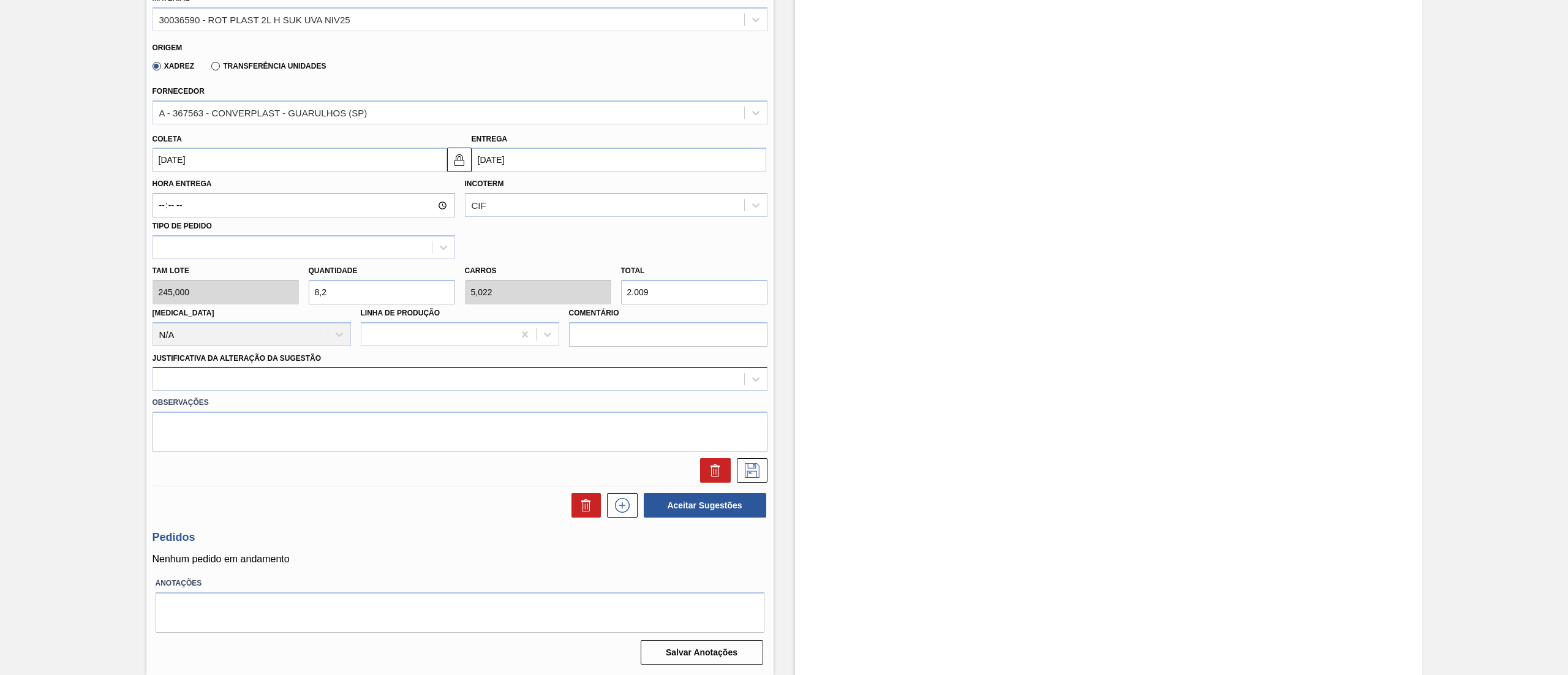
type input "8,2"
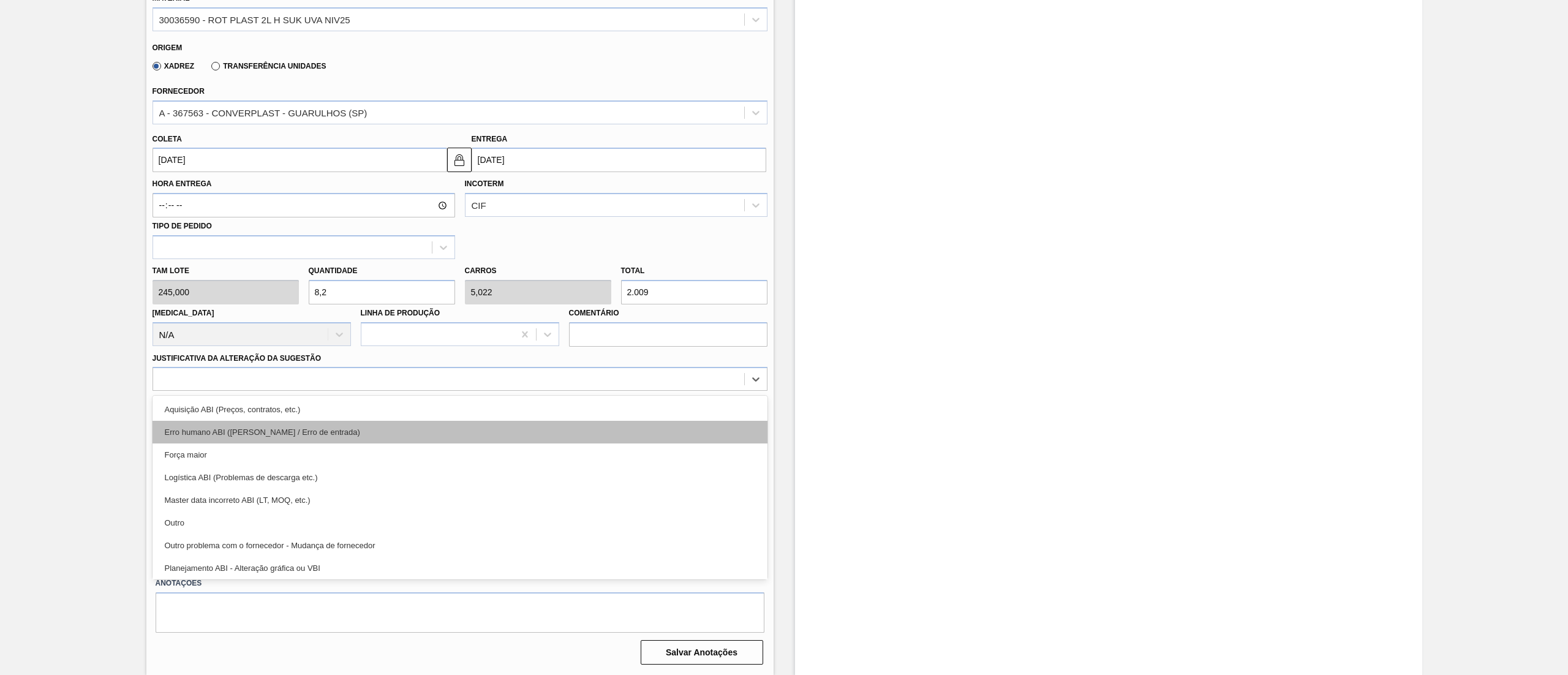
drag, startPoint x: 304, startPoint y: 381, endPoint x: 287, endPoint y: 421, distance: 43.5
click at [302, 380] on div at bounding box center [449, 379] width 591 height 17
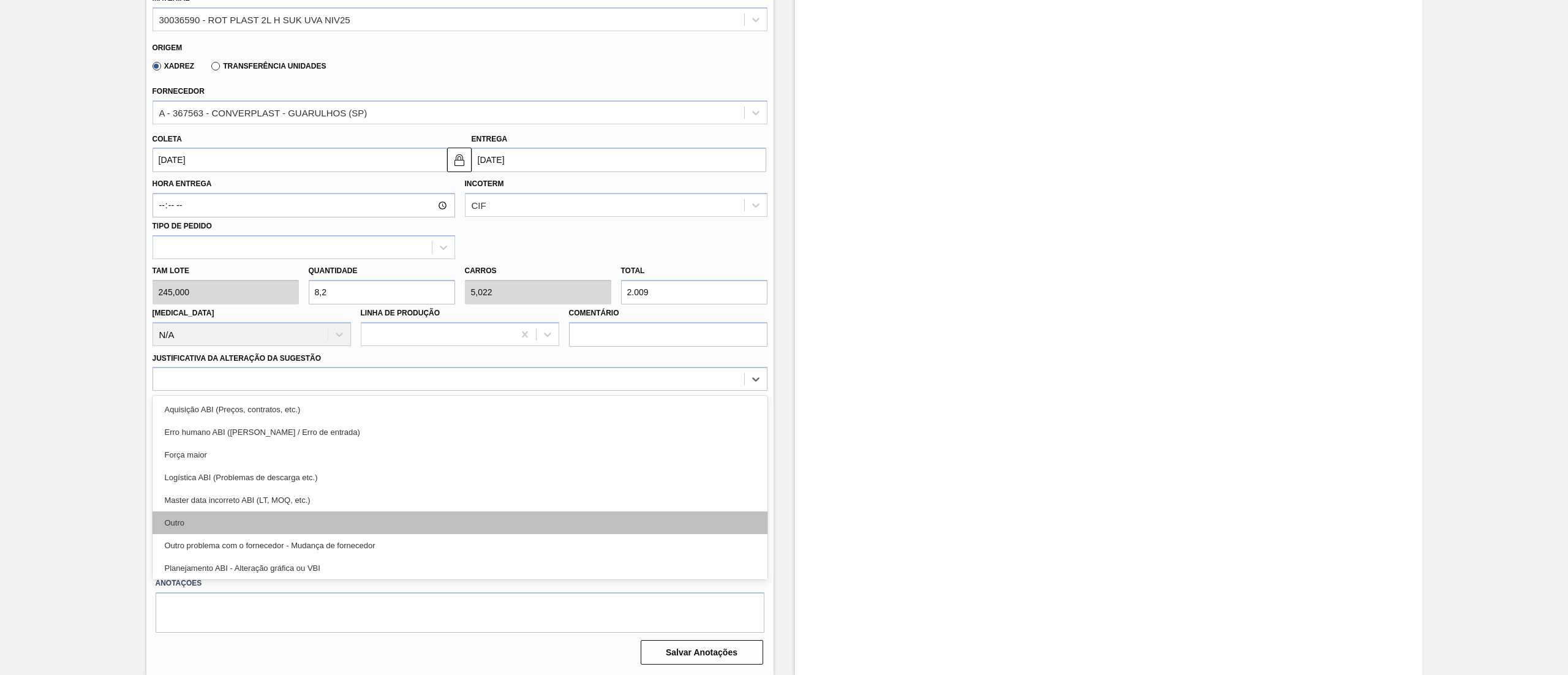
click at [266, 517] on div "Outro" at bounding box center [460, 522] width 615 height 22
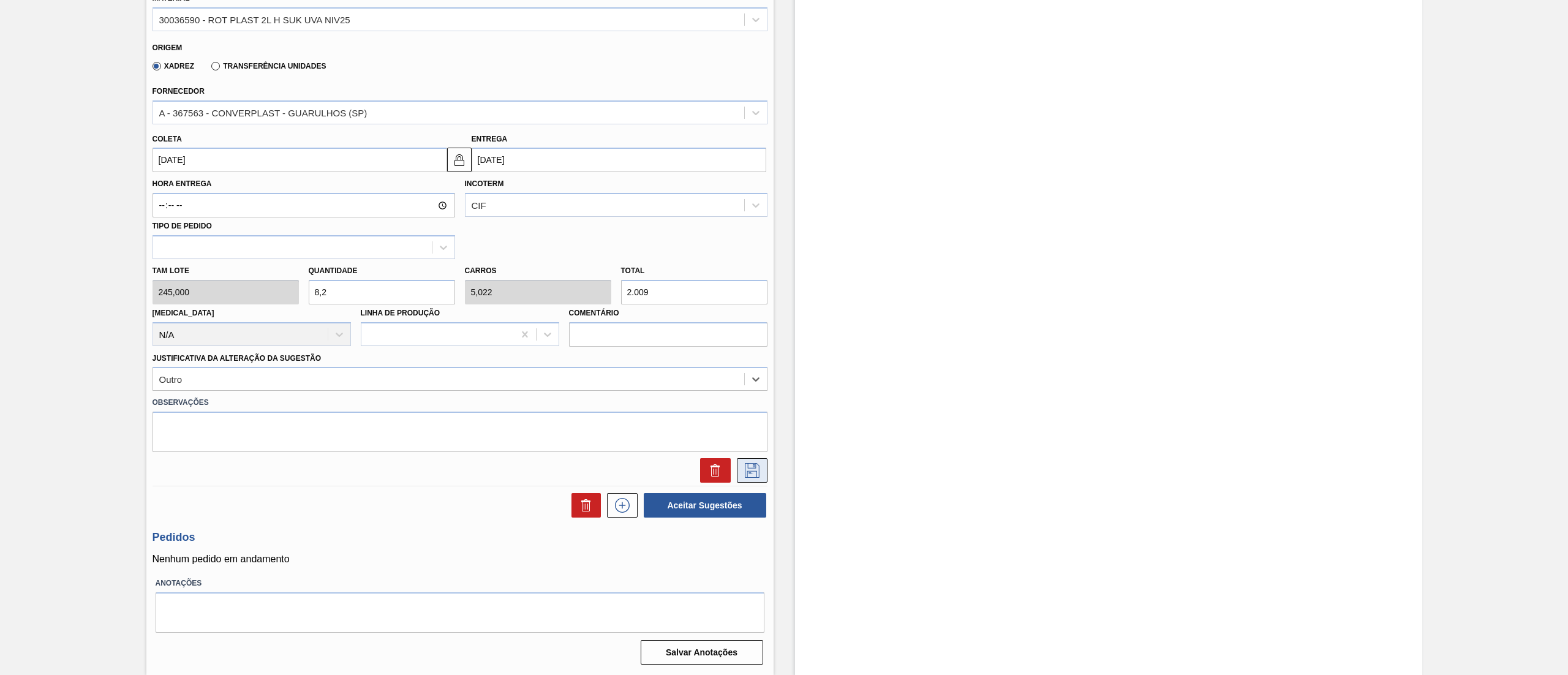
click at [749, 474] on icon at bounding box center [751, 469] width 6 height 10
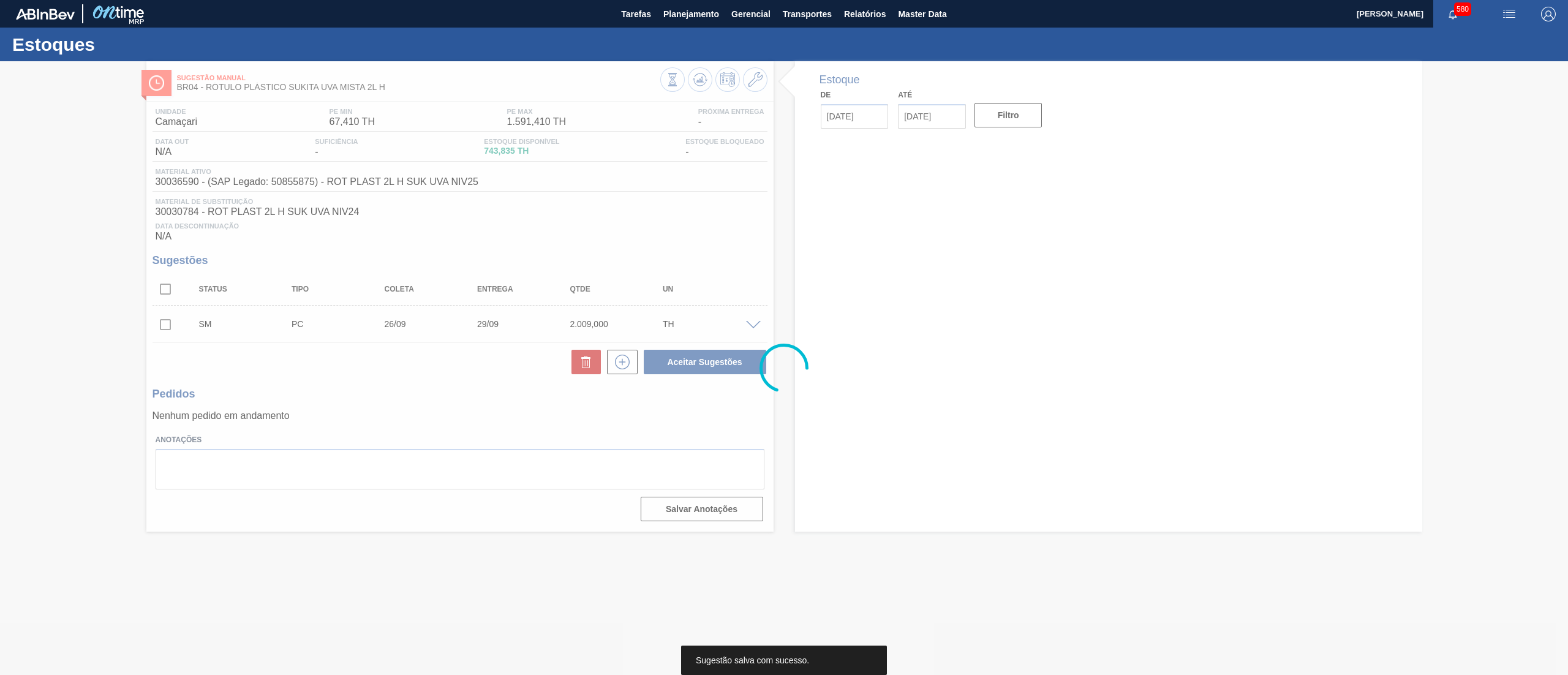
scroll to position [0, 0]
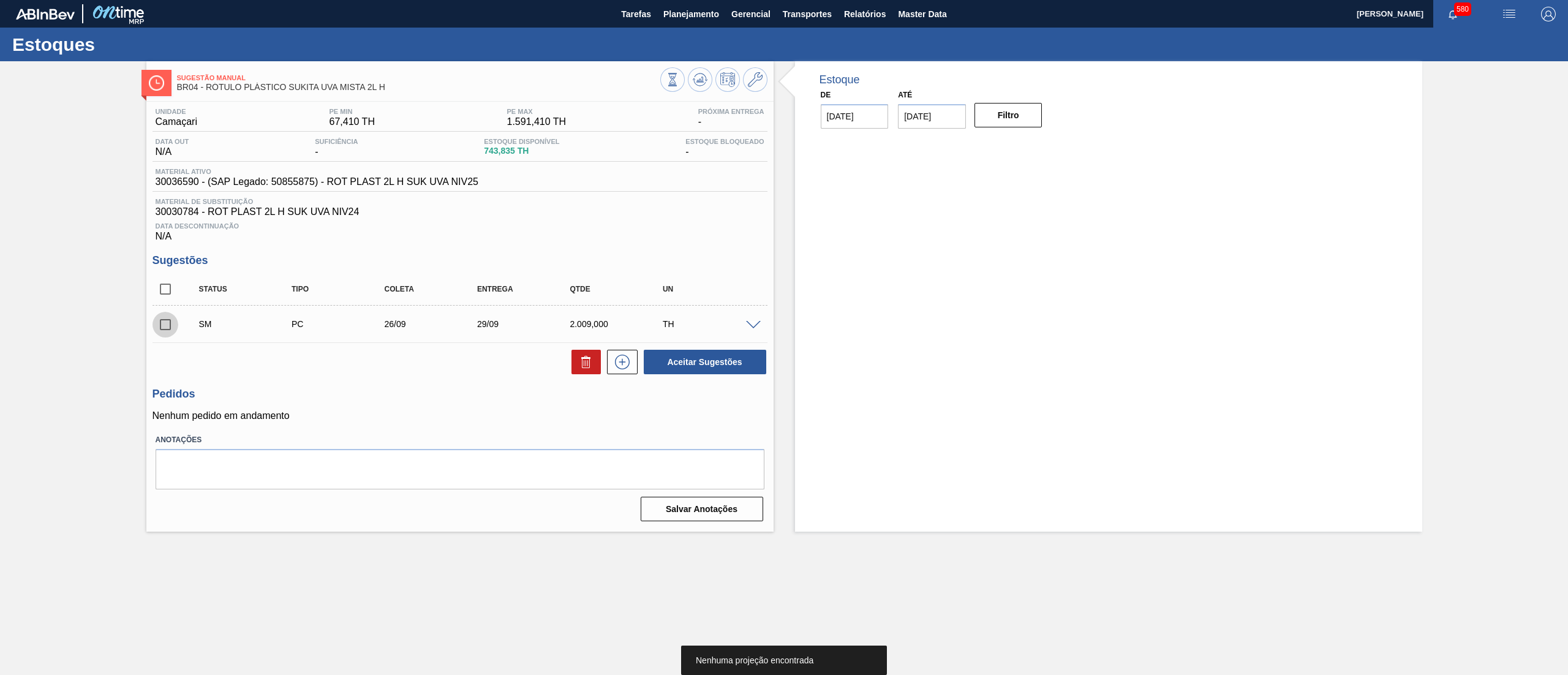
click at [170, 327] on input "checkbox" at bounding box center [165, 324] width 26 height 26
click at [696, 364] on button "Aceitar Sugestões" at bounding box center [705, 361] width 122 height 24
checkbox input "false"
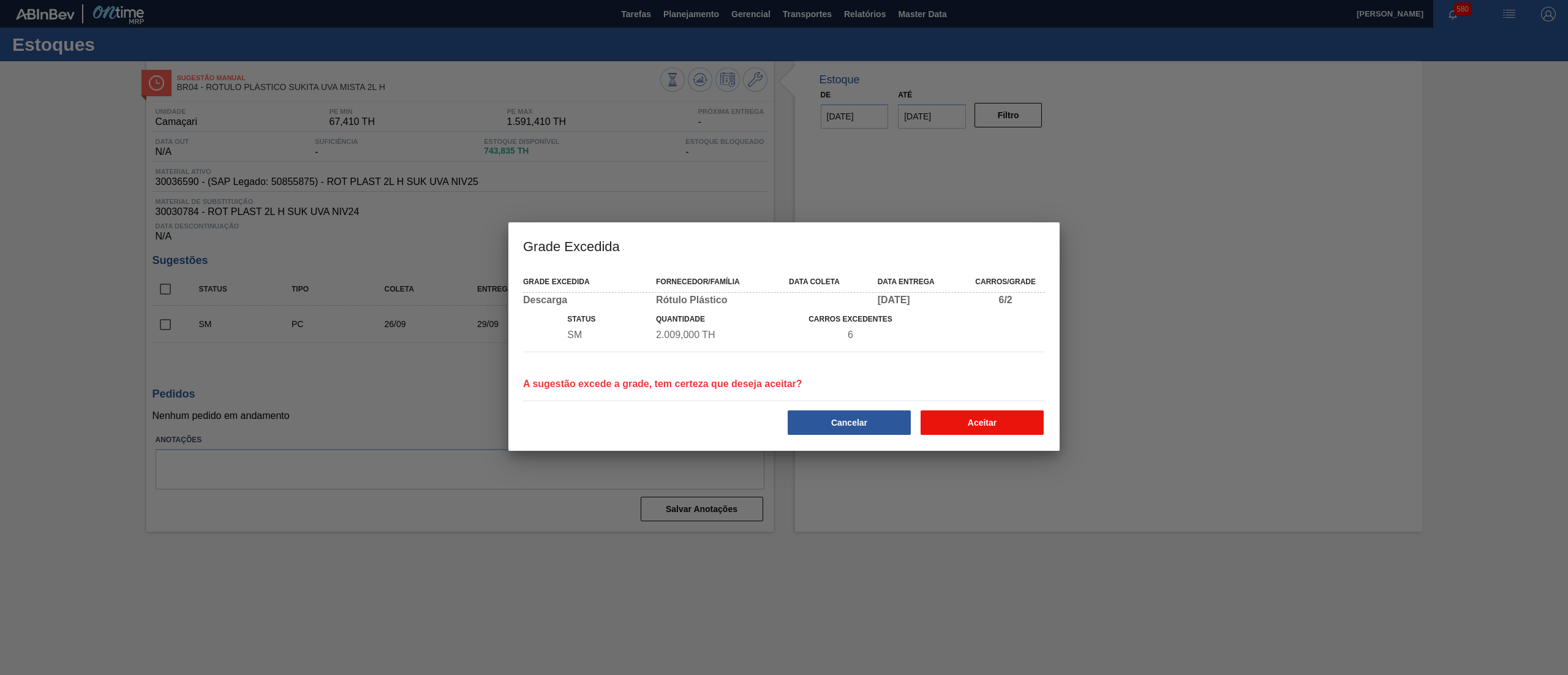
click at [964, 419] on button "Aceitar" at bounding box center [981, 422] width 123 height 24
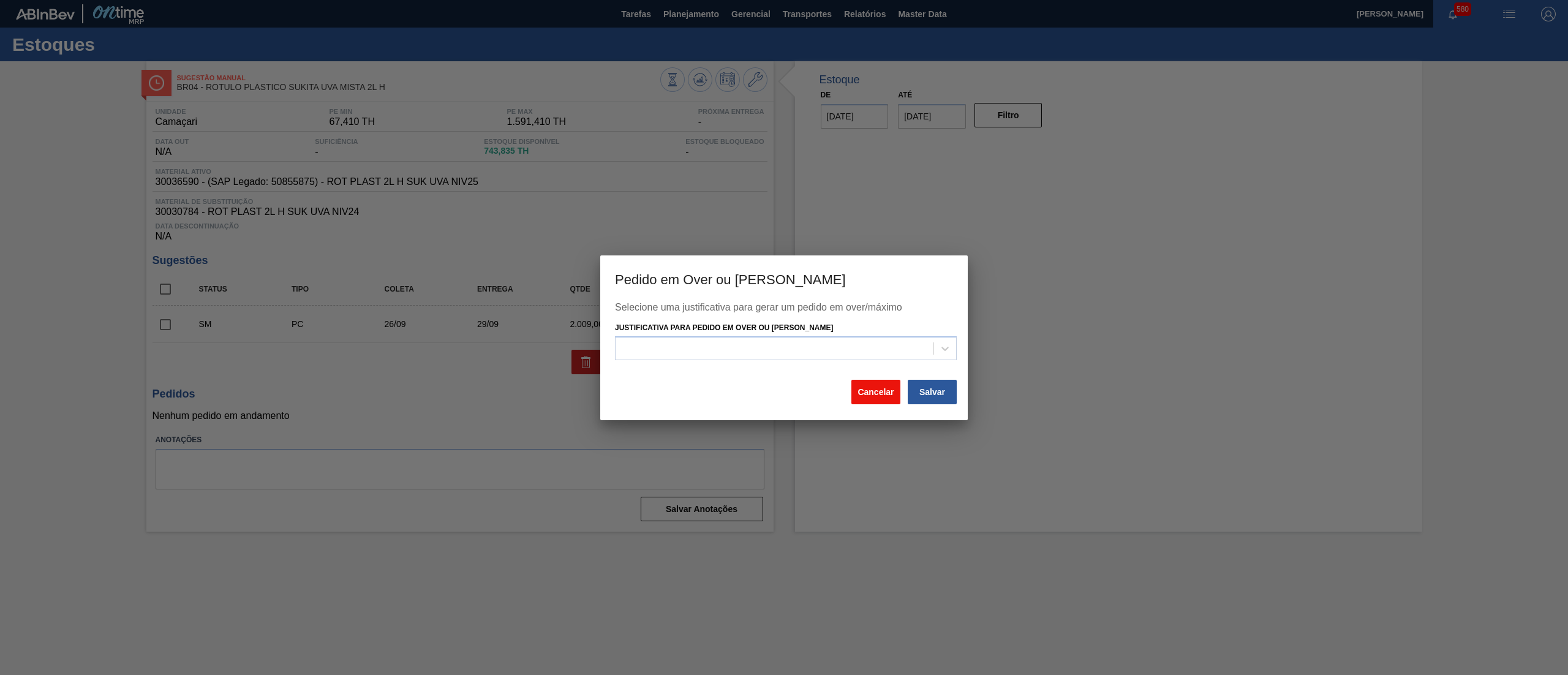
click at [870, 386] on button "Cancelar" at bounding box center [875, 391] width 49 height 24
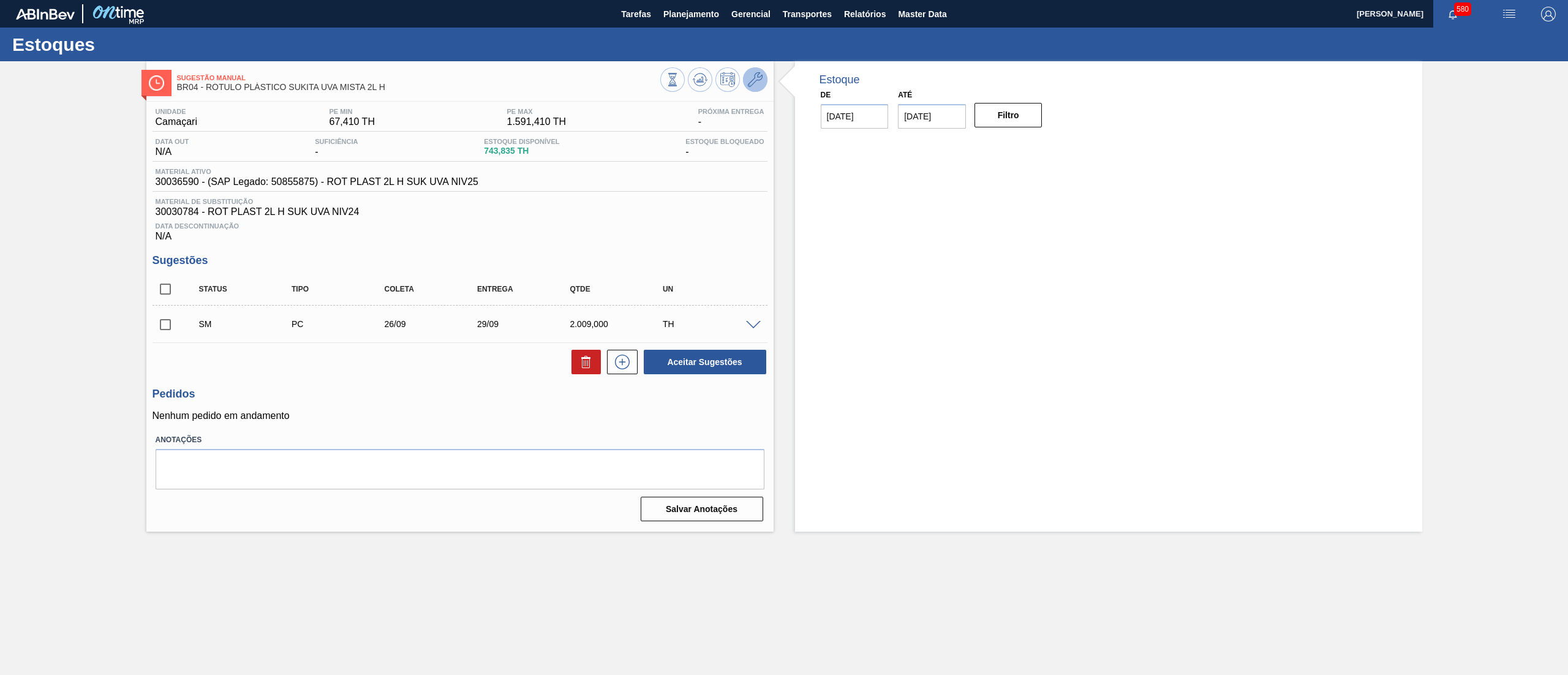
click at [754, 84] on icon at bounding box center [755, 80] width 15 height 15
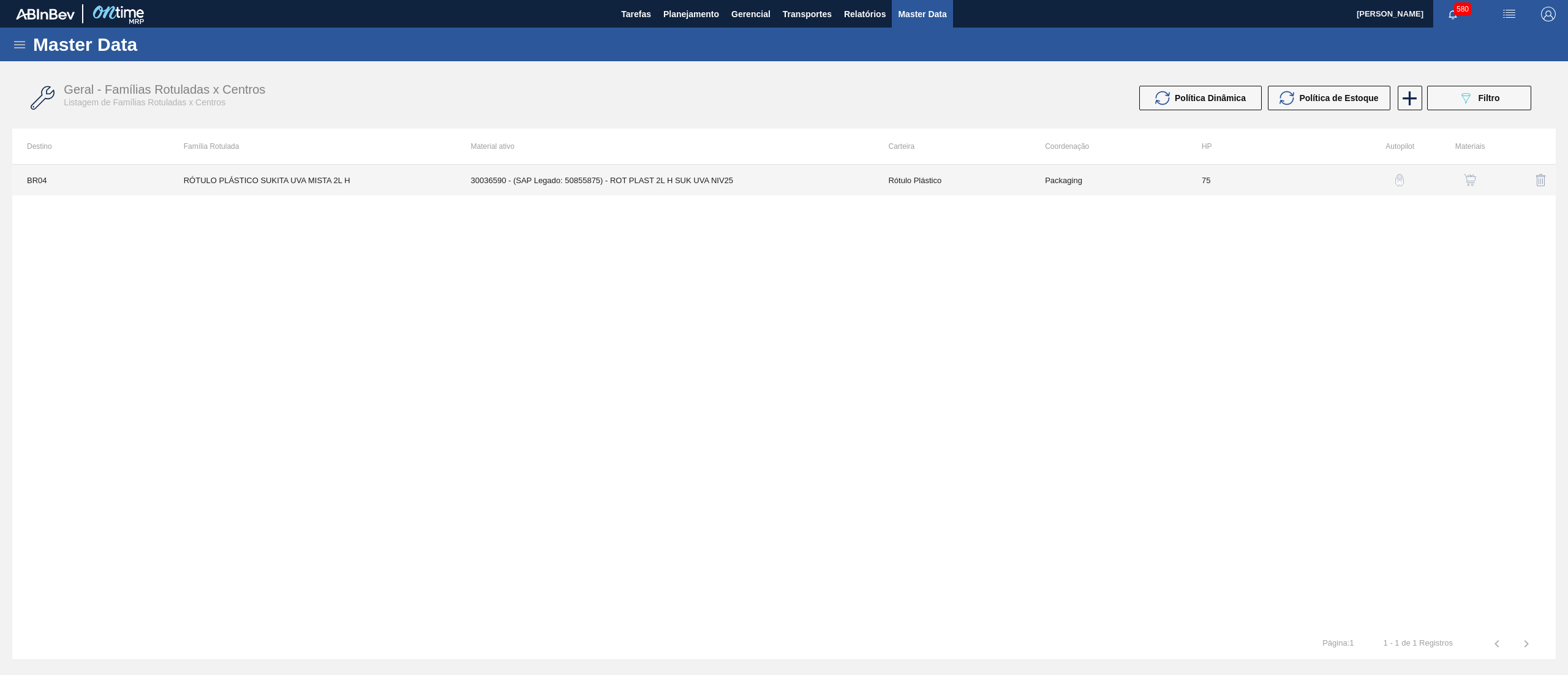
click at [820, 186] on td "30036590 - (SAP Legado: 50855875) - ROT PLAST 2L H SUK UVA NIV25" at bounding box center [665, 180] width 418 height 31
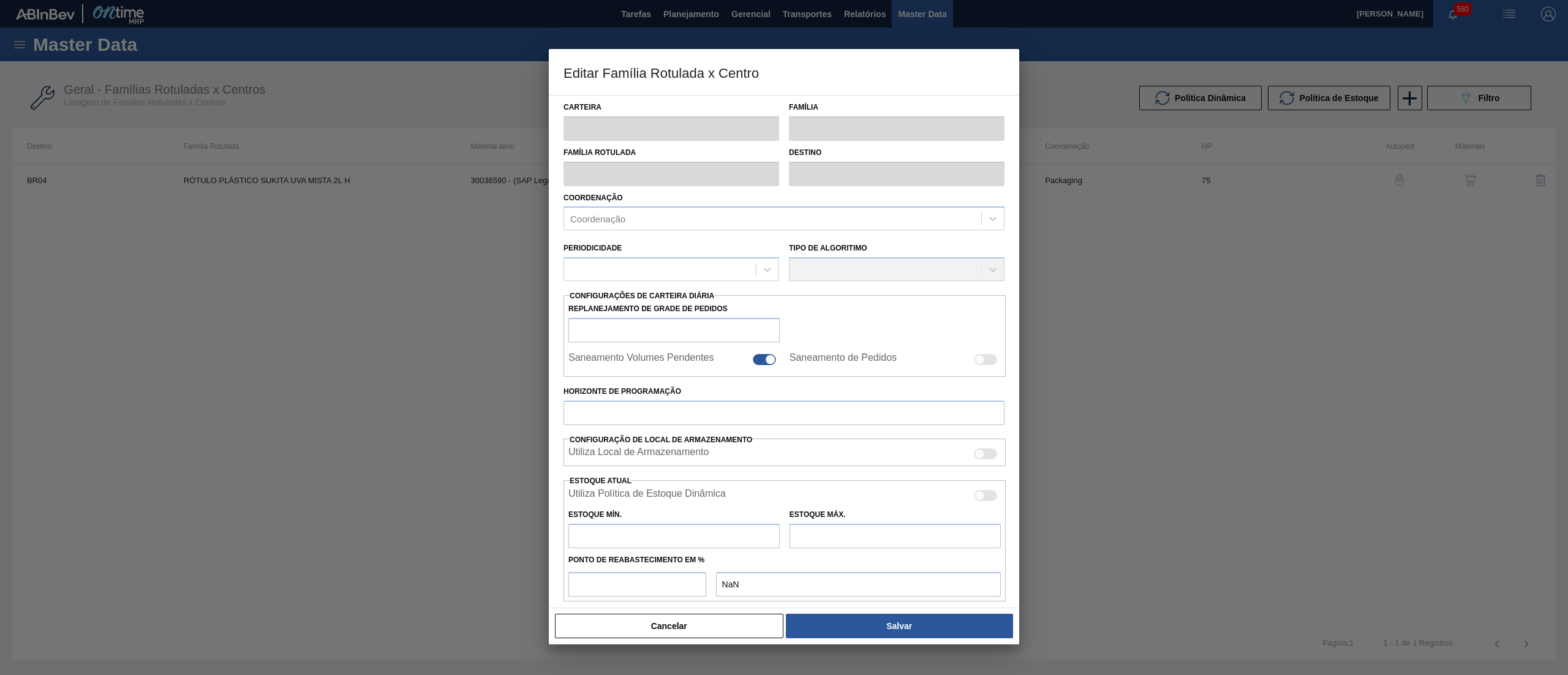
type input "Rótulo Plástico"
type input "RÓTULO PLÁSTICO SUKITA UVA MISTA 2L H"
type input "BR04 - Camaçari"
type input "75"
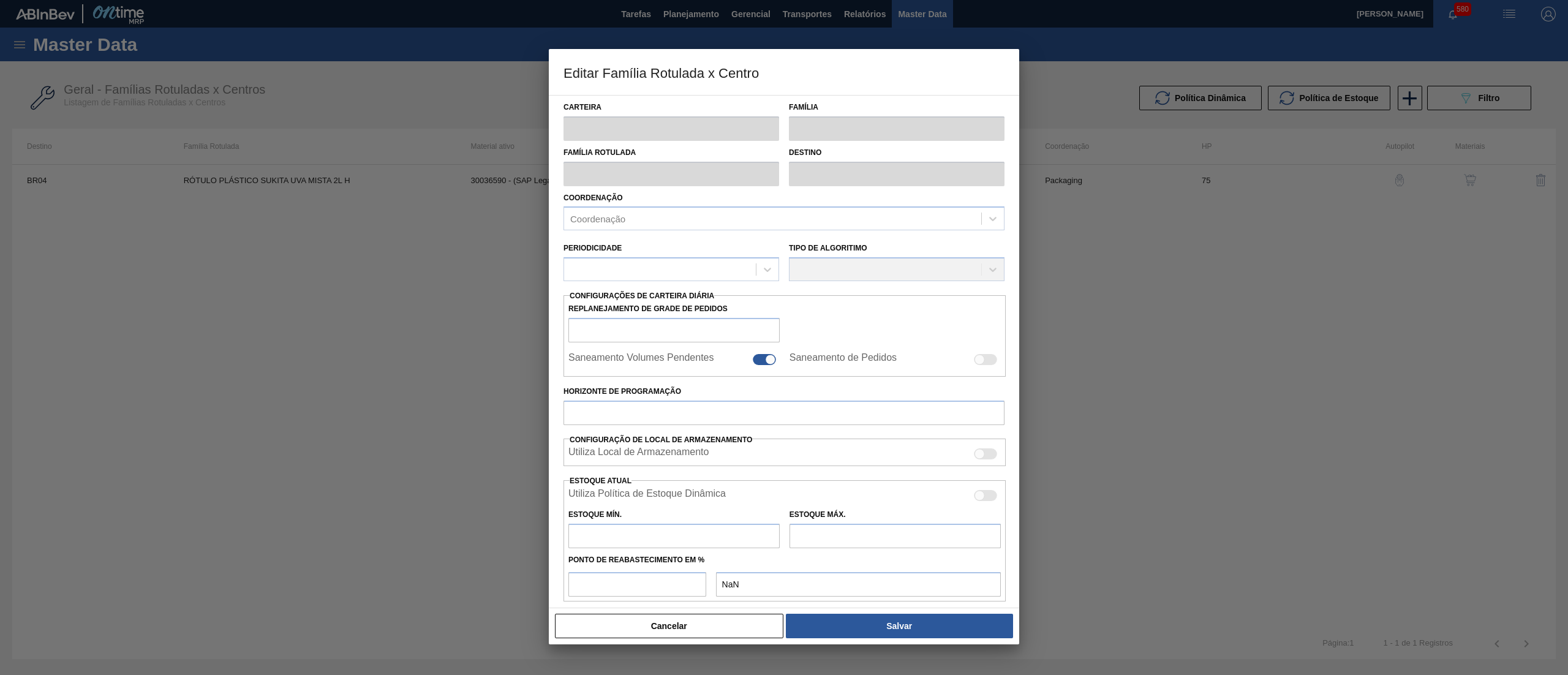
type input "67,41"
type input "1.591,41"
type input "50"
type input "829,410"
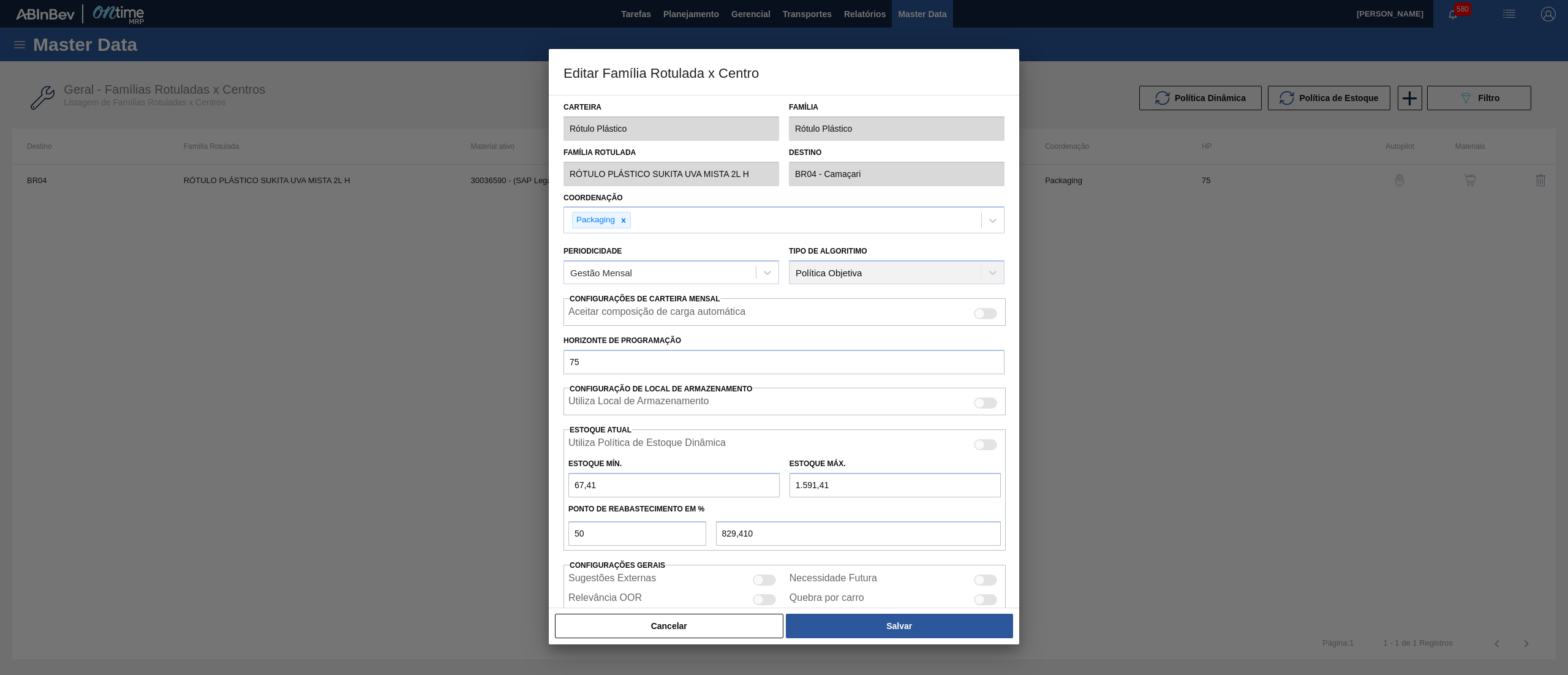
scroll to position [50, 0]
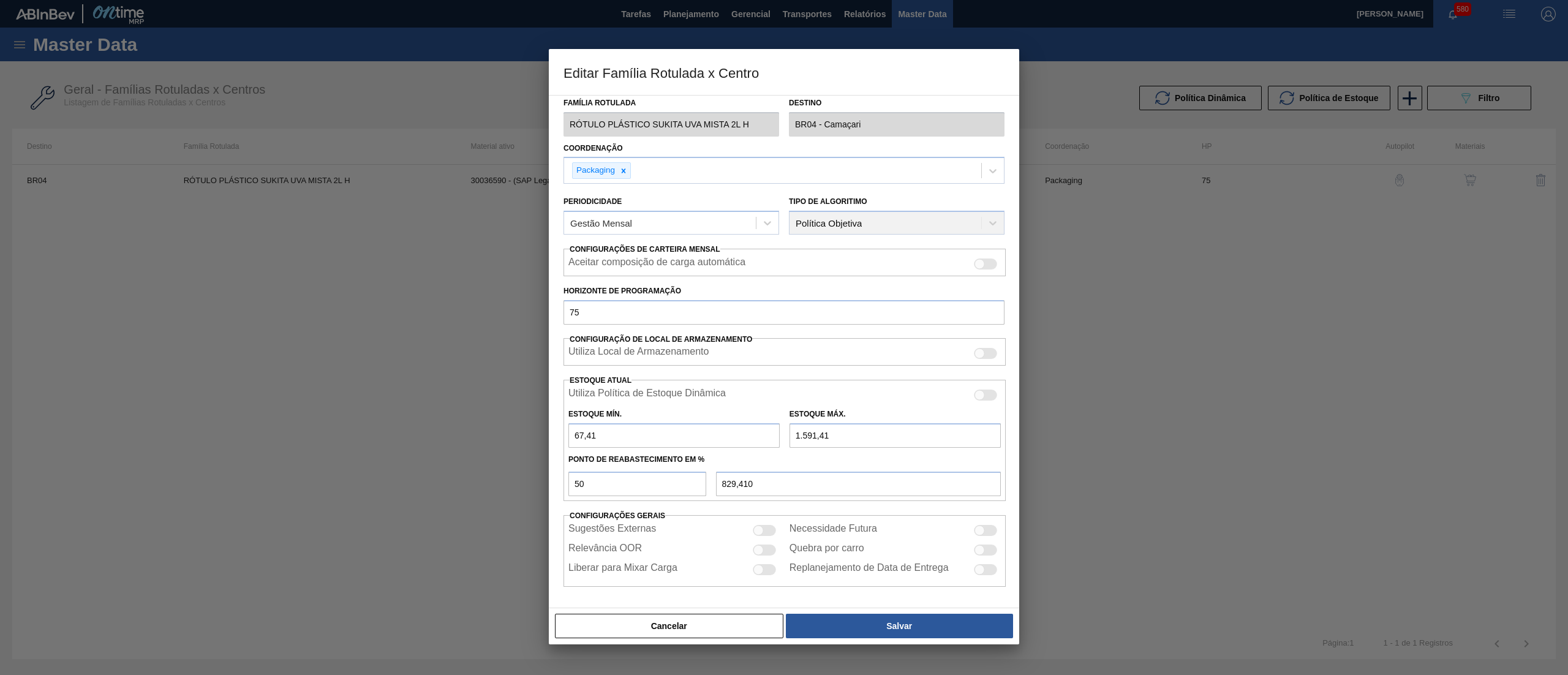
drag, startPoint x: 797, startPoint y: 436, endPoint x: 777, endPoint y: 436, distance: 20.0
click at [777, 436] on div "Estoque Mín. 67,41 Estoque Máx. 1.591,41" at bounding box center [784, 424] width 442 height 45
type input "3.591,41"
type input "1.829,410"
type input "3.591,41"
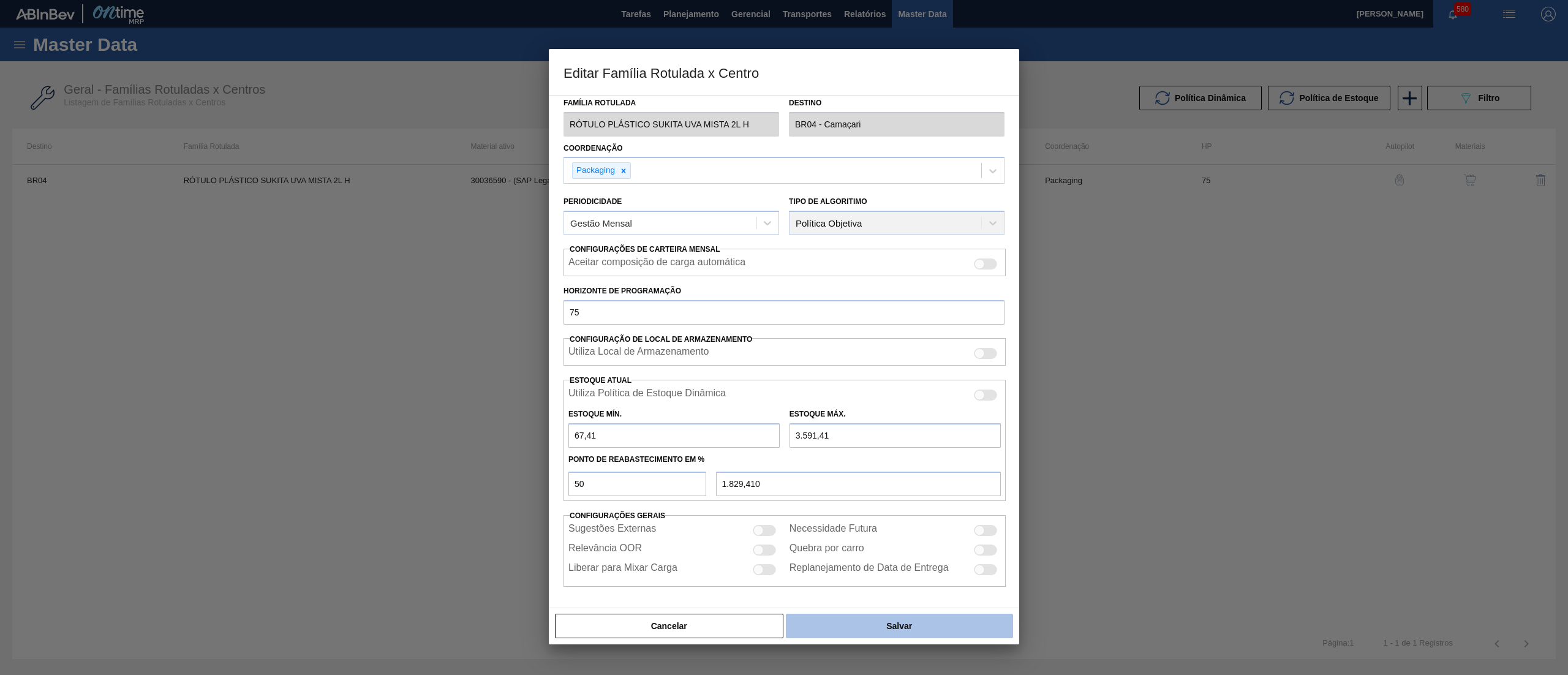
click at [880, 620] on button "Salvar" at bounding box center [899, 625] width 227 height 24
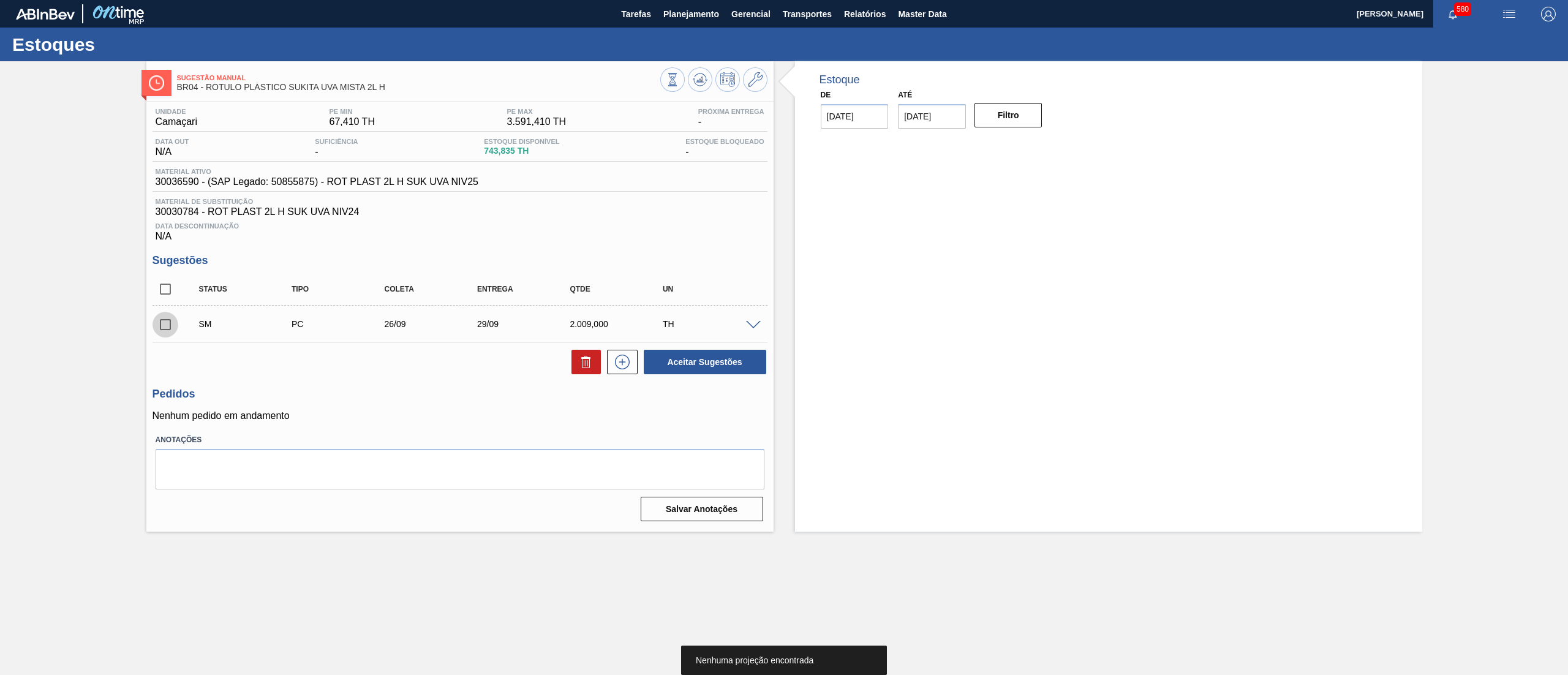
click at [160, 328] on input "checkbox" at bounding box center [165, 324] width 26 height 26
click at [698, 368] on button "Aceitar Sugestões" at bounding box center [705, 361] width 122 height 24
checkbox input "false"
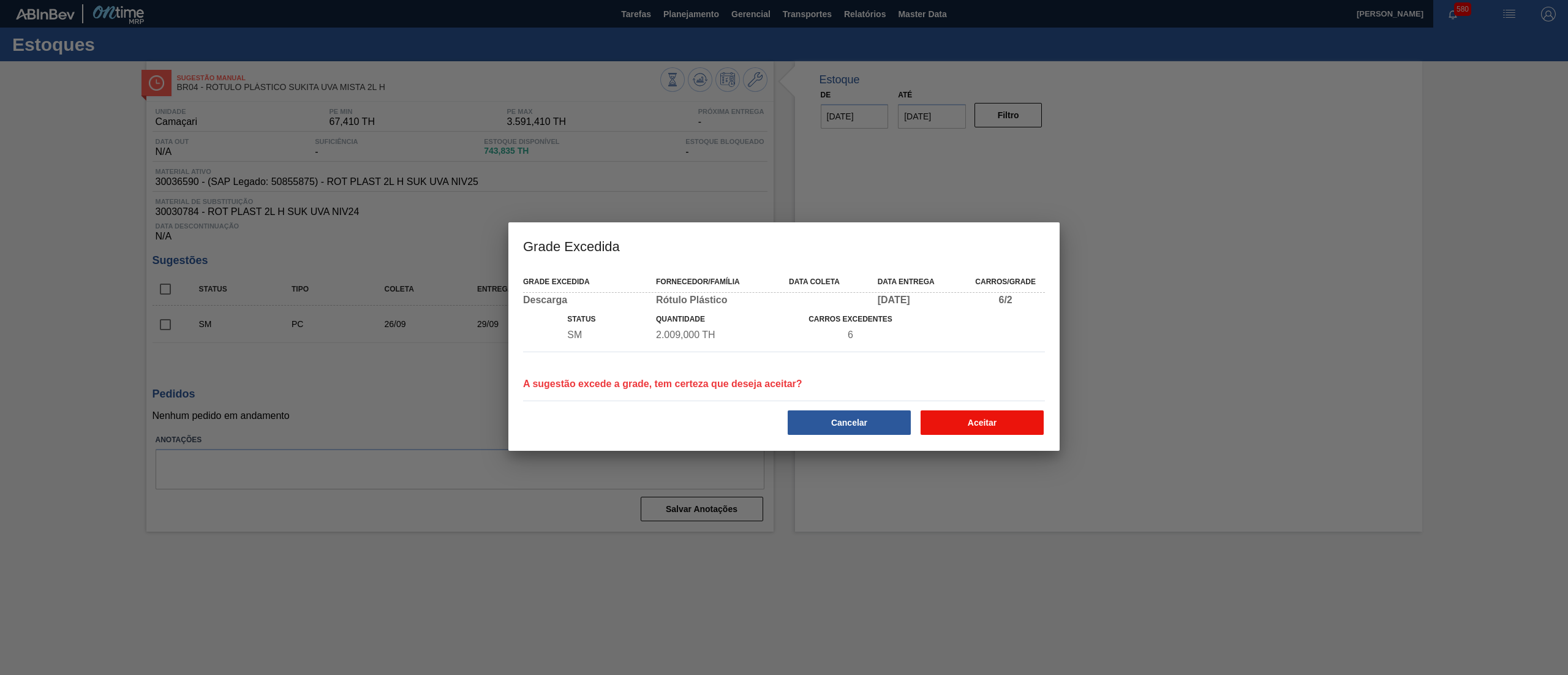
click at [995, 425] on button "Aceitar" at bounding box center [981, 422] width 123 height 24
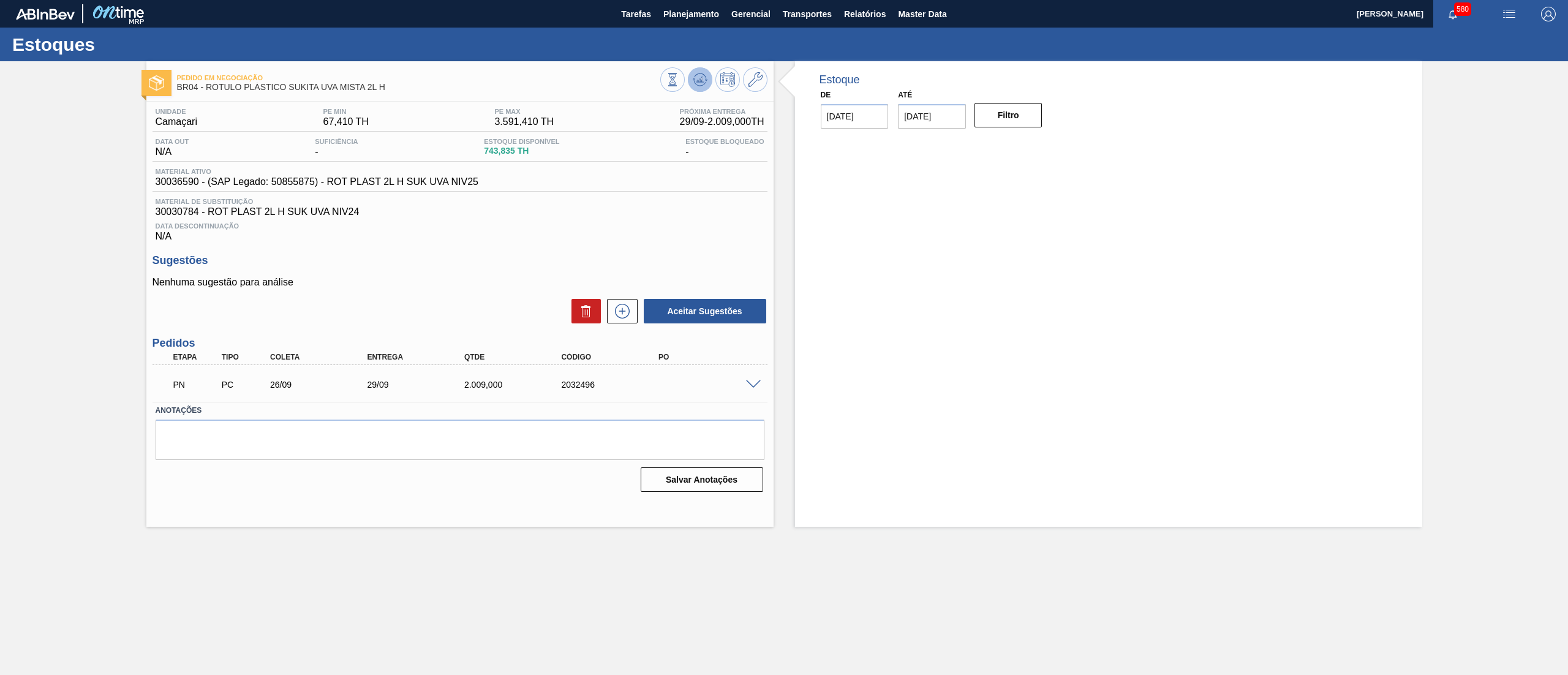
click at [694, 87] on span at bounding box center [700, 80] width 15 height 15
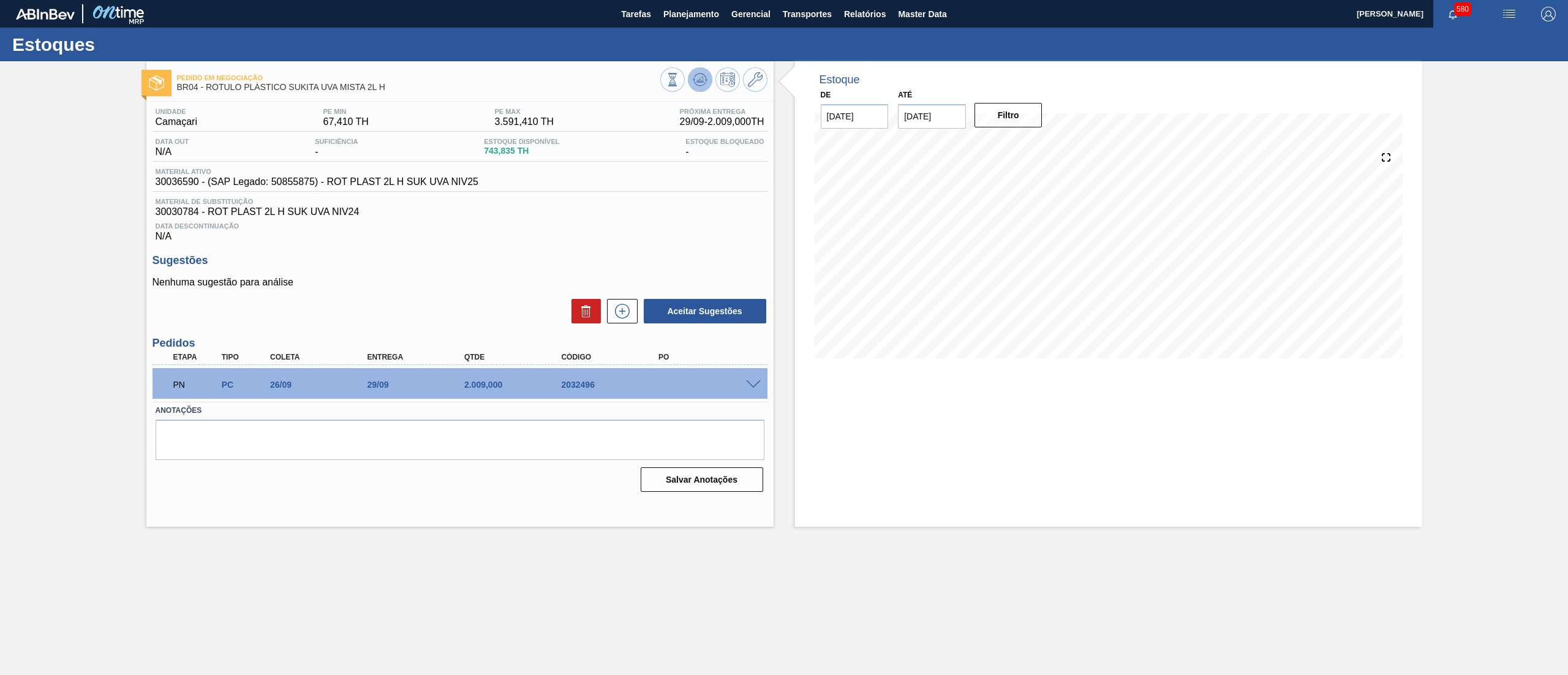
click at [694, 87] on span at bounding box center [700, 80] width 15 height 15
click at [758, 386] on span at bounding box center [753, 385] width 15 height 9
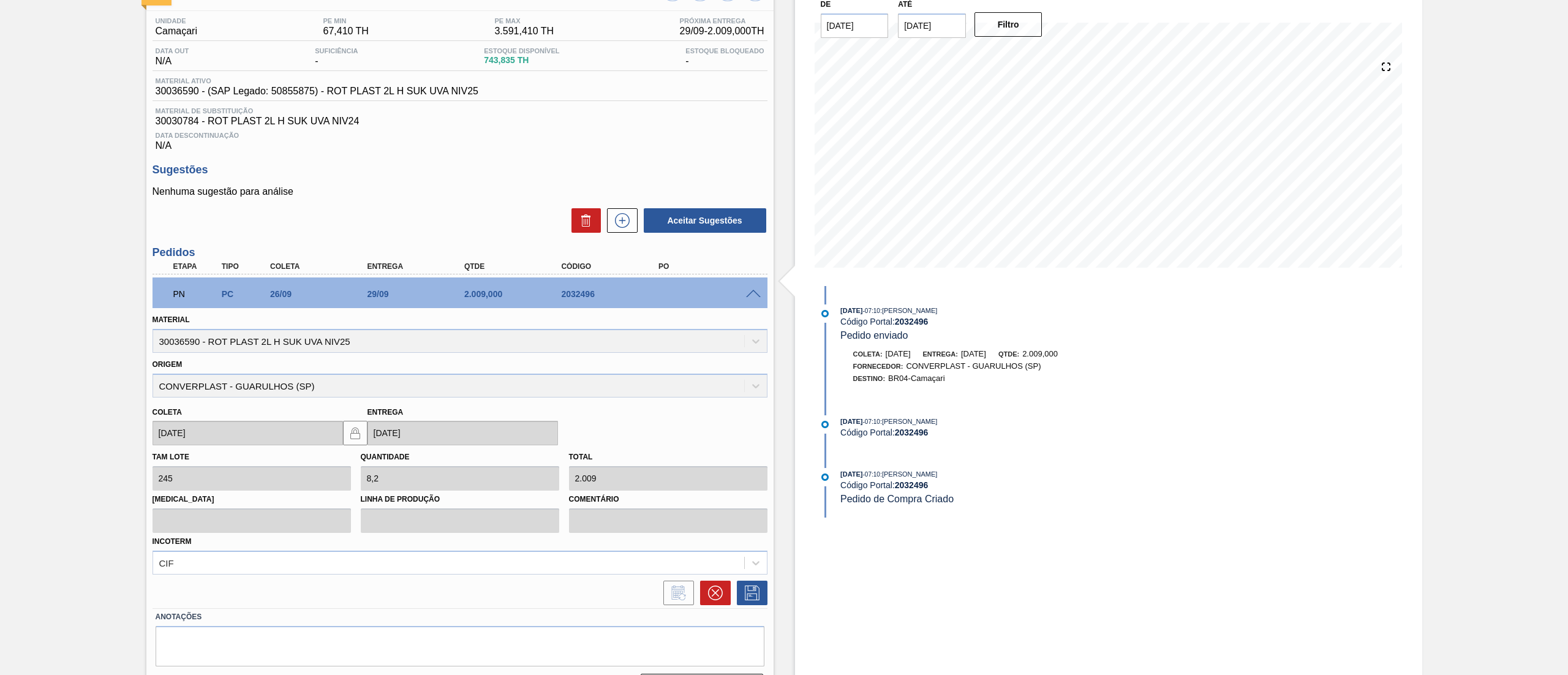
scroll to position [125, 0]
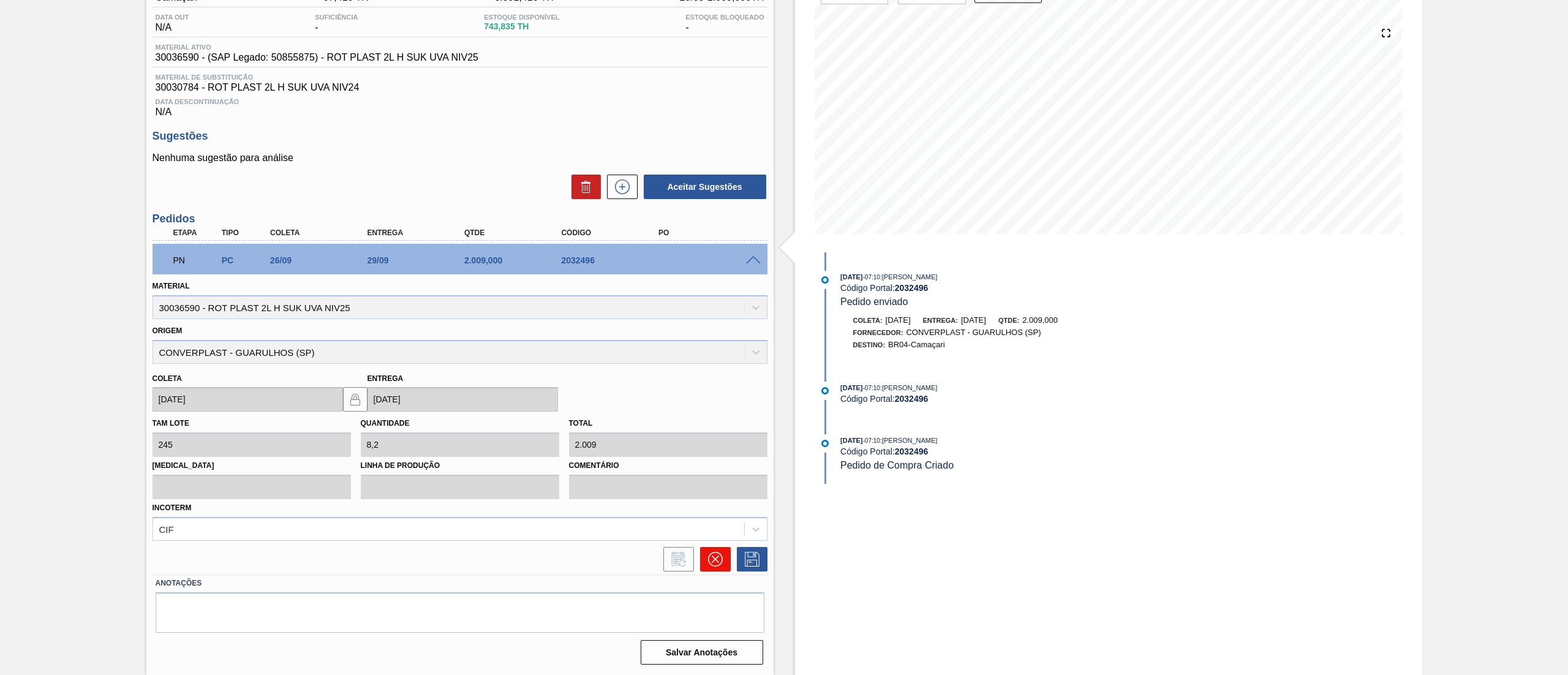
click at [711, 561] on icon at bounding box center [716, 559] width 15 height 15
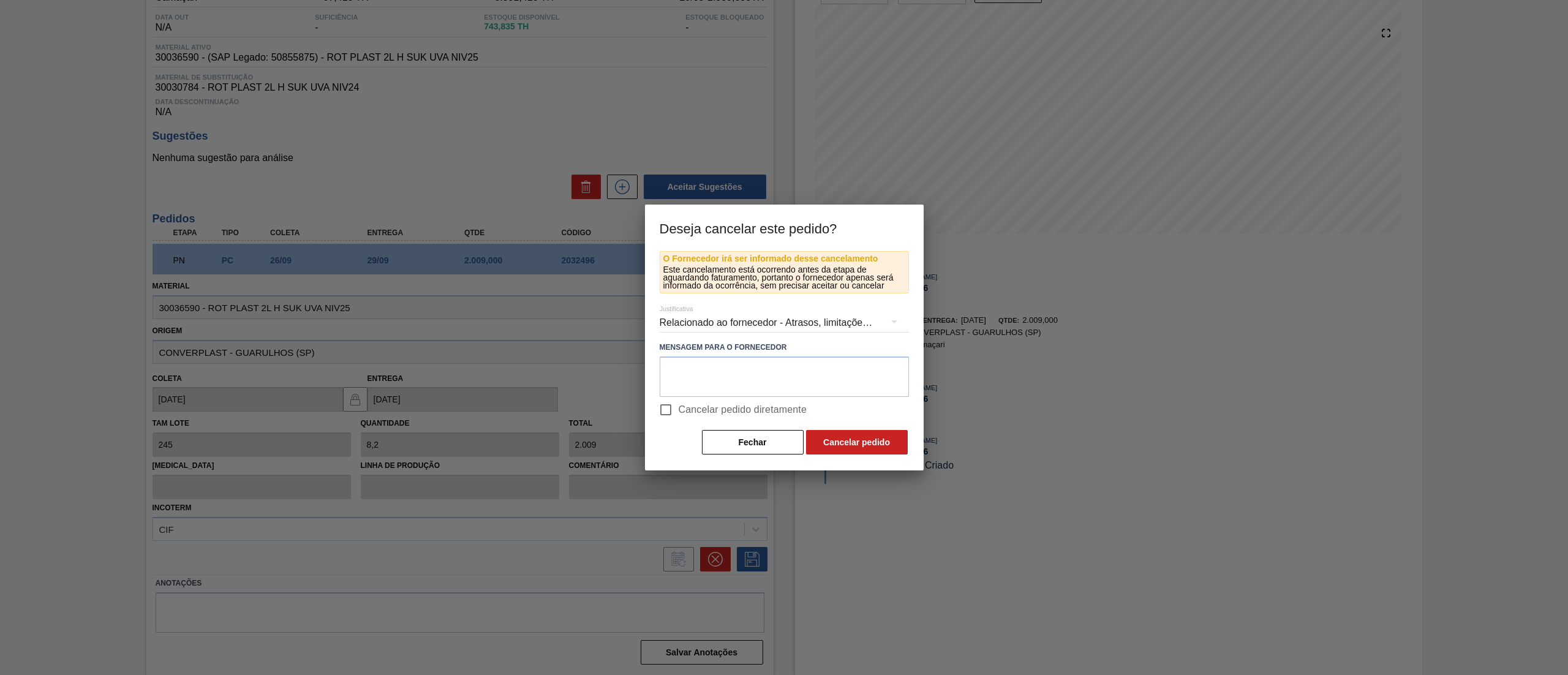
click at [730, 318] on div "Relacionado ao fornecedor - Atrasos, limitações de capacidade, etc." at bounding box center [784, 322] width 249 height 34
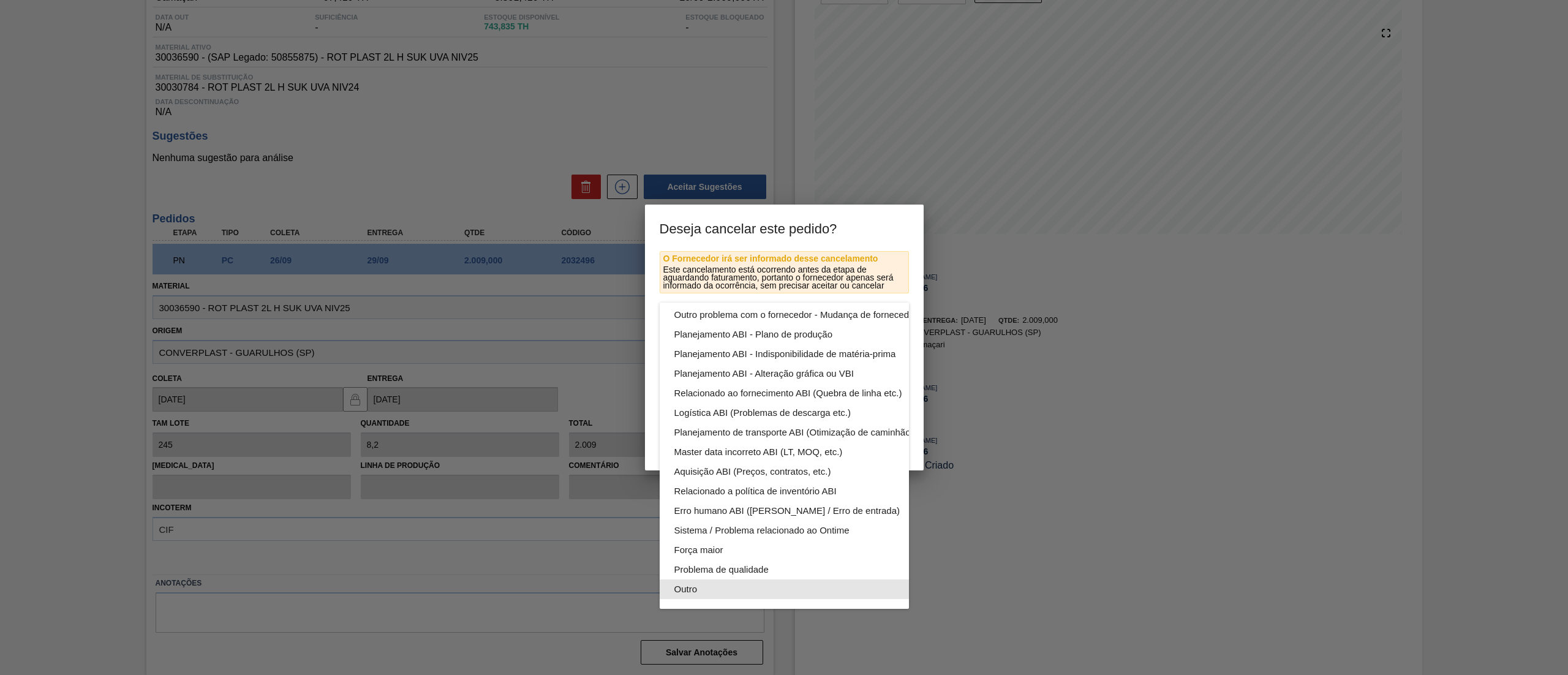
click at [735, 579] on div "Outro" at bounding box center [813, 588] width 277 height 19
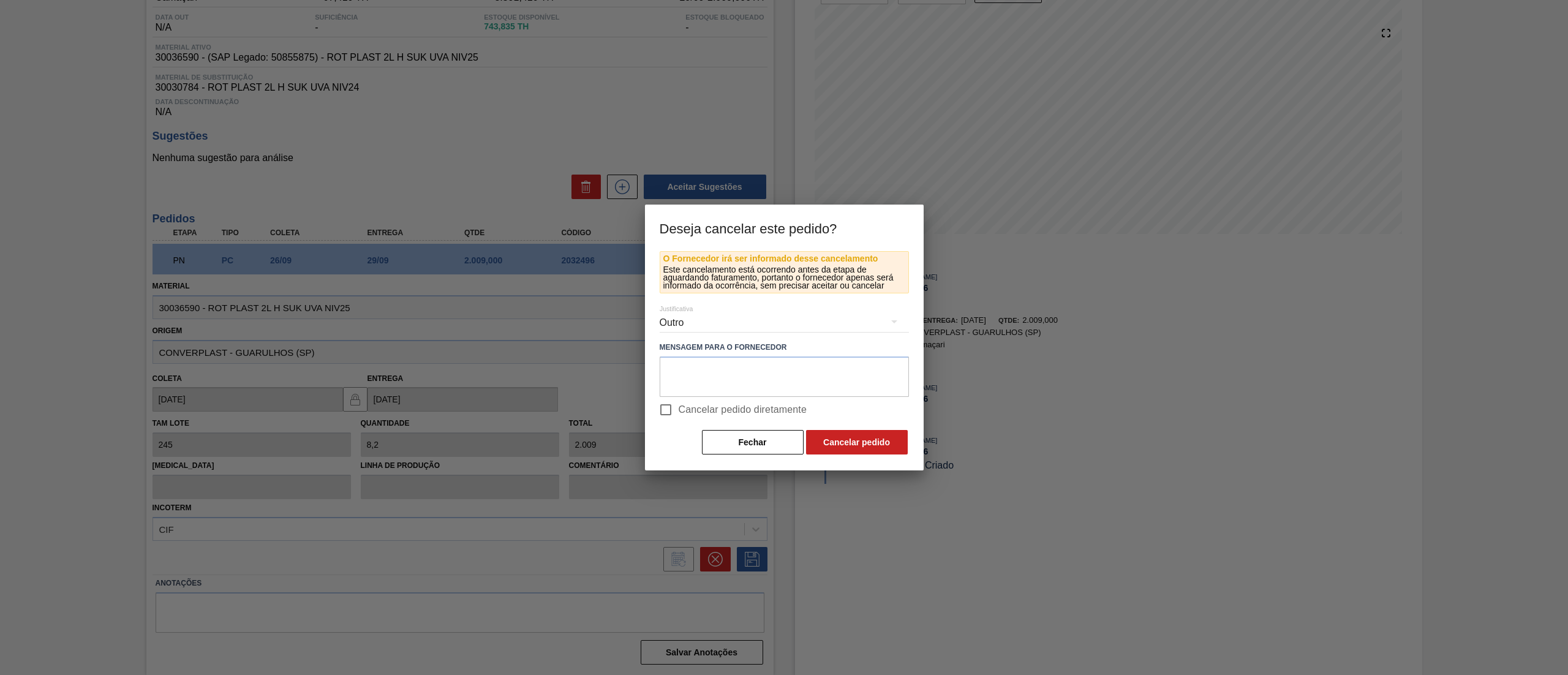
scroll to position [85, 0]
click at [850, 446] on button "Cancelar pedido" at bounding box center [857, 442] width 102 height 24
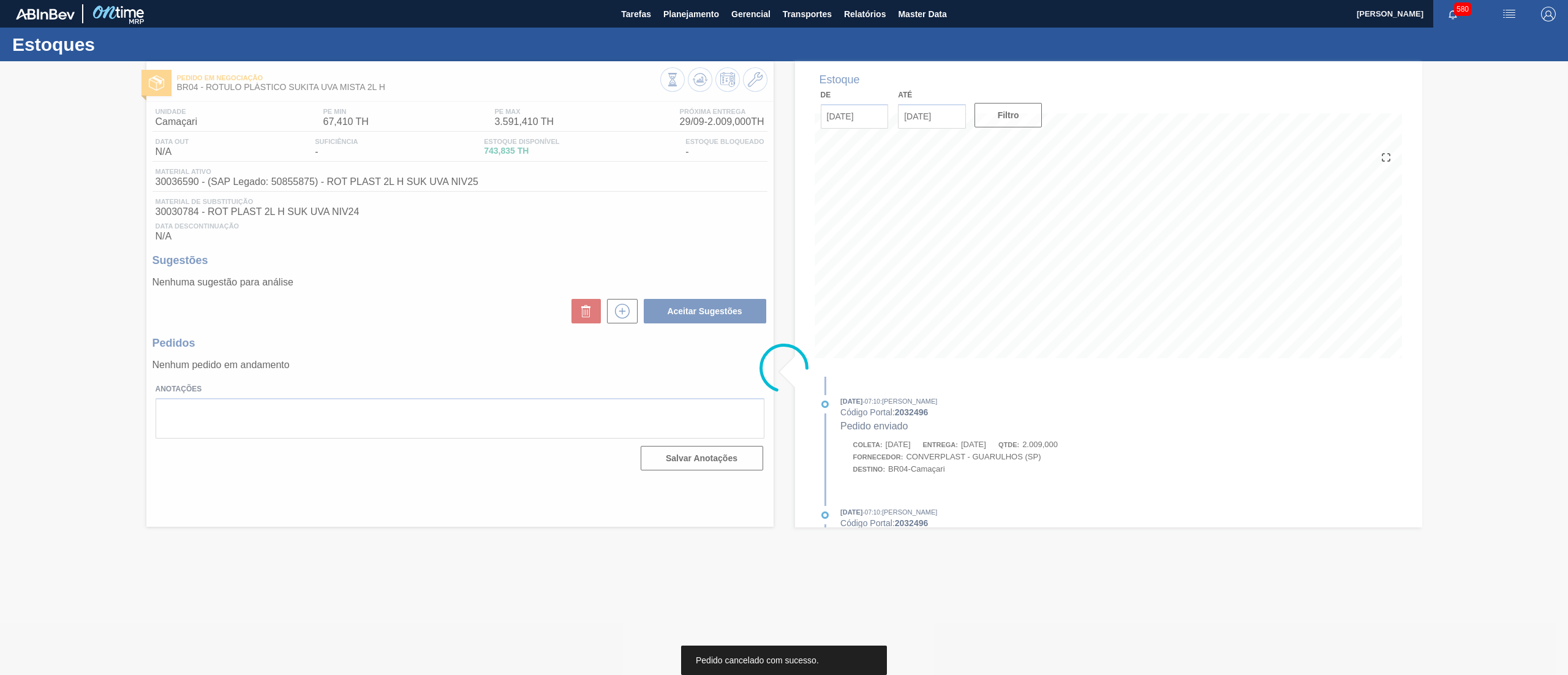
scroll to position [0, 0]
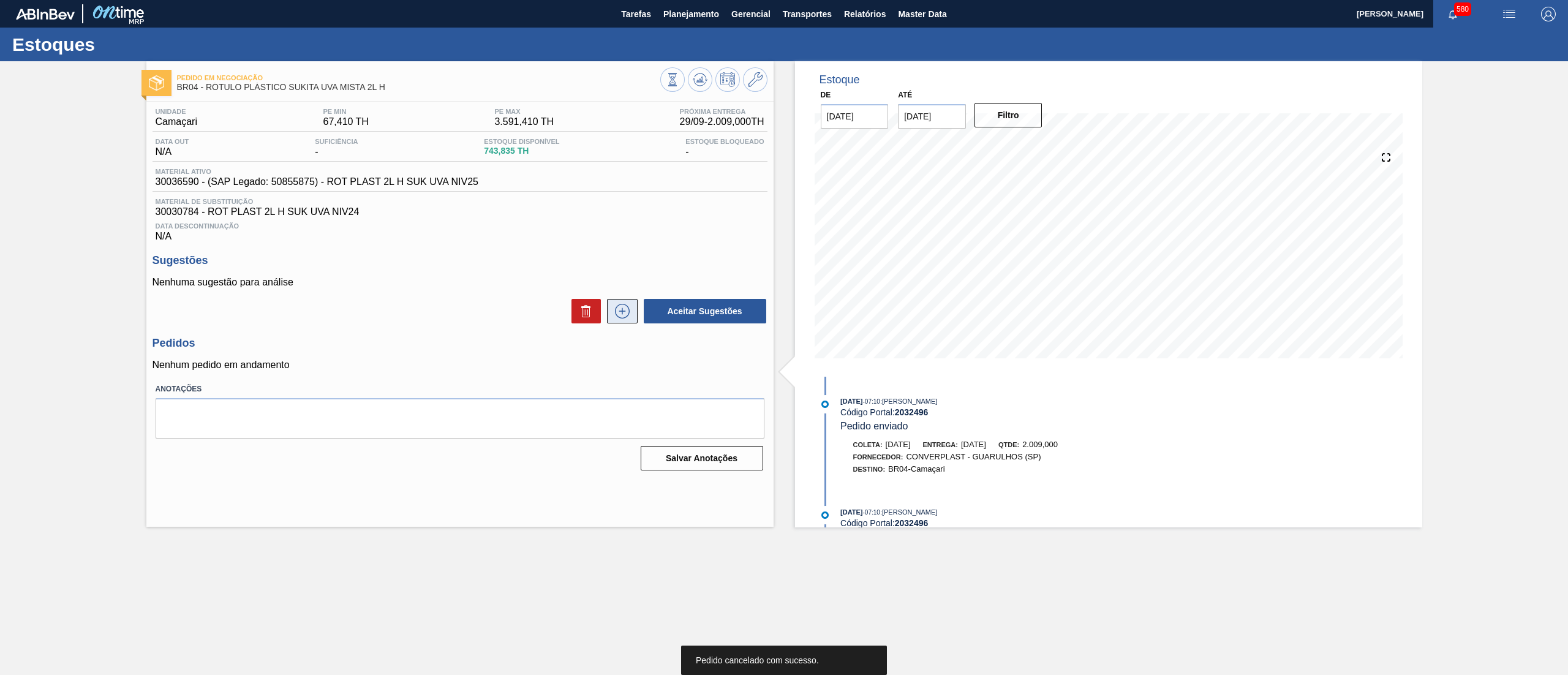
click at [613, 314] on icon at bounding box center [622, 311] width 19 height 15
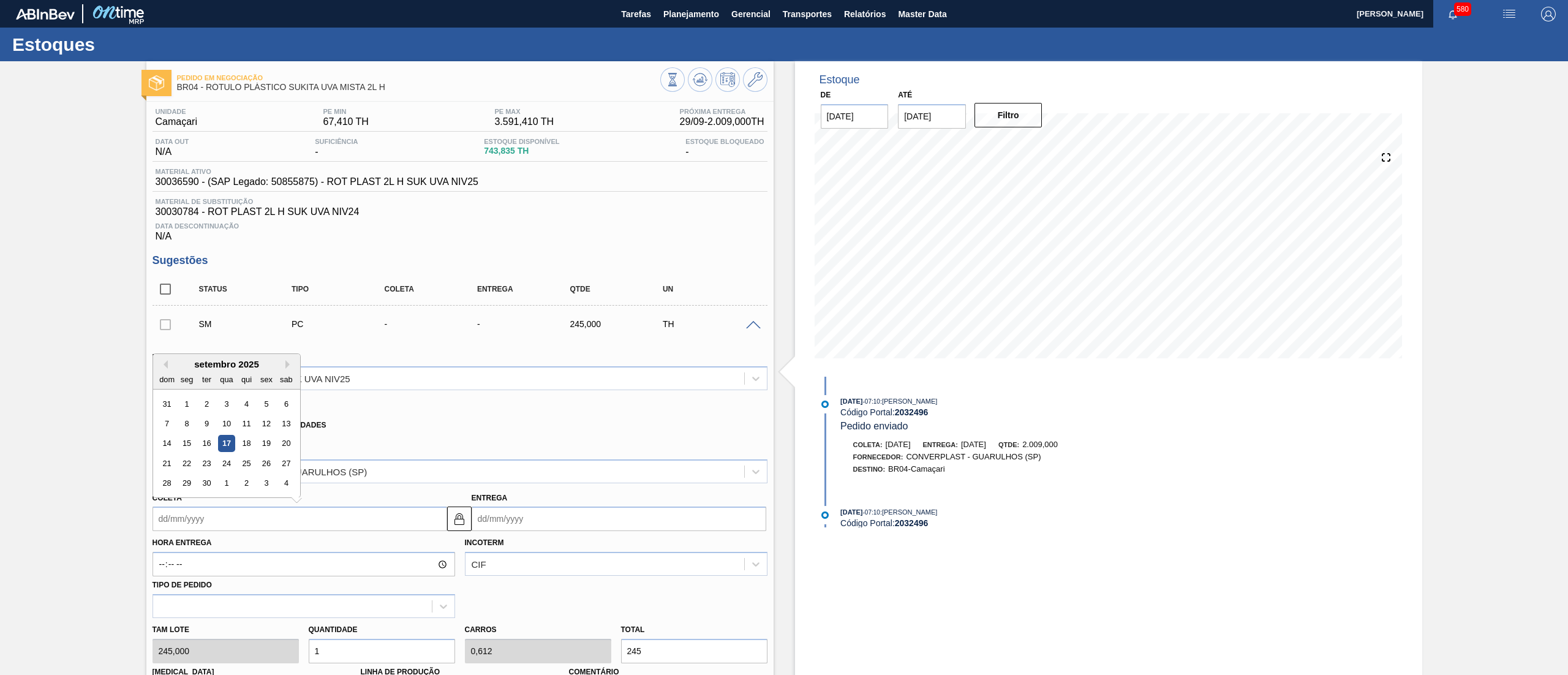
click at [214, 514] on input "Coleta" at bounding box center [300, 518] width 295 height 24
click at [184, 466] on div "22" at bounding box center [186, 463] width 17 height 17
type input "[DATE]"
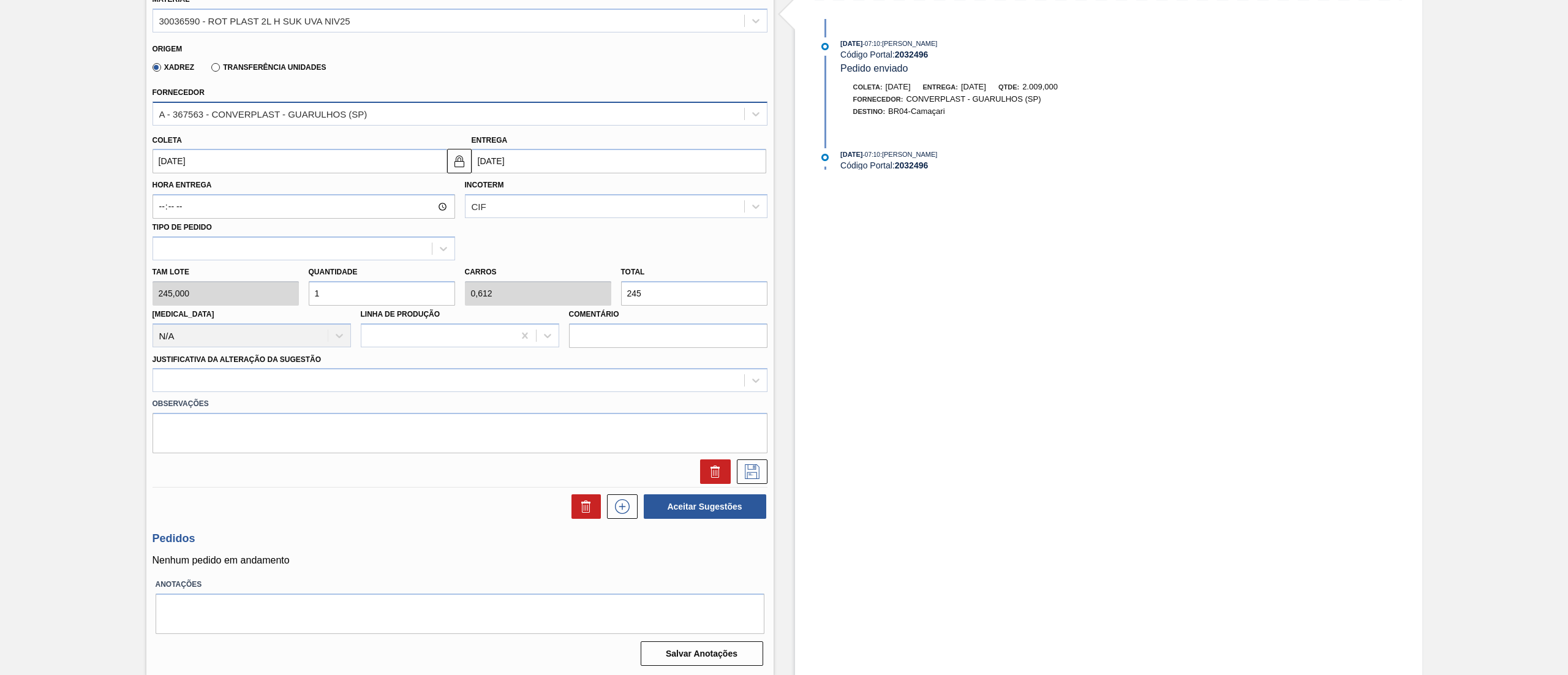
scroll to position [359, 0]
drag, startPoint x: 336, startPoint y: 290, endPoint x: 265, endPoint y: 279, distance: 71.8
click at [265, 279] on div "[PERSON_NAME] 245,000 Quantidade 1 Carros 0,612 Total 245 [MEDICAL_DATA] N/A Li…" at bounding box center [460, 303] width 625 height 87
type input "4"
type input "2,45"
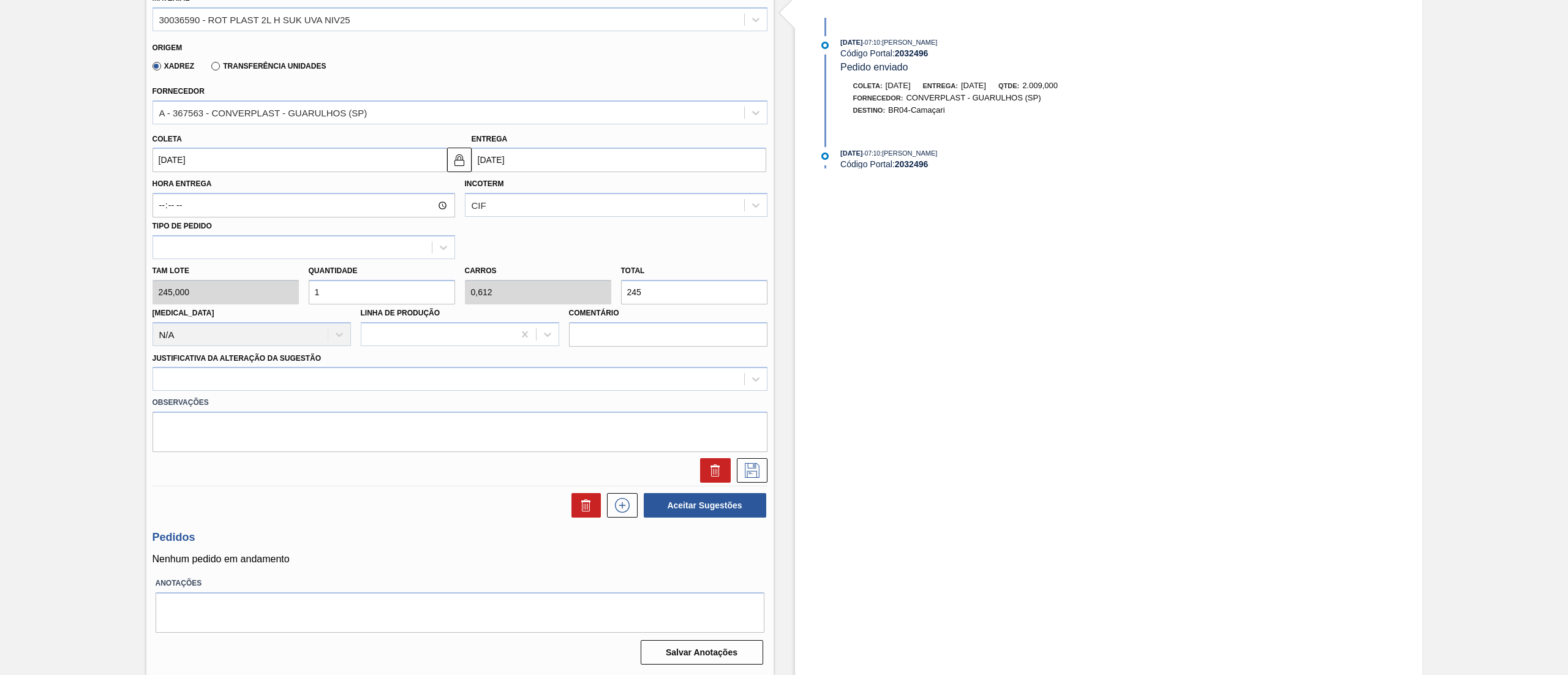
type input "980"
type input "4"
type input "0"
type input "0,2"
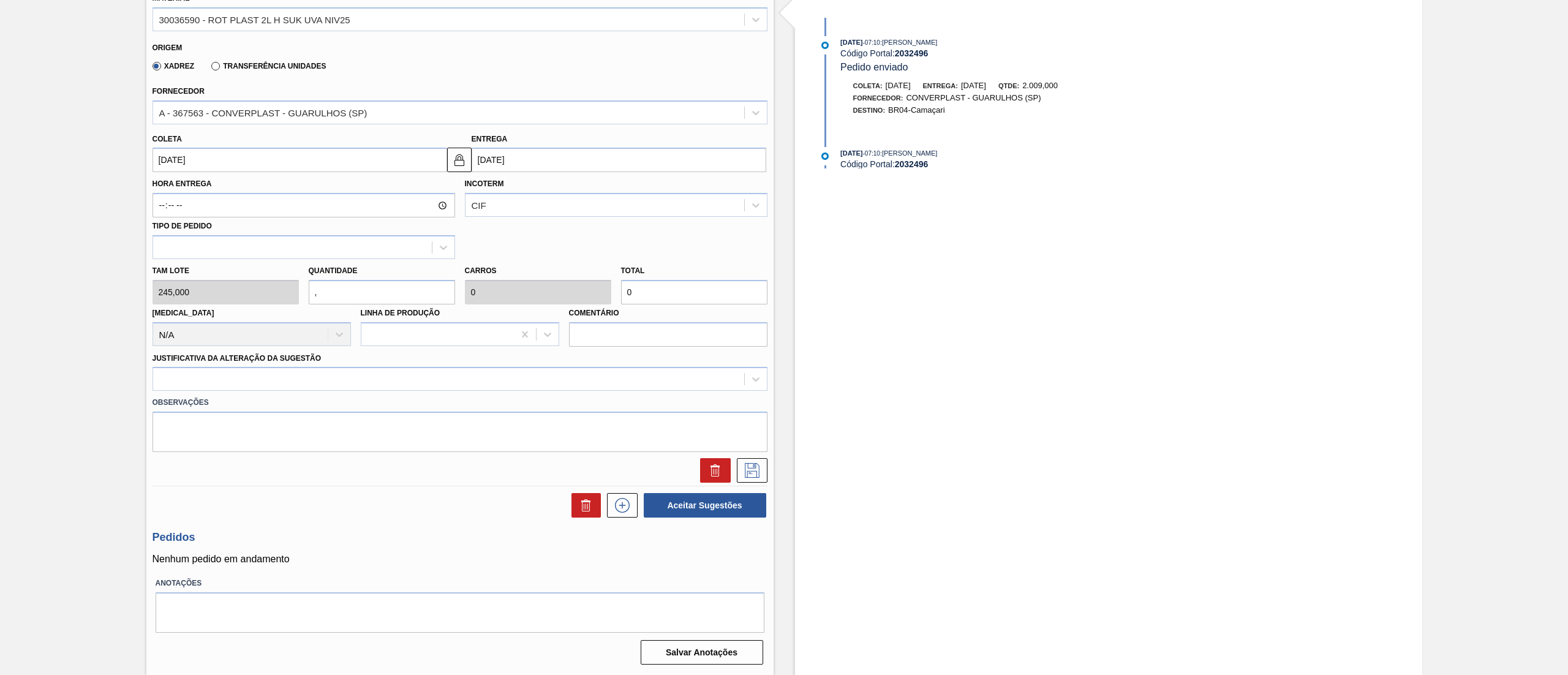
type input "0,122"
type input "49"
click at [219, 290] on div "[PERSON_NAME] 245,000 Quantidade 0,2 Carros 0,122 Total 49 [MEDICAL_DATA] N/A L…" at bounding box center [460, 303] width 625 height 87
type input "4"
type input "2,45"
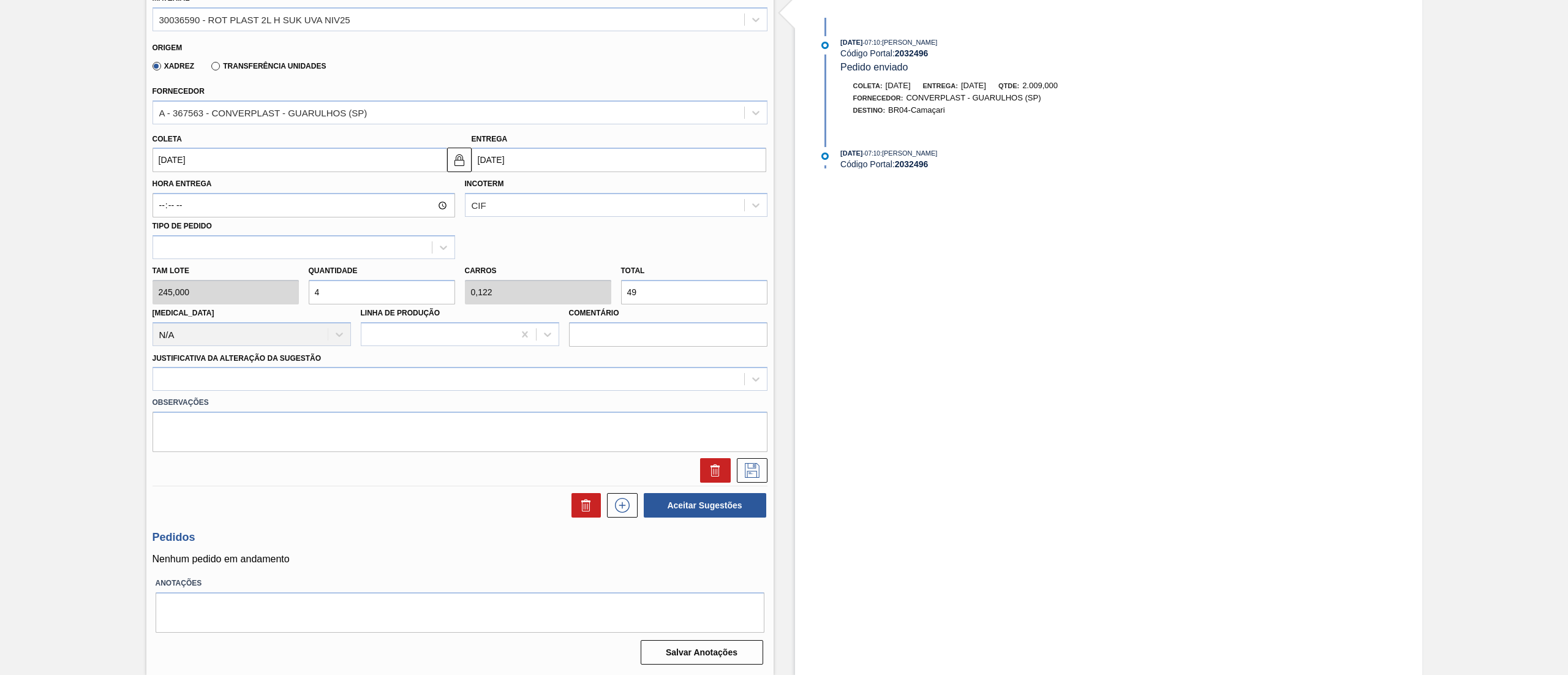
type input "980"
type input "4,3"
type input "2,634"
type input "1.053,5"
type input "4,3"
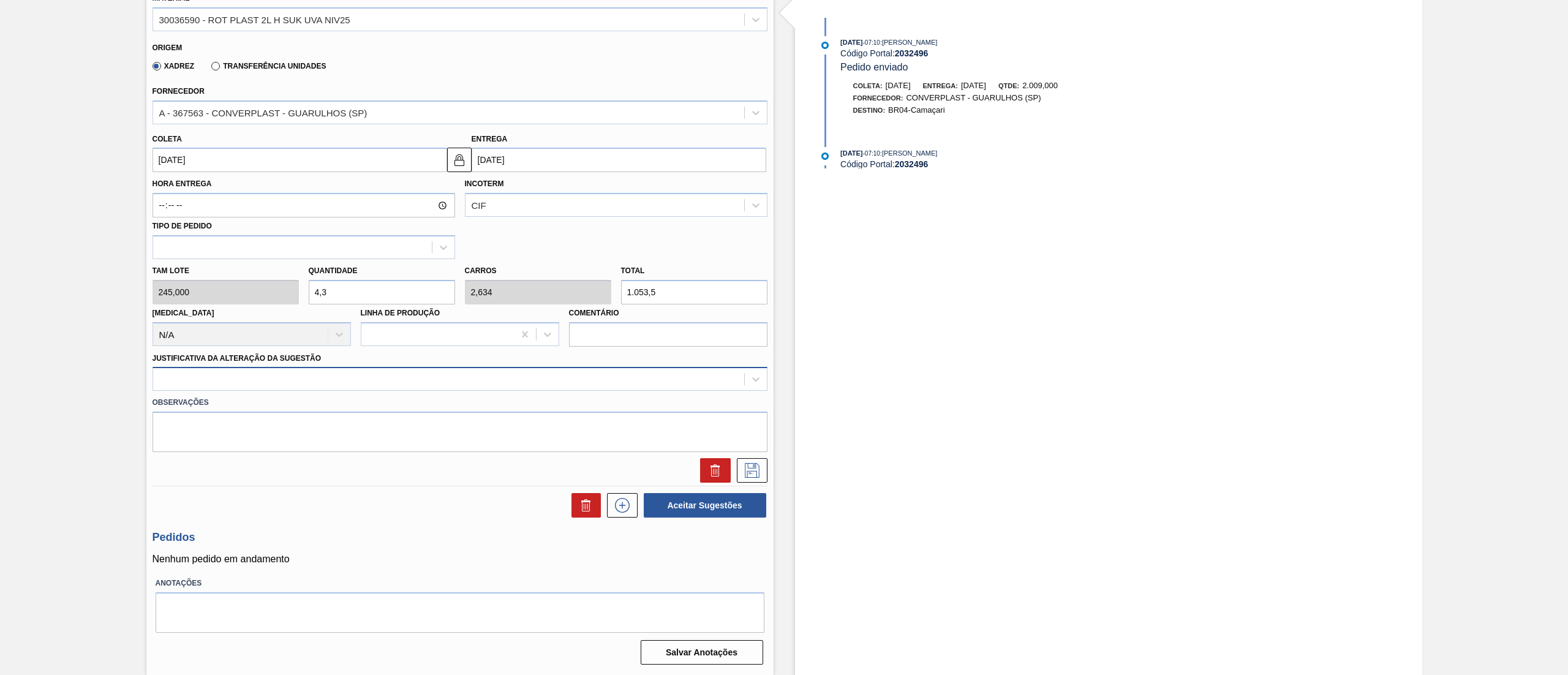
click at [235, 372] on div at bounding box center [449, 379] width 591 height 17
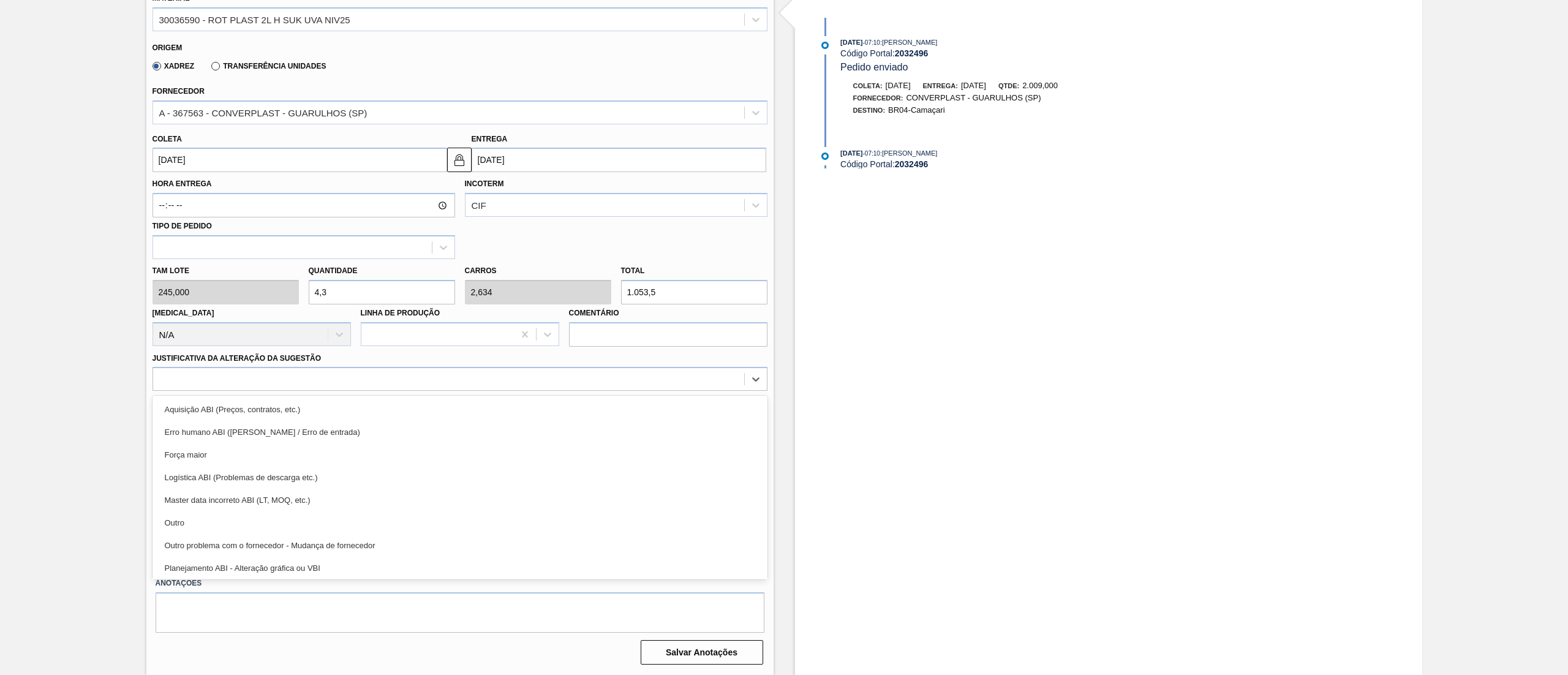
drag, startPoint x: 241, startPoint y: 514, endPoint x: 241, endPoint y: 522, distance: 8.0
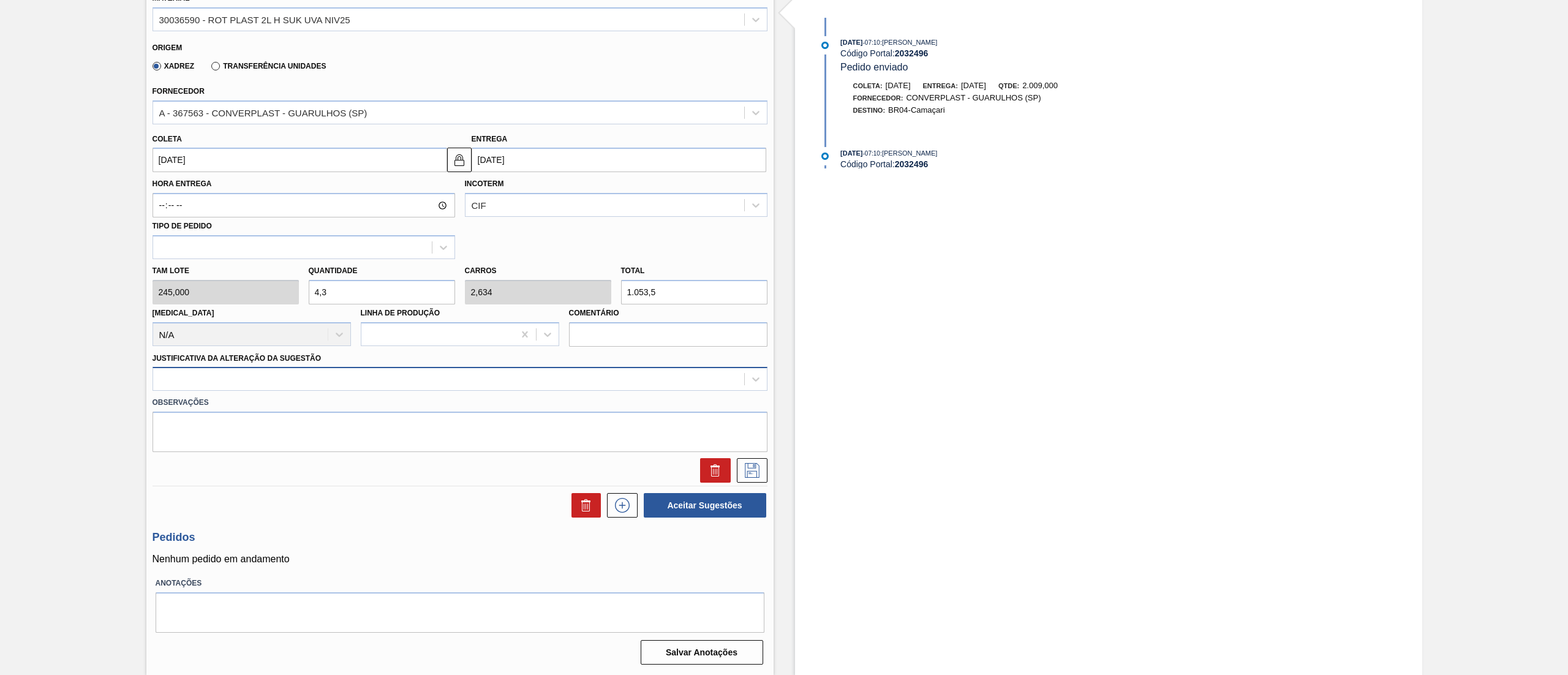
drag, startPoint x: 241, startPoint y: 522, endPoint x: 183, endPoint y: 376, distance: 157.1
click at [185, 376] on div at bounding box center [449, 379] width 591 height 17
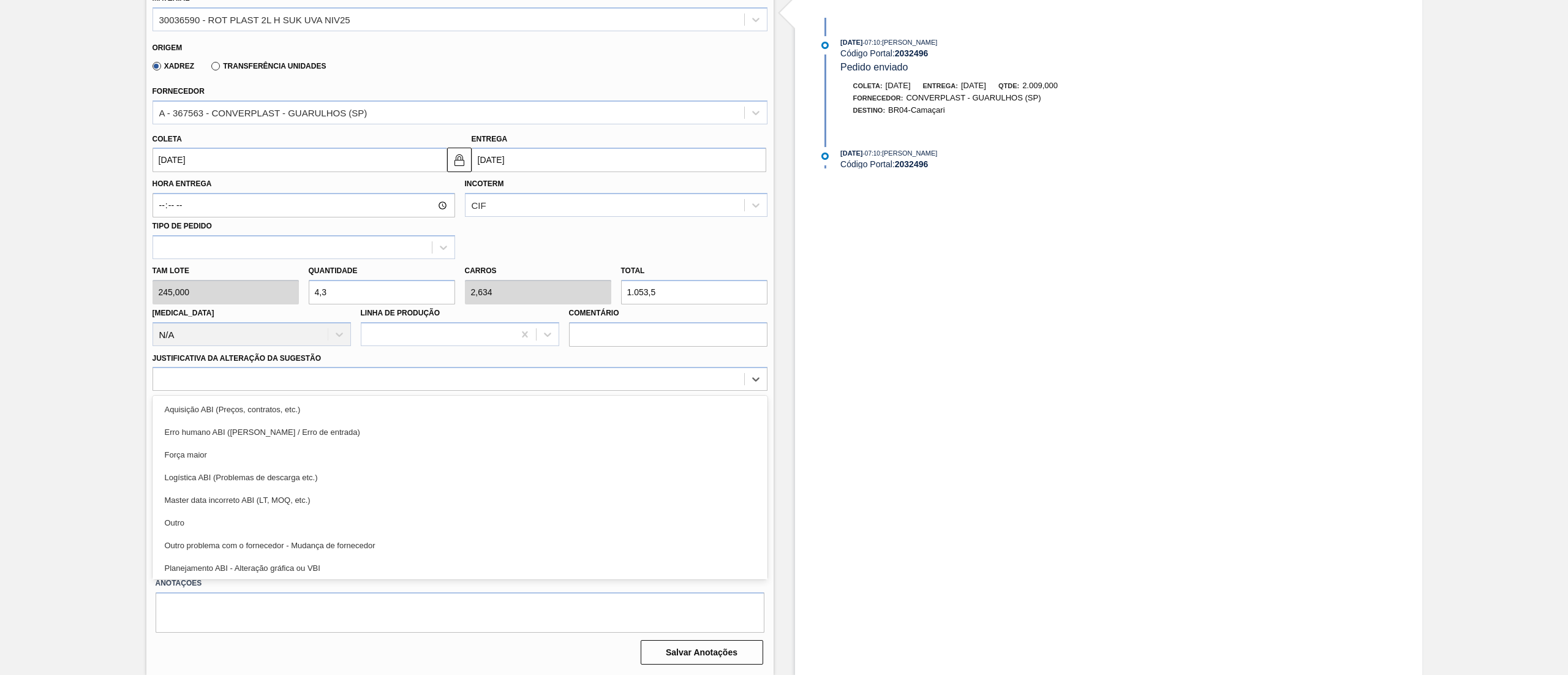
drag, startPoint x: 218, startPoint y: 524, endPoint x: 278, endPoint y: 512, distance: 61.2
click at [219, 524] on div "Outro" at bounding box center [460, 522] width 615 height 22
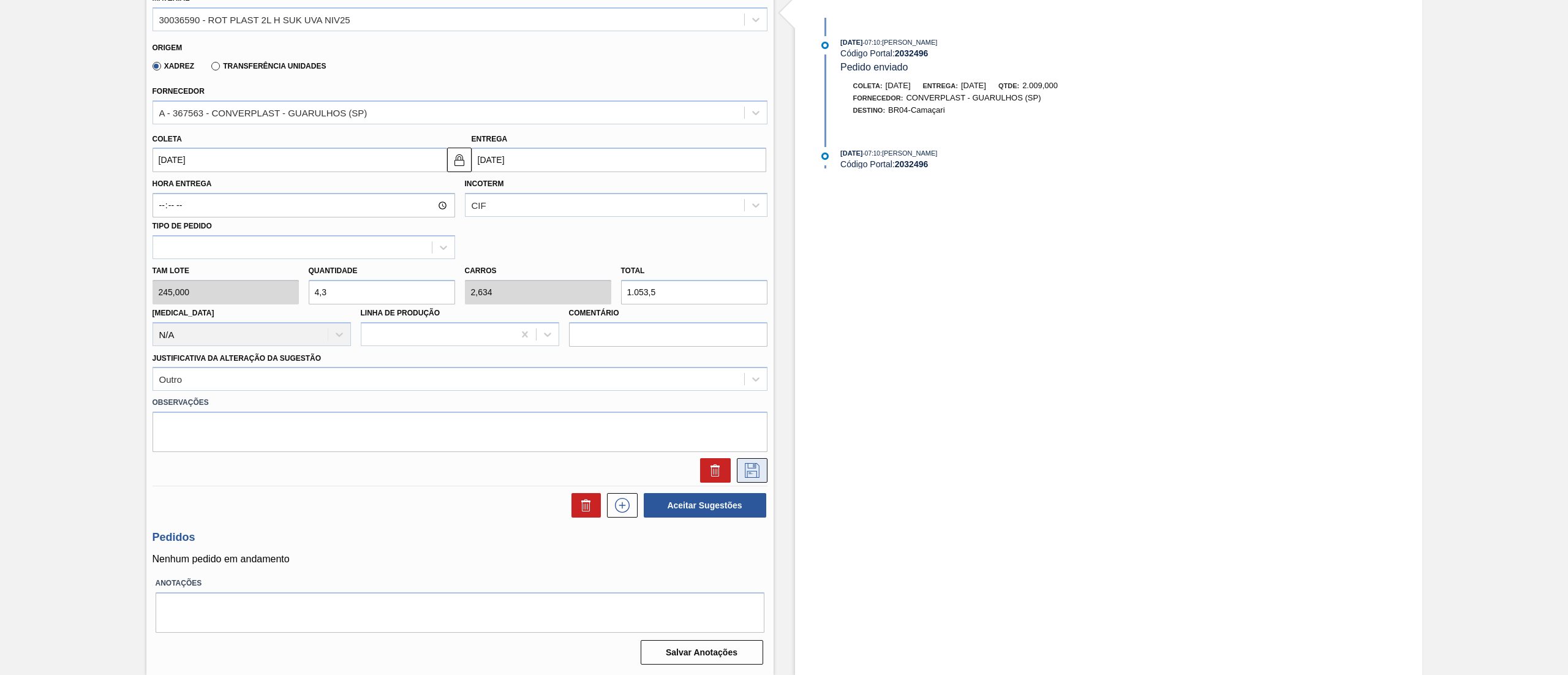
click at [754, 476] on icon at bounding box center [752, 471] width 19 height 15
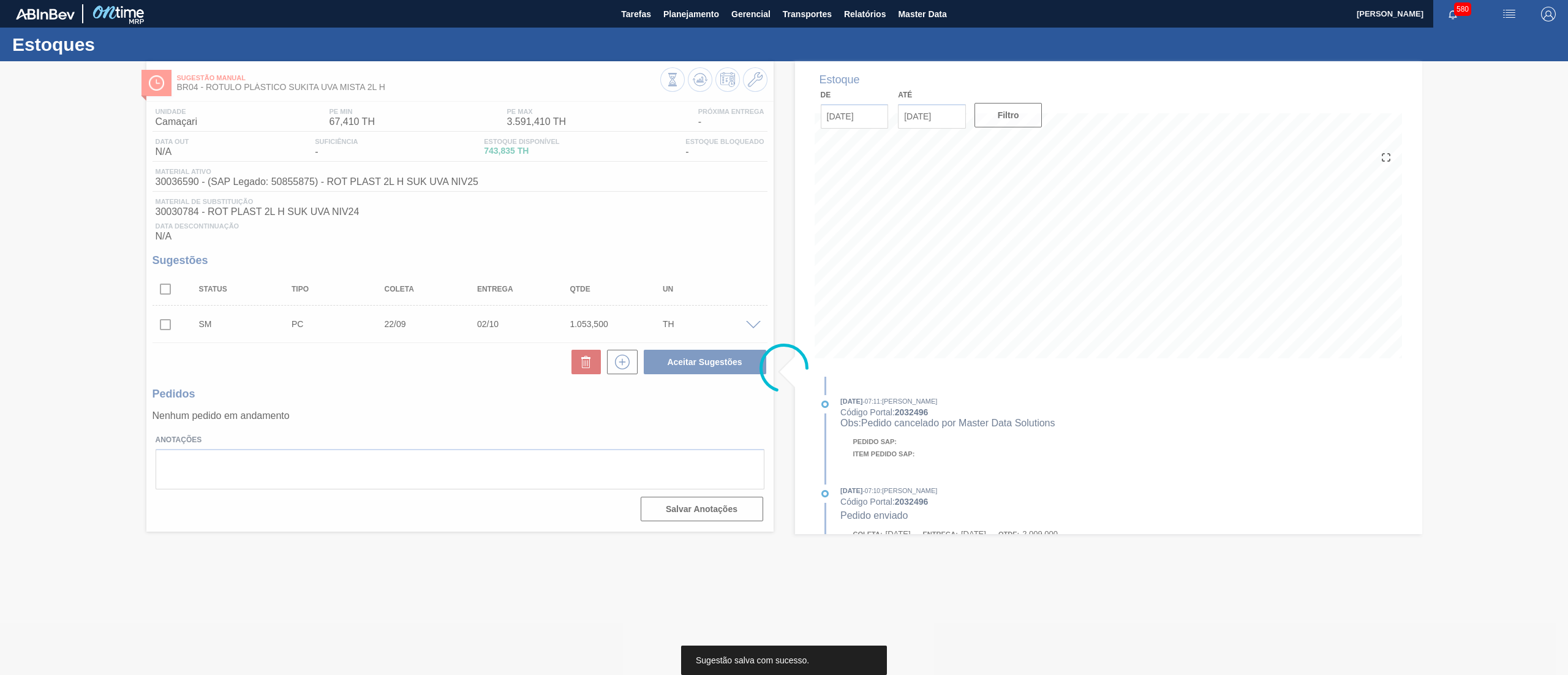
scroll to position [0, 0]
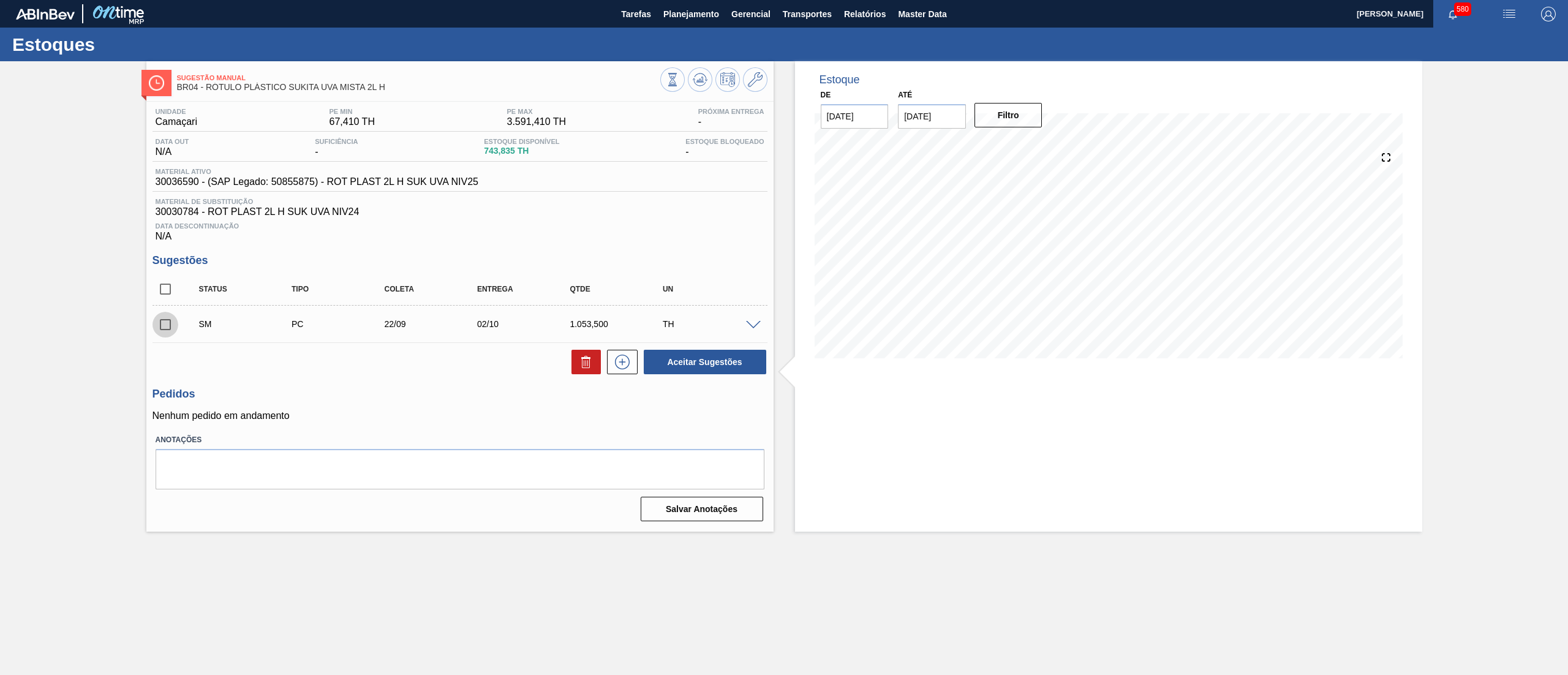
click at [165, 327] on input "checkbox" at bounding box center [165, 324] width 26 height 26
click at [690, 355] on button "Aceitar Sugestões" at bounding box center [705, 361] width 122 height 24
checkbox input "false"
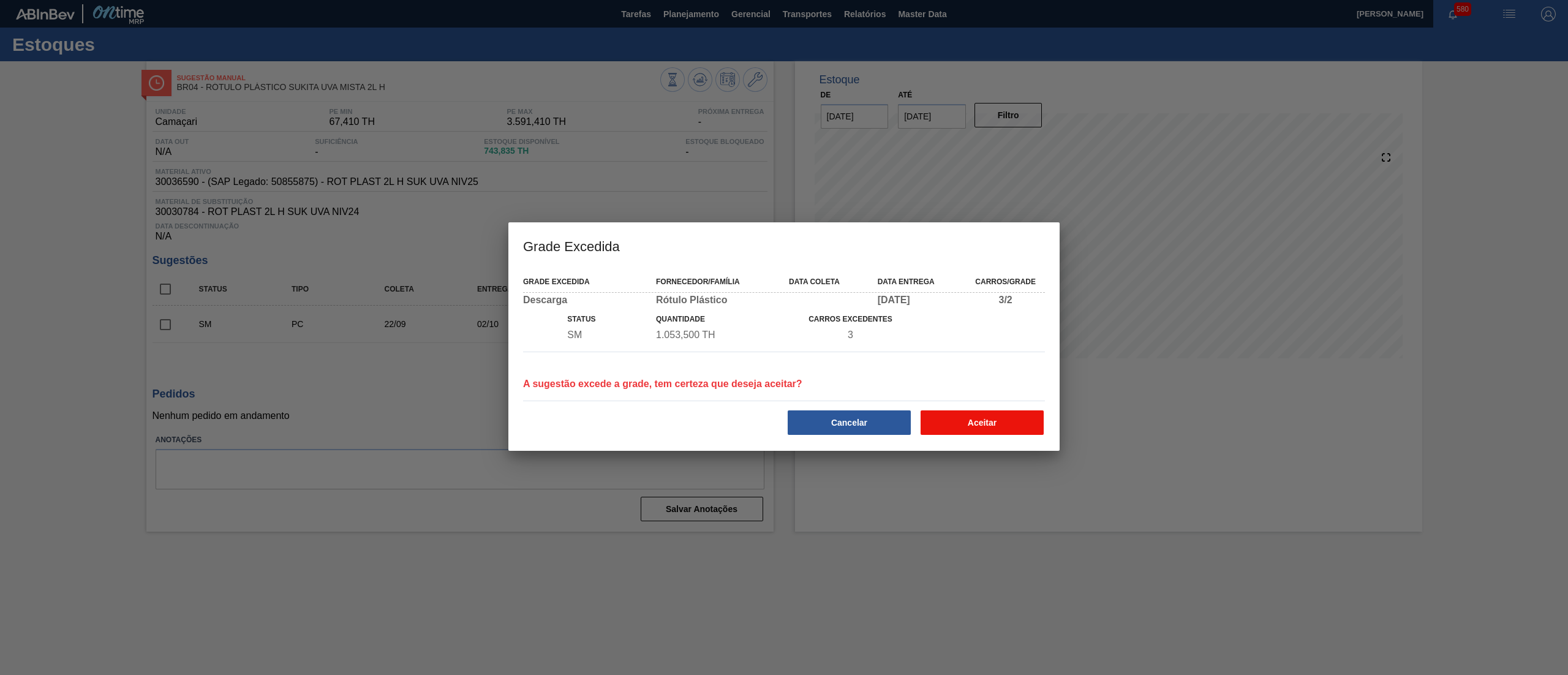
click at [1027, 416] on button "Aceitar" at bounding box center [981, 422] width 123 height 24
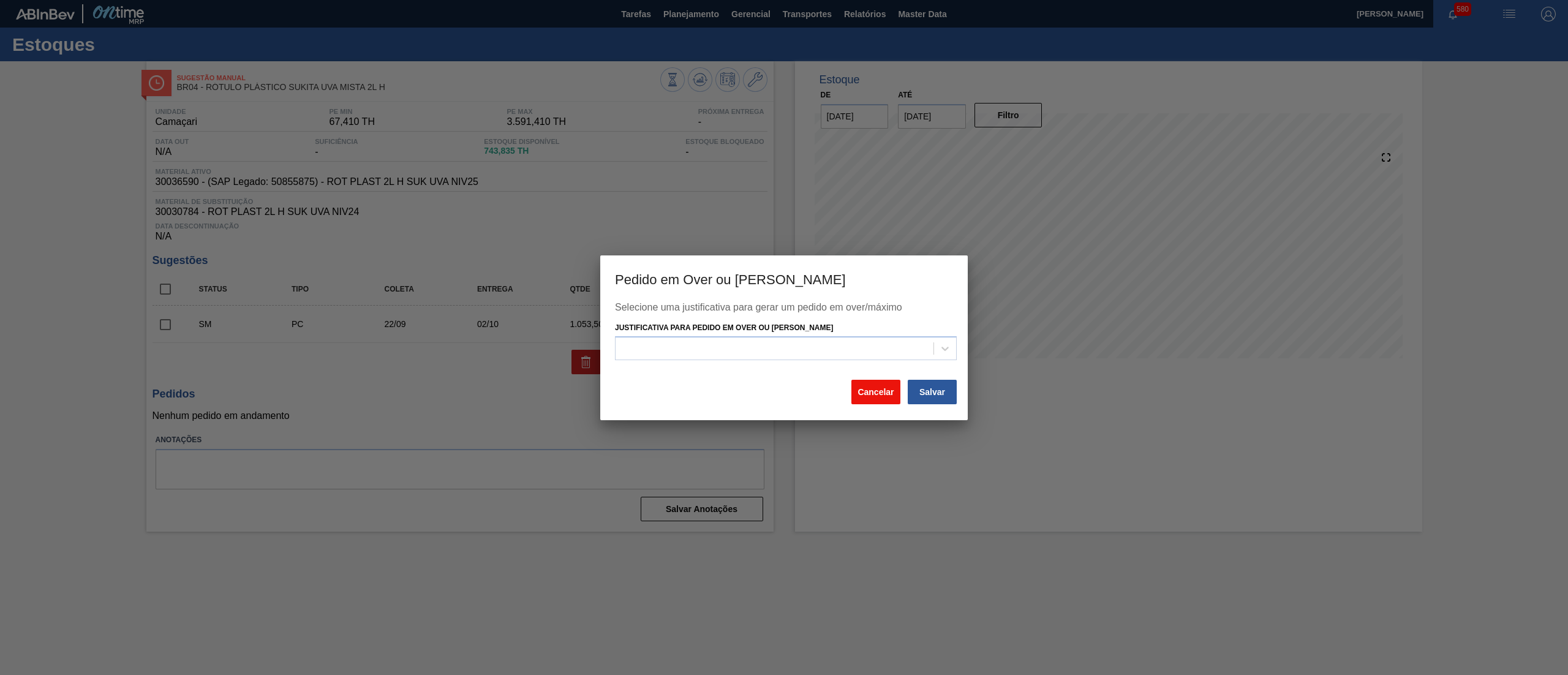
click at [870, 388] on button "Cancelar" at bounding box center [875, 391] width 49 height 24
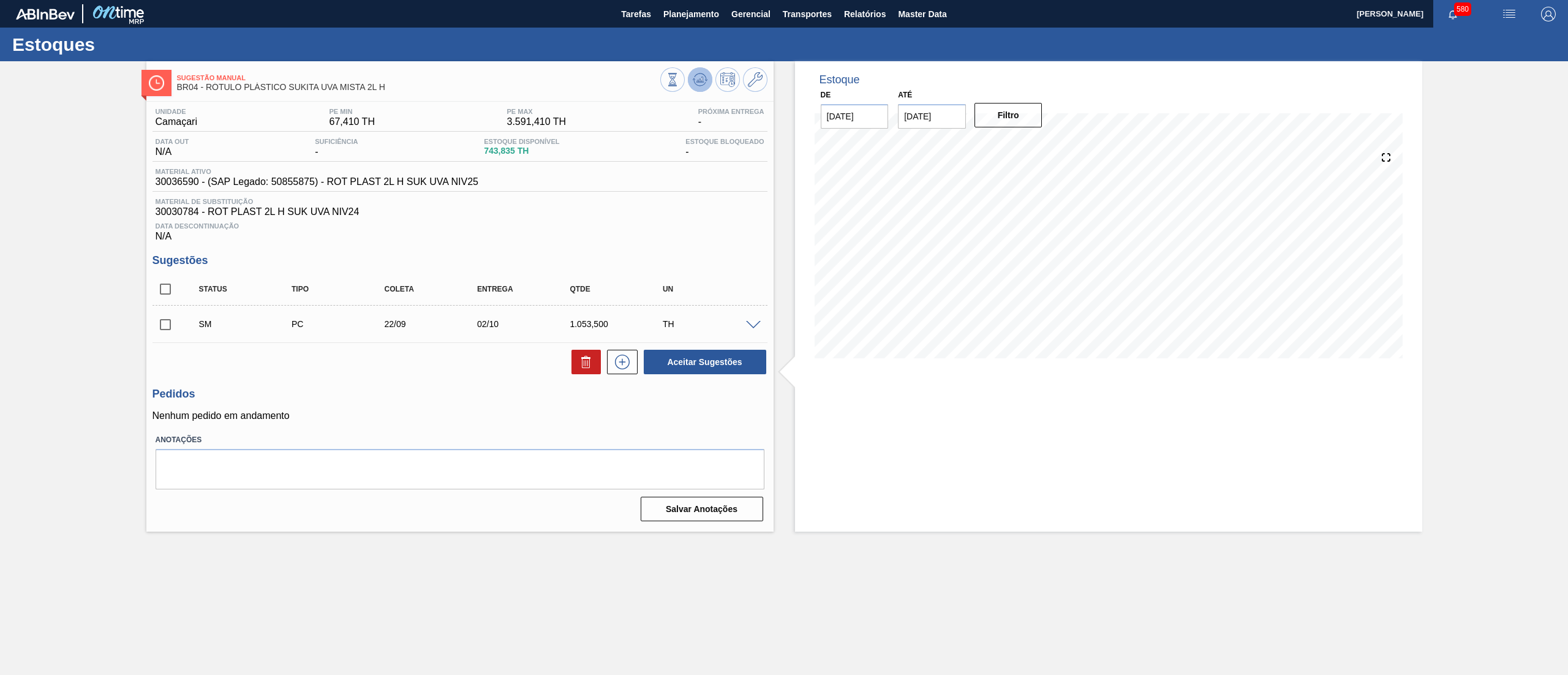
click at [698, 80] on icon at bounding box center [700, 79] width 8 height 6
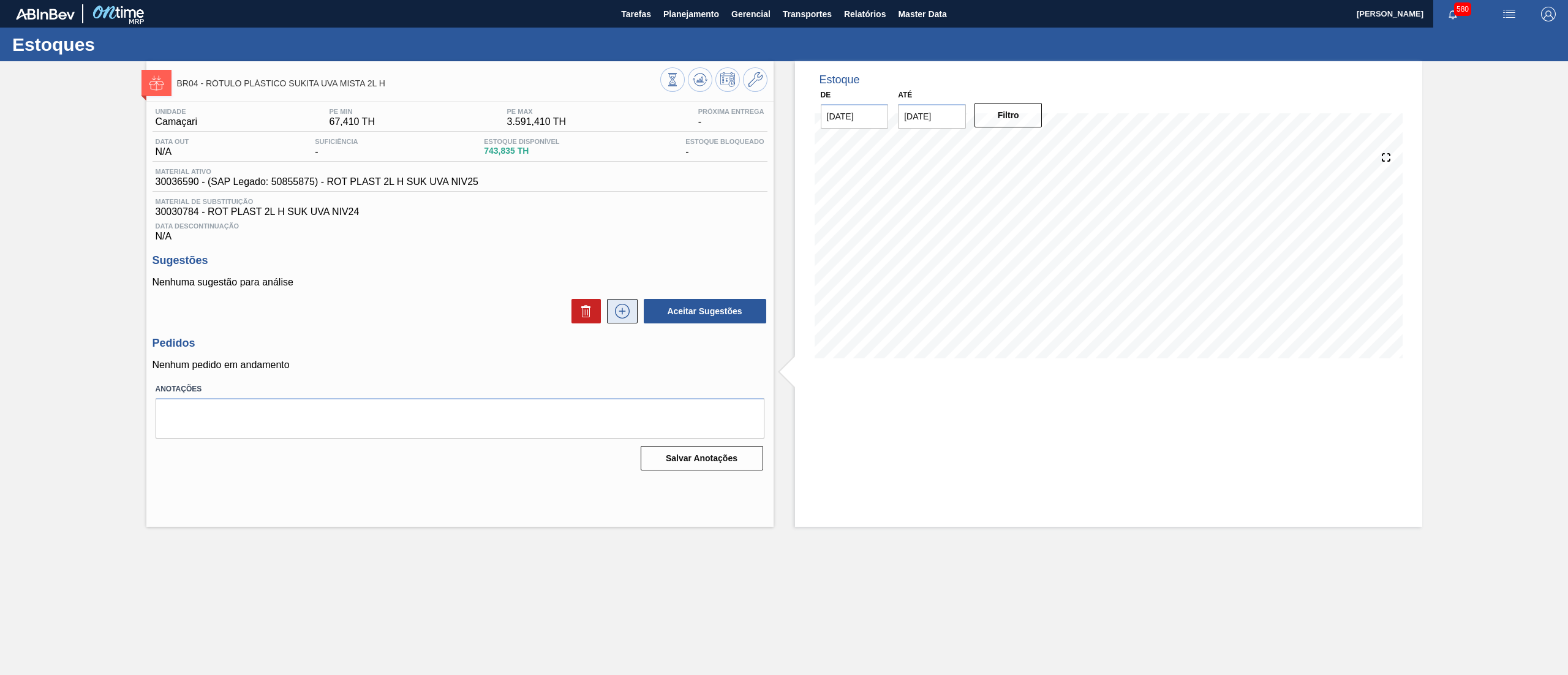
click at [615, 309] on icon at bounding box center [622, 311] width 19 height 15
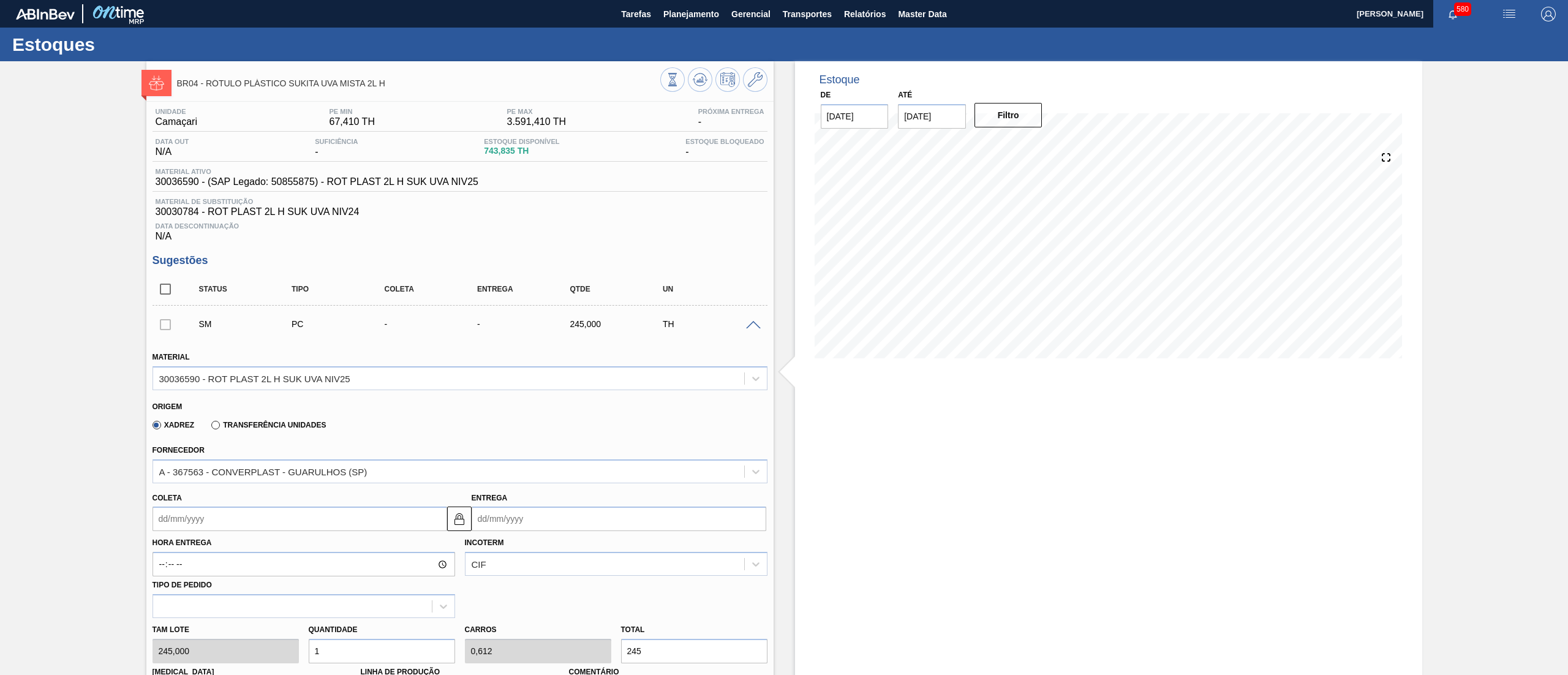
click at [233, 521] on input "Coleta" at bounding box center [300, 518] width 295 height 24
click at [184, 463] on div "22" at bounding box center [186, 463] width 17 height 17
type input "[DATE]"
click at [243, 645] on div "[PERSON_NAME] 245,000 Quantidade 1 Carros 0,612 Total 245 [MEDICAL_DATA] N/A Li…" at bounding box center [460, 661] width 625 height 87
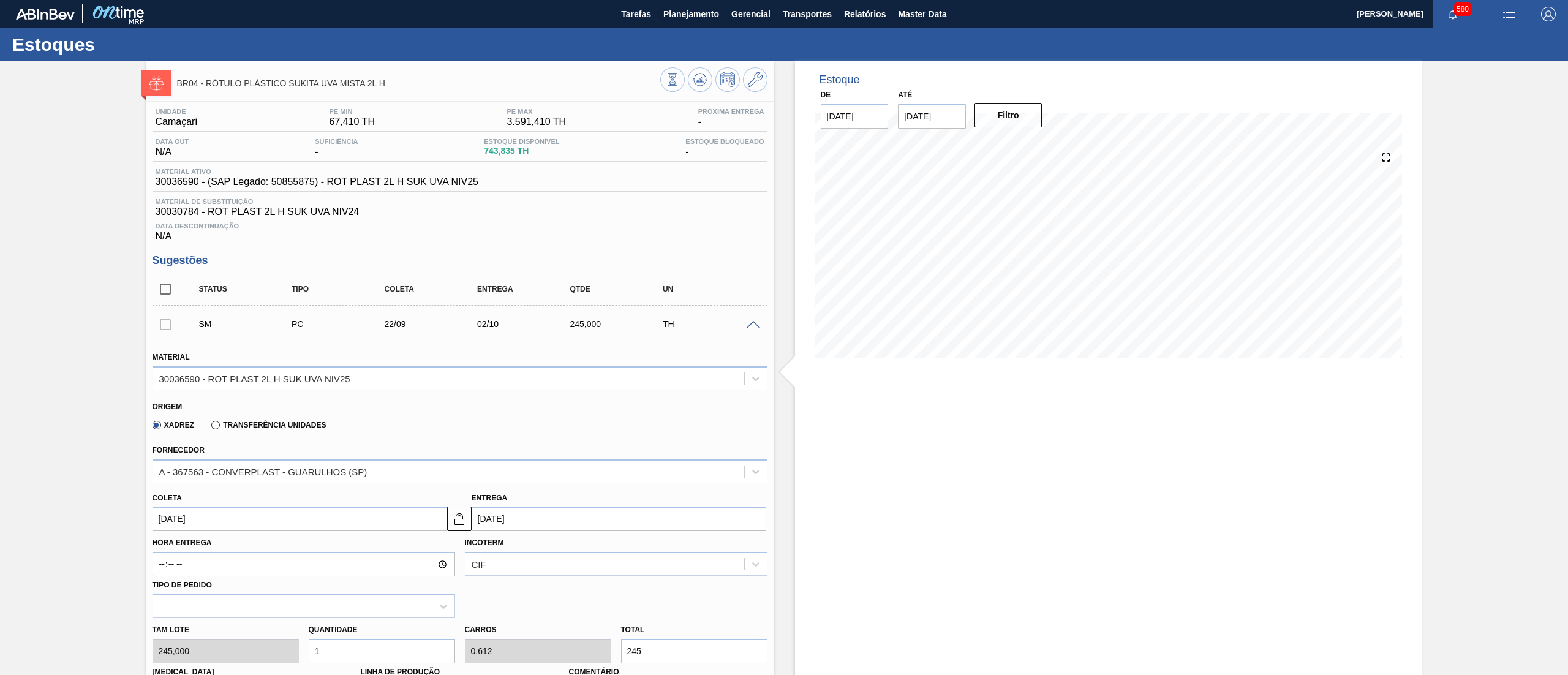
type input "4"
type input "2,45"
type input "980"
type input "4,3"
type input "2,634"
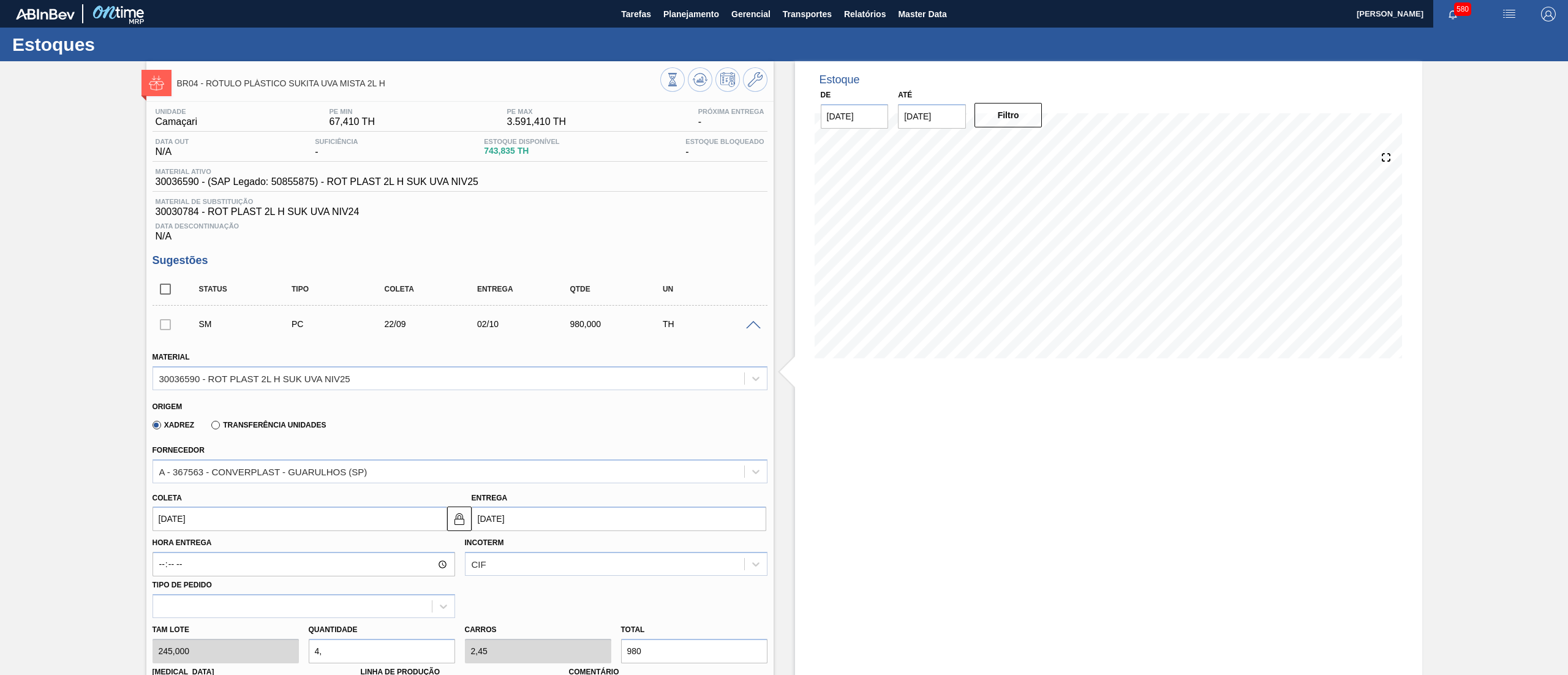
type input "1.053,5"
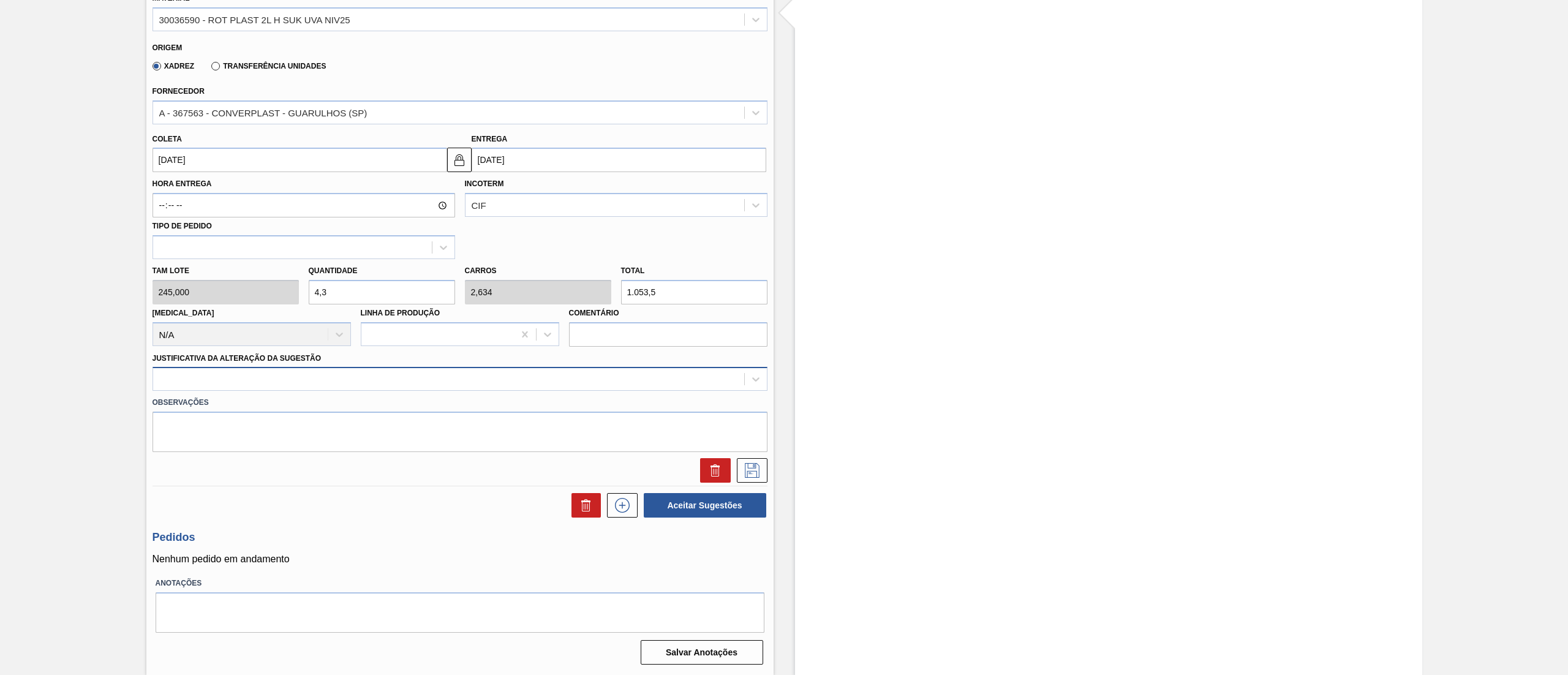
type input "4,3"
click at [296, 374] on div at bounding box center [449, 379] width 591 height 17
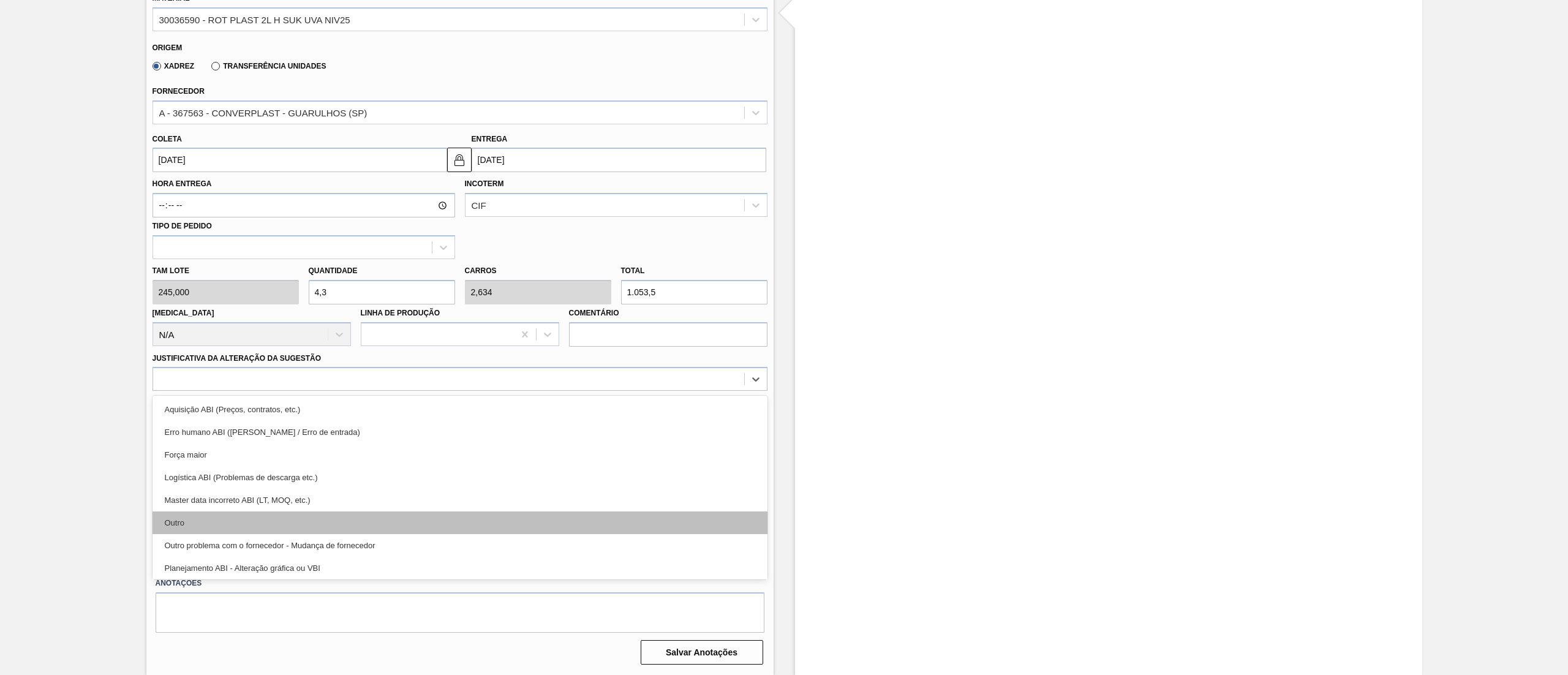
click at [238, 528] on div "Outro" at bounding box center [460, 522] width 615 height 22
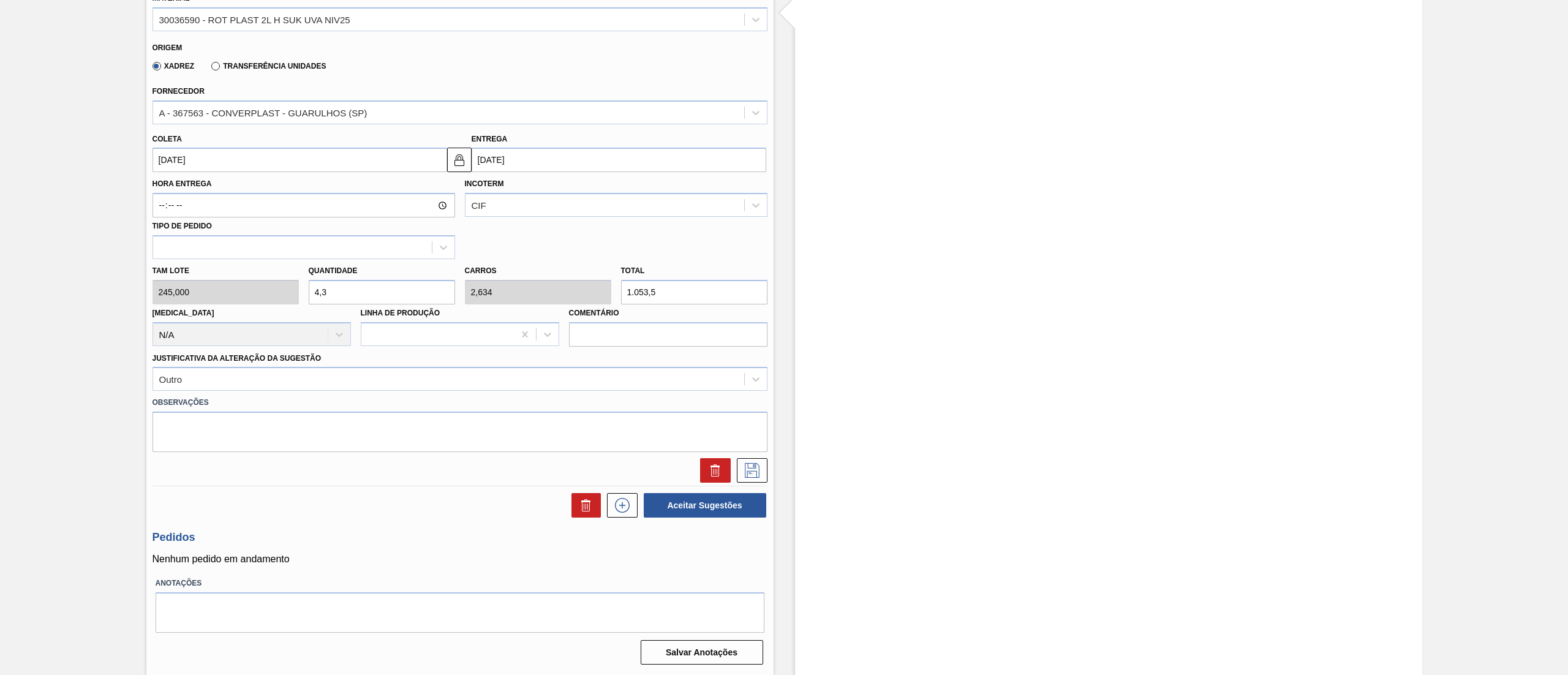
click at [767, 467] on div at bounding box center [460, 470] width 625 height 24
click at [757, 465] on icon at bounding box center [752, 471] width 19 height 15
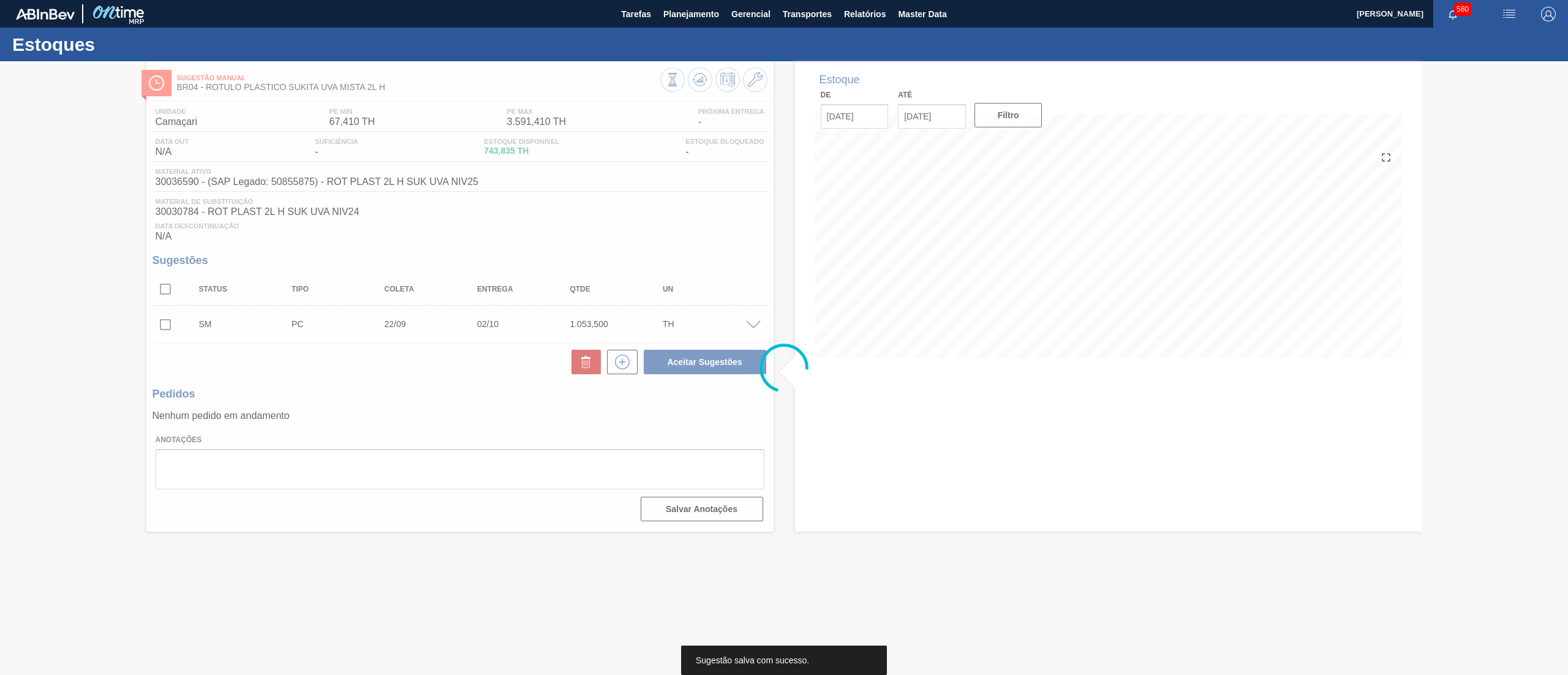
scroll to position [0, 0]
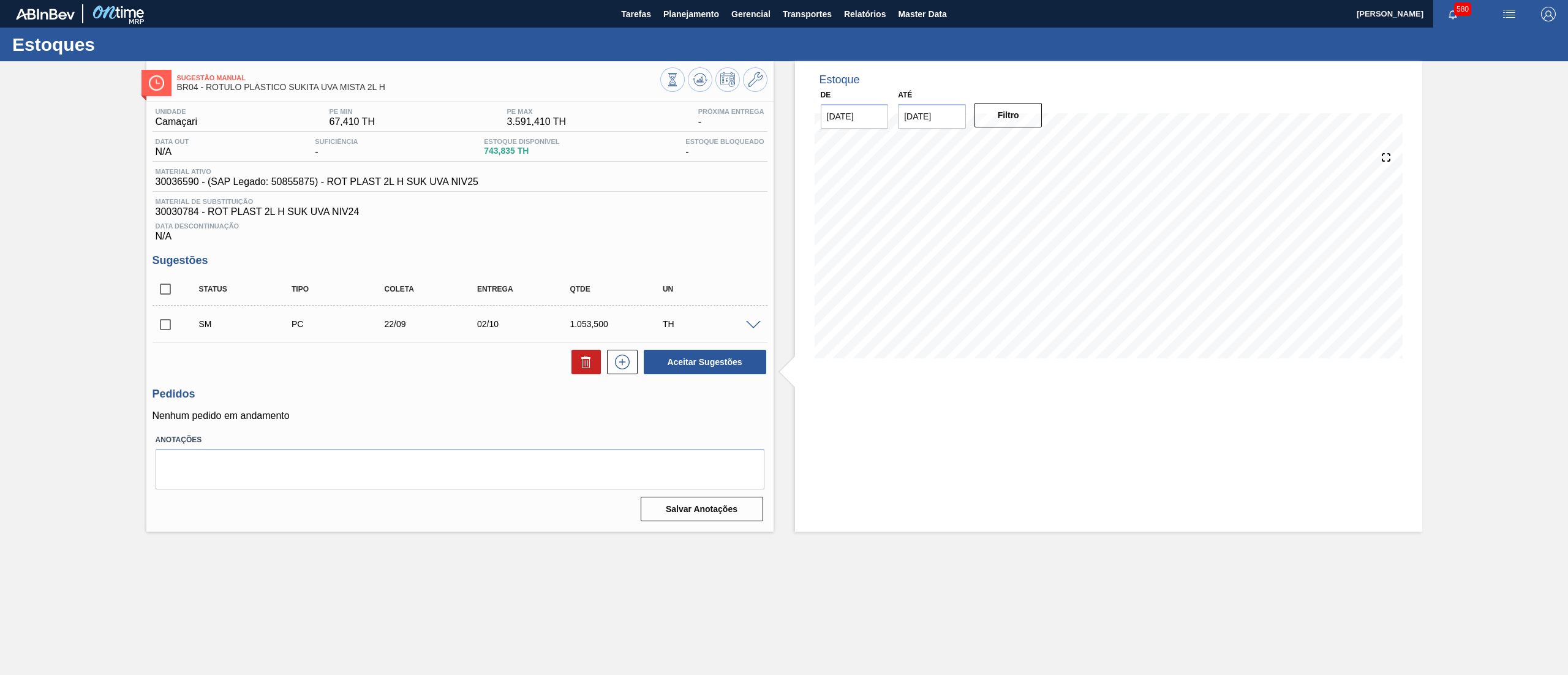
click at [163, 328] on input "checkbox" at bounding box center [165, 324] width 26 height 26
click at [691, 359] on button "Aceitar Sugestões" at bounding box center [705, 361] width 122 height 24
checkbox input "false"
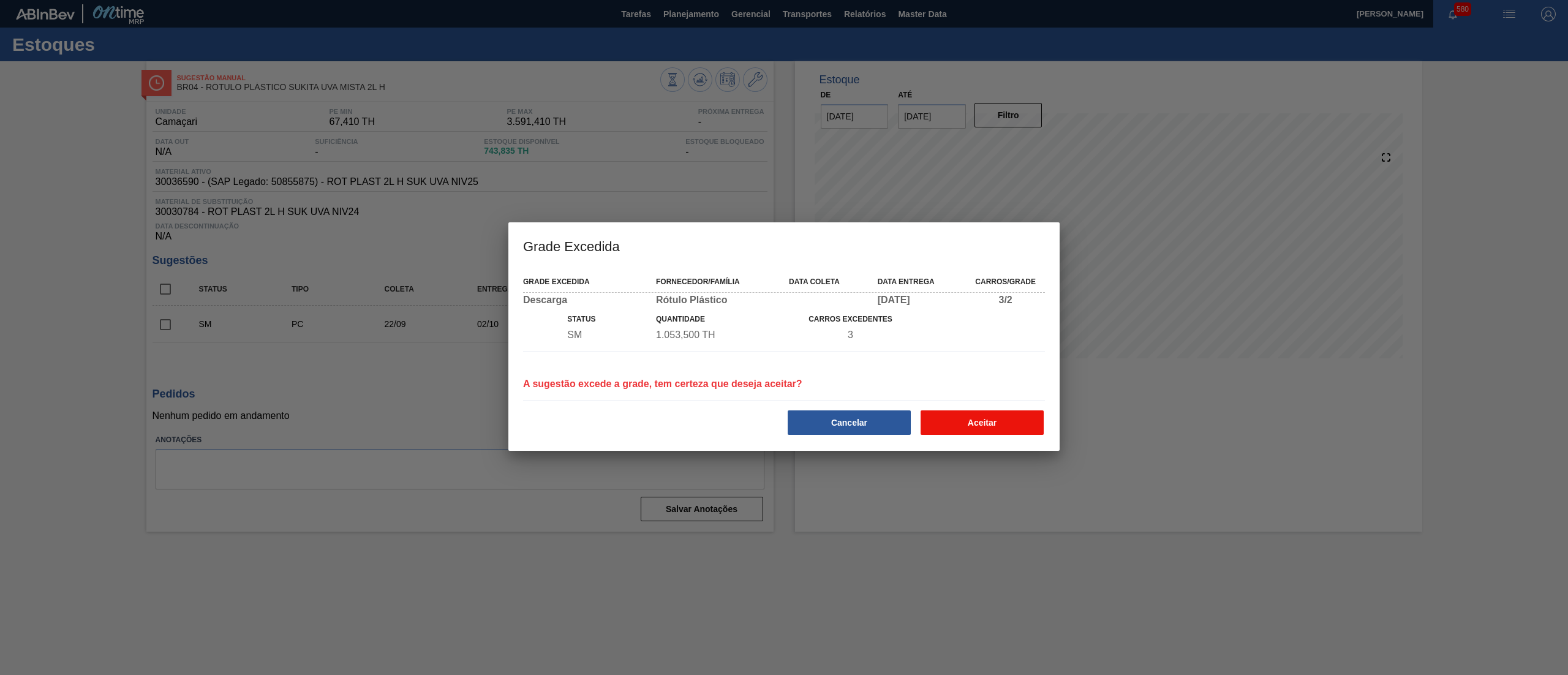
click at [991, 420] on button "Aceitar" at bounding box center [981, 422] width 123 height 24
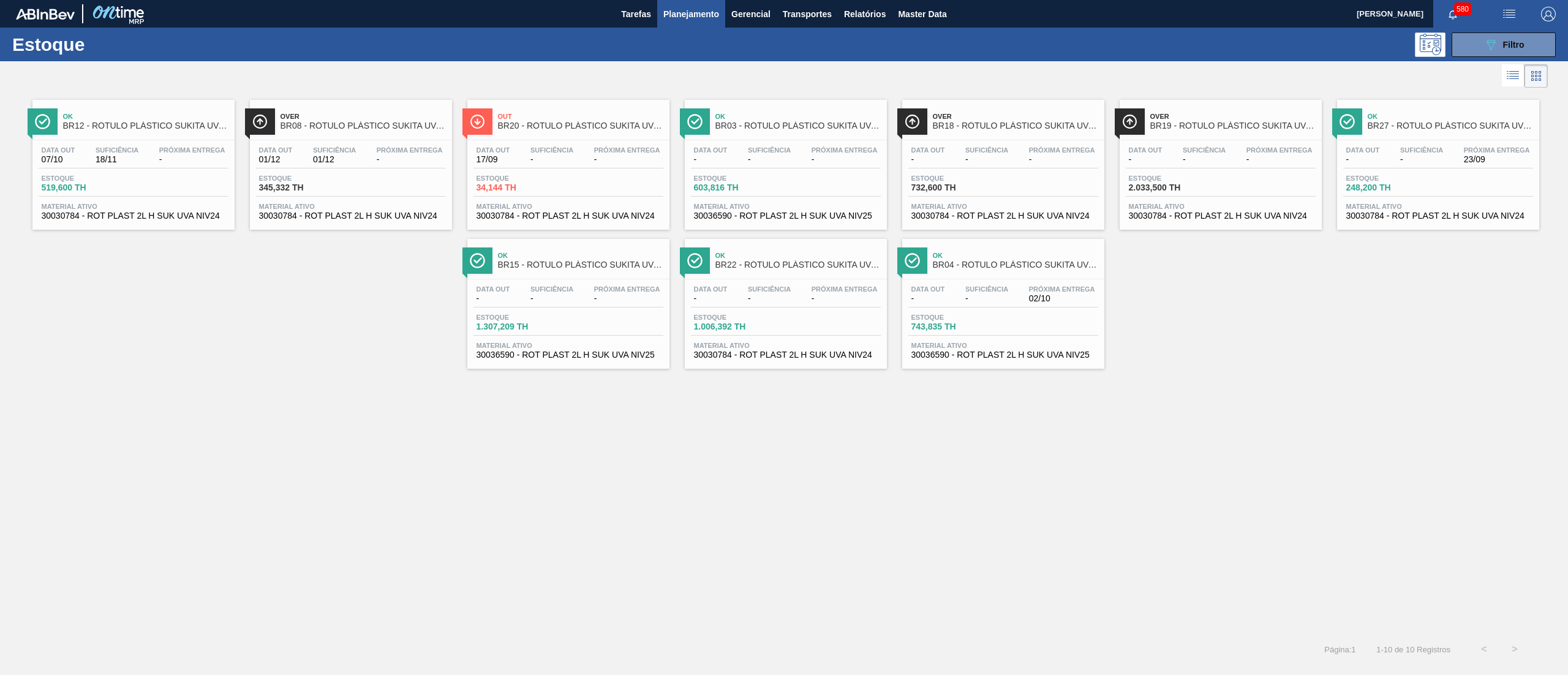
click at [799, 161] on div "Data out - Suficiência - Próxima Entrega -" at bounding box center [786, 157] width 190 height 22
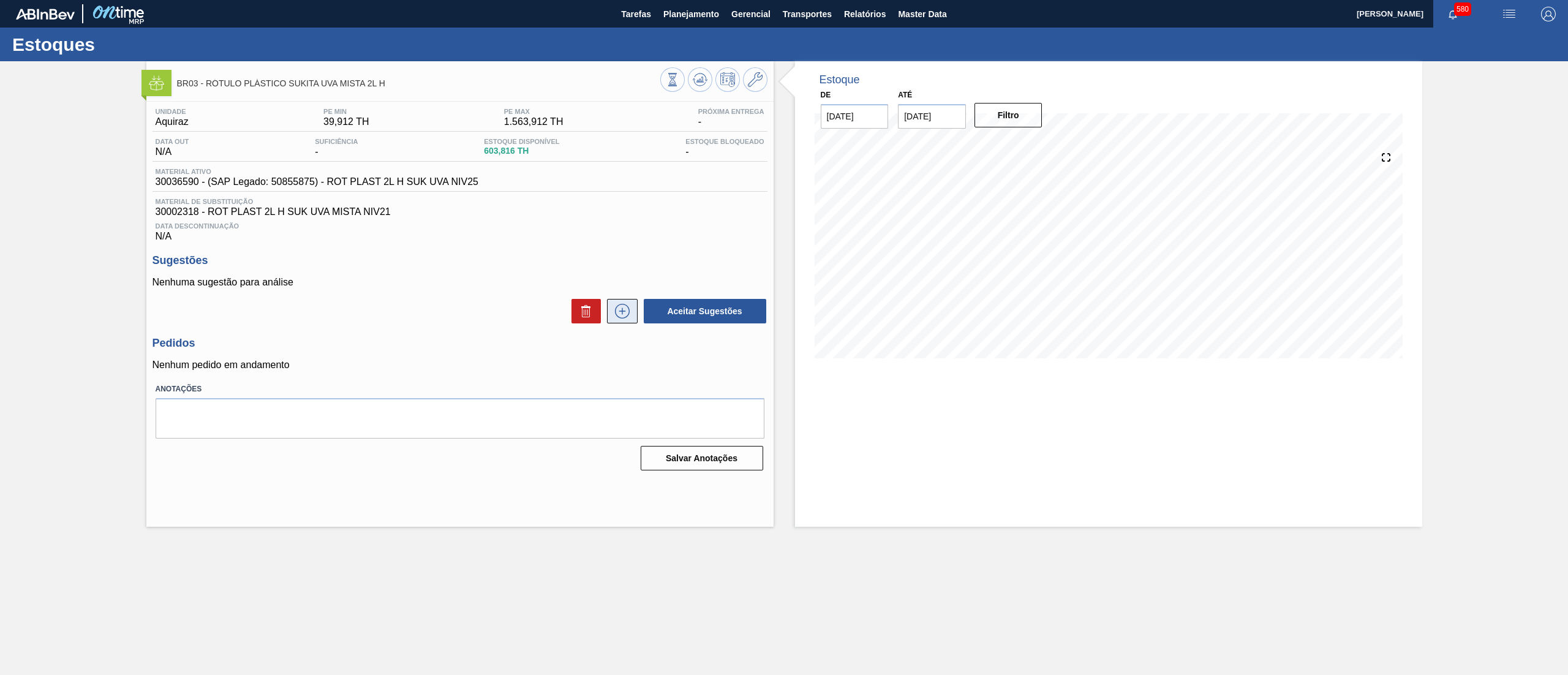
click at [626, 310] on icon at bounding box center [622, 311] width 19 height 15
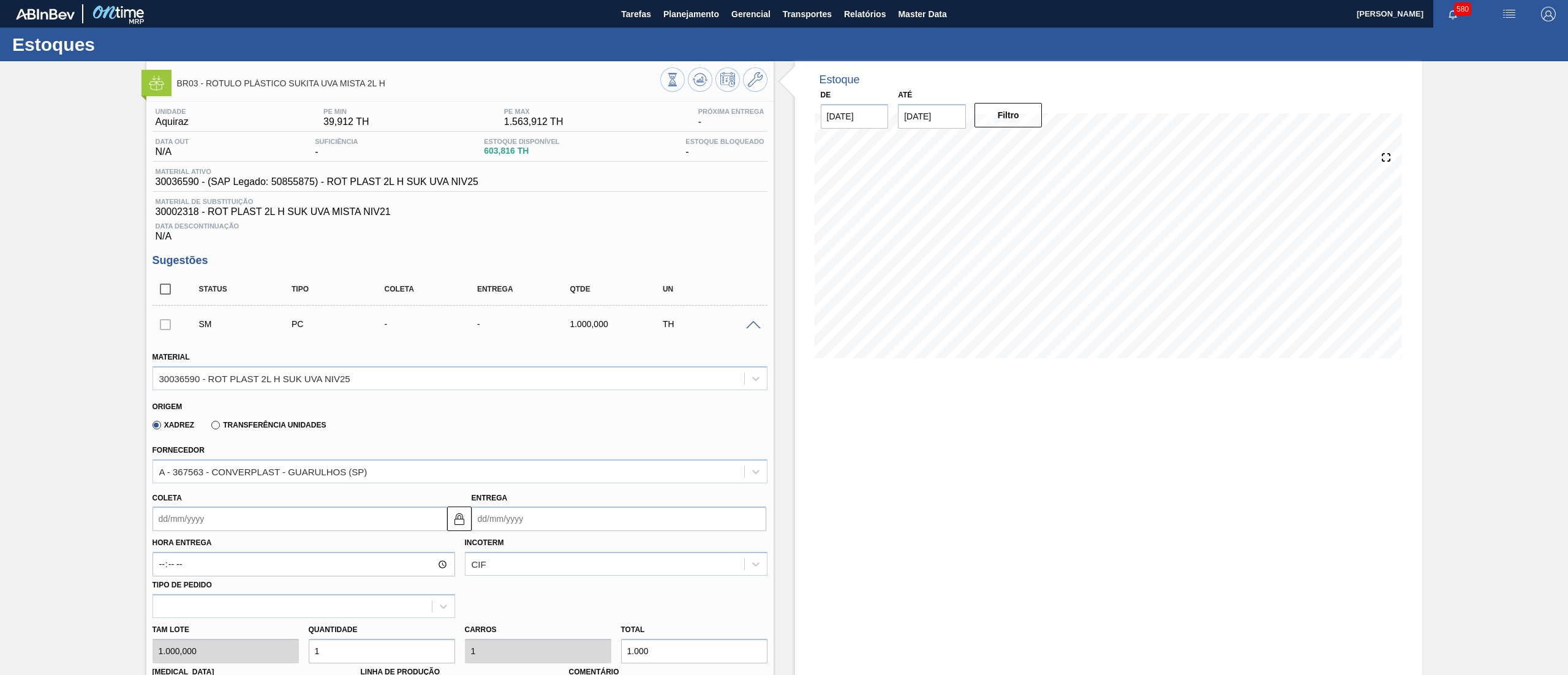
scroll to position [359, 0]
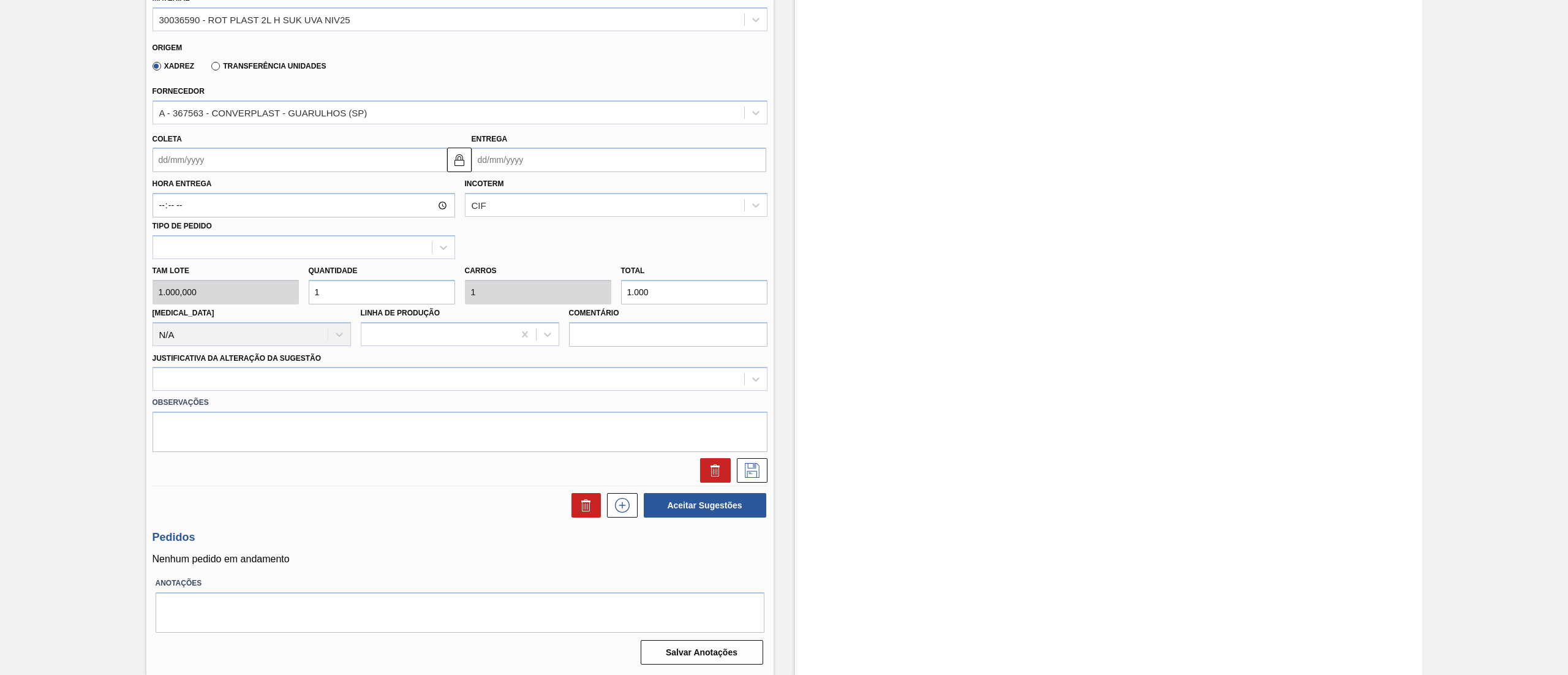
drag, startPoint x: 324, startPoint y: 295, endPoint x: 202, endPoint y: 276, distance: 123.5
click at [208, 276] on div "[PERSON_NAME] 1.000,000 Quantidade 1 Carros 1 Total 1.000 [MEDICAL_DATA] N/A Li…" at bounding box center [460, 303] width 625 height 87
type input "0"
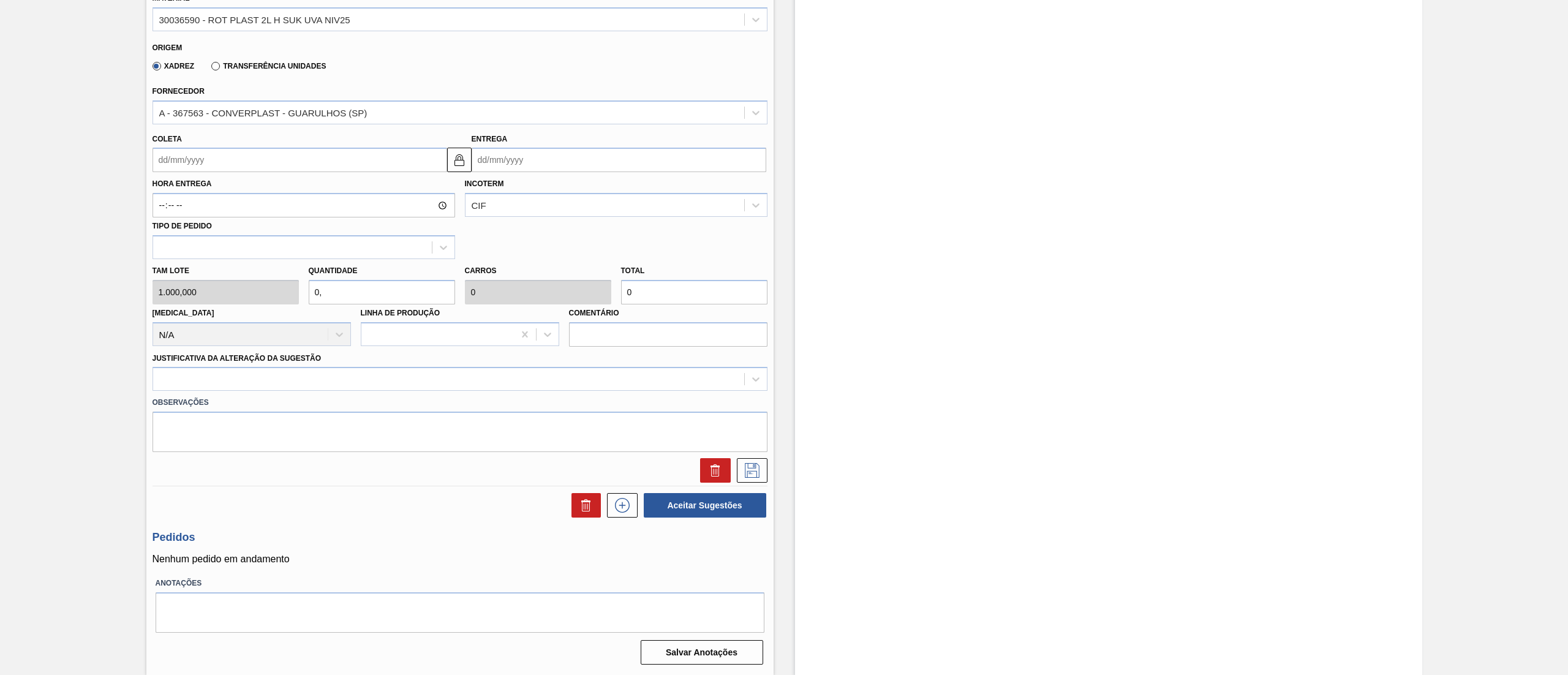
type input "0,6"
type input "600"
type input "0,6"
click at [190, 153] on input "Coleta" at bounding box center [300, 160] width 295 height 24
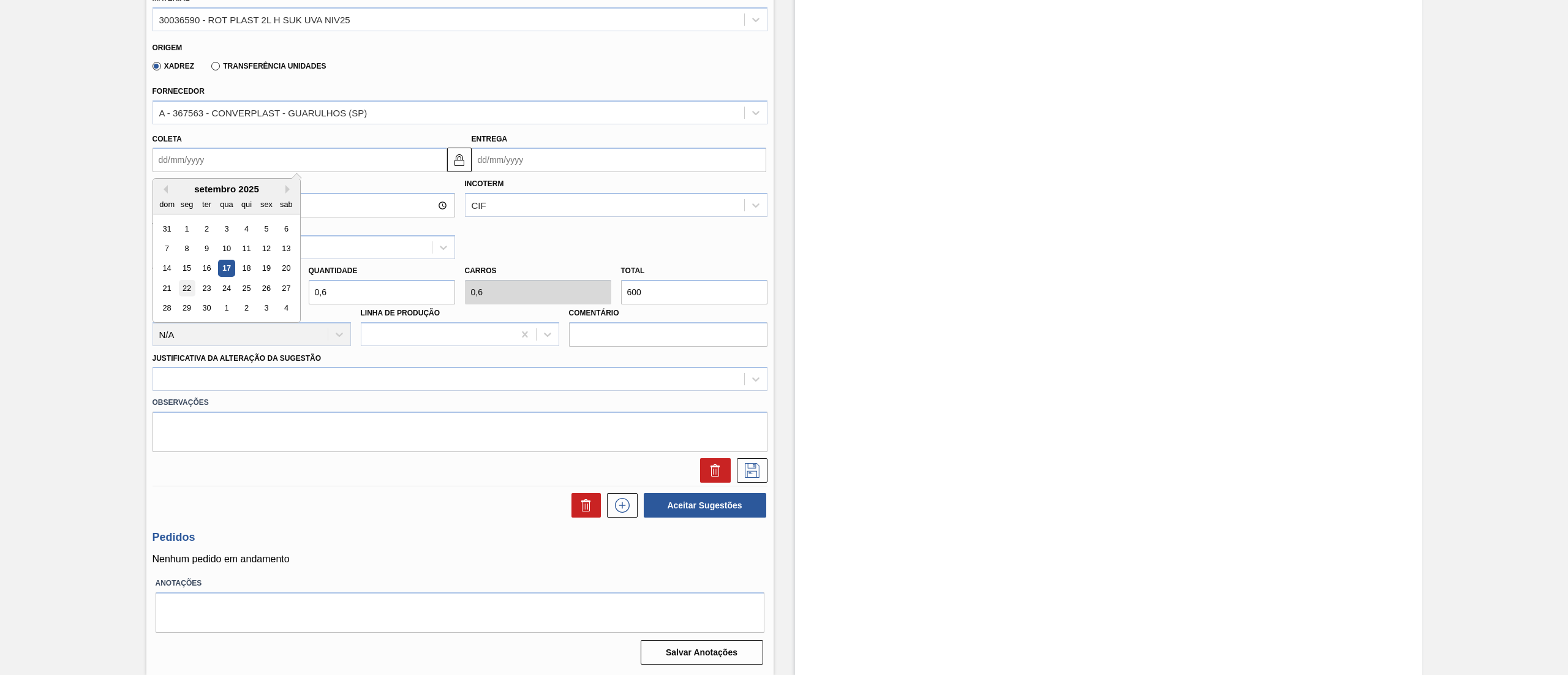
click at [185, 286] on div "22" at bounding box center [186, 288] width 17 height 17
type input "[DATE]"
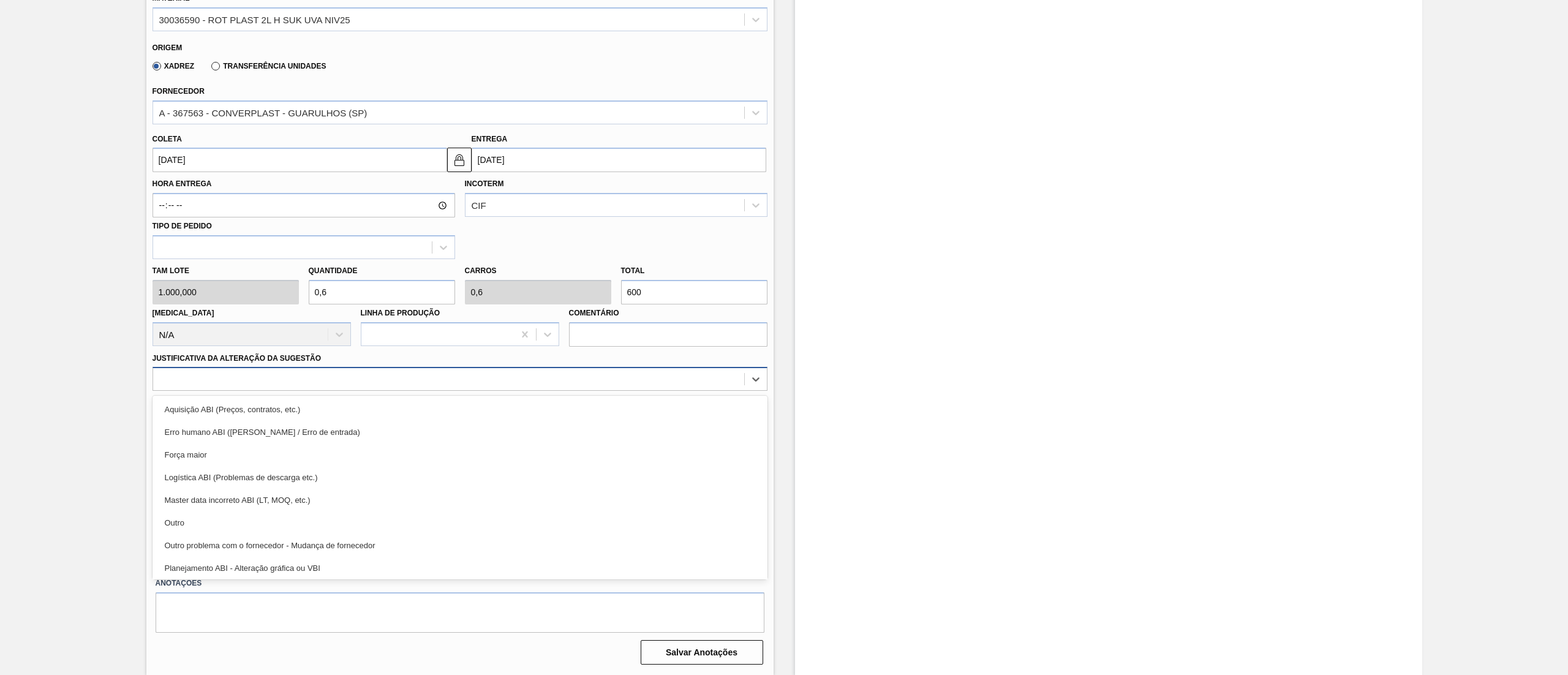
click at [251, 371] on div at bounding box center [449, 379] width 591 height 17
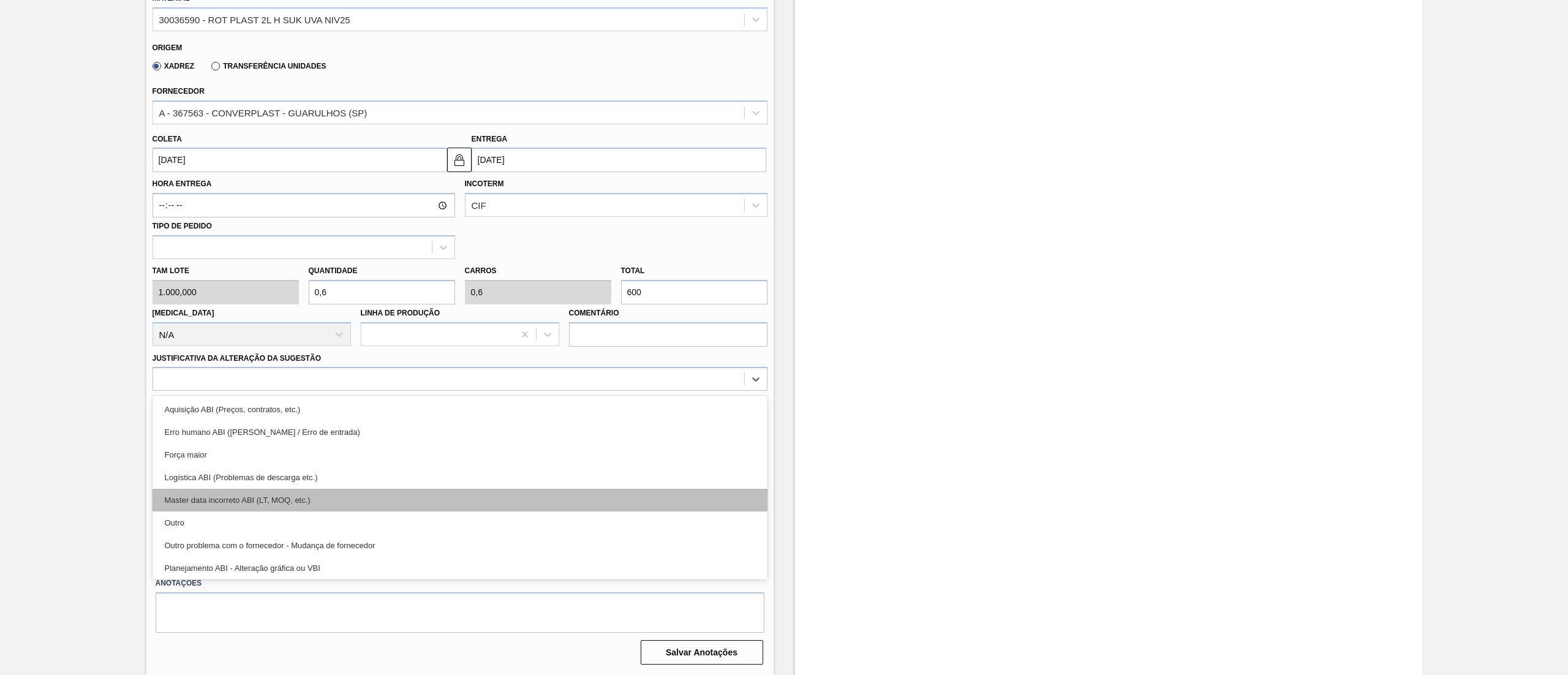
click at [228, 509] on div "Master data incorreto ABI (LT, MOQ, etc.)" at bounding box center [460, 500] width 615 height 22
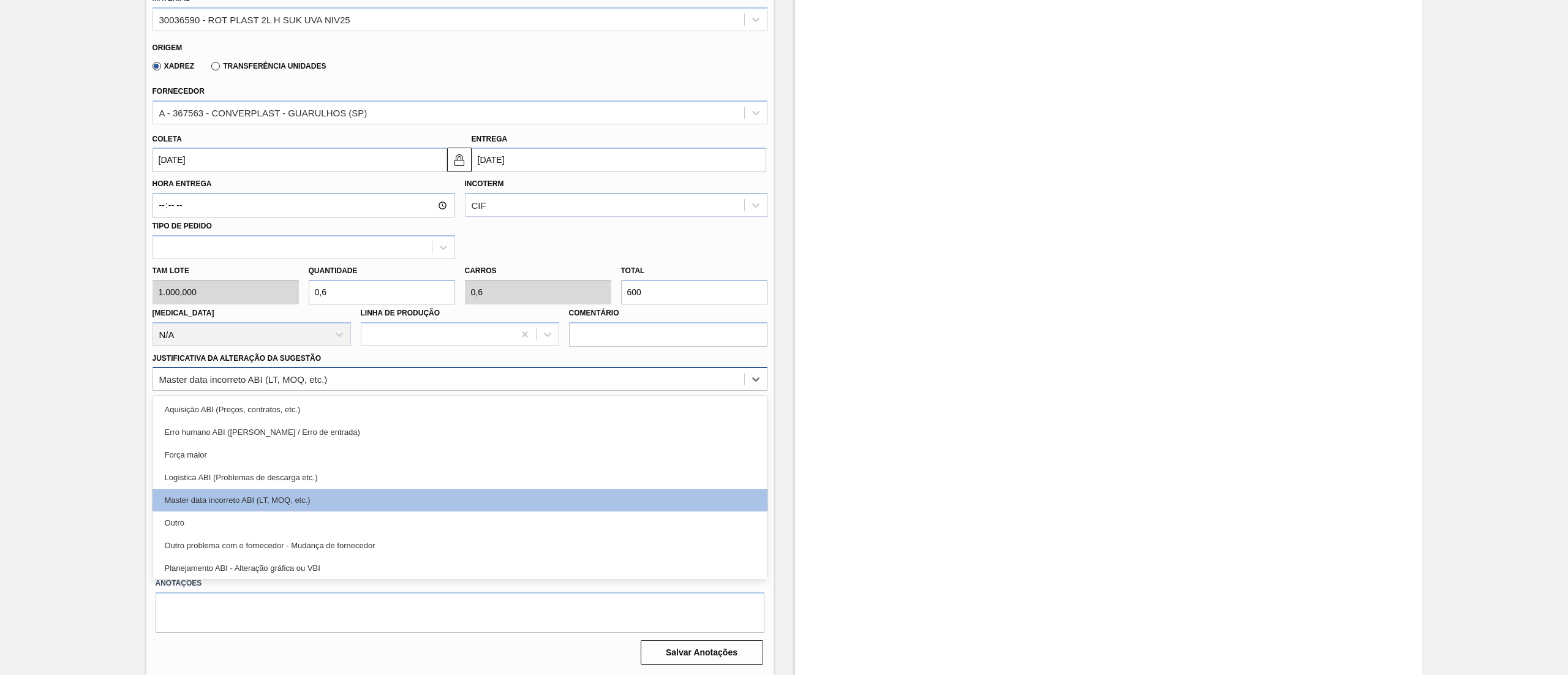
click at [209, 386] on div "Master data incorreto ABI (LT, MOQ, etc.)" at bounding box center [449, 379] width 591 height 17
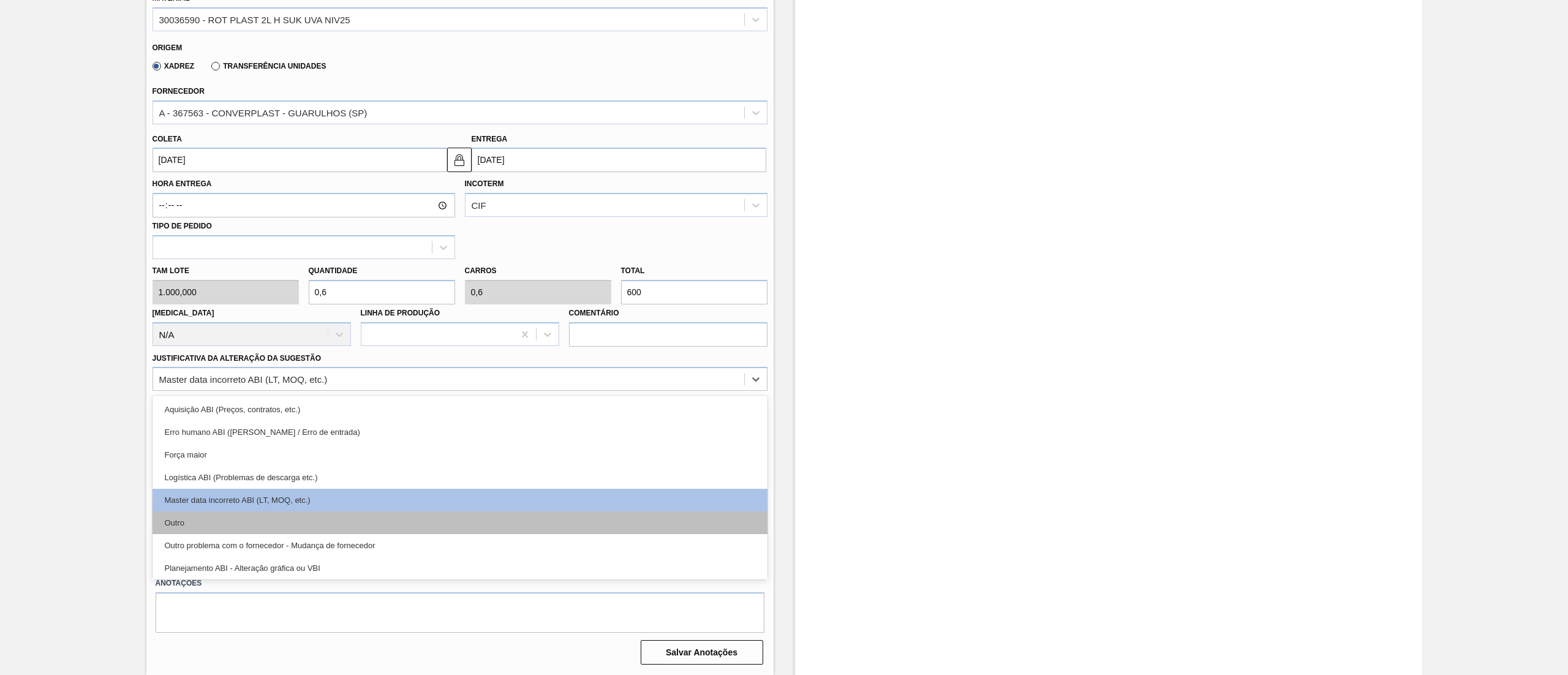
click at [189, 522] on div "Outro" at bounding box center [460, 522] width 615 height 22
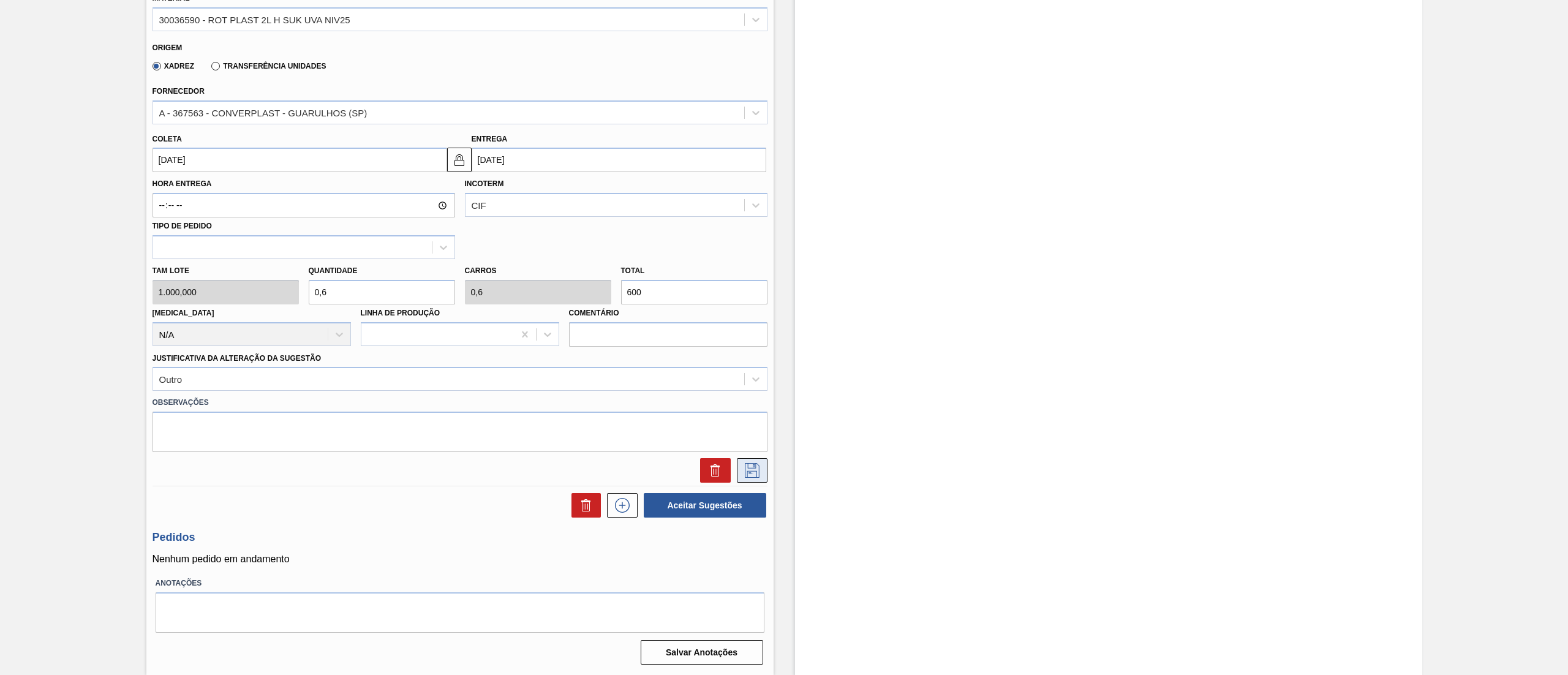
click at [754, 468] on icon at bounding box center [753, 471] width 15 height 15
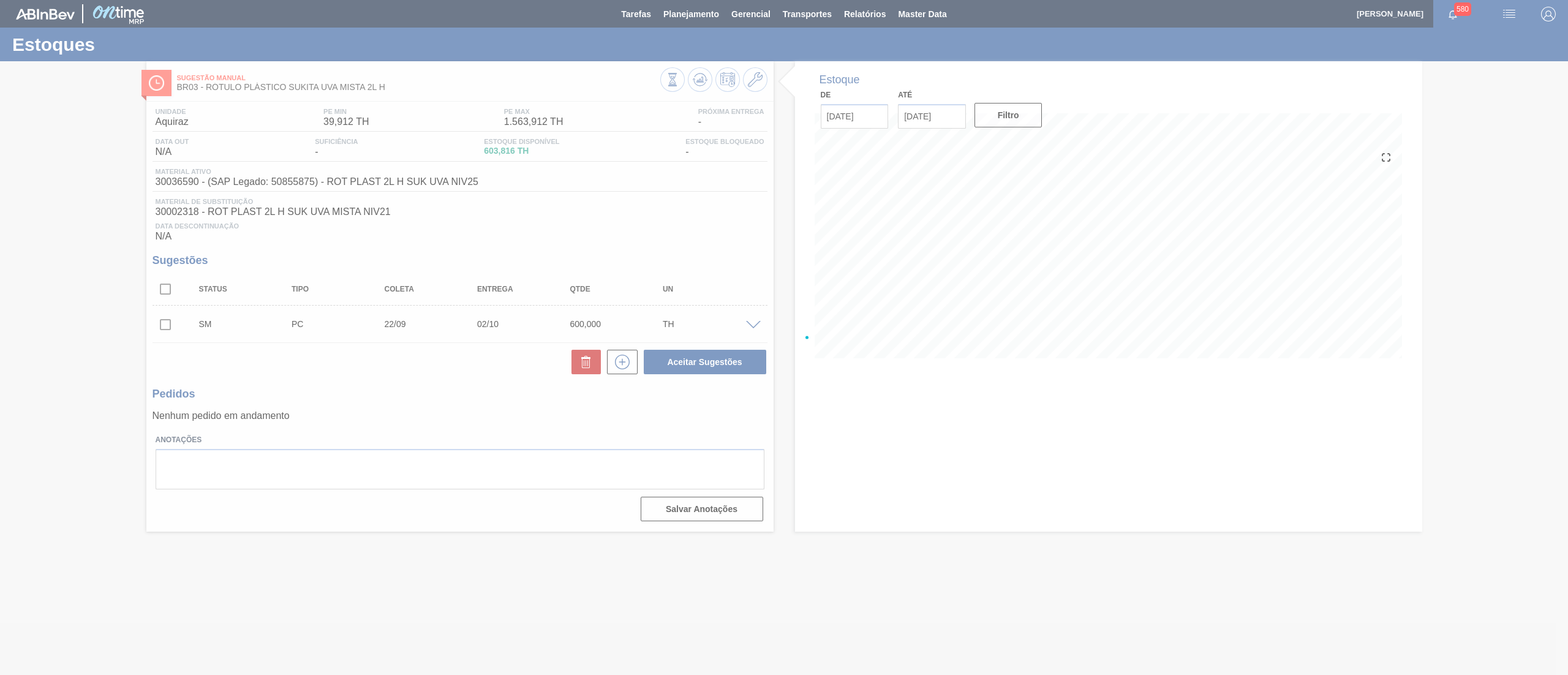
scroll to position [0, 0]
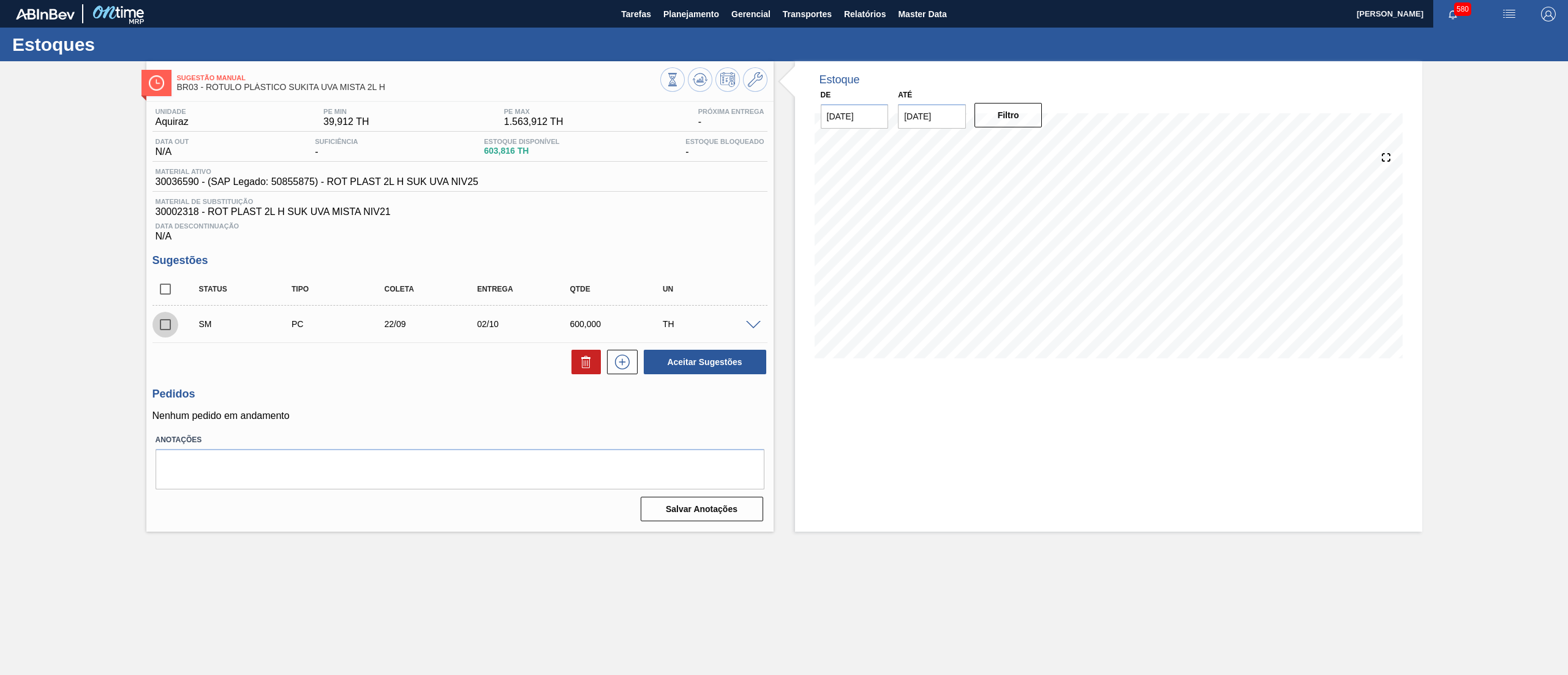
click at [162, 328] on input "checkbox" at bounding box center [165, 324] width 26 height 26
click at [746, 369] on button "Aceitar Sugestões" at bounding box center [705, 361] width 122 height 24
checkbox input "false"
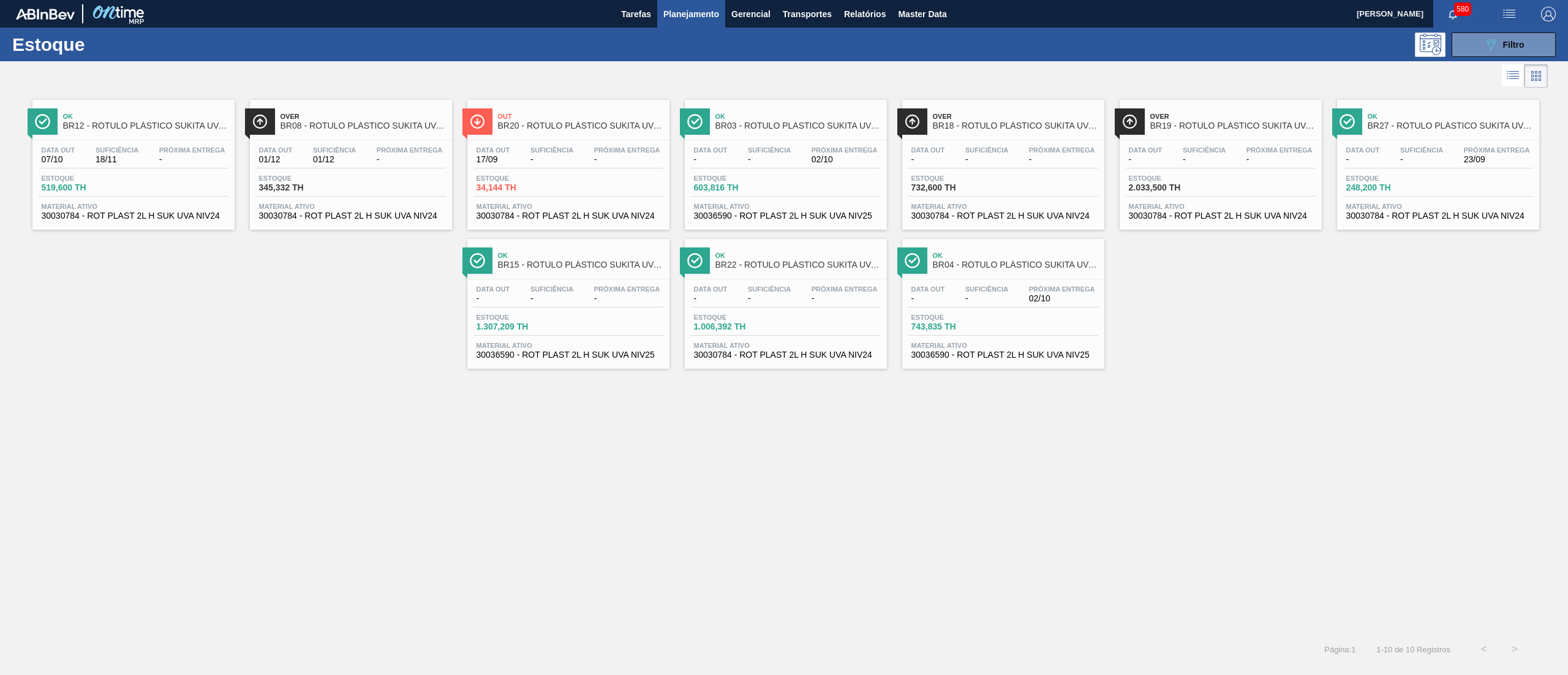
click at [606, 305] on div "Data out - Suficiência - Próxima Entrega -" at bounding box center [568, 296] width 190 height 22
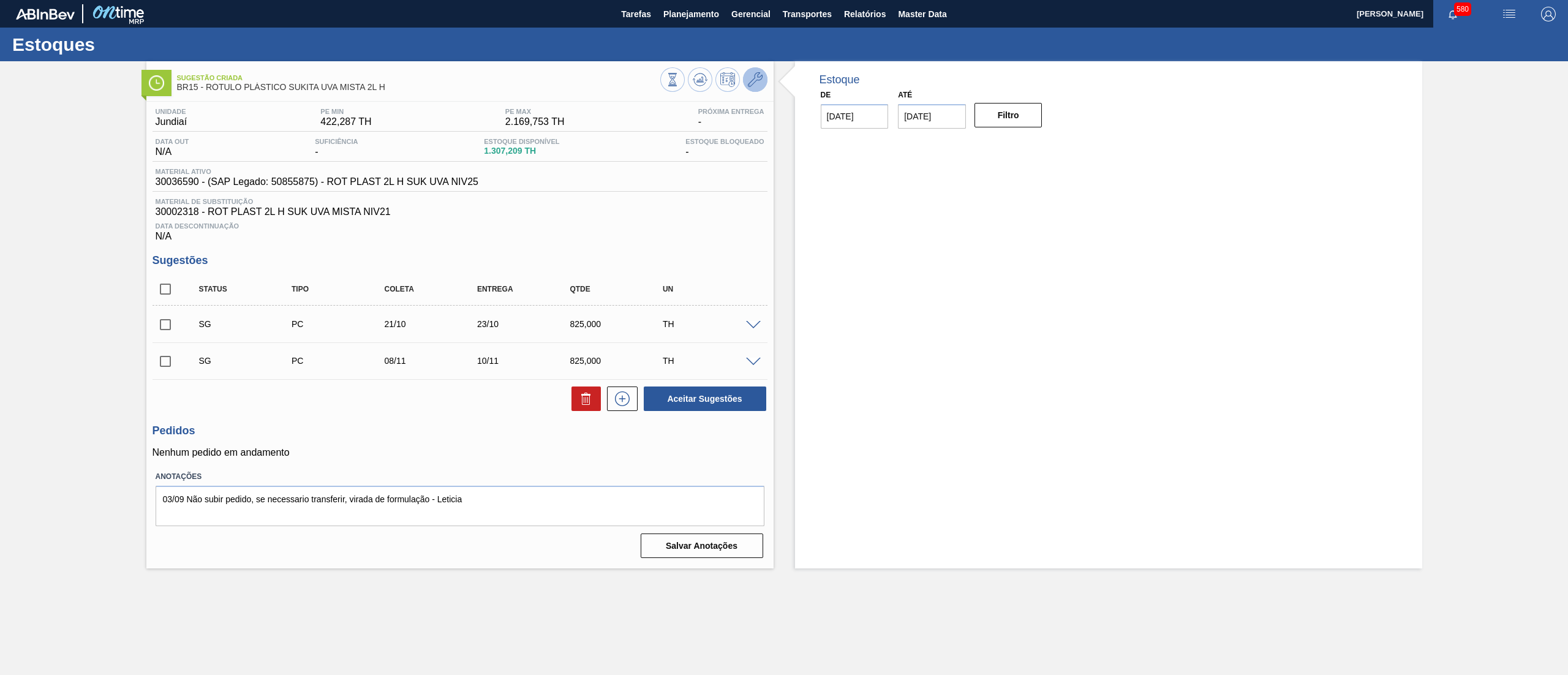
click at [755, 84] on icon at bounding box center [755, 80] width 15 height 15
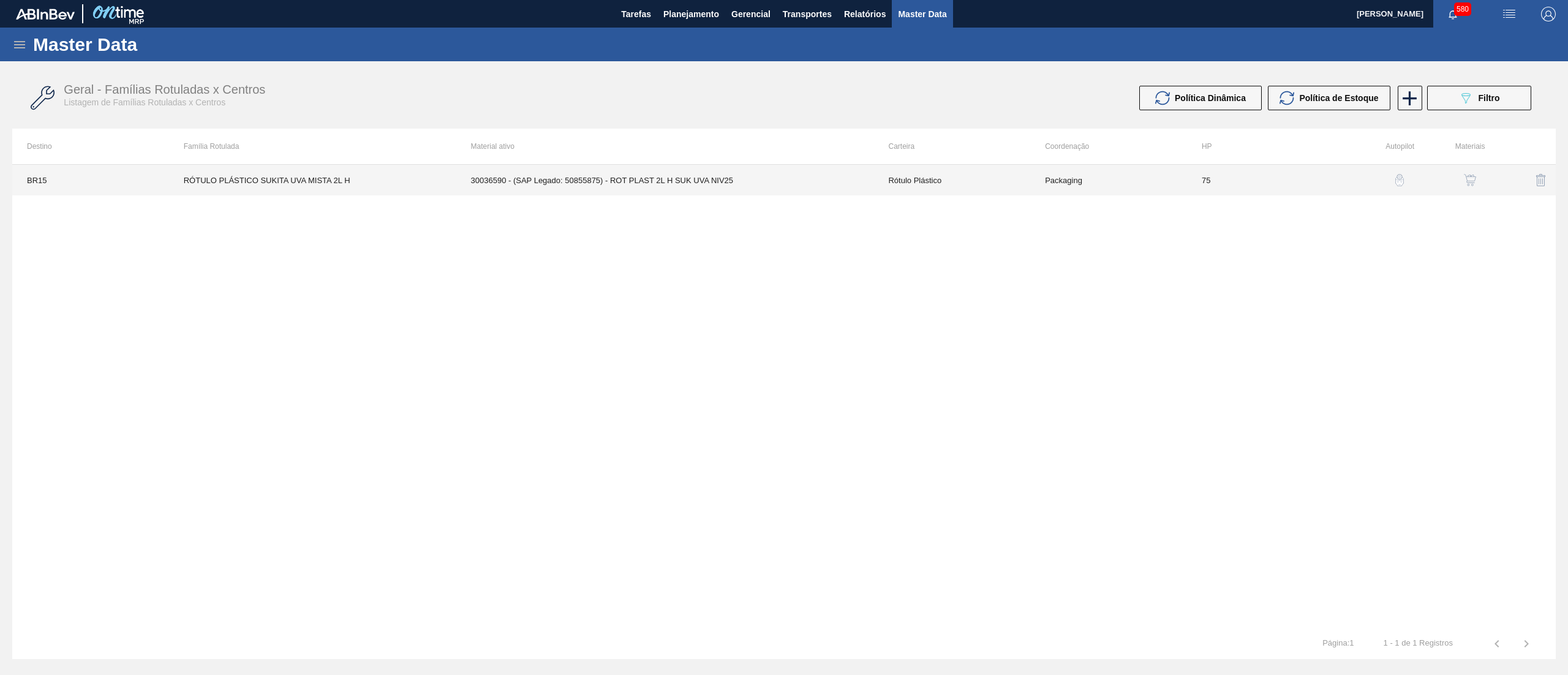
click at [849, 181] on td "30036590 - (SAP Legado: 50855875) - ROT PLAST 2L H SUK UVA NIV25" at bounding box center [665, 180] width 418 height 31
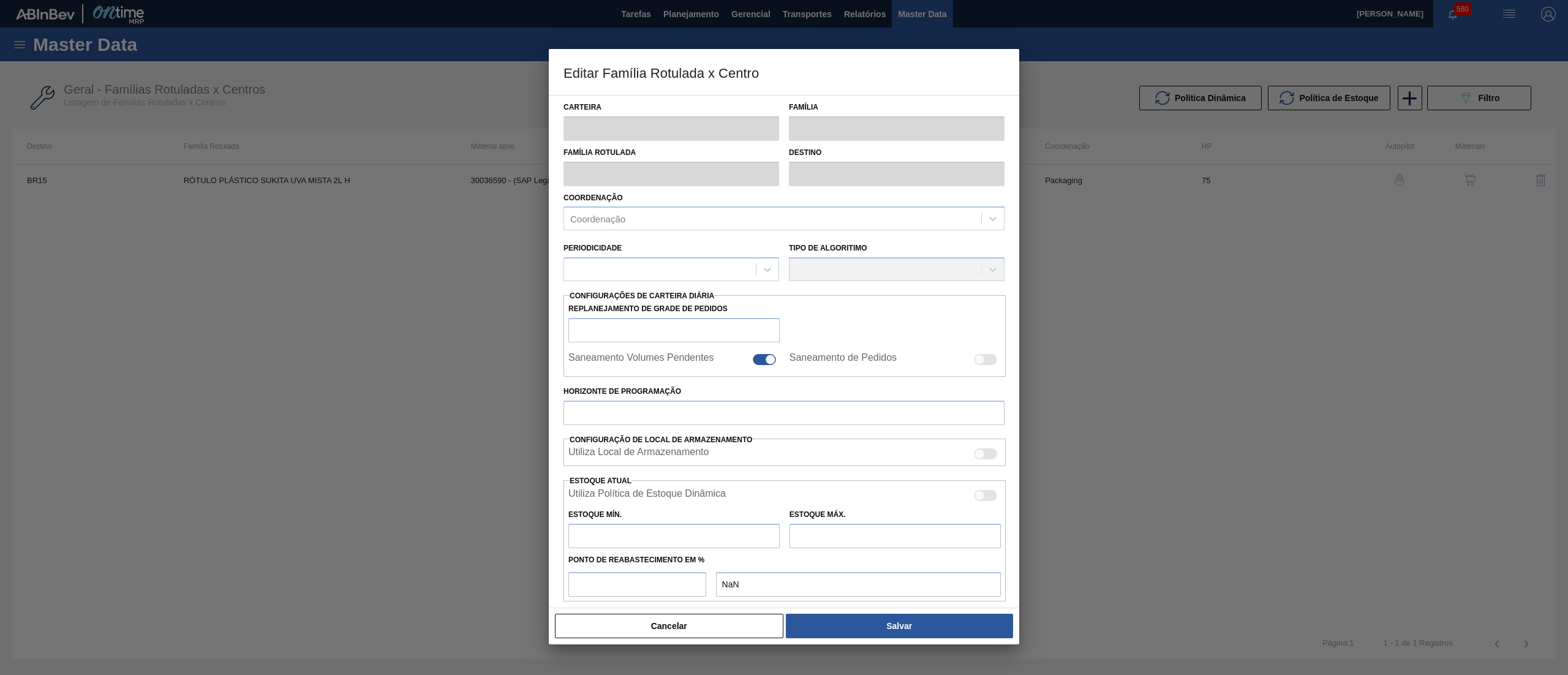
type input "Rótulo Plástico"
type input "RÓTULO PLÁSTICO SUKITA UVA MISTA 2L H"
type input "BR15 - Jundiaí"
type input "75"
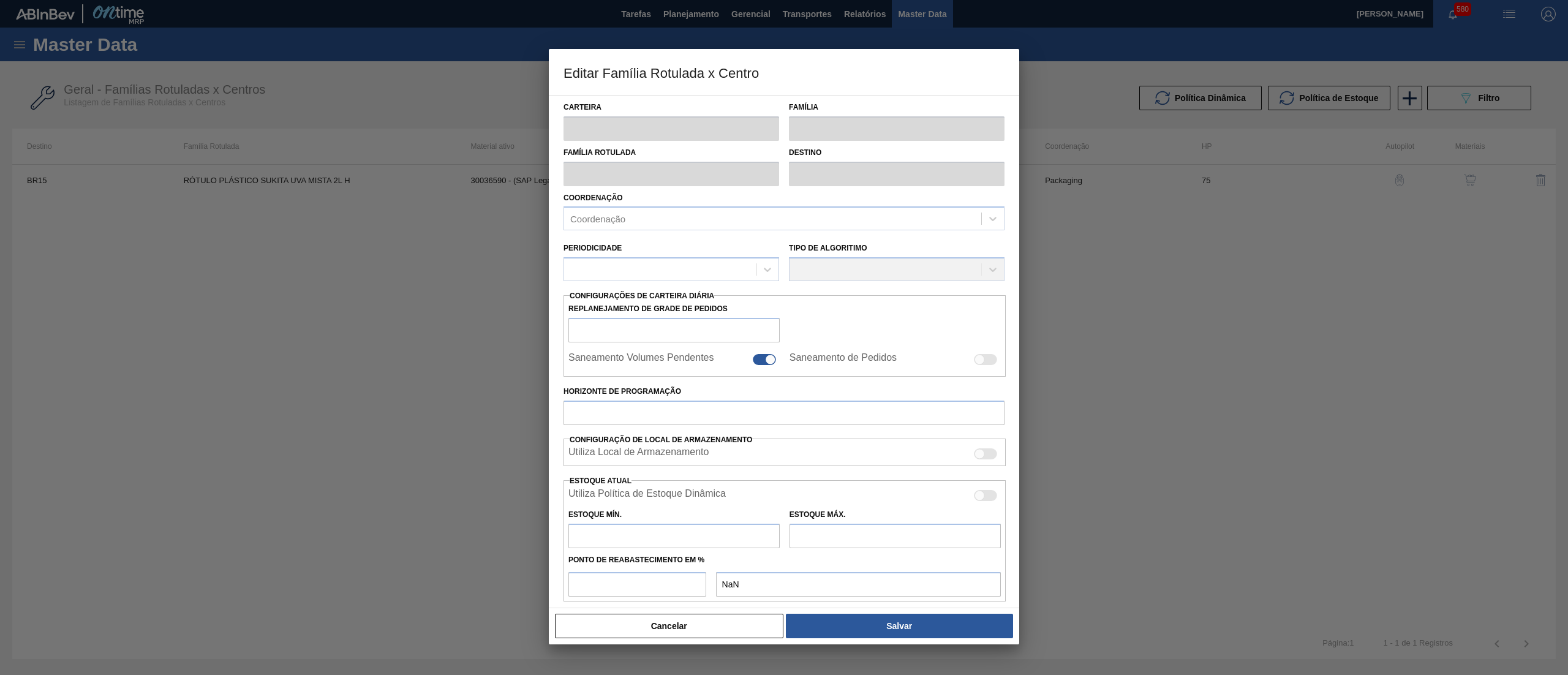
type input "422,287"
type input "2.169,753"
type input "50"
type input "1.296,020"
checkbox input "true"
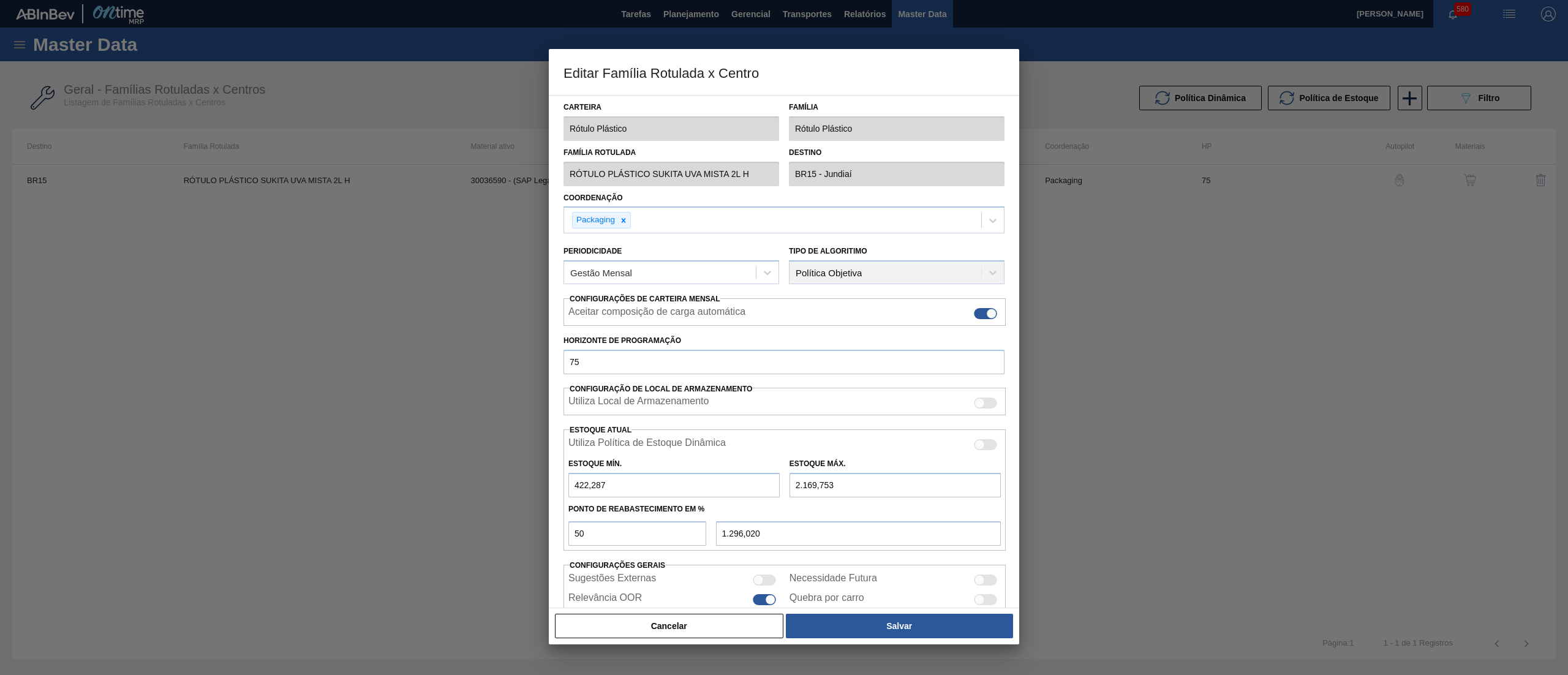
drag, startPoint x: 800, startPoint y: 491, endPoint x: 782, endPoint y: 491, distance: 18.0
click at [784, 491] on div "Estoque Máx. 2.169,753" at bounding box center [895, 476] width 221 height 42
type input "3.169,753"
type input "1.796,020"
type input "3.169,753"
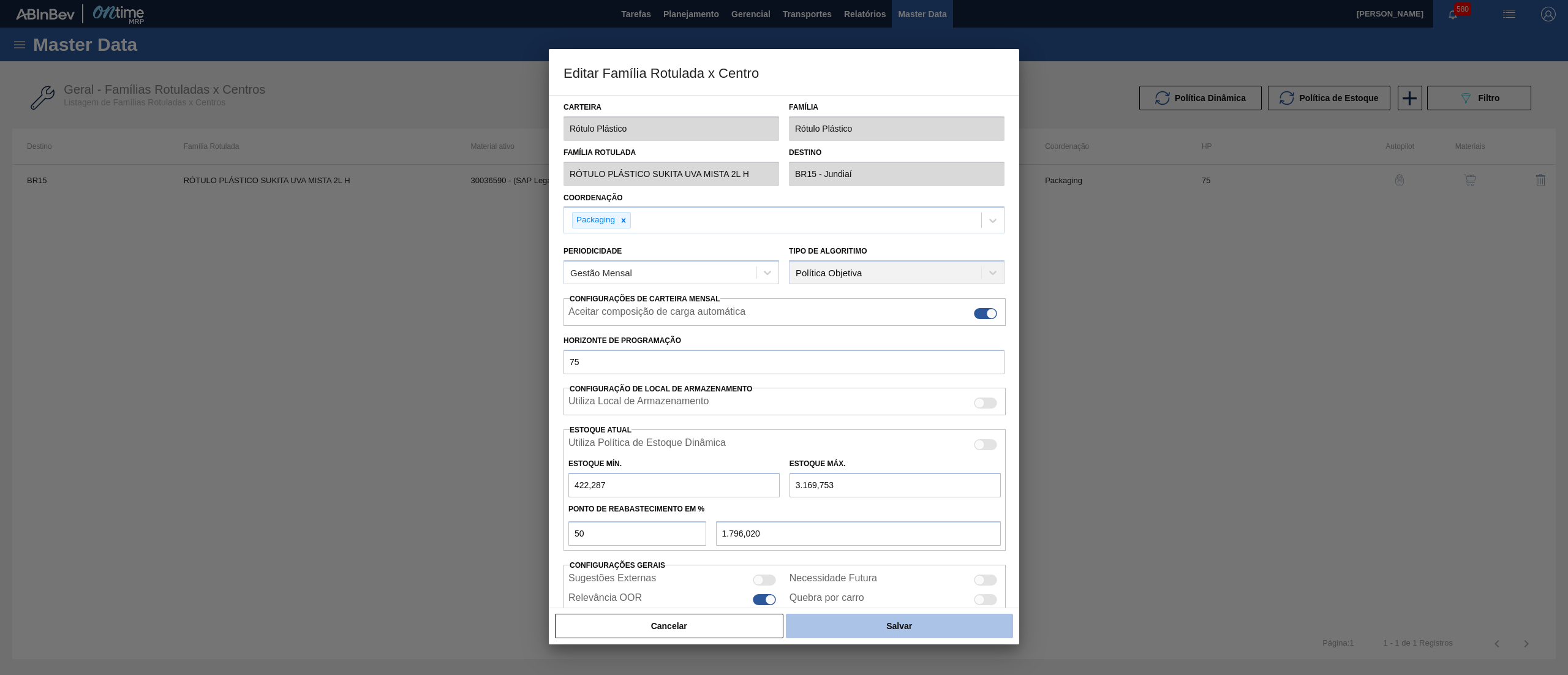
click at [866, 626] on button "Salvar" at bounding box center [899, 625] width 227 height 24
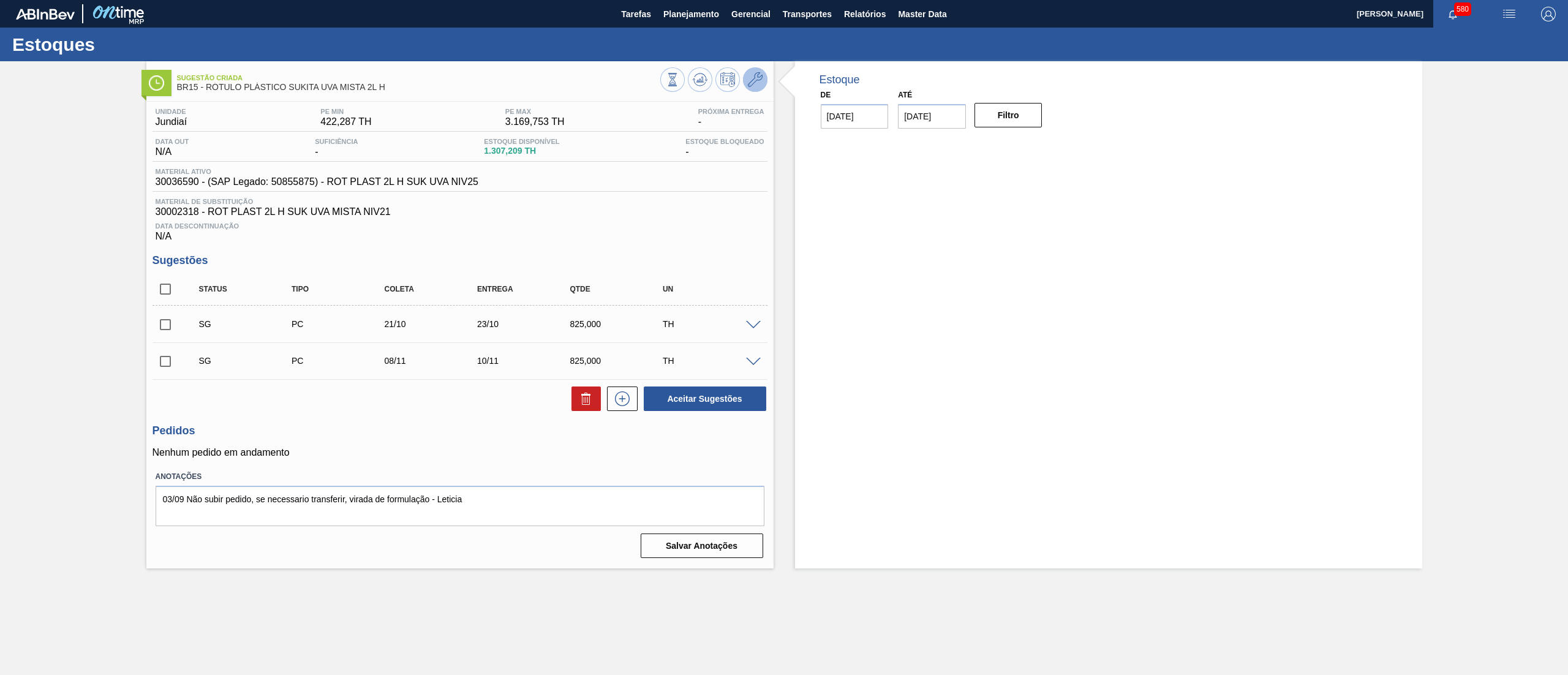
click at [748, 85] on icon at bounding box center [755, 80] width 15 height 15
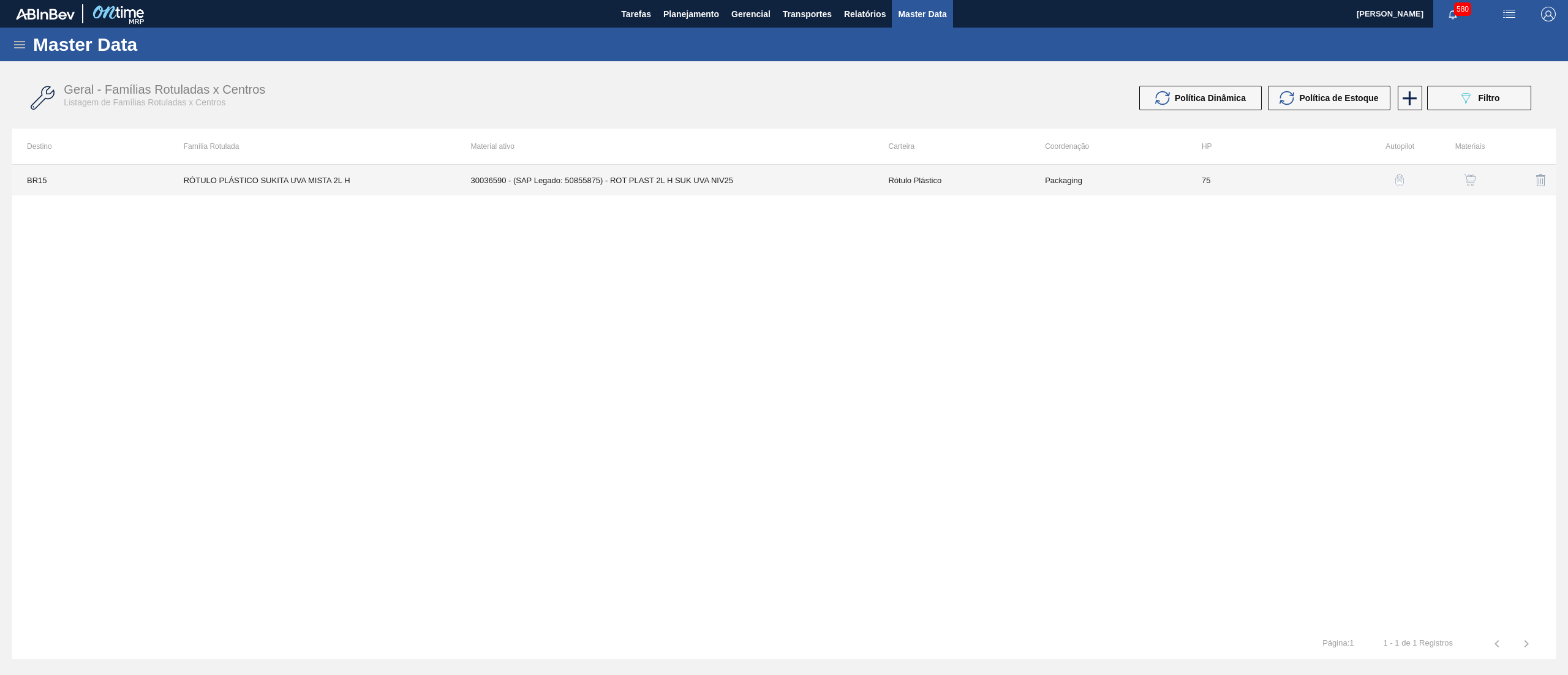
click at [822, 178] on td "30036590 - (SAP Legado: 50855875) - ROT PLAST 2L H SUK UVA NIV25" at bounding box center [665, 180] width 418 height 31
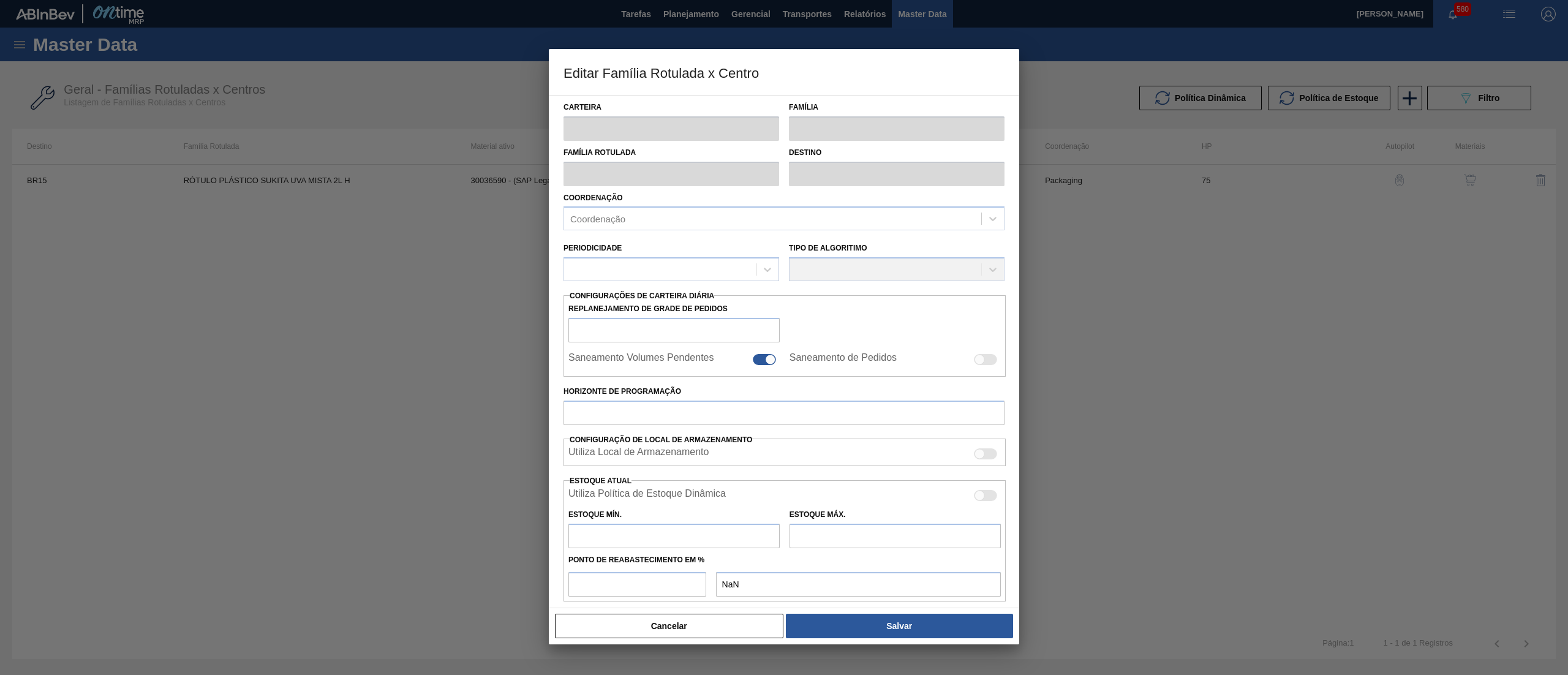
type input "Rótulo Plástico"
type input "RÓTULO PLÁSTICO SUKITA UVA MISTA 2L H"
type input "BR15 - Jundiaí"
type input "75"
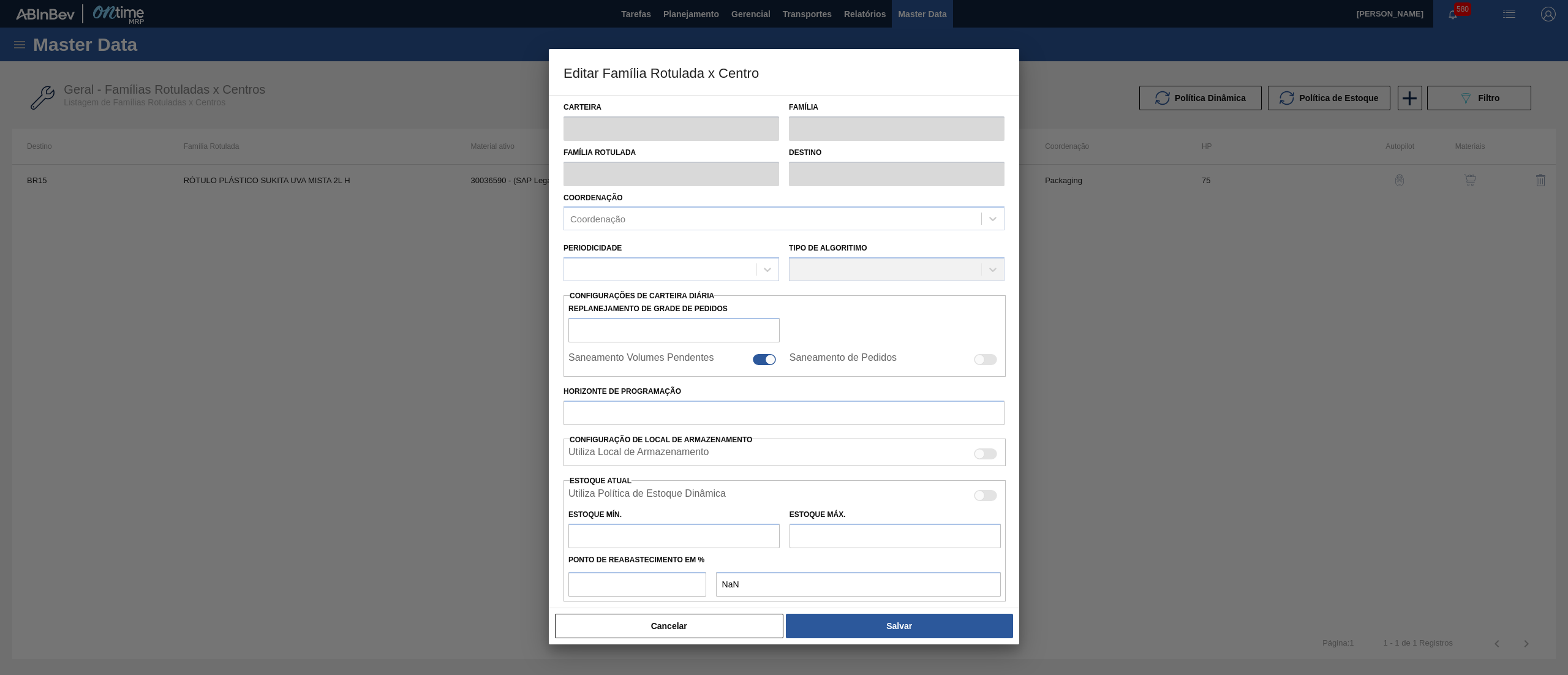
type input "422,287"
type input "3.169,753"
type input "50"
type input "1.796,020"
checkbox input "true"
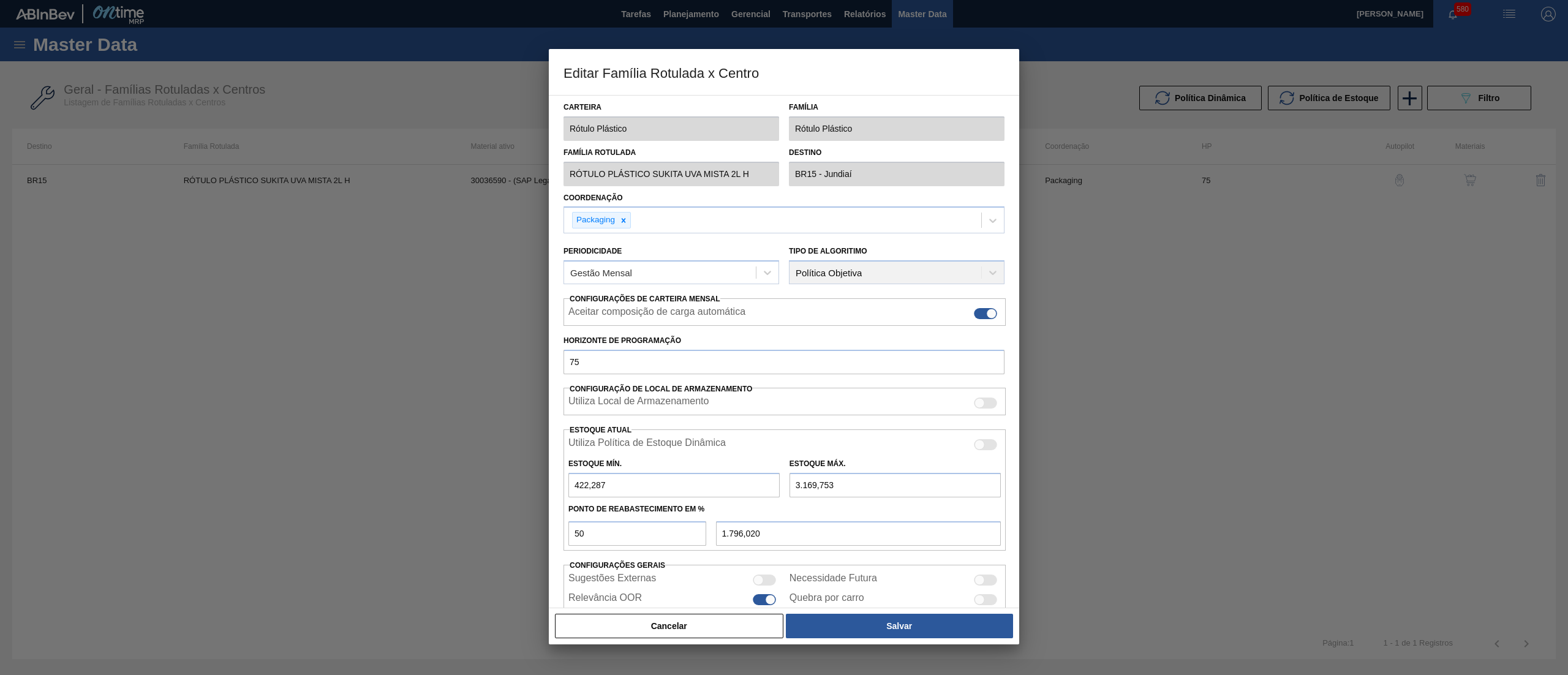
click at [802, 496] on input "3.169,753" at bounding box center [895, 484] width 211 height 24
type input "3.969,753"
type input "2.196,020"
type input "3.969,753"
click at [888, 627] on button "Salvar" at bounding box center [899, 625] width 227 height 24
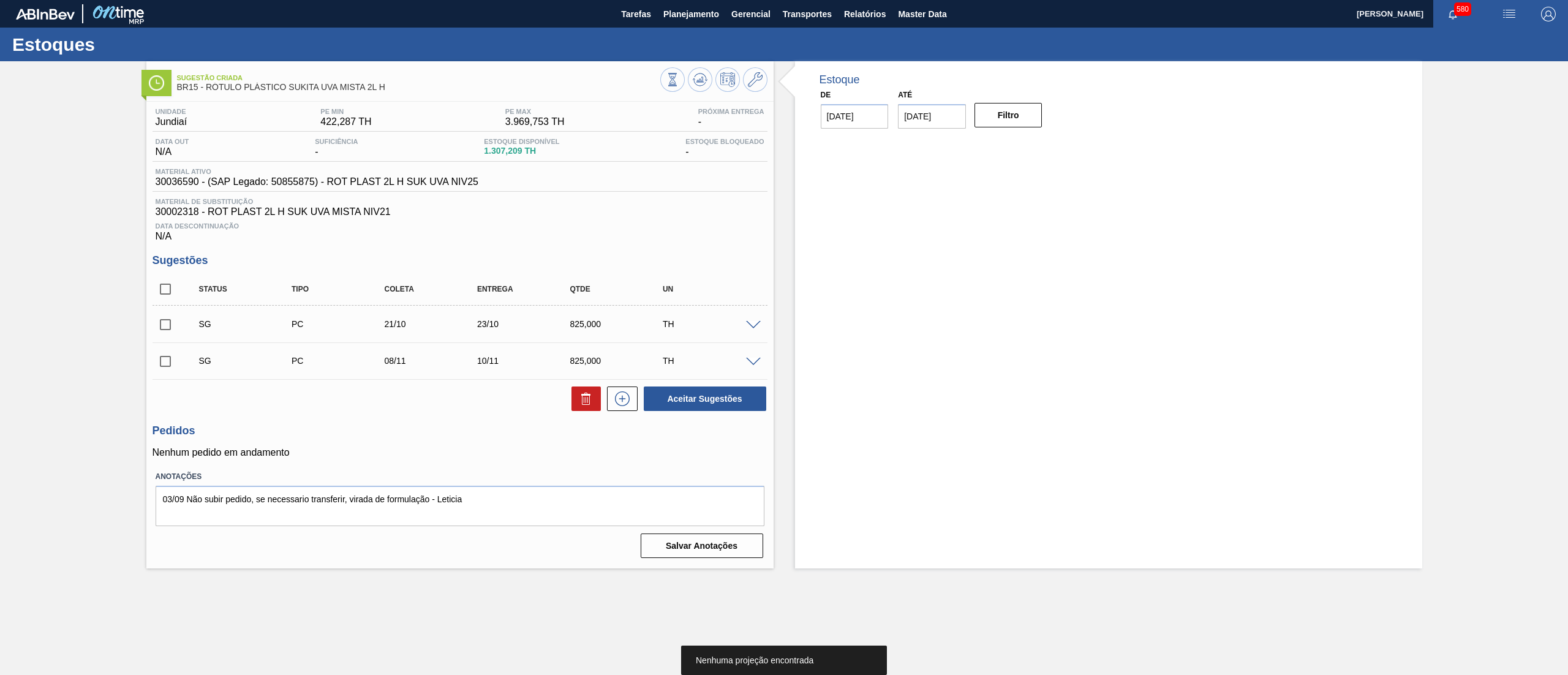
click at [753, 322] on span at bounding box center [753, 325] width 15 height 9
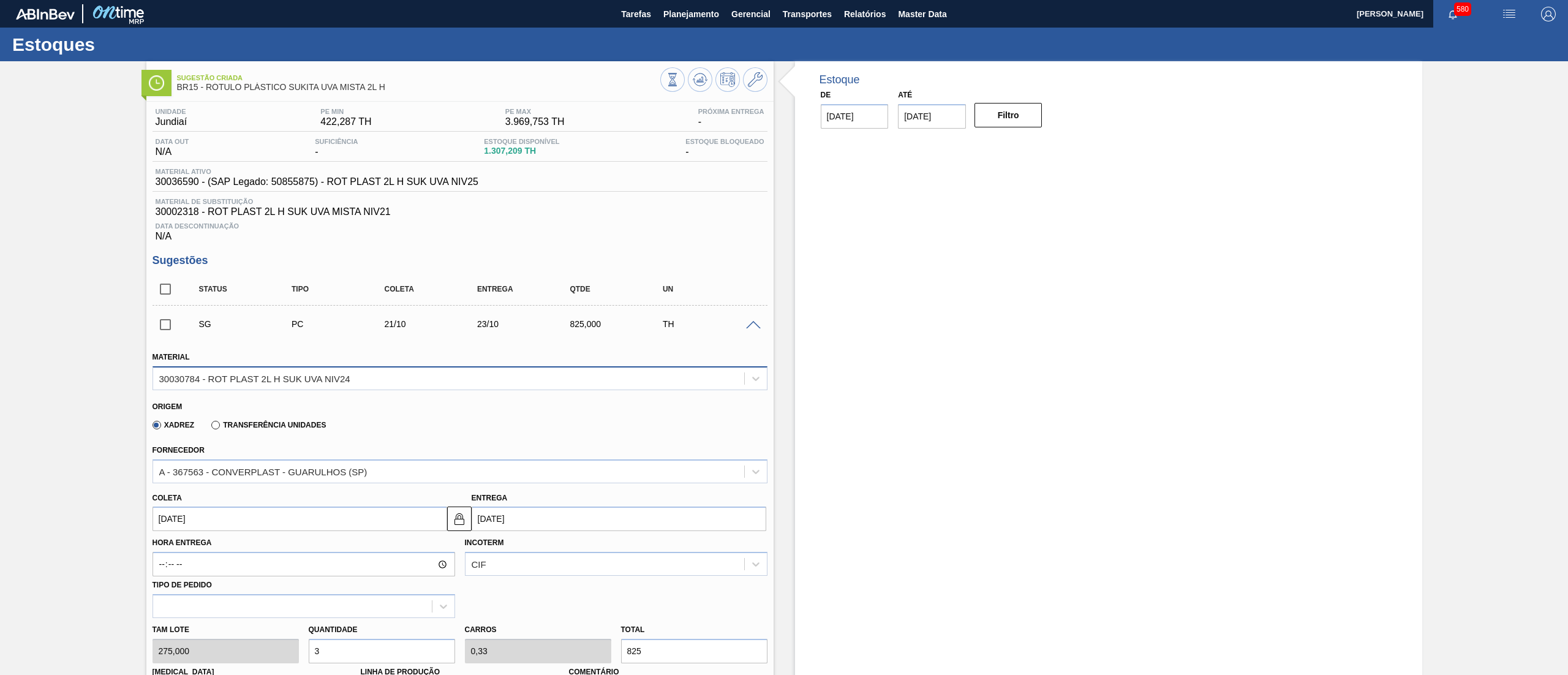
scroll to position [352, 0]
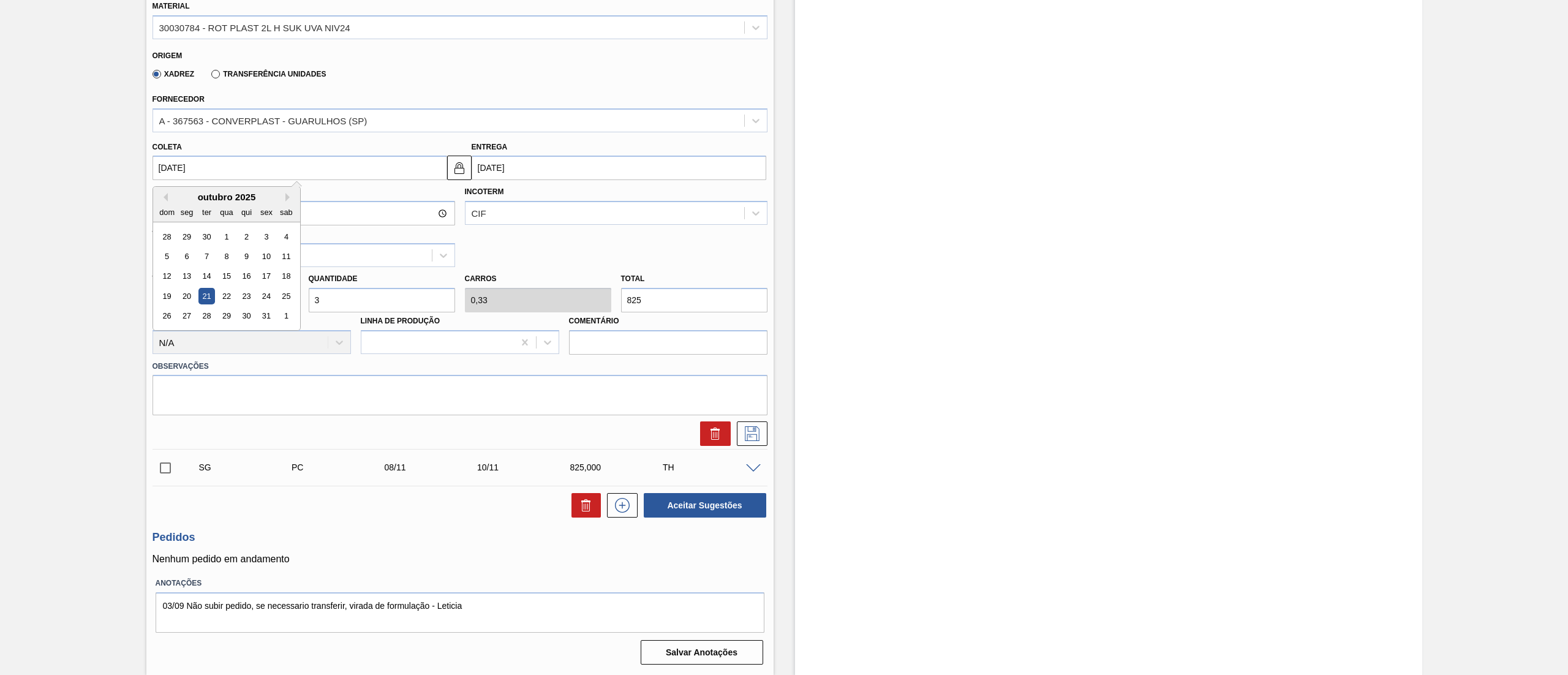
click at [241, 176] on input "[DATE]" at bounding box center [300, 168] width 295 height 24
click at [165, 193] on div "outubro 2025" at bounding box center [227, 196] width 147 height 11
click at [160, 198] on button "Previous Month" at bounding box center [163, 197] width 9 height 9
click at [260, 300] on div "26" at bounding box center [266, 296] width 17 height 17
type input "[DATE]"
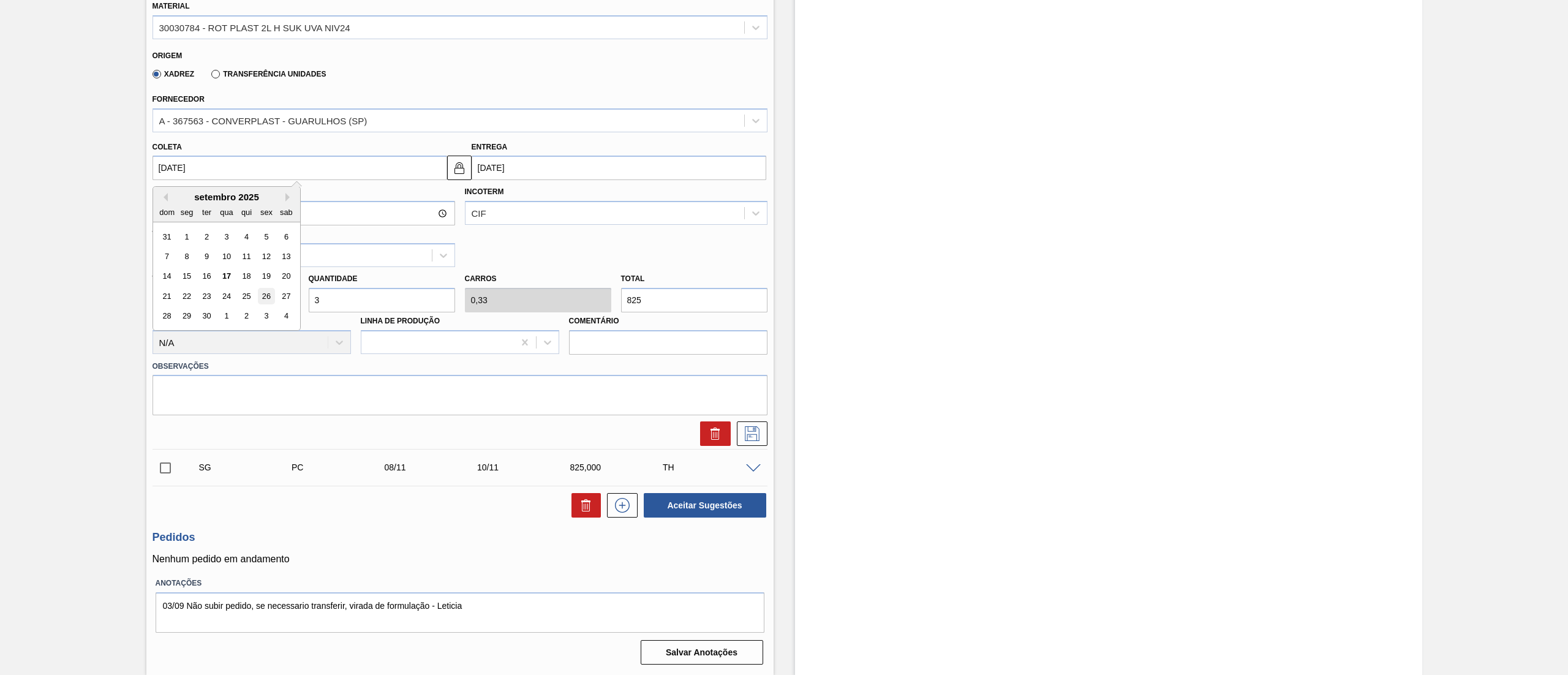
type input "[DATE]"
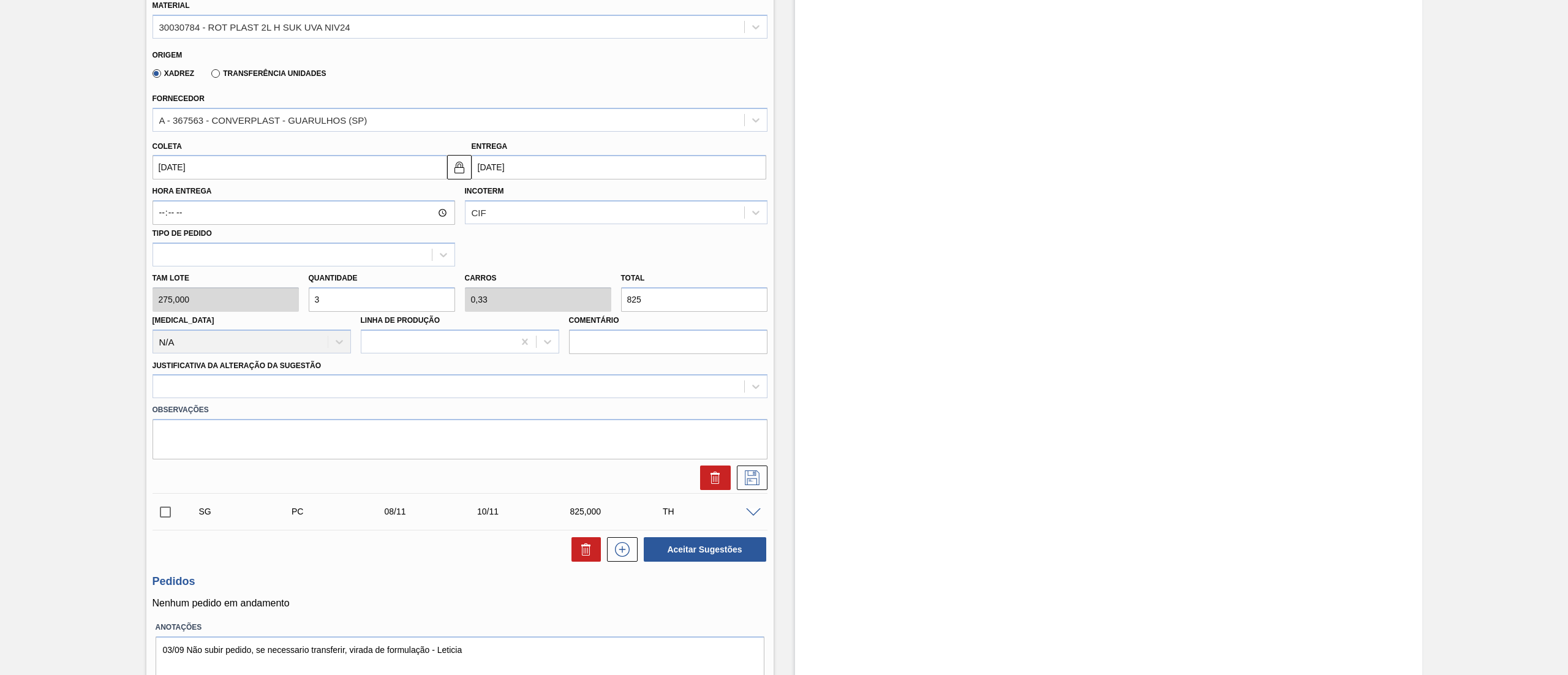
click at [267, 300] on div "[PERSON_NAME] 275,000 Quantidade 3 Carros 0,33 Total 825 [MEDICAL_DATA] N/A Lin…" at bounding box center [460, 310] width 625 height 87
click at [244, 291] on div "[PERSON_NAME] 275,000 Quantidade 9 Carros 0,99 Total 2.475 [MEDICAL_DATA] N/A L…" at bounding box center [460, 310] width 625 height 87
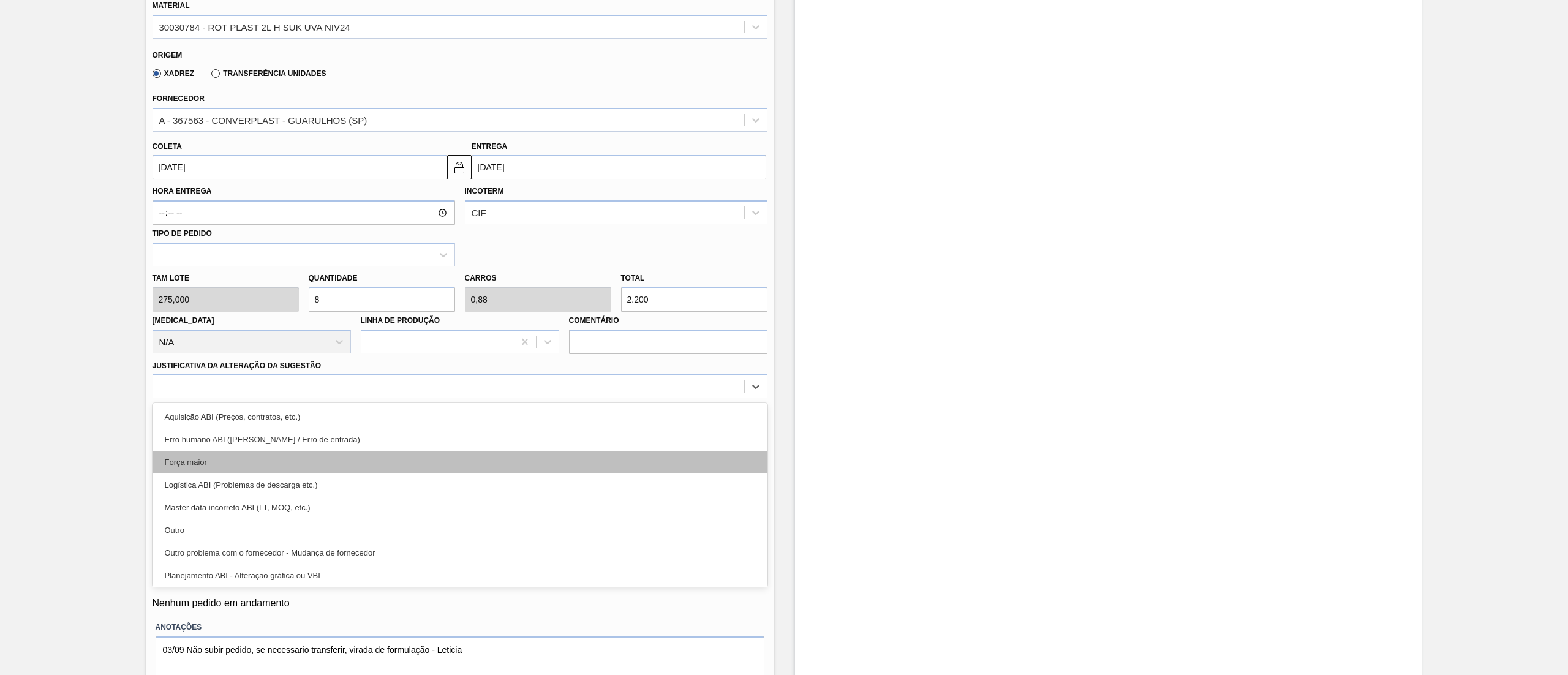
drag, startPoint x: 261, startPoint y: 391, endPoint x: 261, endPoint y: 467, distance: 76.0
click at [261, 392] on div at bounding box center [449, 386] width 591 height 17
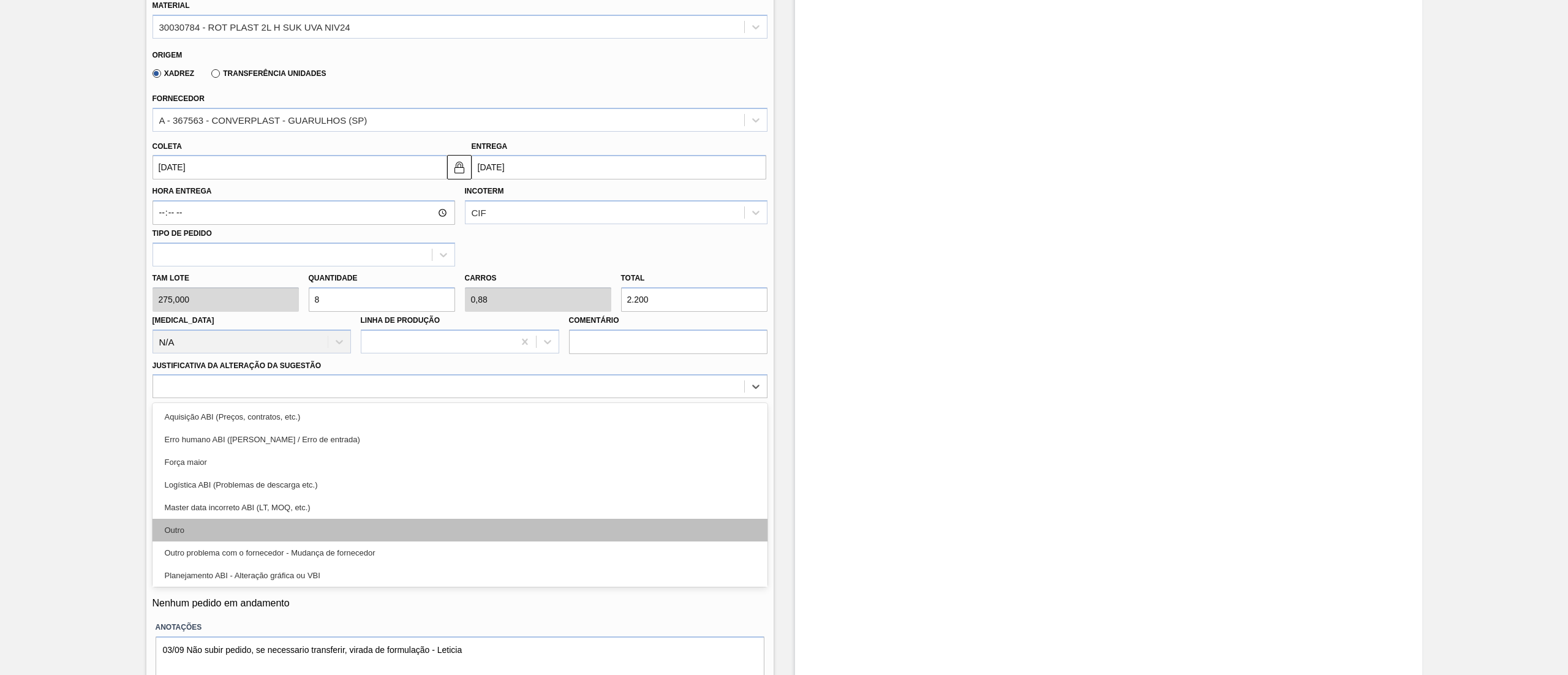
click at [253, 535] on div "Outro" at bounding box center [460, 530] width 615 height 22
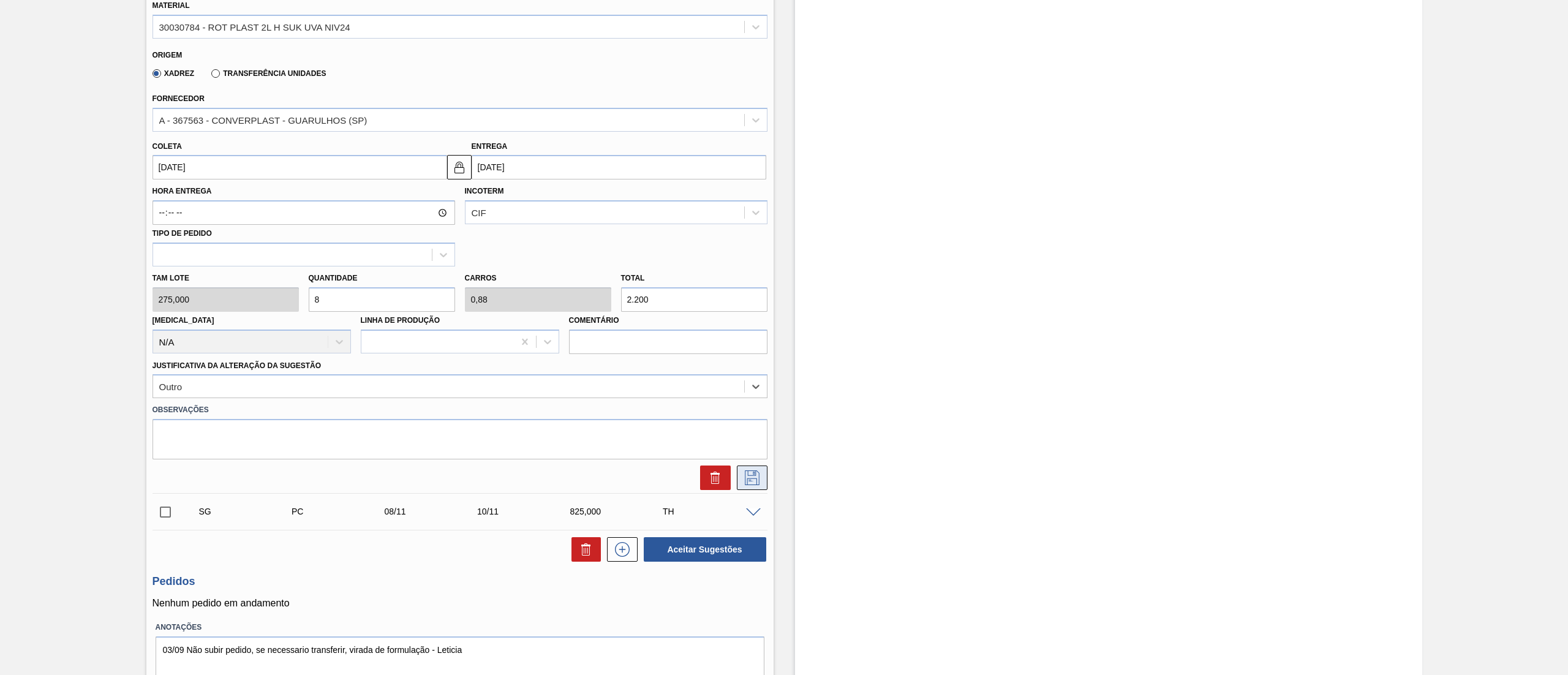
click at [764, 480] on button at bounding box center [752, 477] width 31 height 24
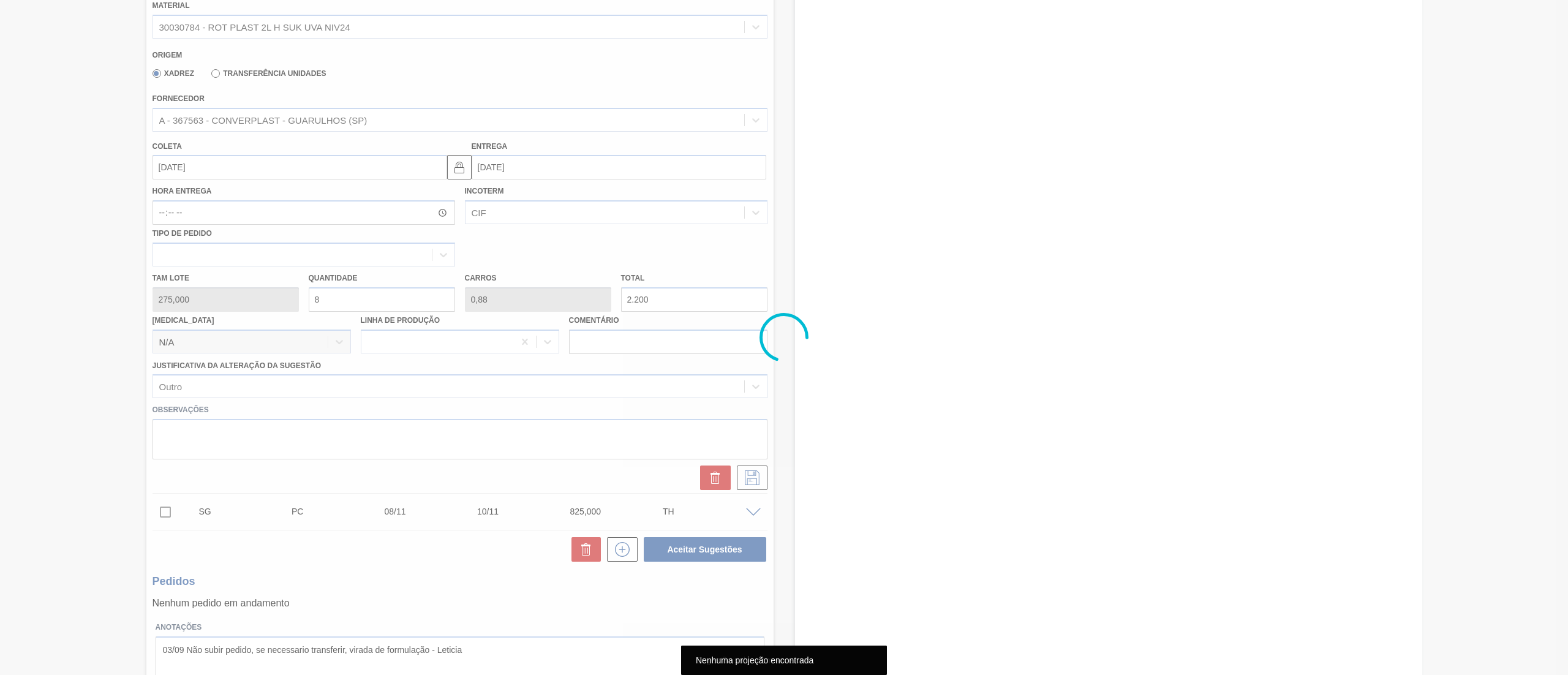
scroll to position [0, 0]
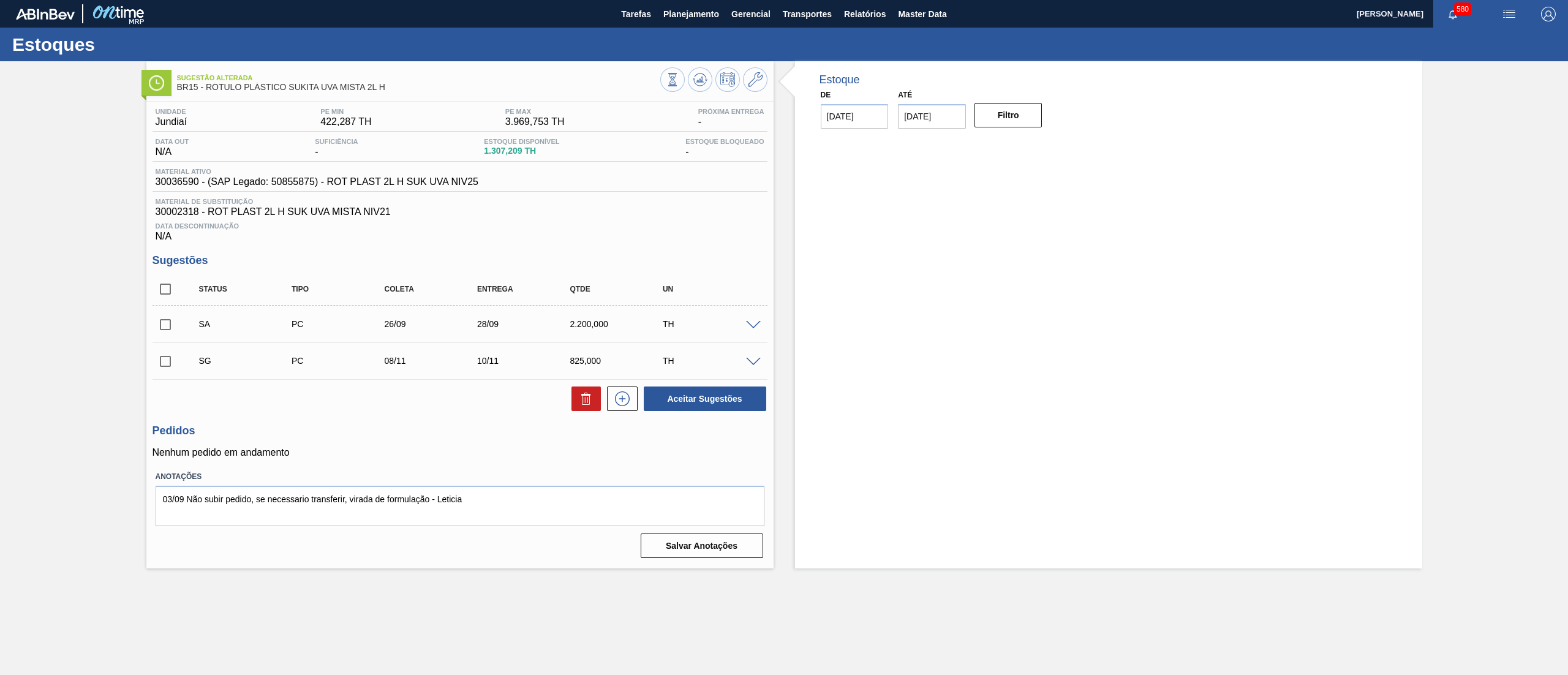
drag, startPoint x: 160, startPoint y: 363, endPoint x: 172, endPoint y: 361, distance: 12.2
click at [160, 363] on input "checkbox" at bounding box center [165, 361] width 26 height 26
click at [586, 403] on icon at bounding box center [586, 399] width 15 height 15
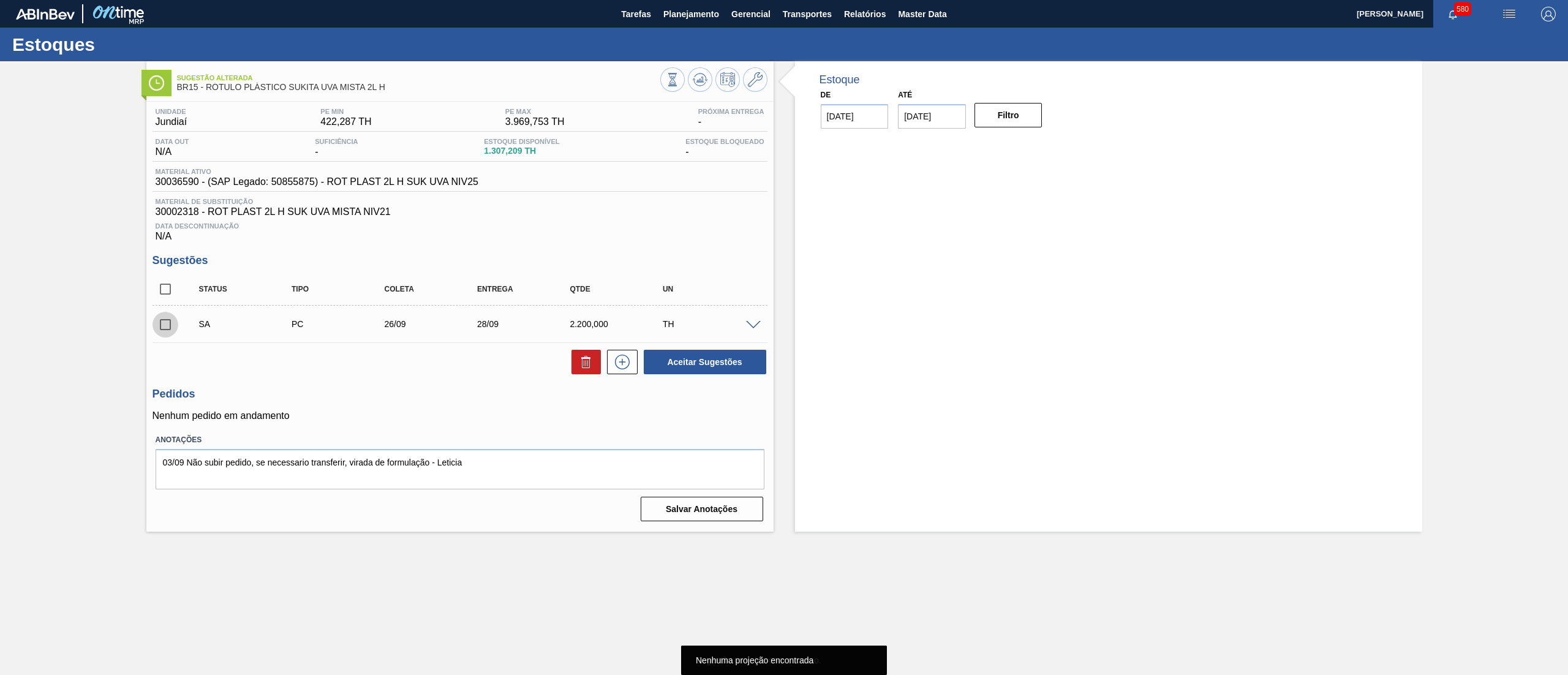
click at [165, 328] on input "checkbox" at bounding box center [165, 324] width 26 height 26
click at [729, 374] on button "Aceitar Sugestões" at bounding box center [705, 361] width 122 height 24
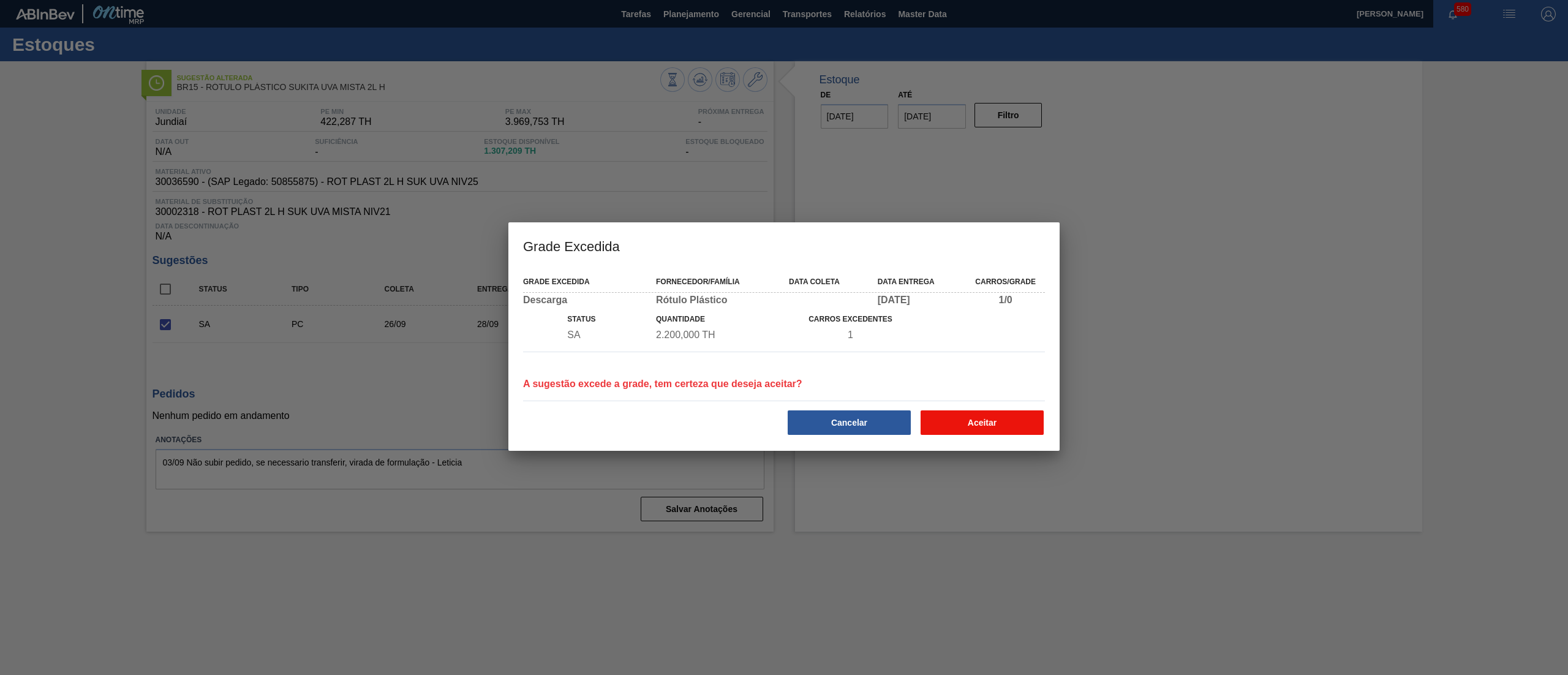
click at [980, 421] on button "Aceitar" at bounding box center [981, 422] width 123 height 24
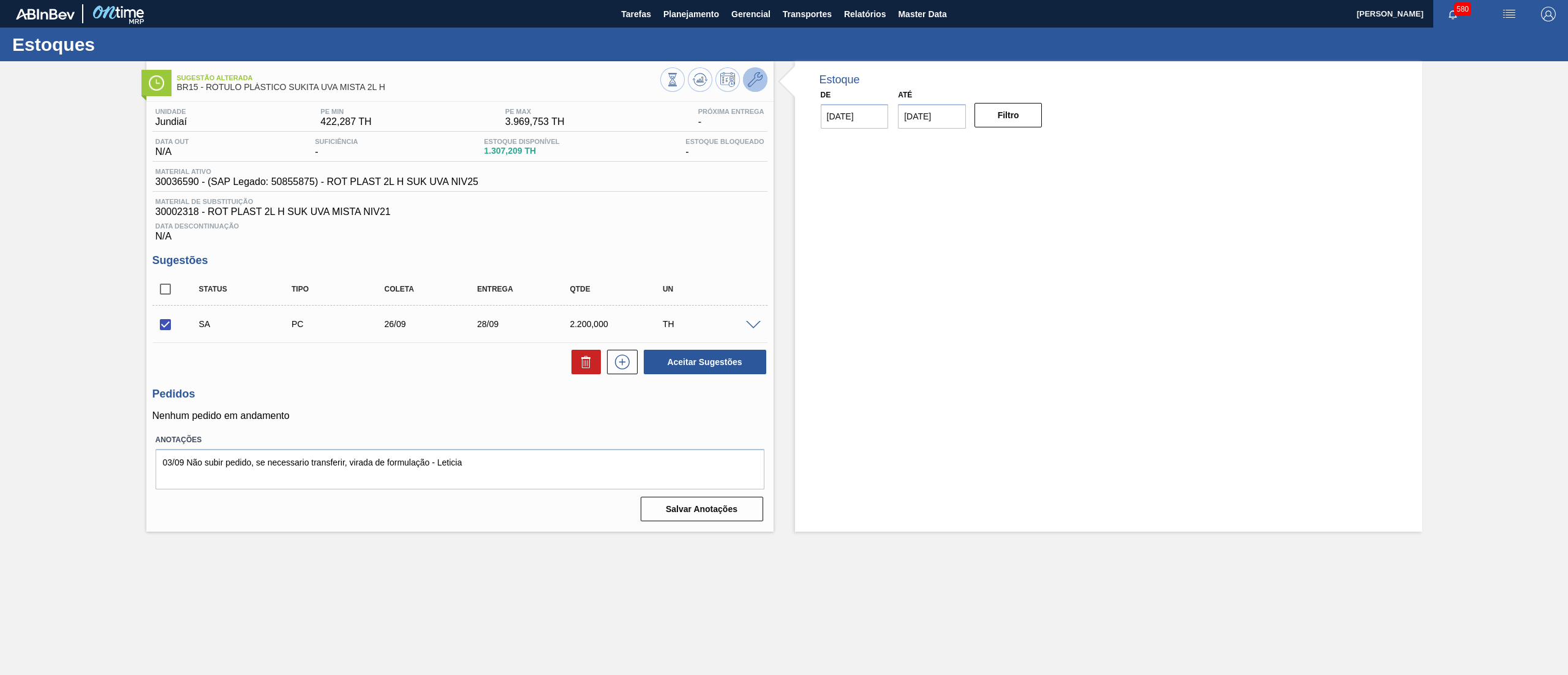
click at [748, 87] on span at bounding box center [755, 80] width 15 height 15
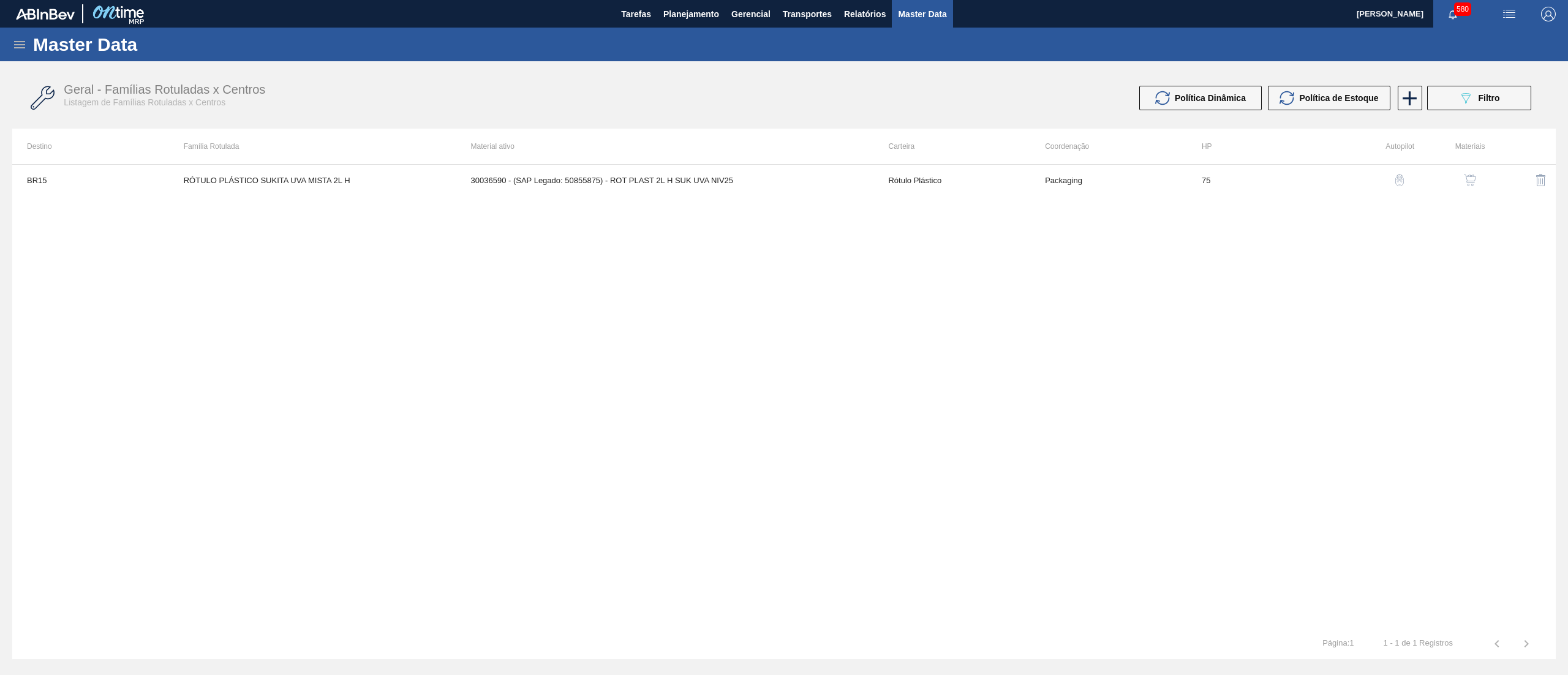
click at [1473, 175] on img "button" at bounding box center [1470, 180] width 12 height 12
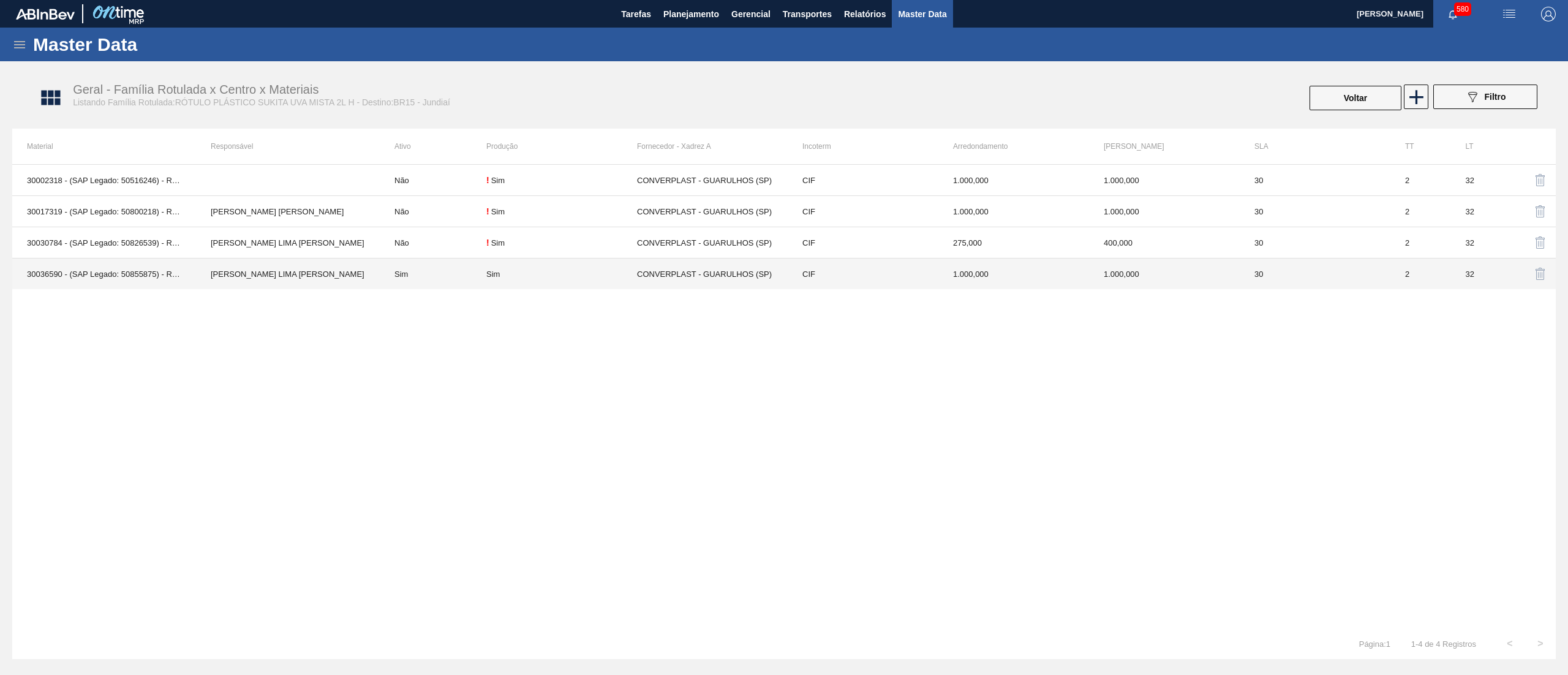
click at [608, 277] on div "Sim" at bounding box center [562, 274] width 151 height 9
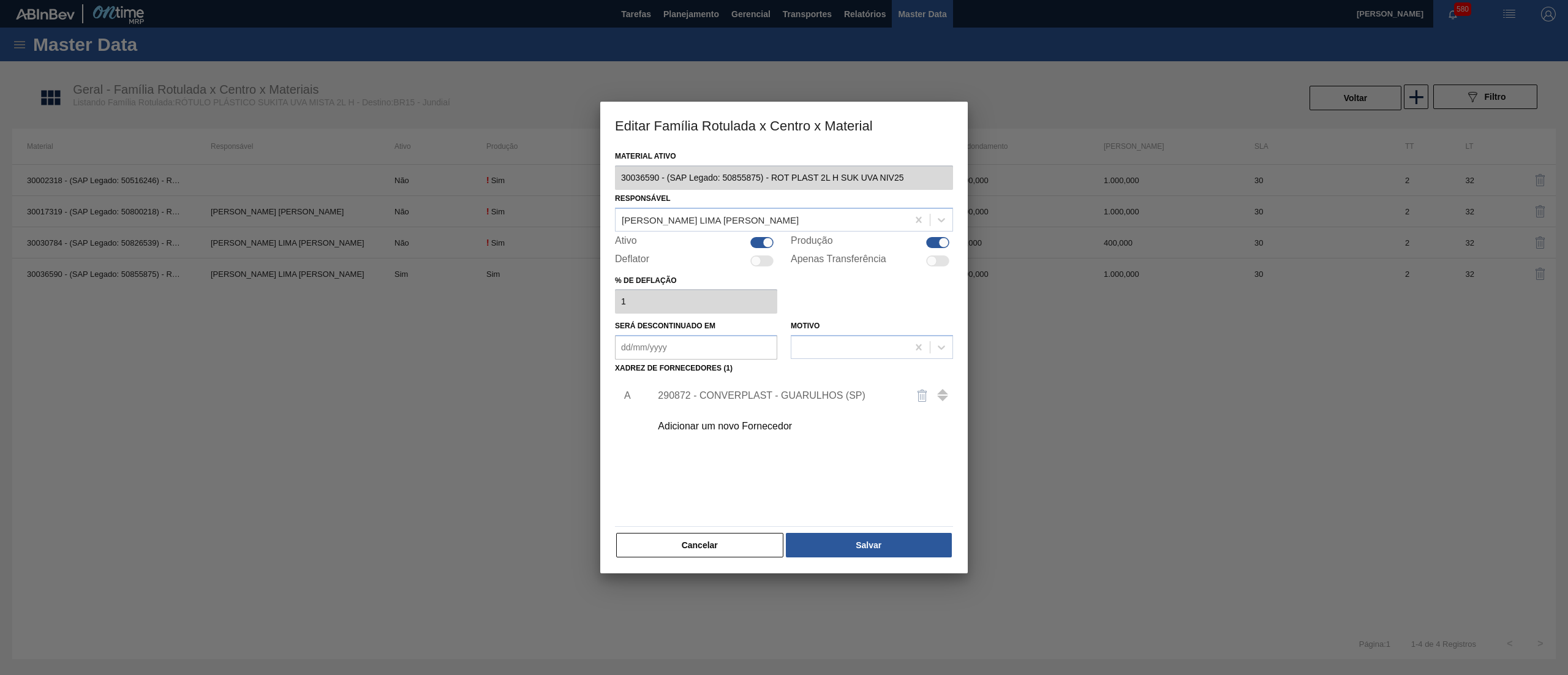
click at [716, 546] on button "Cancelar" at bounding box center [700, 545] width 167 height 24
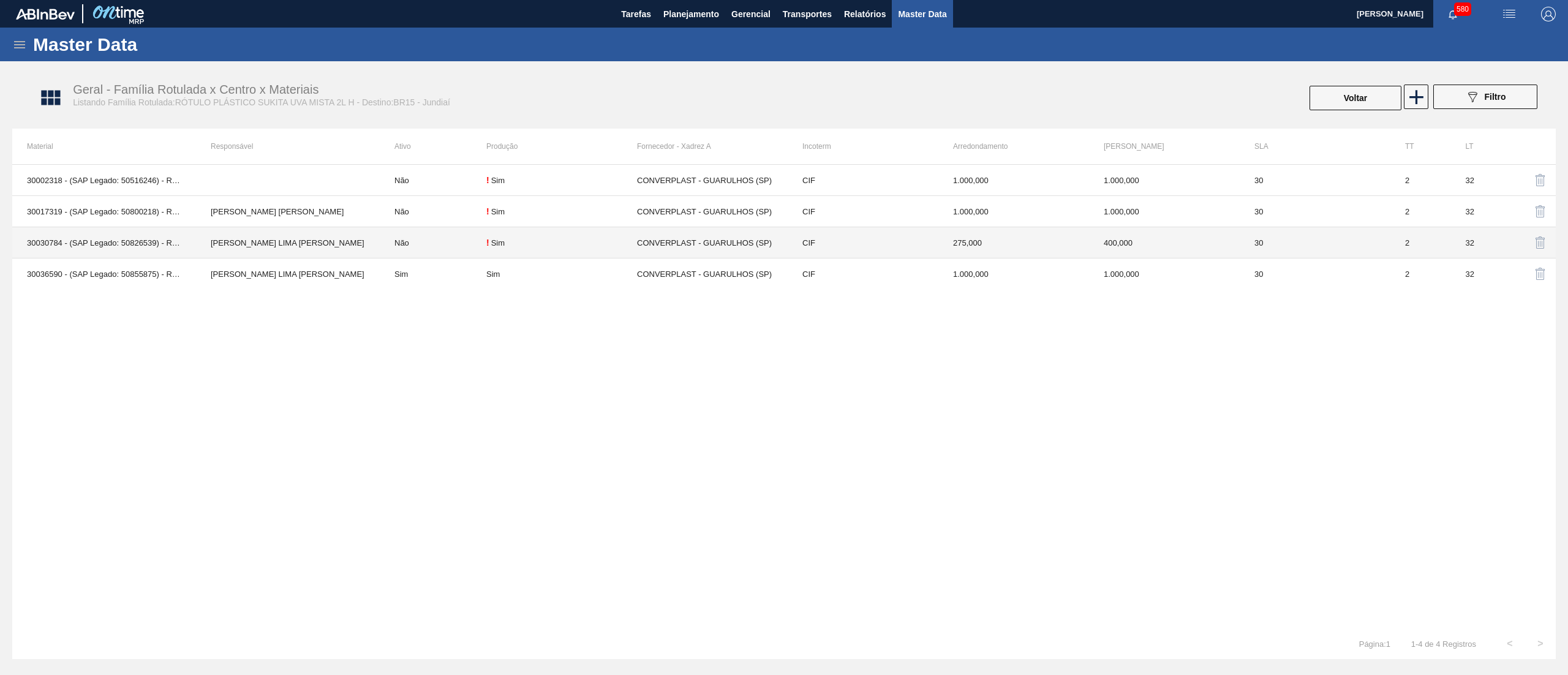
click at [608, 246] on div "! Sim" at bounding box center [562, 242] width 151 height 10
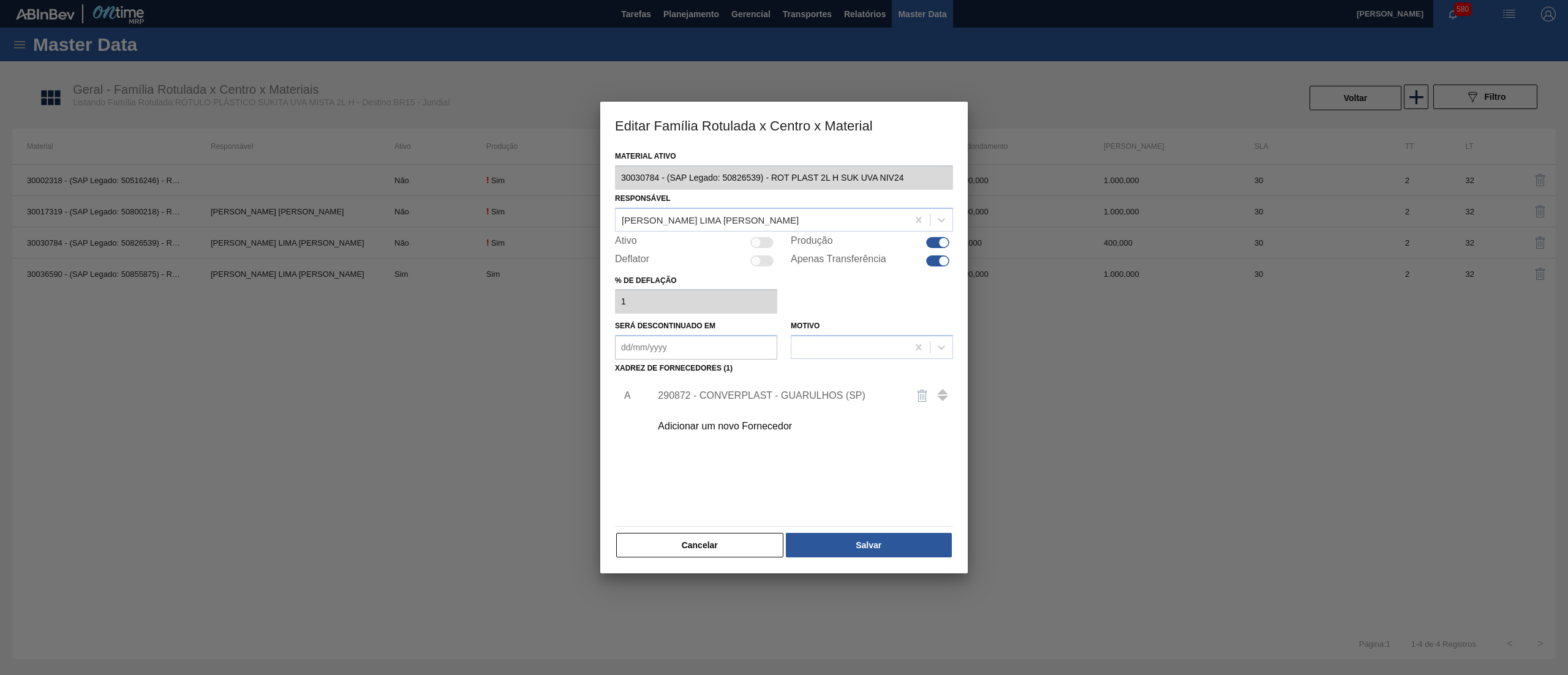
click at [934, 264] on div at bounding box center [937, 261] width 23 height 11
click at [875, 540] on button "Salvar" at bounding box center [868, 545] width 166 height 24
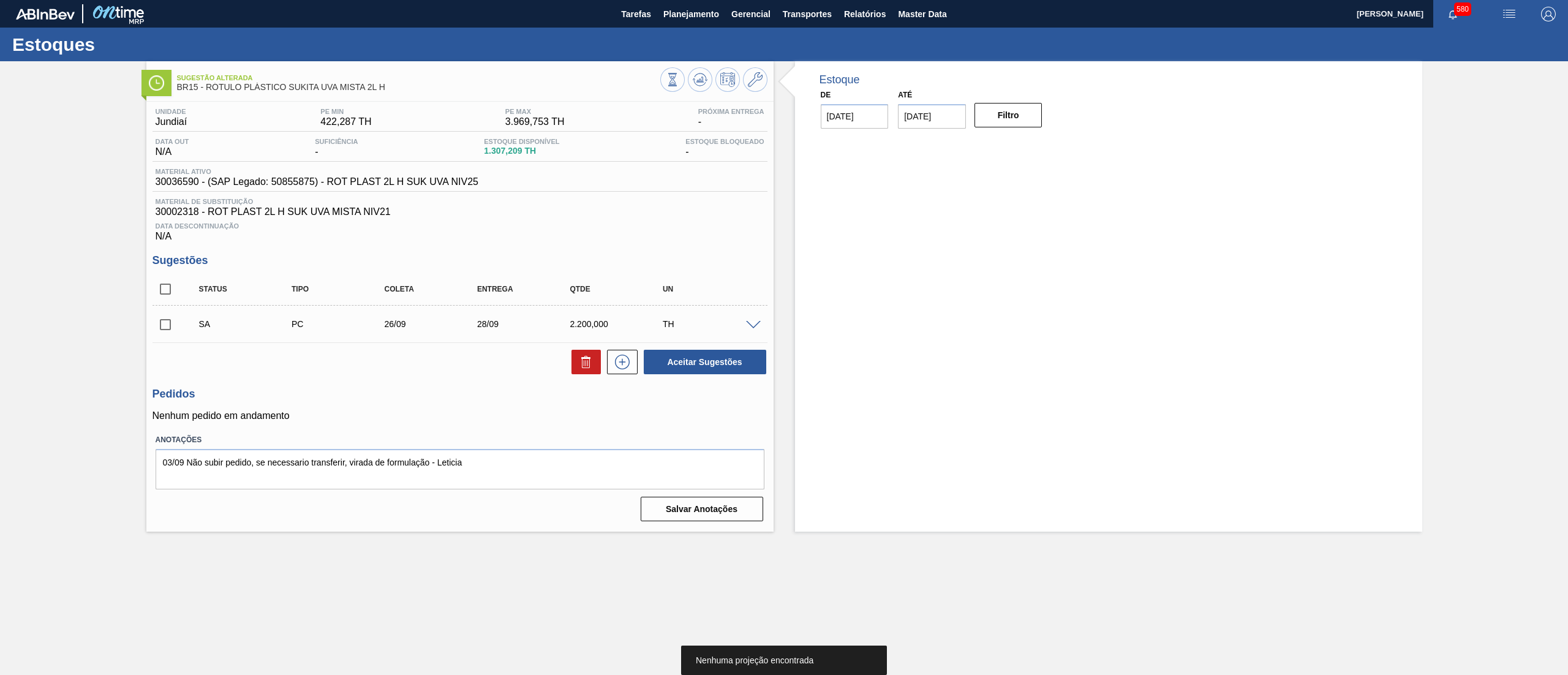
click at [175, 330] on input "checkbox" at bounding box center [165, 324] width 26 height 26
click at [716, 364] on button "Aceitar Sugestões" at bounding box center [705, 361] width 122 height 24
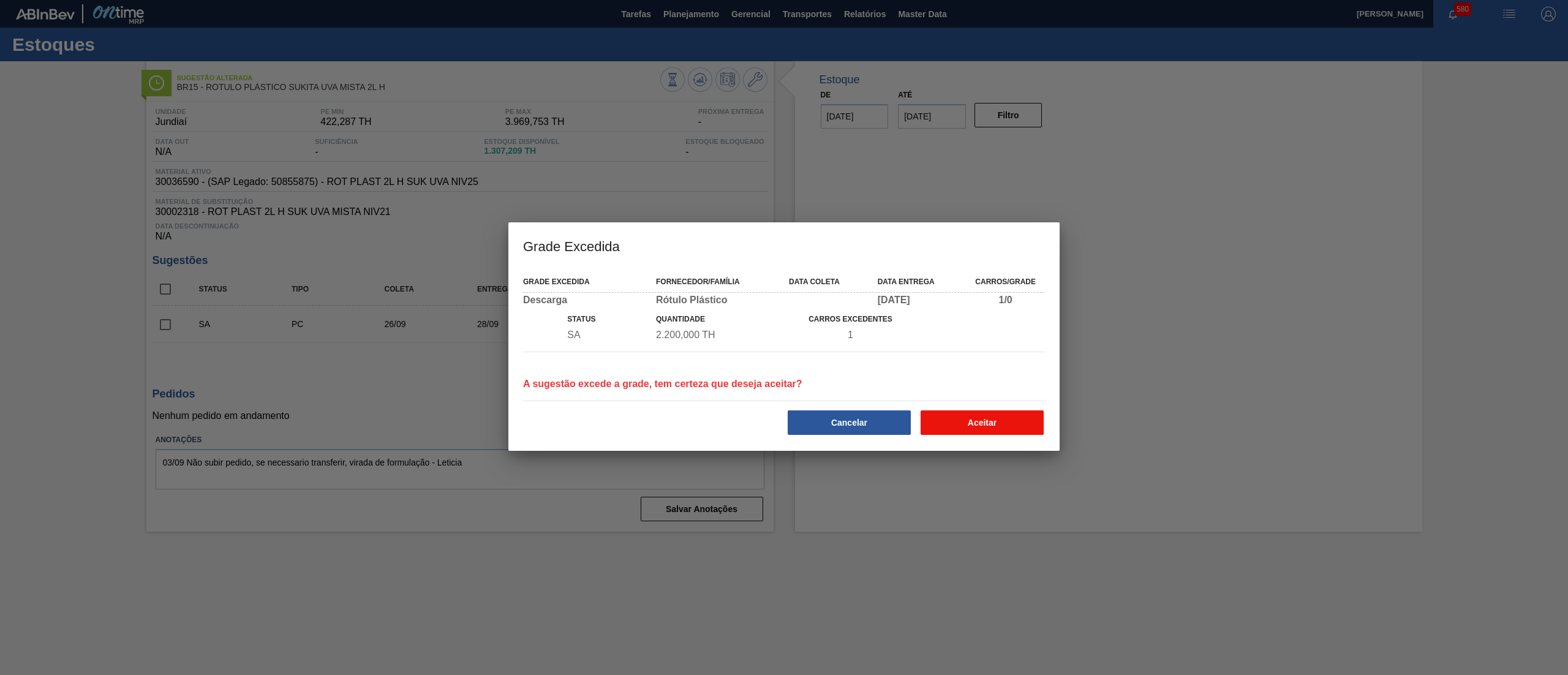
click at [971, 413] on button "Aceitar" at bounding box center [981, 422] width 123 height 24
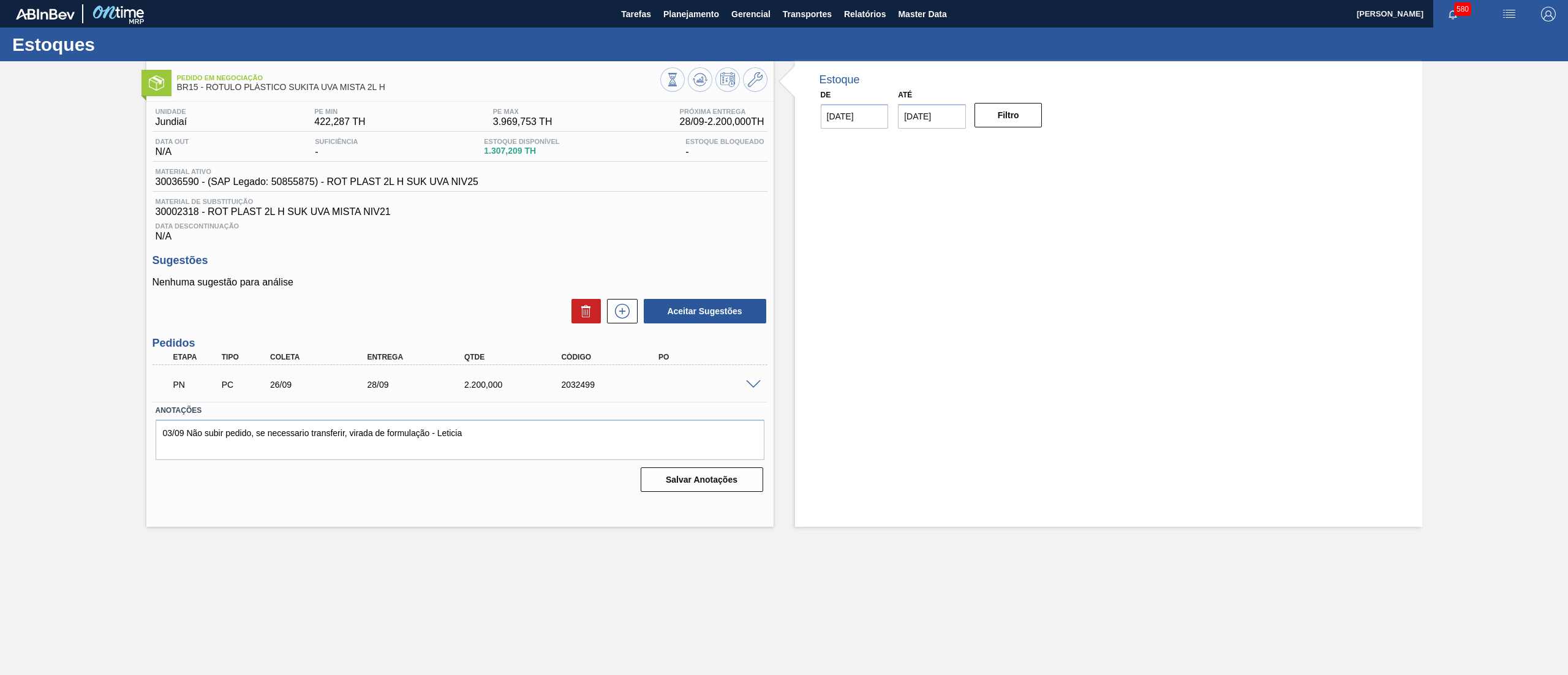
click at [702, 84] on icon at bounding box center [700, 80] width 15 height 15
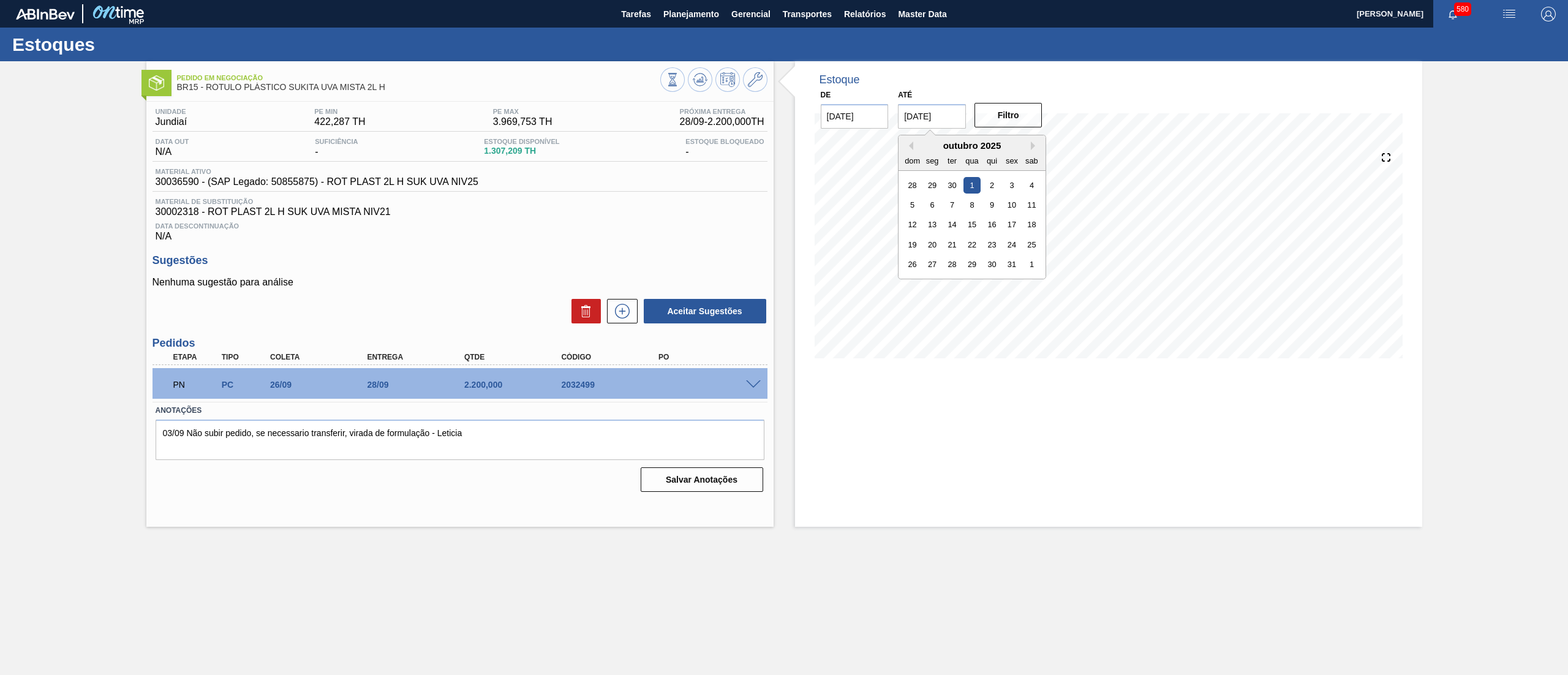
click at [931, 115] on input "[DATE]" at bounding box center [931, 116] width 68 height 24
click at [1027, 247] on div "25" at bounding box center [1031, 244] width 17 height 17
click at [1017, 123] on button "Filtro" at bounding box center [1008, 115] width 68 height 24
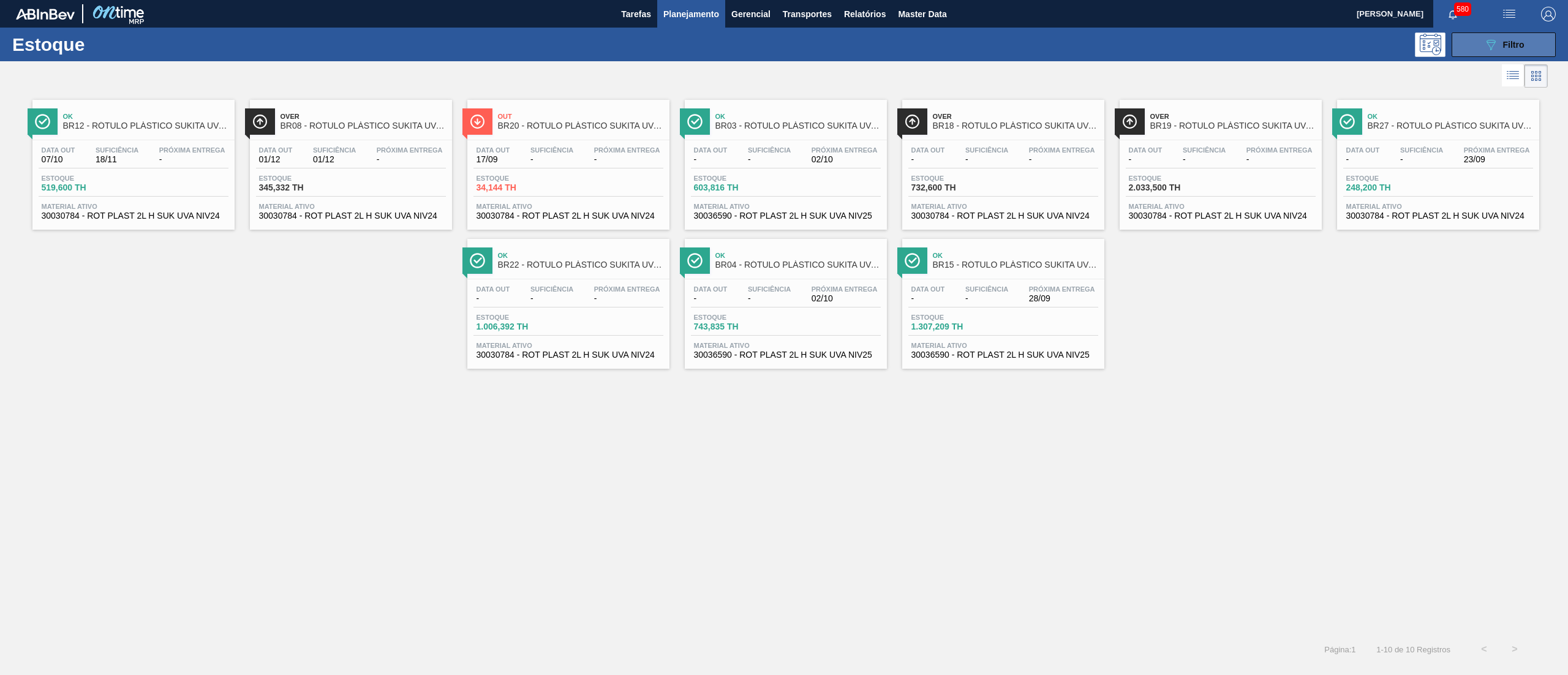
click at [1480, 49] on button "089F7B8B-B2A5-4AFE-B5C0-19BA573D28AC Filtro" at bounding box center [1503, 44] width 104 height 24
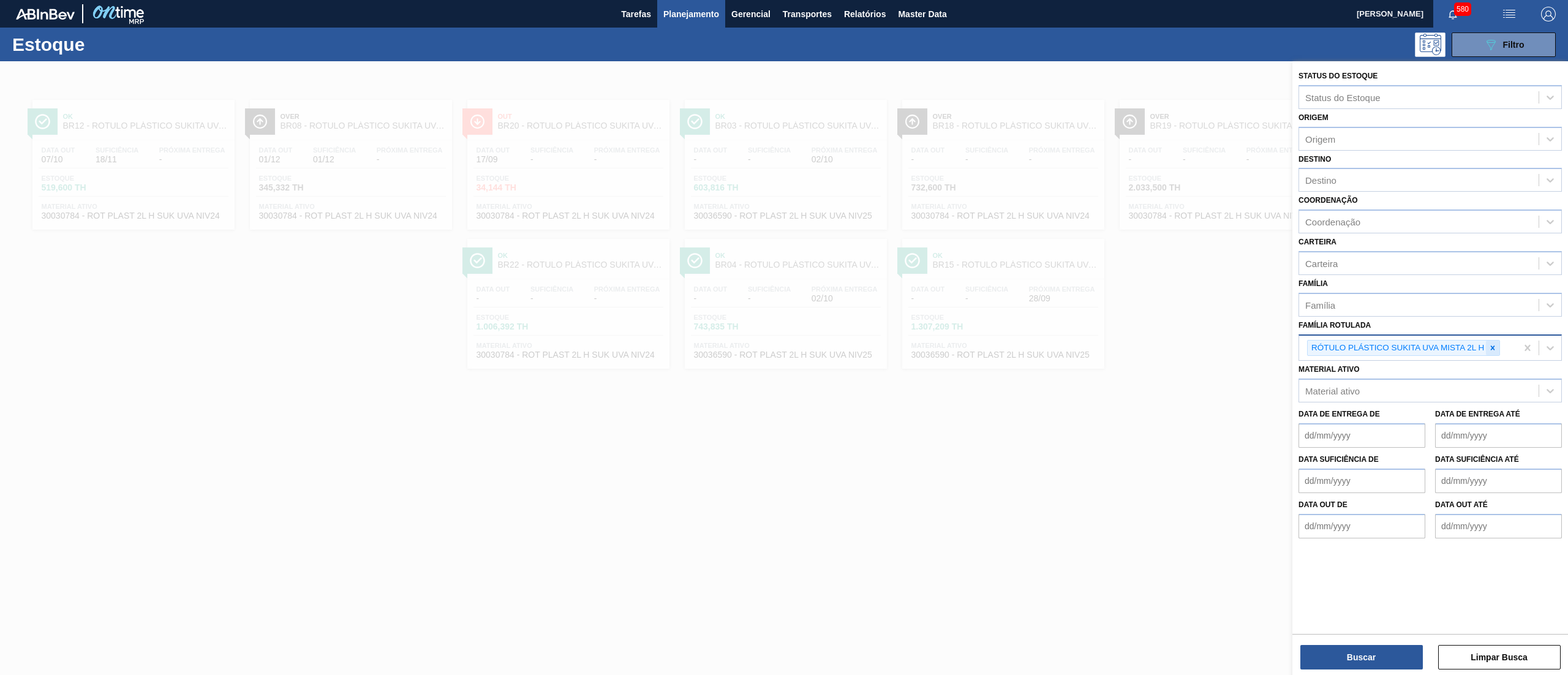
click at [1497, 343] on icon at bounding box center [1493, 348] width 9 height 9
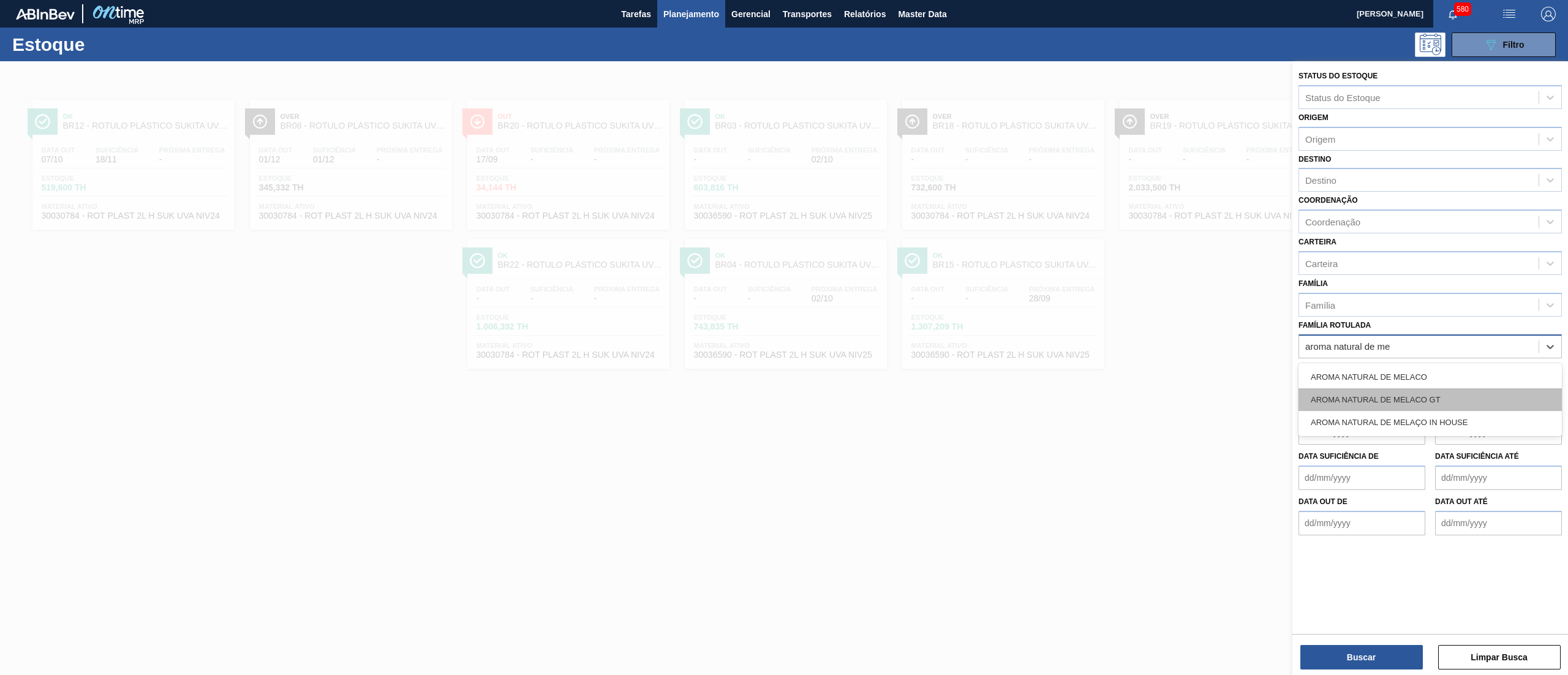
click at [1468, 390] on div "AROMA NATURAL DE MELACO GT" at bounding box center [1430, 400] width 263 height 22
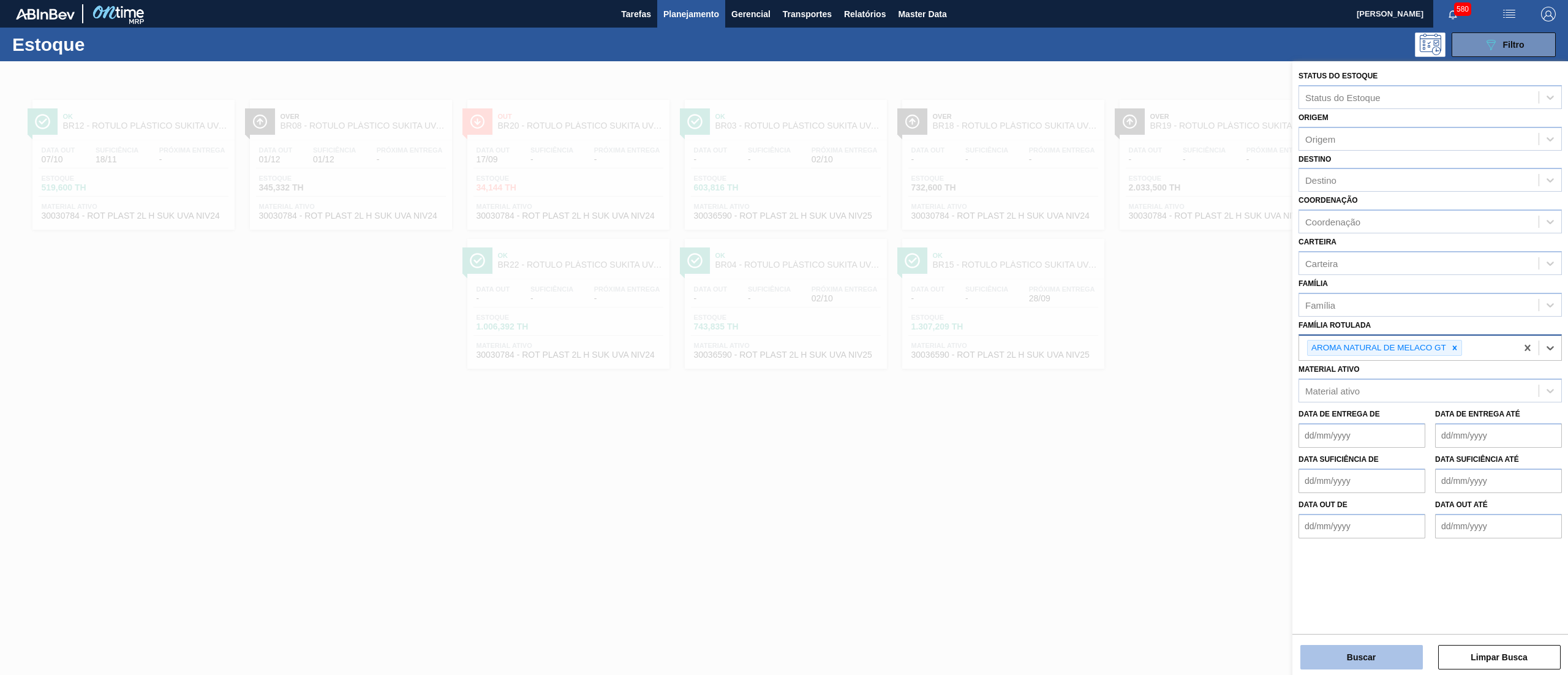
click at [1361, 644] on button "Buscar" at bounding box center [1361, 656] width 122 height 24
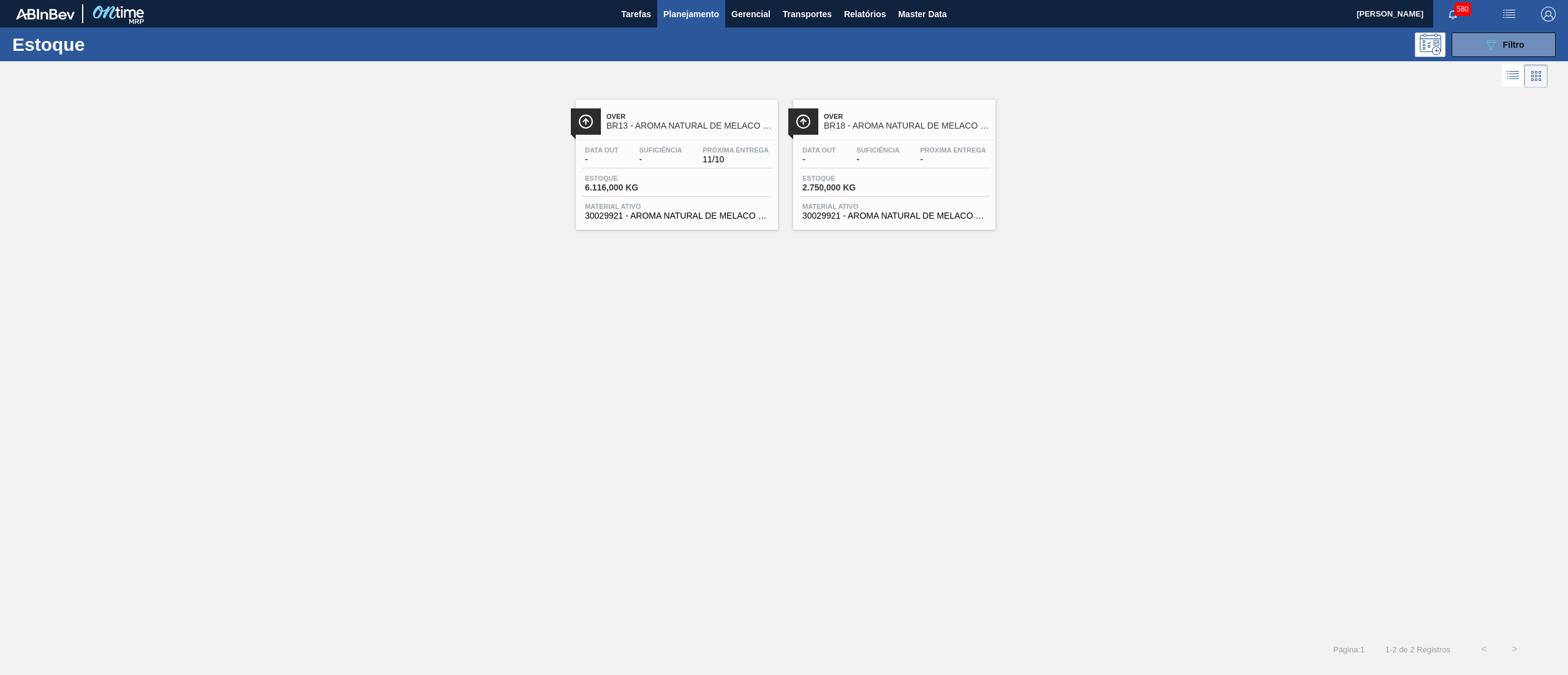
click at [741, 124] on span "BR13 - AROMA NATURAL DE MELACO GT" at bounding box center [689, 126] width 165 height 9
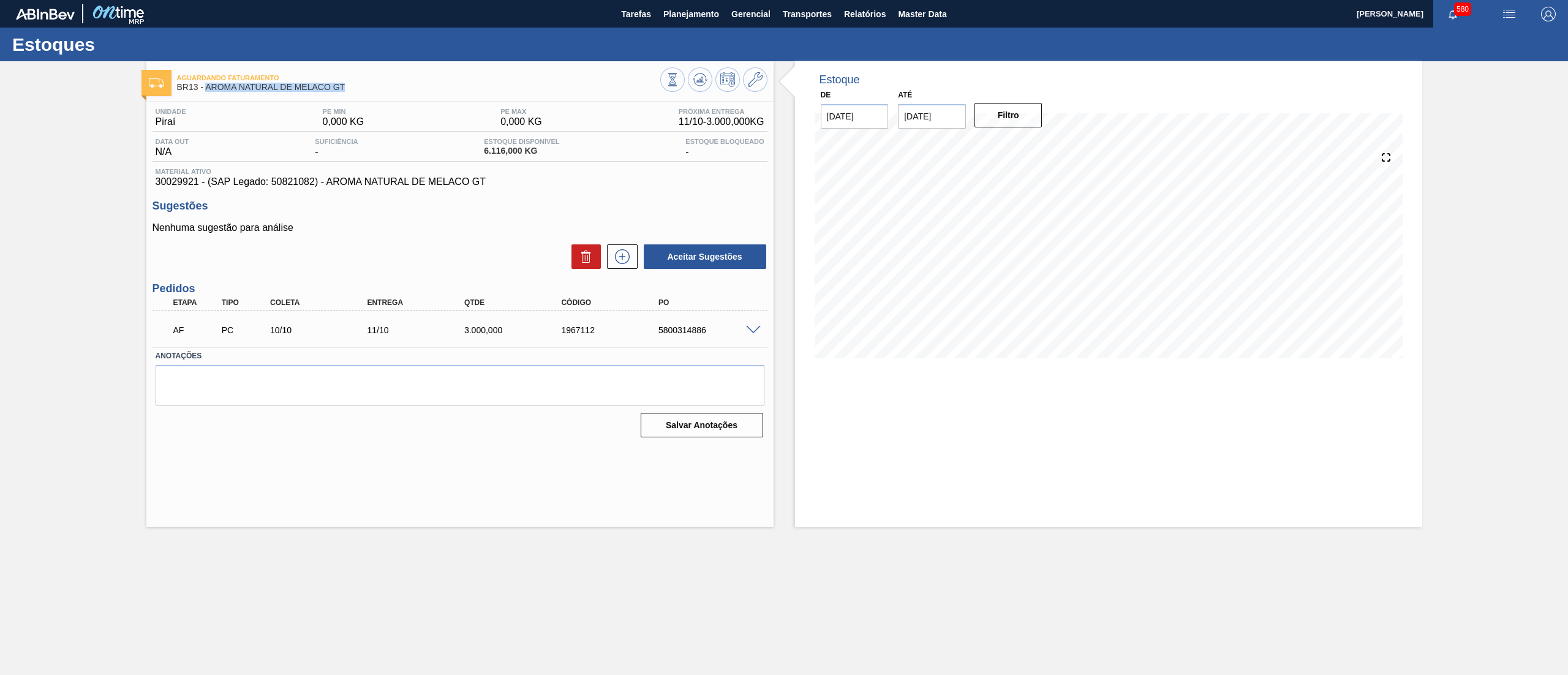
drag, startPoint x: 360, startPoint y: 86, endPoint x: 207, endPoint y: 90, distance: 153.1
click at [207, 90] on span "BR13 - AROMA NATURAL DE MELACO GT" at bounding box center [418, 87] width 483 height 9
copy span "AROMA NATURAL DE MELACO GT"
click at [697, 17] on span "Planejamento" at bounding box center [691, 14] width 55 height 15
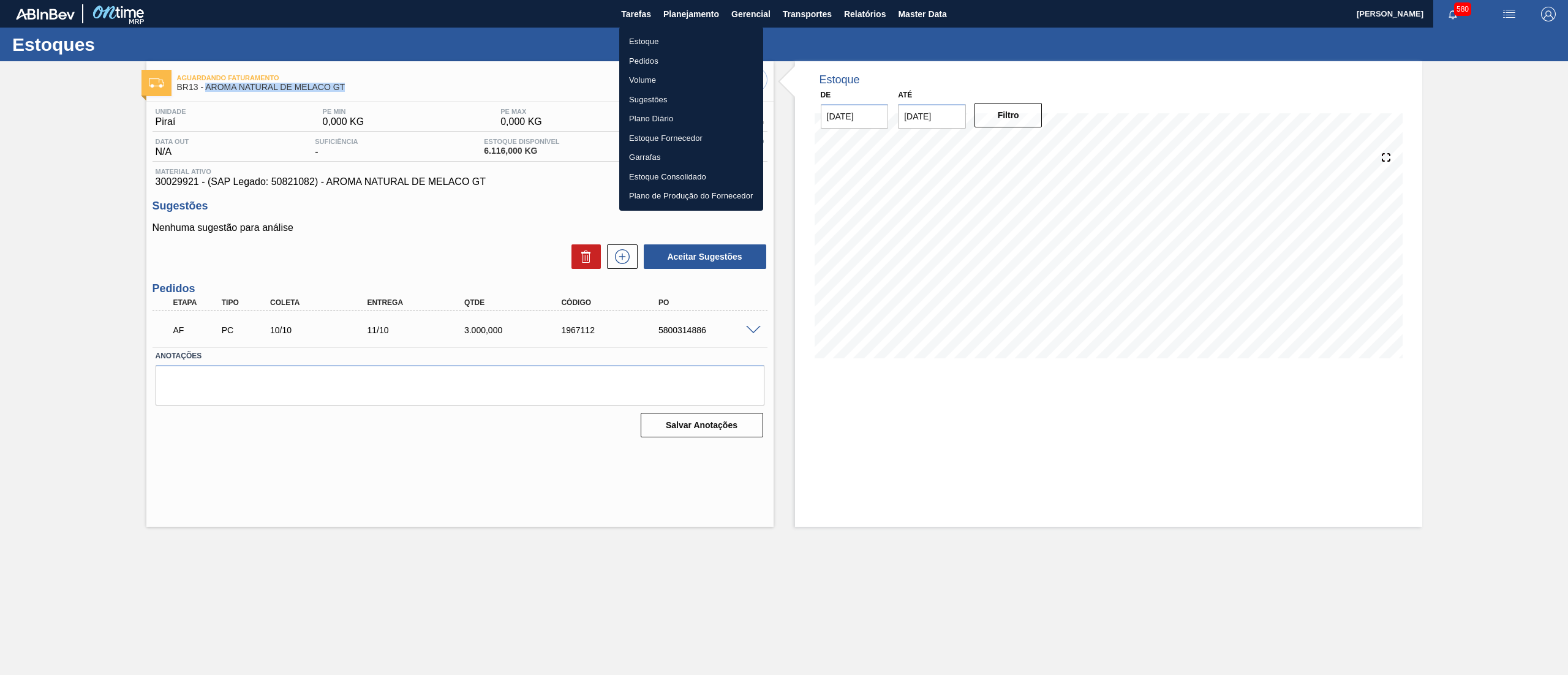
click at [664, 33] on li "Estoque" at bounding box center [691, 41] width 144 height 19
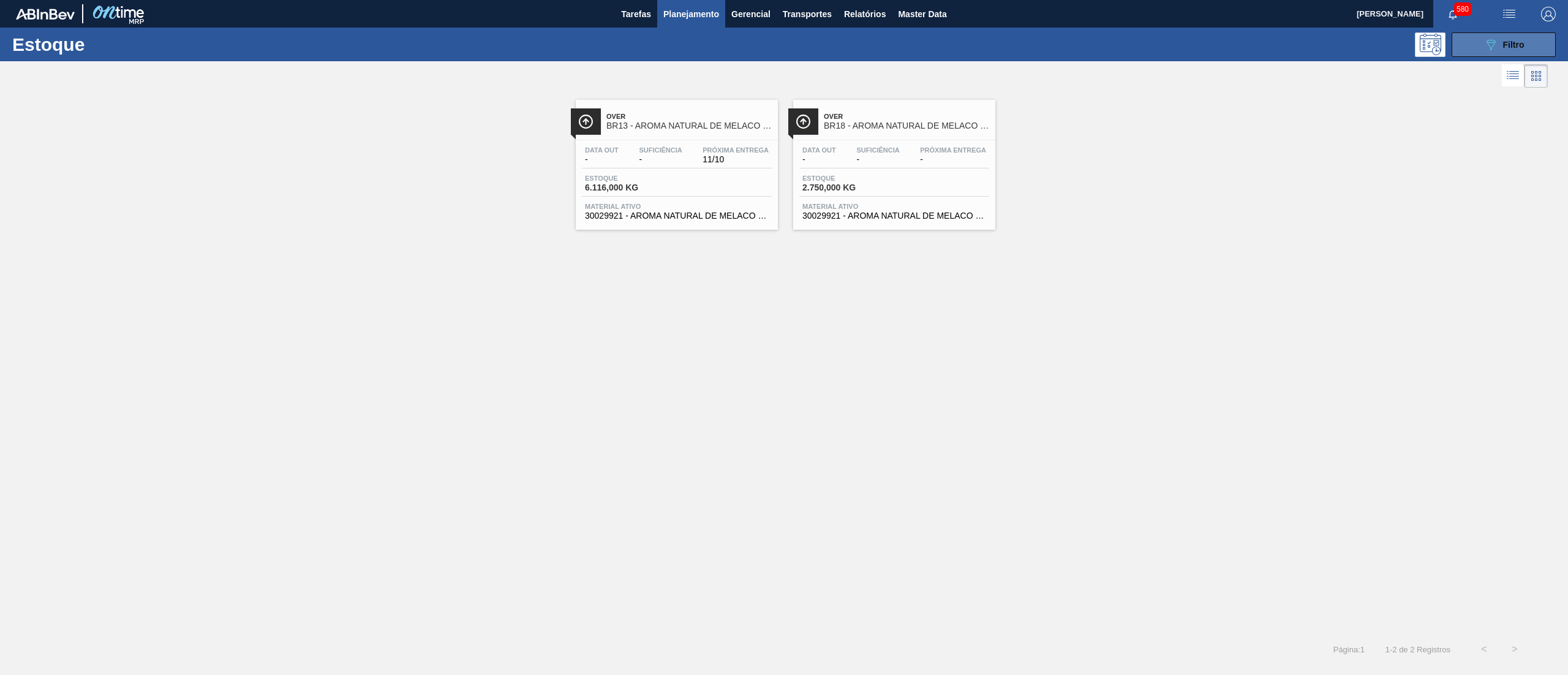
click at [1490, 47] on icon "089F7B8B-B2A5-4AFE-B5C0-19BA573D28AC" at bounding box center [1491, 45] width 15 height 15
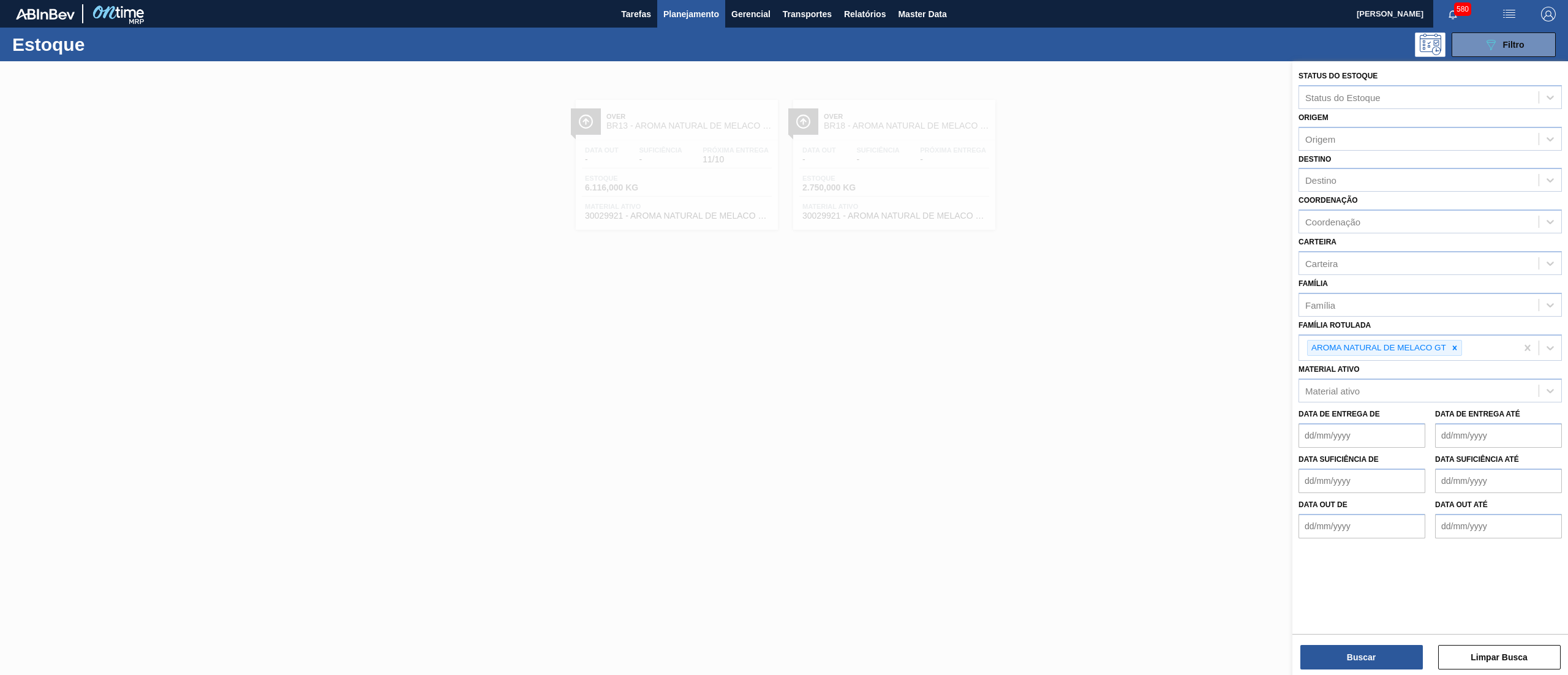
drag, startPoint x: 1461, startPoint y: 343, endPoint x: 1421, endPoint y: 398, distance: 68.0
click at [1456, 342] on div at bounding box center [1455, 348] width 14 height 16
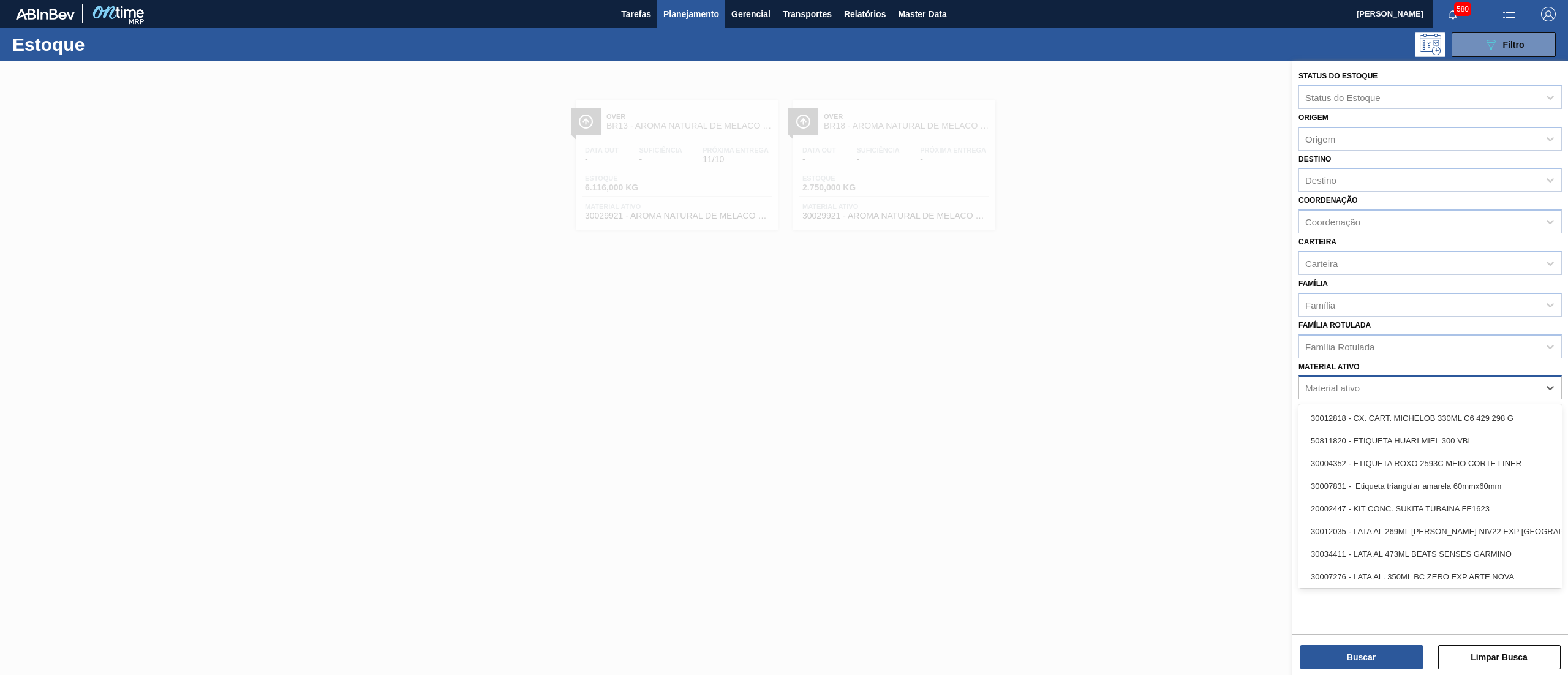
click at [1383, 382] on div "Material ativo" at bounding box center [1419, 388] width 239 height 17
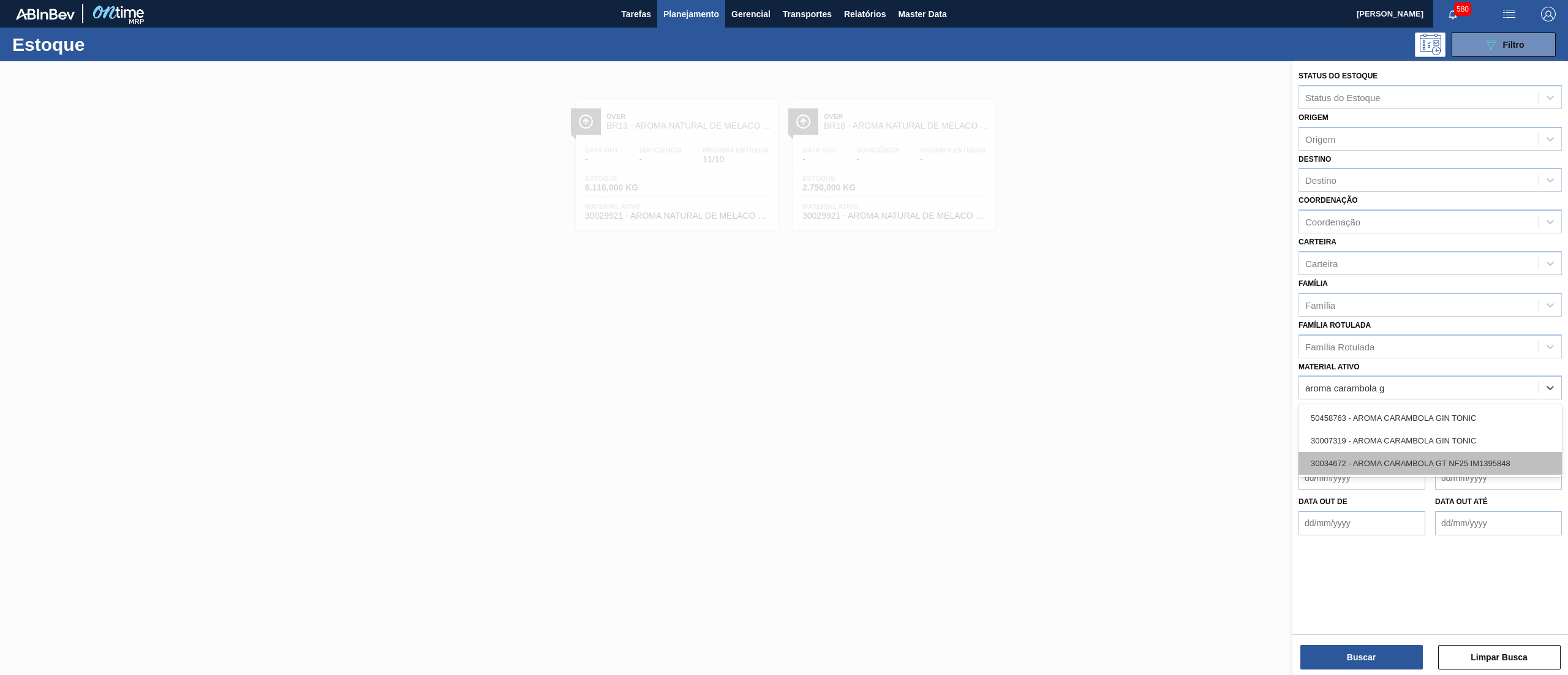
click at [1503, 459] on div "30034672 - AROMA CARAMBOLA GT NF25 IM1395848" at bounding box center [1430, 463] width 263 height 22
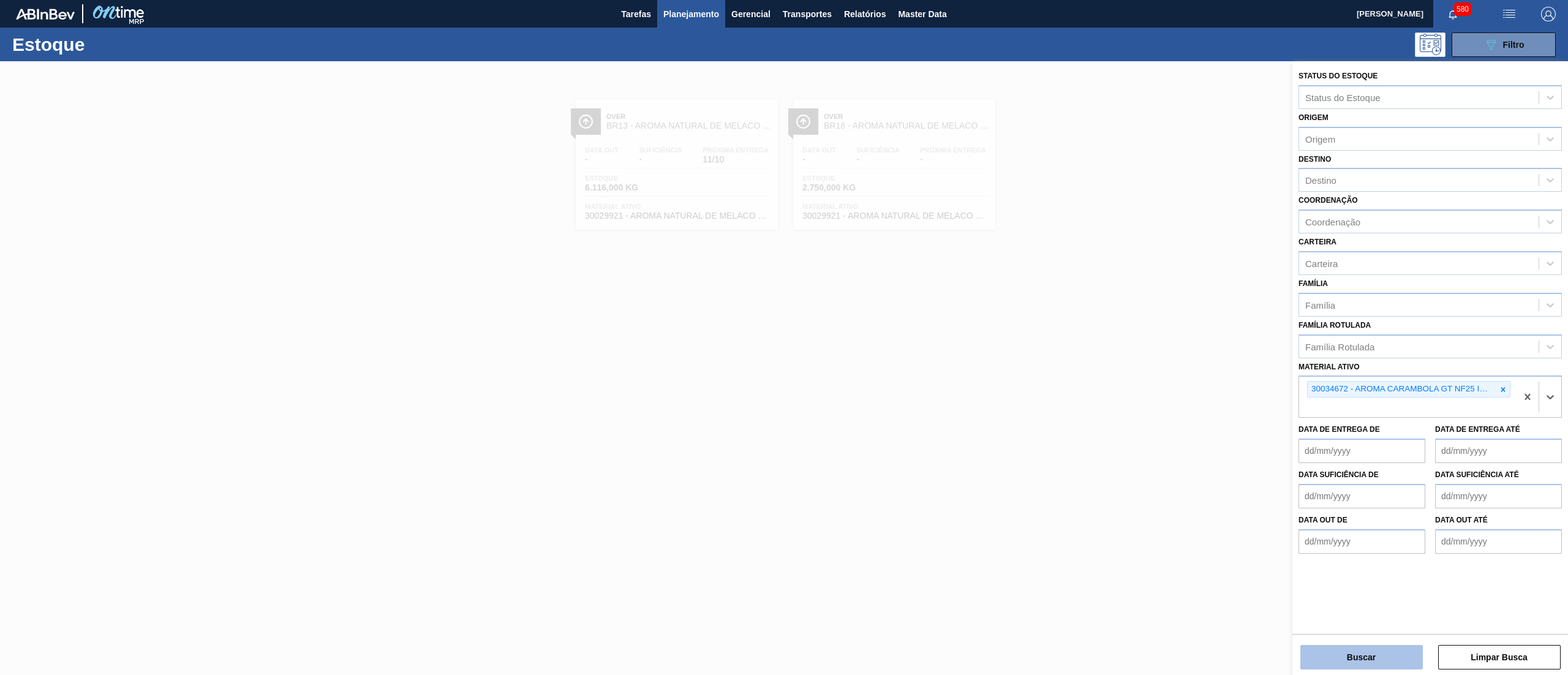
click at [1324, 646] on button "Buscar" at bounding box center [1361, 656] width 122 height 24
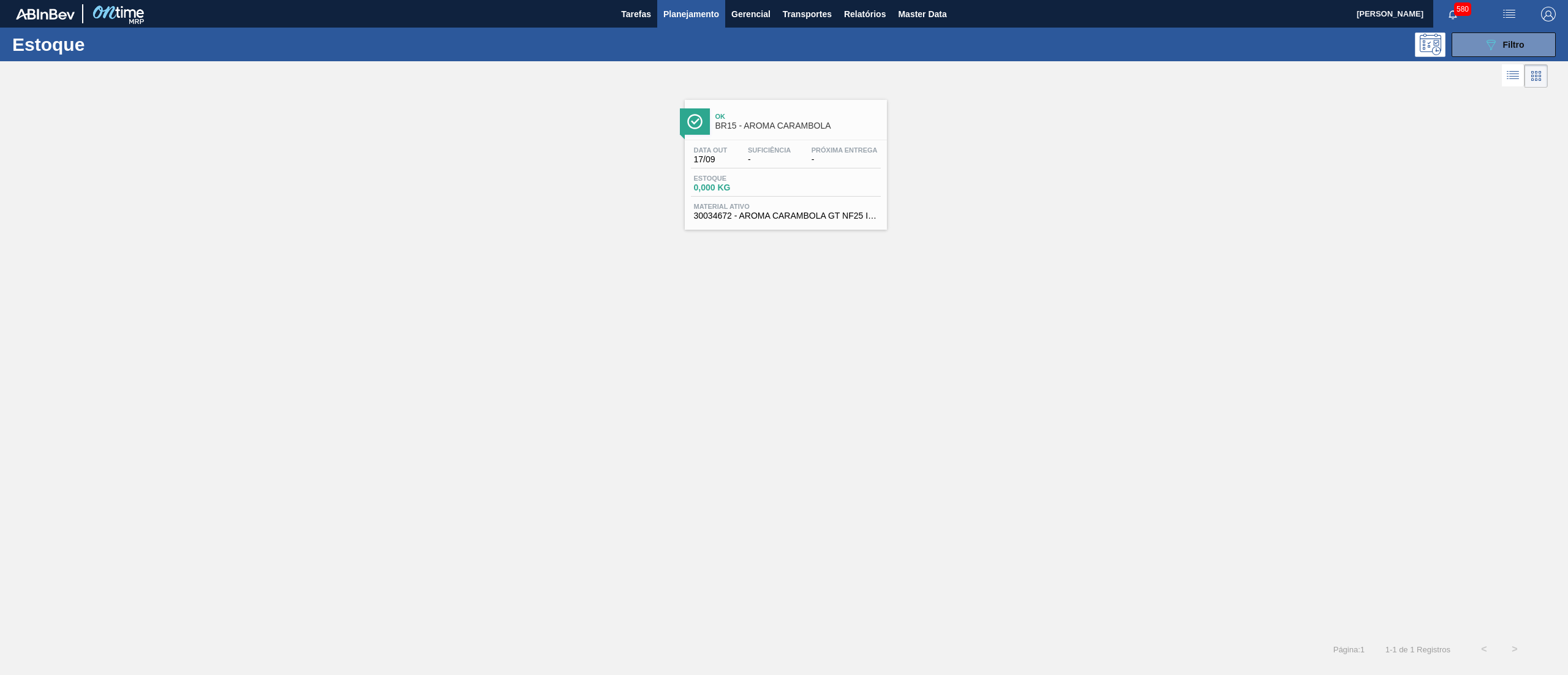
click at [755, 132] on div "Ok BR15 - AROMA CARAMBOLA" at bounding box center [797, 122] width 165 height 27
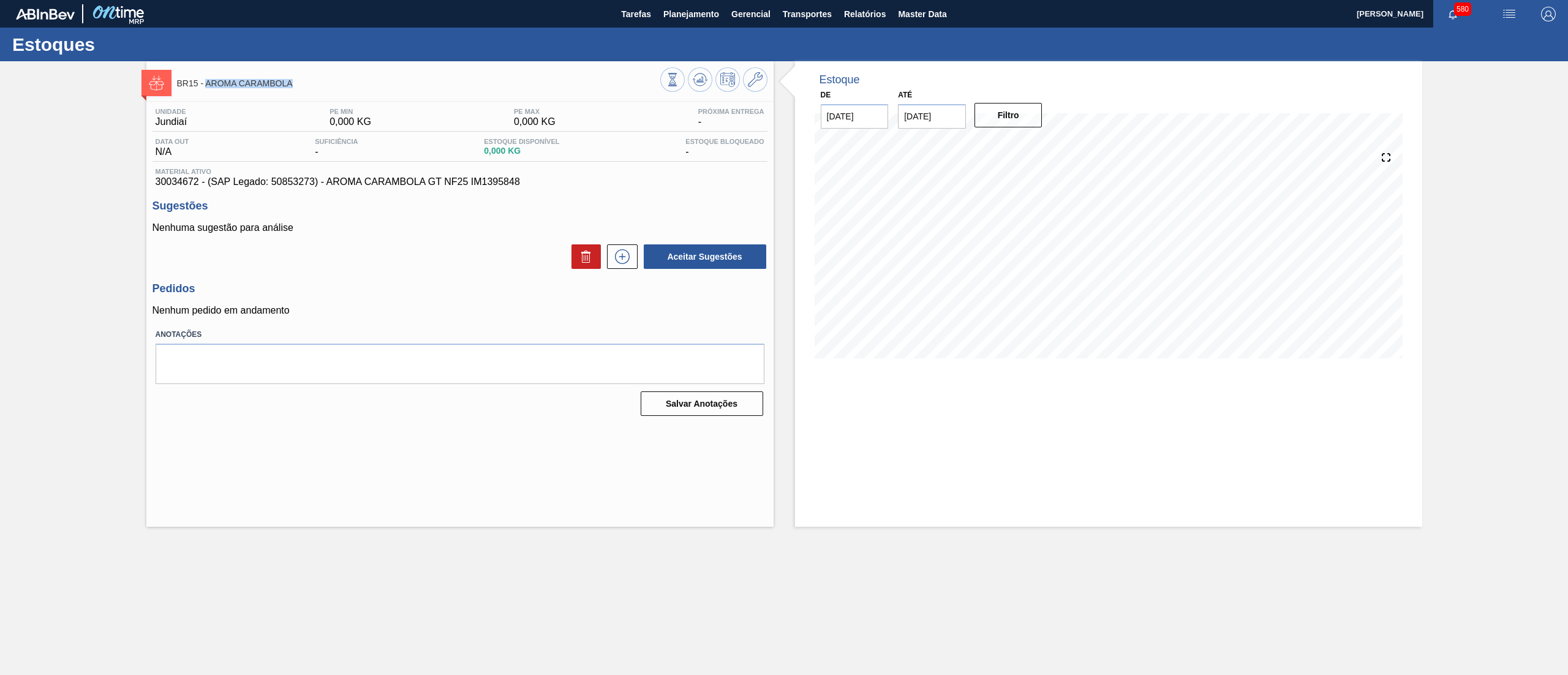
drag, startPoint x: 297, startPoint y: 85, endPoint x: 206, endPoint y: 82, distance: 91.0
click at [206, 82] on span "BR15 - AROMA CARAMBOLA" at bounding box center [418, 84] width 483 height 9
copy span "AROMA CARAMBOLA"
